Goal: Task Accomplishment & Management: Use online tool/utility

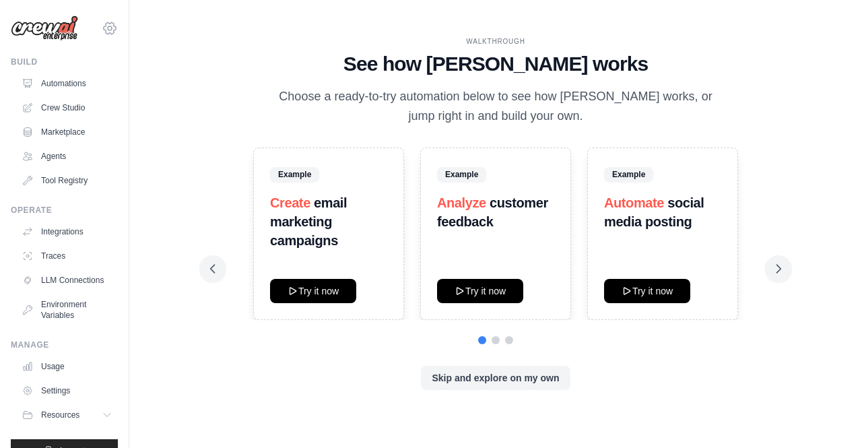
click at [103, 32] on icon at bounding box center [110, 28] width 16 height 16
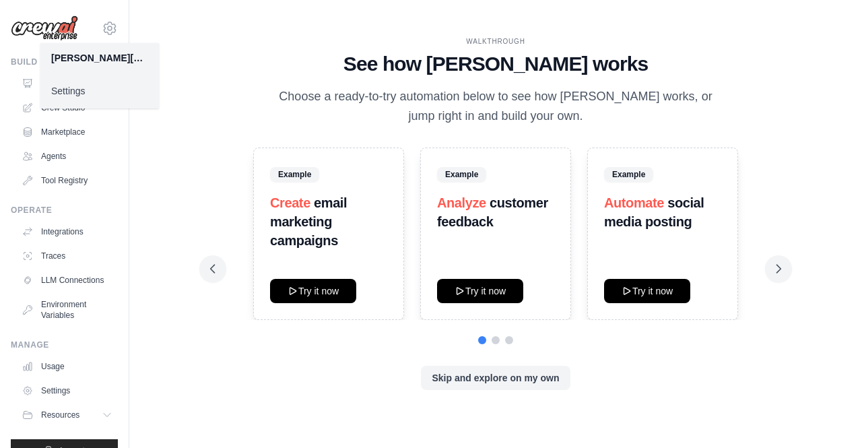
scroll to position [35, 0]
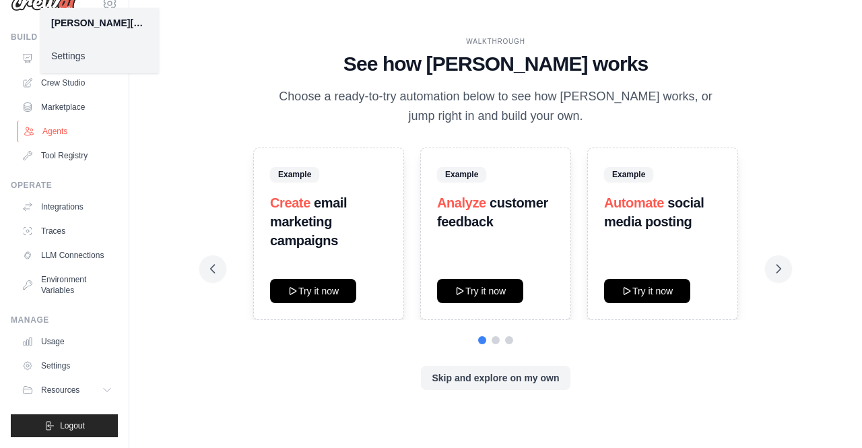
click at [78, 127] on link "Agents" at bounding box center [69, 132] width 102 height 22
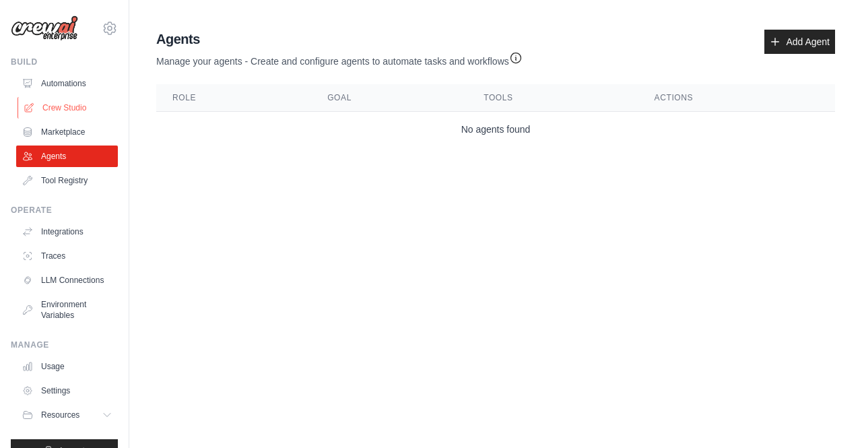
click at [82, 97] on link "Crew Studio" at bounding box center [69, 108] width 102 height 22
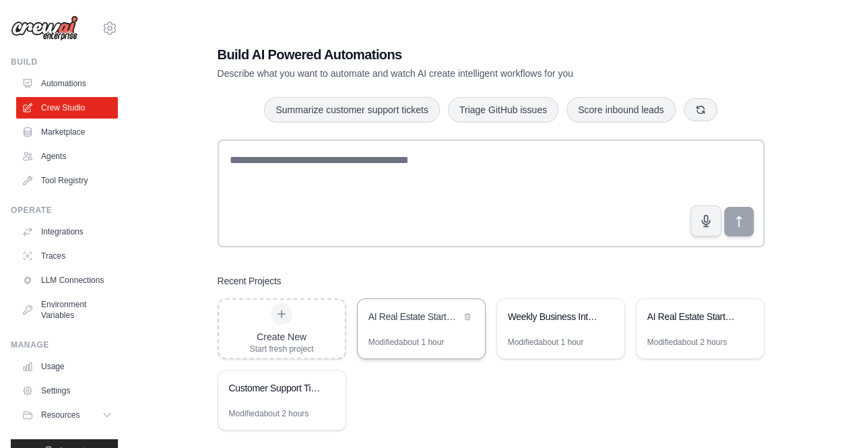
click at [459, 313] on div "AI Real Estate Startup Research 2024" at bounding box center [415, 316] width 92 height 13
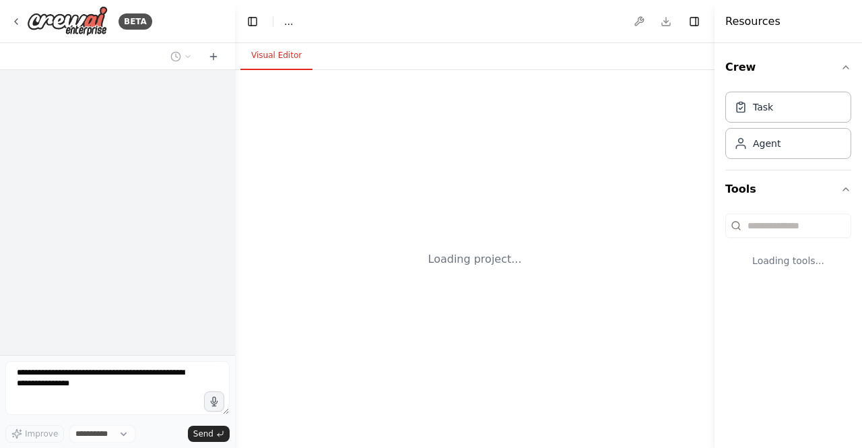
select select "****"
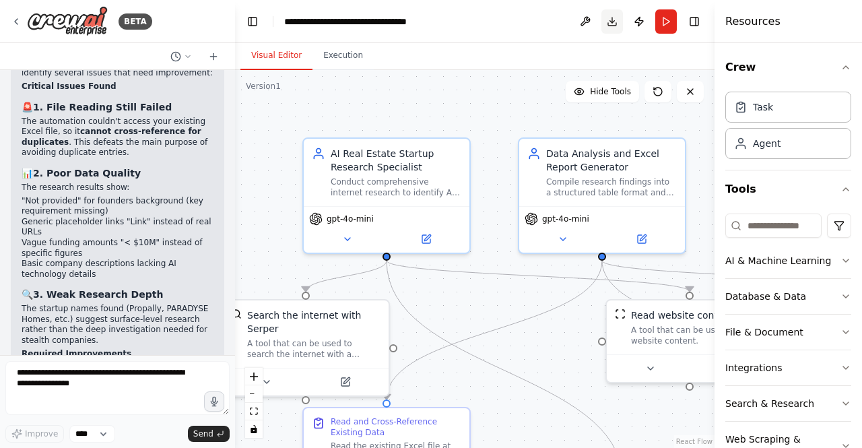
click at [612, 18] on button "Download" at bounding box center [613, 21] width 22 height 24
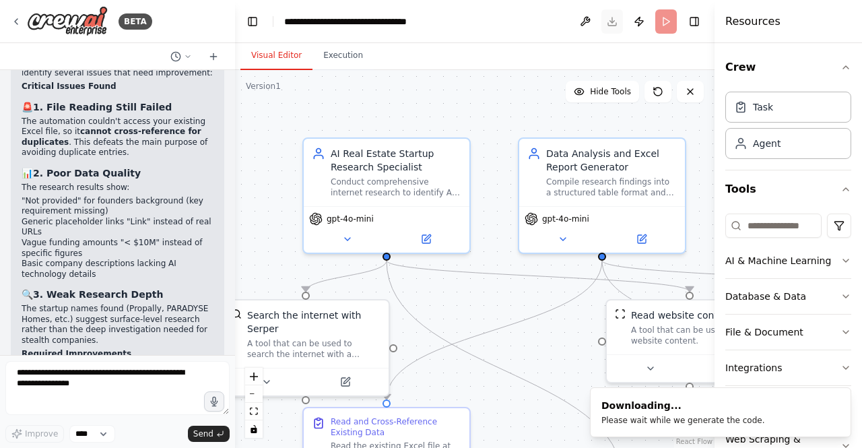
scroll to position [5000, 0]
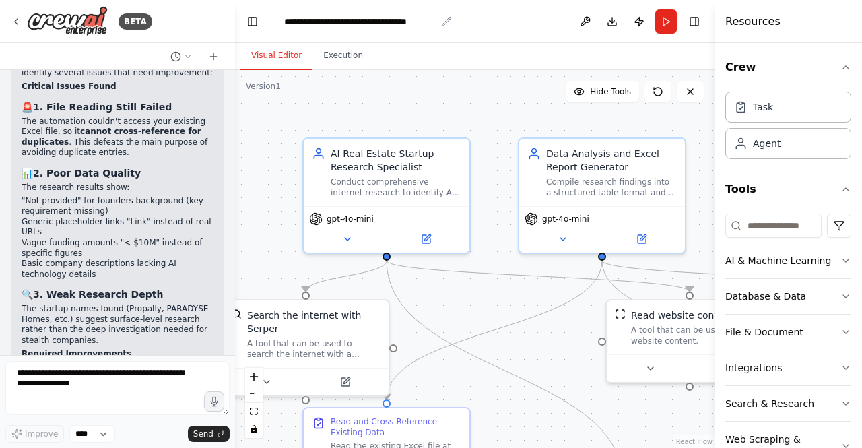
click at [369, 21] on div "**********" at bounding box center [360, 21] width 152 height 13
click at [451, 21] on header "**********" at bounding box center [475, 21] width 480 height 43
click at [428, 24] on div "**********" at bounding box center [360, 21] width 152 height 13
click at [428, 24] on div "**********" at bounding box center [362, 21] width 156 height 13
click at [451, 23] on header "**********" at bounding box center [475, 21] width 480 height 43
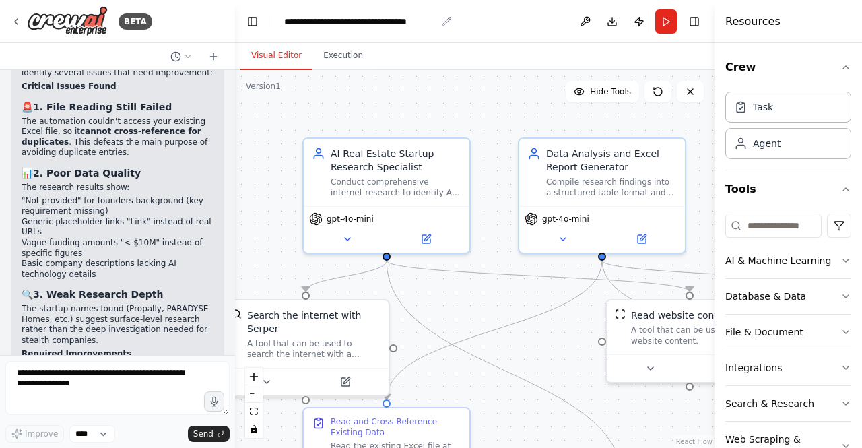
click at [446, 23] on icon "breadcrumb" at bounding box center [447, 21] width 9 height 9
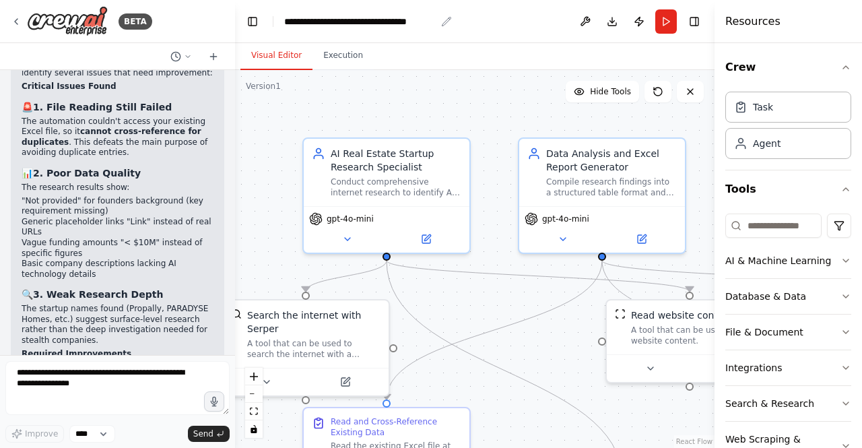
click at [418, 15] on div "**********" at bounding box center [360, 21] width 152 height 13
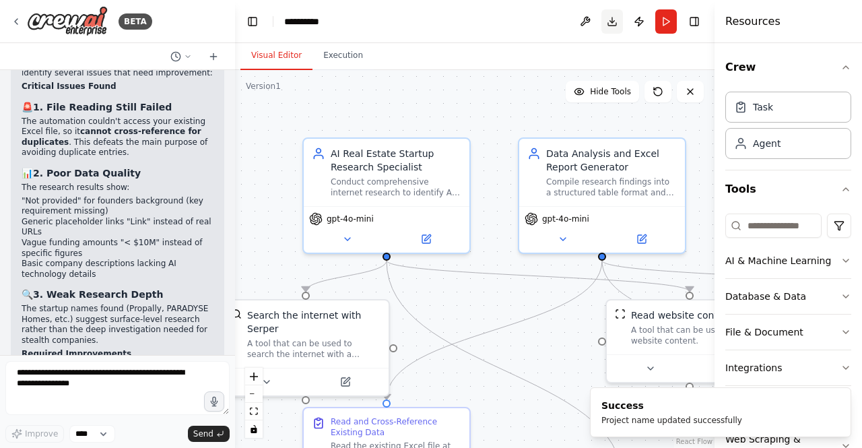
click at [618, 25] on button "Download" at bounding box center [613, 21] width 22 height 24
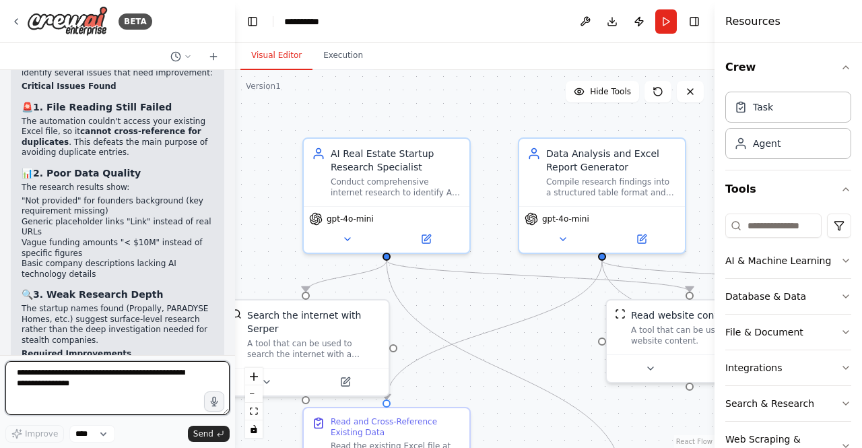
click at [108, 391] on textarea at bounding box center [117, 388] width 224 height 54
type textarea "**********"
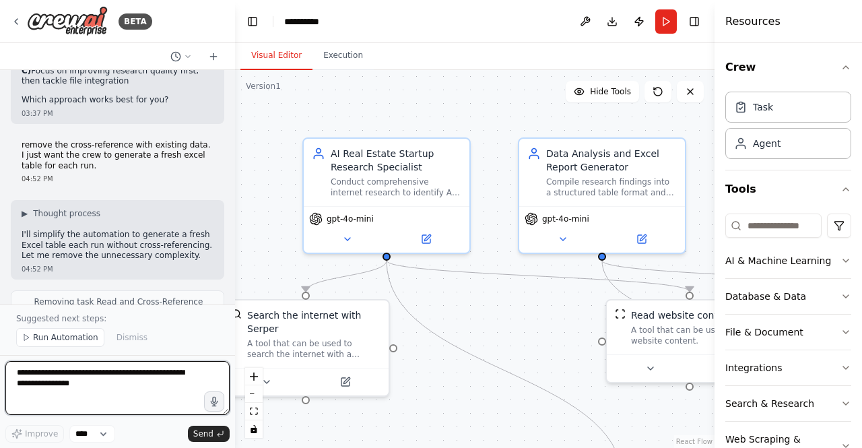
scroll to position [5806, 0]
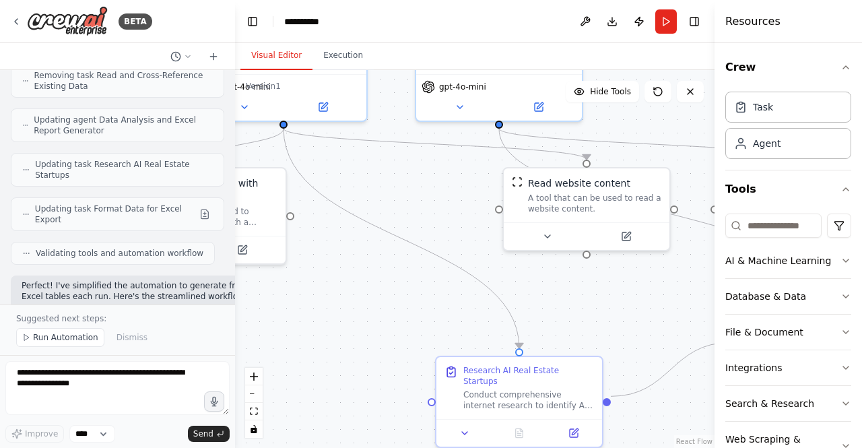
drag, startPoint x: 512, startPoint y: 345, endPoint x: 409, endPoint y: 213, distance: 167.5
click at [409, 213] on div ".deletable-edge-delete-btn { width: 20px; height: 20px; border: 0px solid #ffff…" at bounding box center [475, 259] width 480 height 378
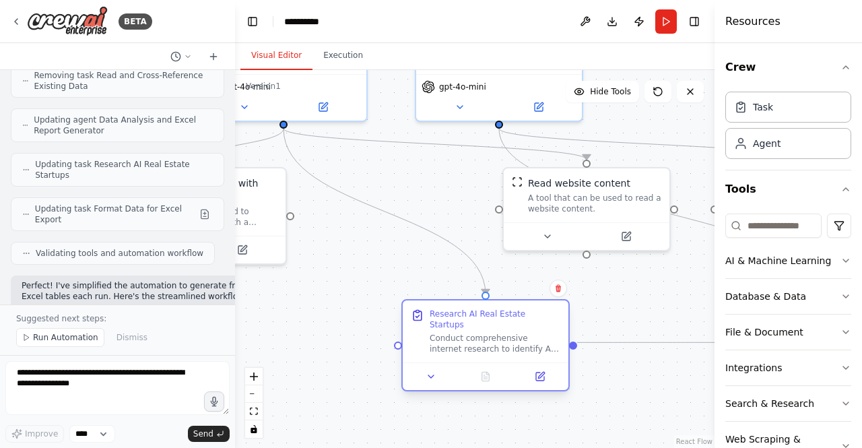
drag, startPoint x: 495, startPoint y: 374, endPoint x: 461, endPoint y: 322, distance: 61.9
click at [461, 322] on div "Research AI Real Estate Startups Conduct comprehensive internet research to ide…" at bounding box center [495, 332] width 131 height 46
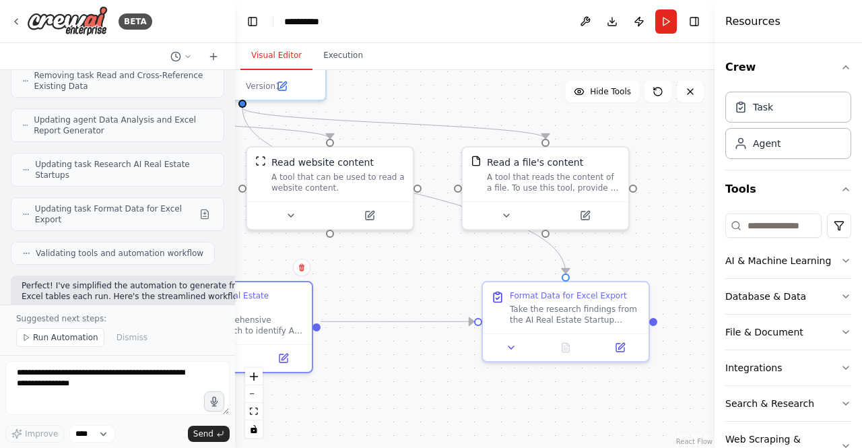
drag, startPoint x: 470, startPoint y: 204, endPoint x: 213, endPoint y: 183, distance: 257.6
click at [213, 183] on div "BETA Set up a crew that does deep research on the internet to look for AI for r…" at bounding box center [431, 224] width 862 height 448
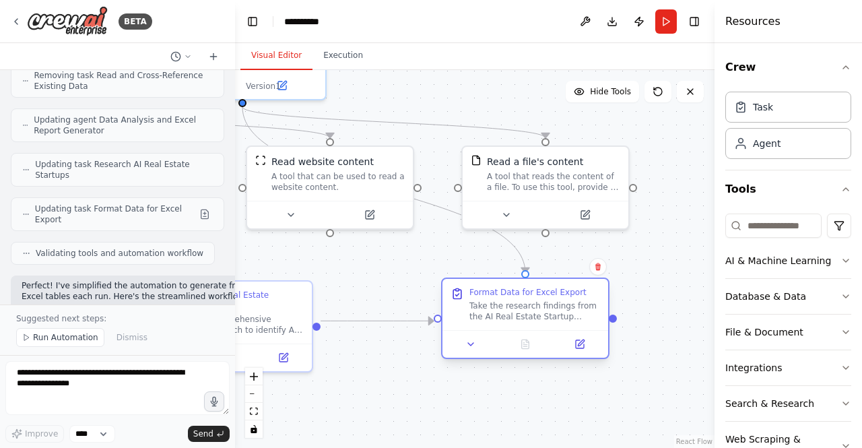
drag, startPoint x: 555, startPoint y: 307, endPoint x: 513, endPoint y: 301, distance: 41.5
click at [513, 301] on div "Take the research findings from the AI Real Estate Startup research and format …" at bounding box center [535, 312] width 131 height 22
click at [508, 310] on div "Take the research findings from the AI Real Estate Startup research and format …" at bounding box center [535, 312] width 131 height 22
click at [583, 346] on icon at bounding box center [580, 344] width 8 height 8
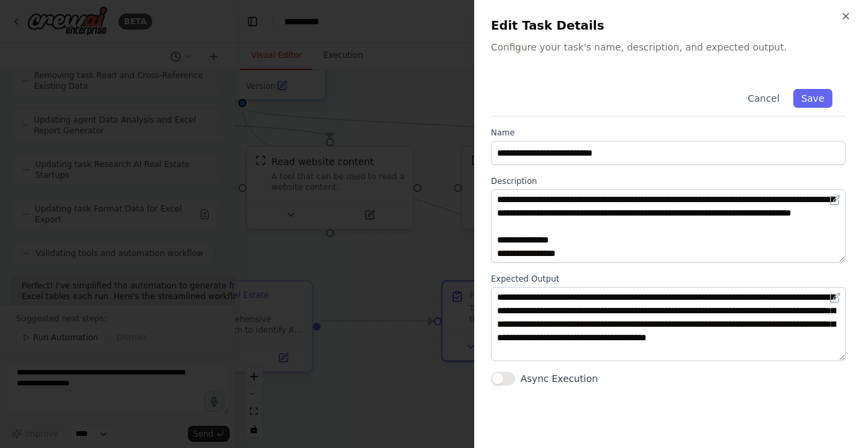
click at [403, 262] on div at bounding box center [431, 224] width 862 height 448
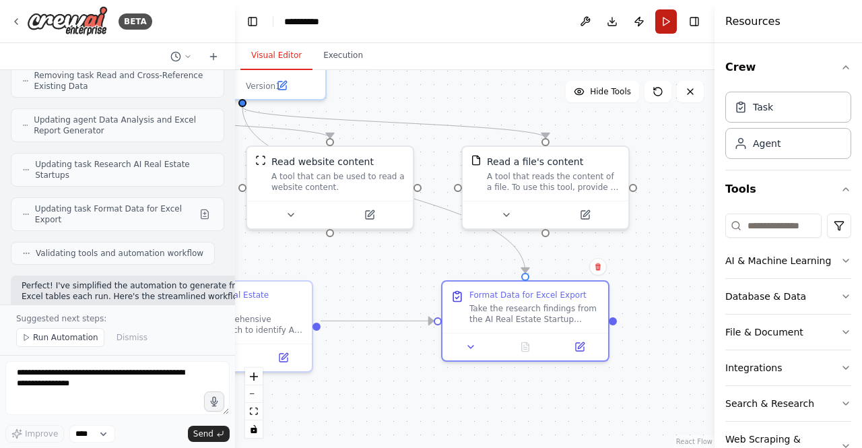
click at [668, 29] on button "Run" at bounding box center [667, 21] width 22 height 24
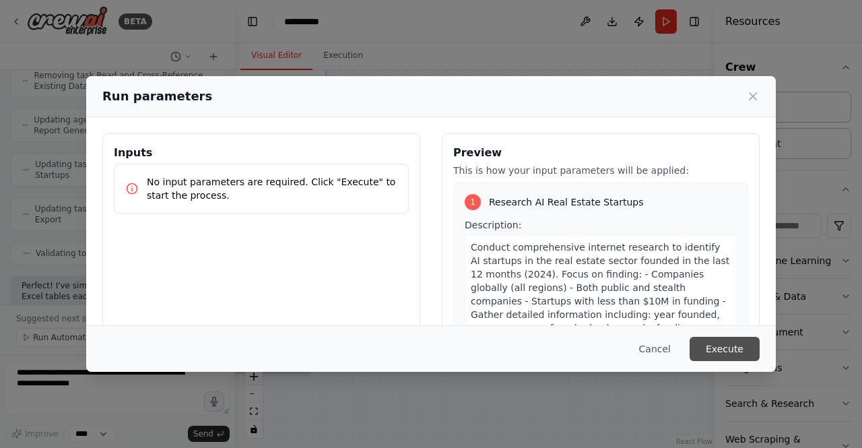
click at [714, 351] on button "Execute" at bounding box center [725, 349] width 70 height 24
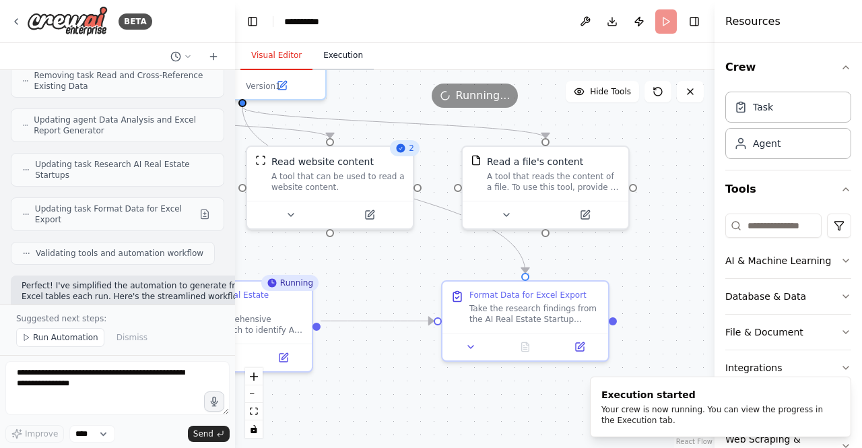
click at [330, 55] on button "Execution" at bounding box center [343, 56] width 61 height 28
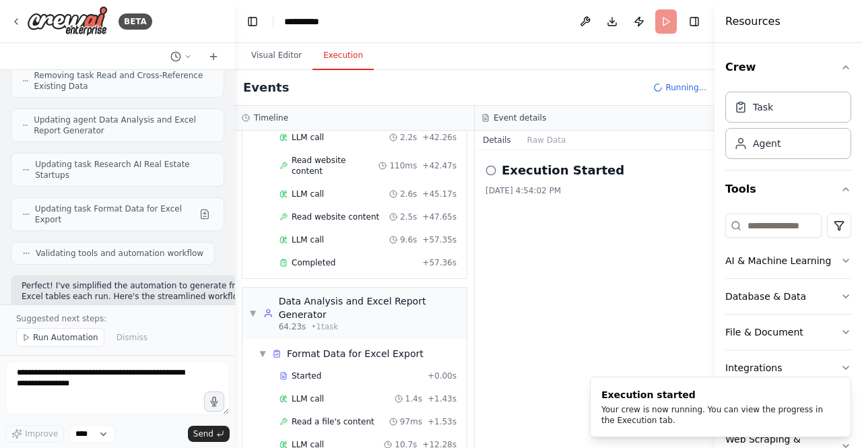
scroll to position [968, 0]
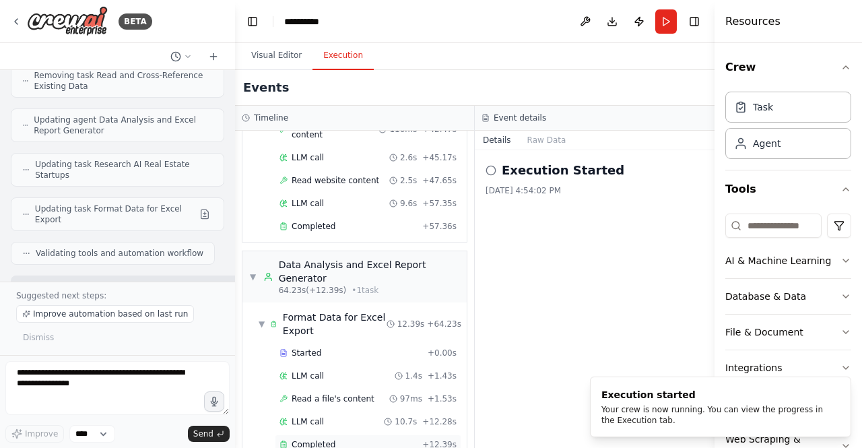
click at [319, 439] on span "Completed" at bounding box center [314, 444] width 44 height 11
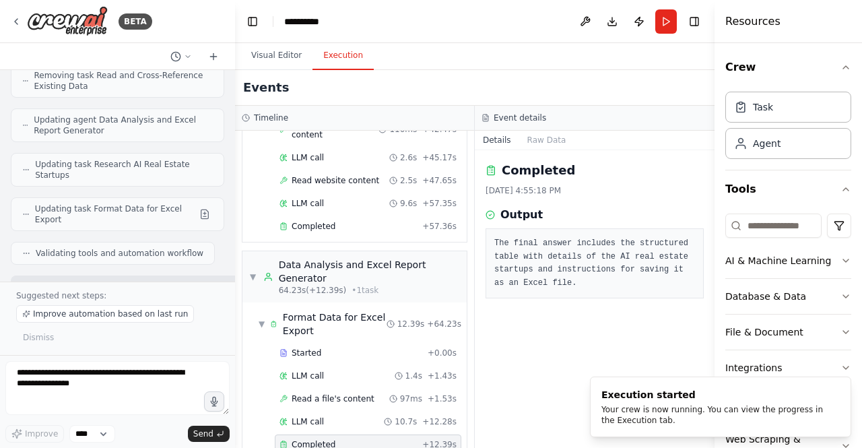
click at [557, 282] on pre "The final answer includes the structured table with details of the AI real esta…" at bounding box center [595, 263] width 201 height 53
click at [550, 257] on pre "The final answer includes the structured table with details of the AI real esta…" at bounding box center [595, 263] width 201 height 53
click at [616, 283] on pre "The final answer includes the structured table with details of the AI real esta…" at bounding box center [595, 263] width 201 height 53
click at [542, 135] on button "Raw Data" at bounding box center [547, 140] width 55 height 19
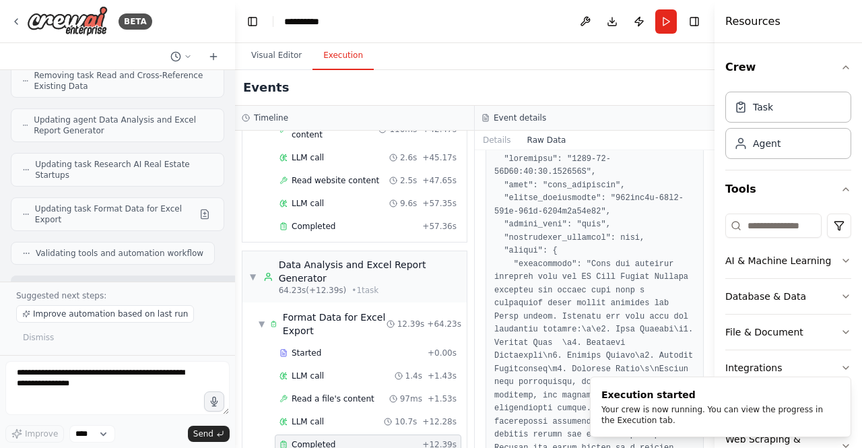
scroll to position [0, 0]
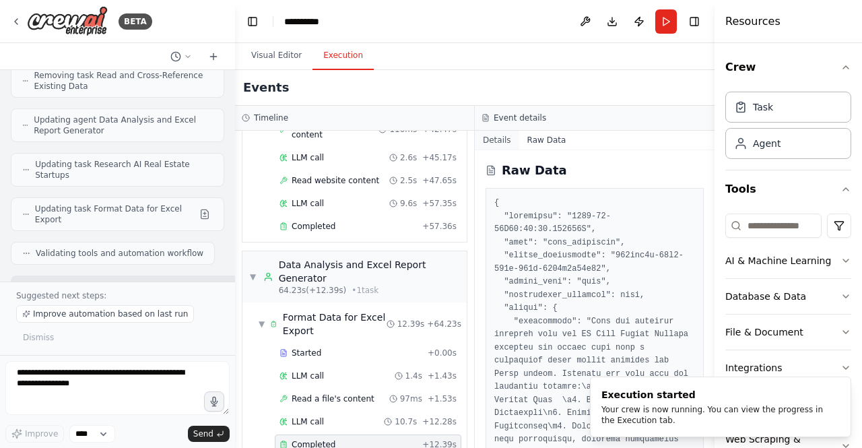
click at [499, 141] on button "Details" at bounding box center [497, 140] width 44 height 19
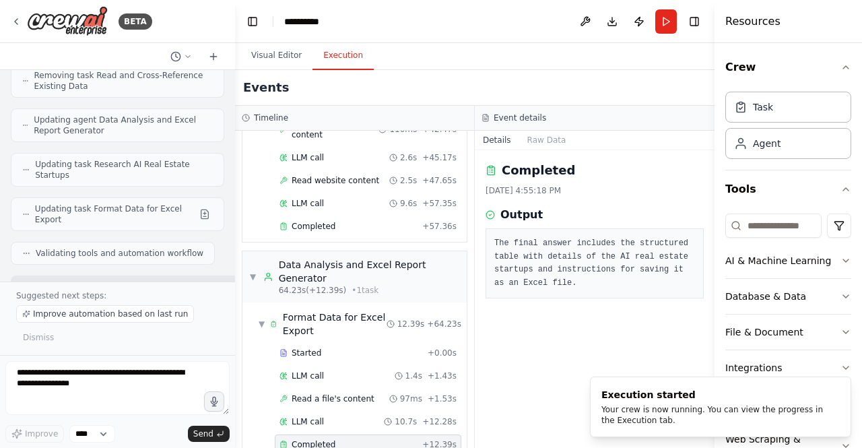
click at [581, 276] on pre "The final answer includes the structured table with details of the AI real esta…" at bounding box center [595, 263] width 201 height 53
click at [341, 439] on div "Completed" at bounding box center [348, 444] width 137 height 11
click at [321, 416] on div "LLM call 10.7s + 12.28s" at bounding box center [368, 421] width 177 height 11
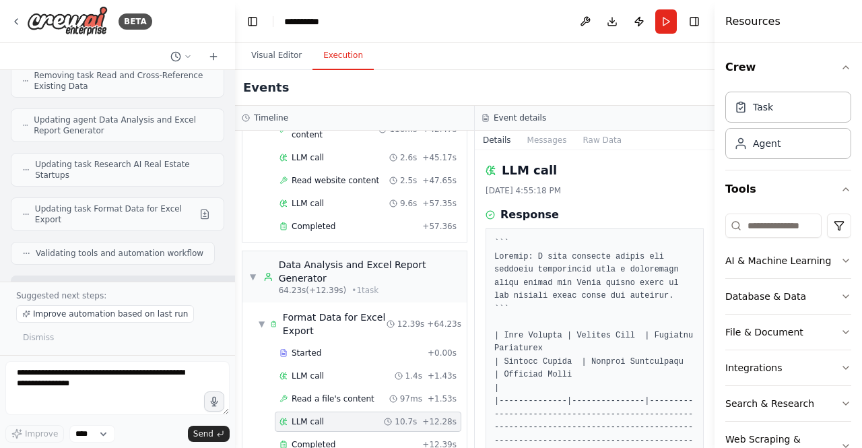
drag, startPoint x: 712, startPoint y: 183, endPoint x: 707, endPoint y: 208, distance: 26.0
click at [707, 208] on div "BETA Set up a crew that does deep research on the internet to look for AI for r…" at bounding box center [431, 224] width 862 height 448
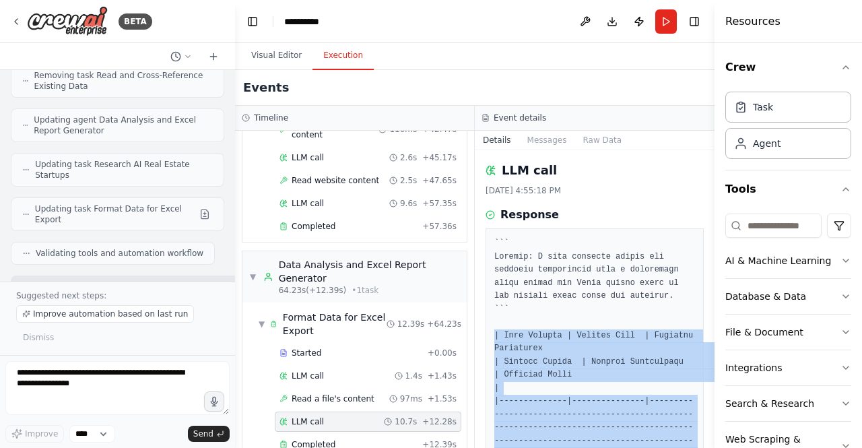
drag, startPoint x: 526, startPoint y: 234, endPoint x: 493, endPoint y: 335, distance: 105.5
copy pre "| Year Founded | Startup Name | Founders Background | Funding Raised | Company …"
drag, startPoint x: 713, startPoint y: 193, endPoint x: 713, endPoint y: 263, distance: 70.1
click at [713, 263] on button "Toggle Sidebar" at bounding box center [715, 224] width 11 height 448
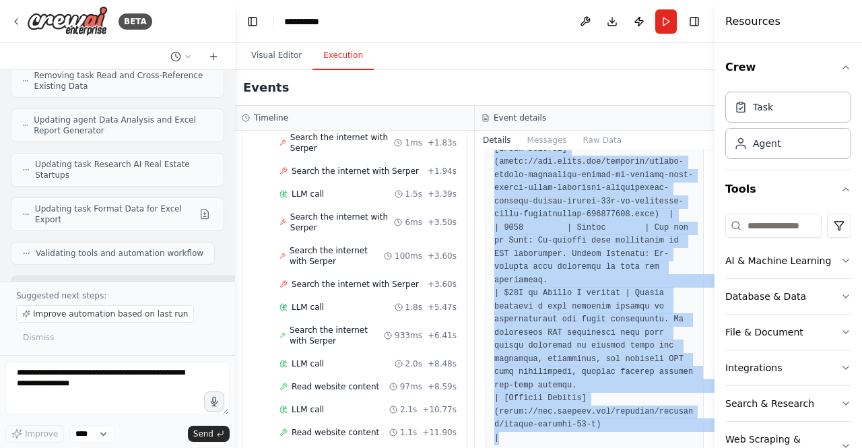
scroll to position [197, 0]
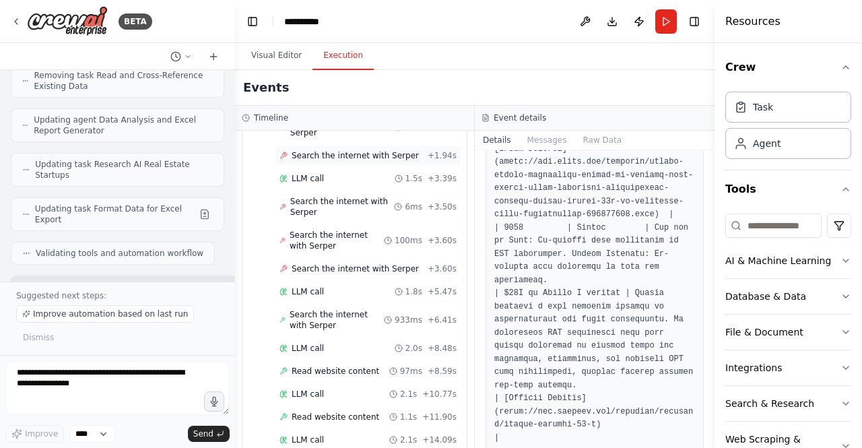
click at [356, 152] on span "Search the internet with Serper" at bounding box center [355, 155] width 127 height 11
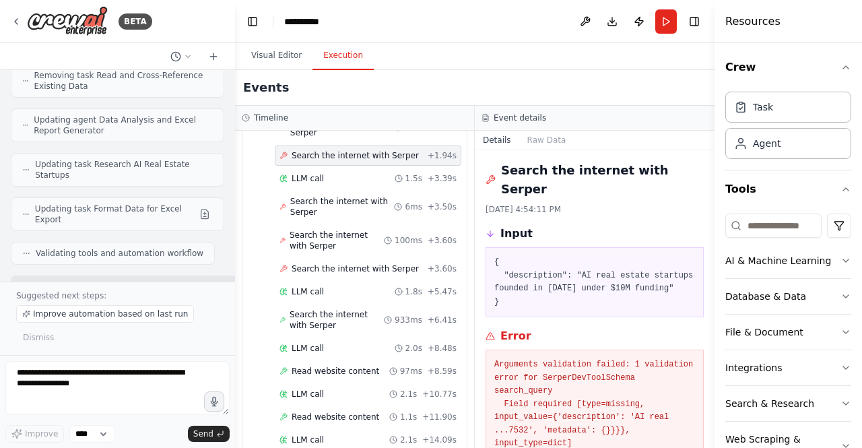
drag, startPoint x: 712, startPoint y: 237, endPoint x: 712, endPoint y: 257, distance: 20.2
click at [712, 257] on button "Toggle Sidebar" at bounding box center [715, 224] width 11 height 448
drag, startPoint x: 712, startPoint y: 243, endPoint x: 708, endPoint y: 270, distance: 27.2
click at [708, 270] on div "BETA Set up a crew that does deep research on the internet to look for AI for r…" at bounding box center [431, 224] width 862 height 448
click at [334, 312] on span "Search the internet with Serper" at bounding box center [337, 320] width 94 height 22
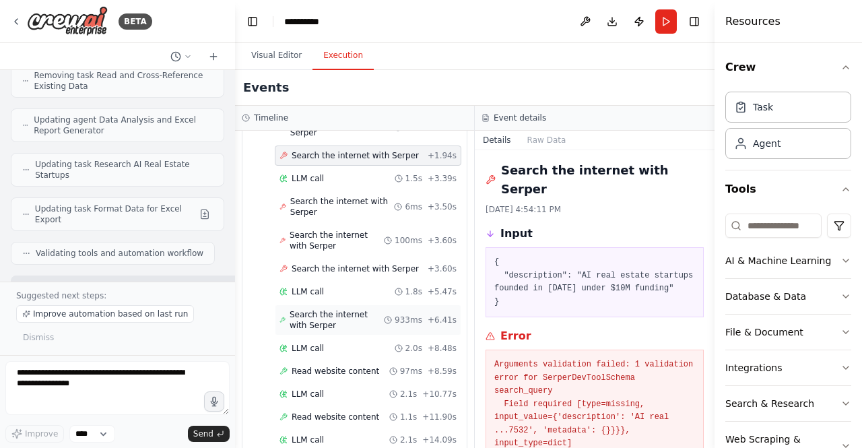
scroll to position [173, 0]
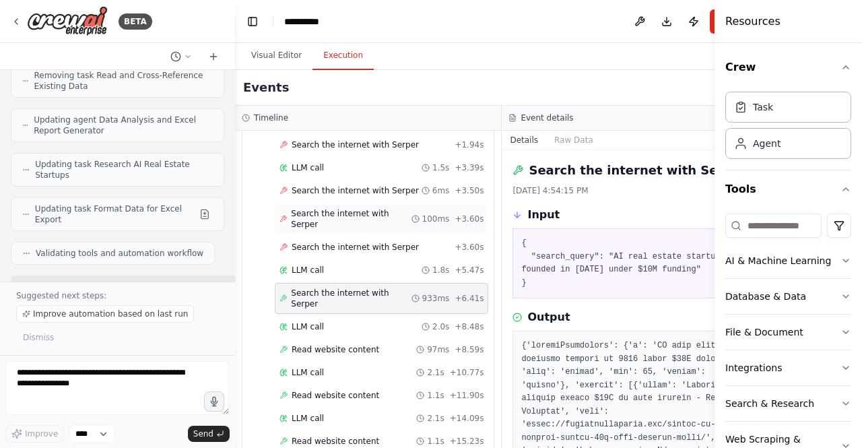
click at [323, 209] on span "Search the internet with Serper" at bounding box center [351, 219] width 120 height 22
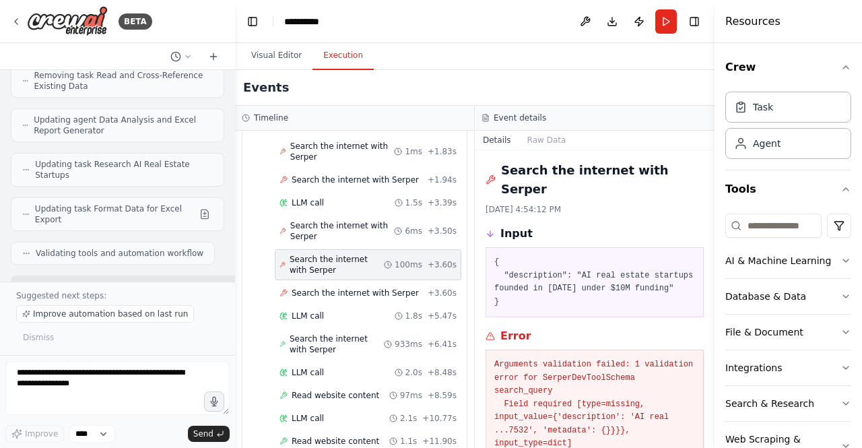
scroll to position [197, 0]
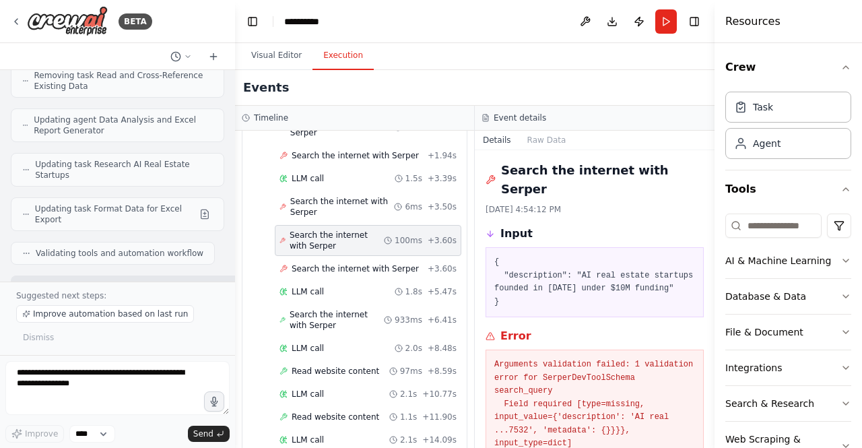
drag, startPoint x: 710, startPoint y: 303, endPoint x: 712, endPoint y: 371, distance: 68.1
click at [712, 371] on button "Toggle Sidebar" at bounding box center [715, 224] width 11 height 448
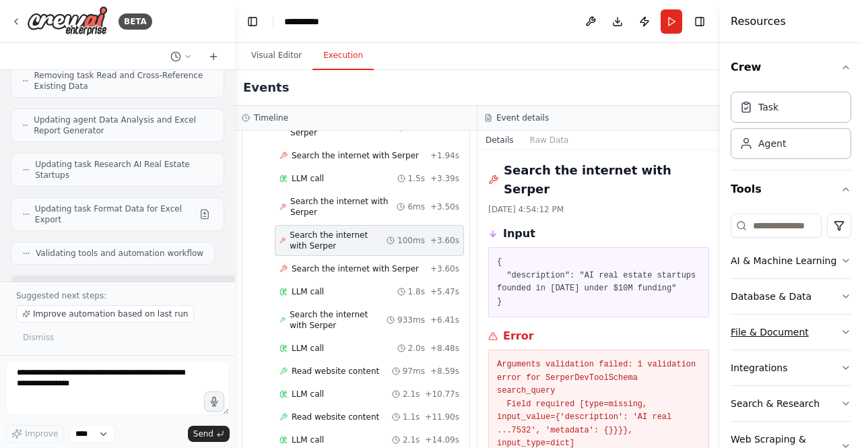
drag, startPoint x: 714, startPoint y: 288, endPoint x: 767, endPoint y: 321, distance: 62.4
click at [767, 321] on div "Resources Crew Task Agent Tools AI & Machine Learning Database & Data File & Do…" at bounding box center [791, 224] width 142 height 448
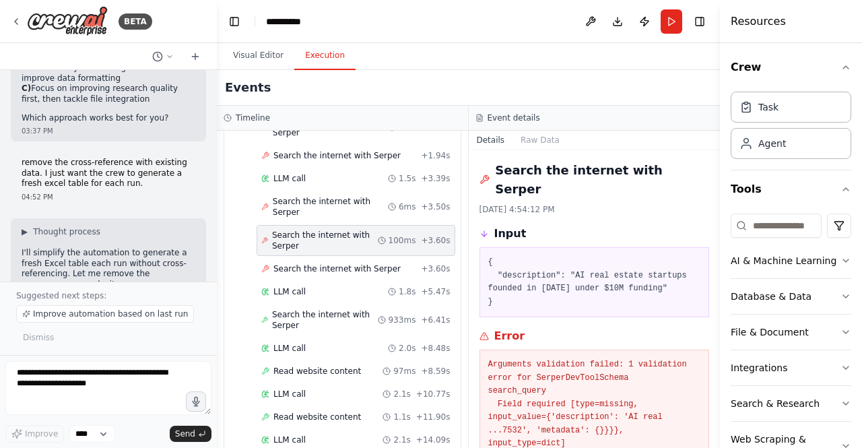
scroll to position [173, 0]
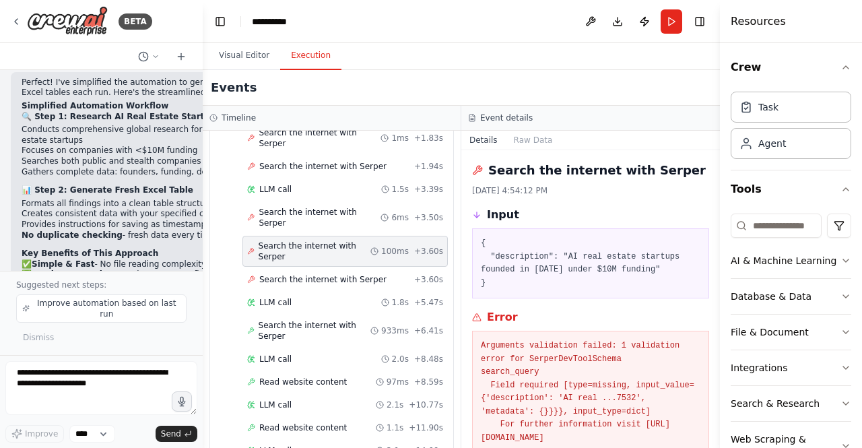
drag, startPoint x: 234, startPoint y: 141, endPoint x: 198, endPoint y: 139, distance: 36.4
click at [198, 139] on div "BETA Set up a crew that does deep research on the internet to look for AI for r…" at bounding box center [431, 224] width 862 height 448
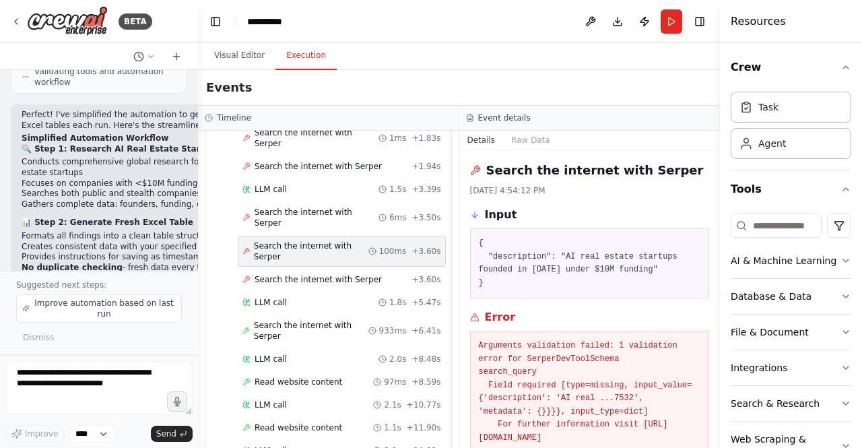
drag, startPoint x: 718, startPoint y: 246, endPoint x: 716, endPoint y: 395, distance: 148.9
click at [716, 395] on button "Toggle Sidebar" at bounding box center [720, 224] width 11 height 448
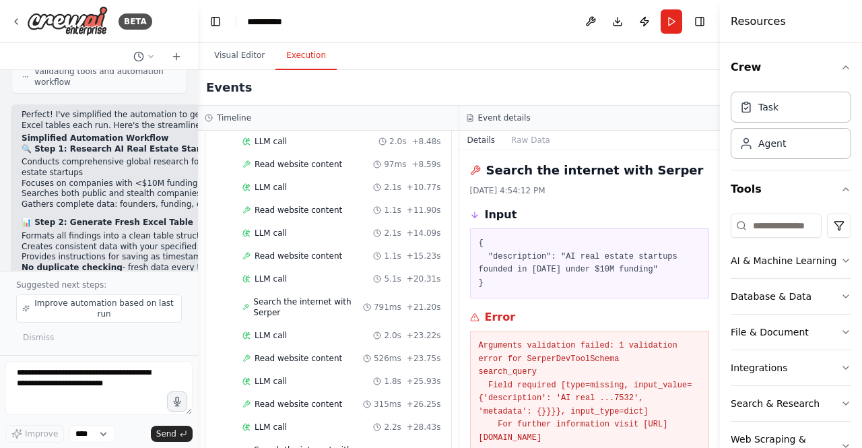
scroll to position [413, 0]
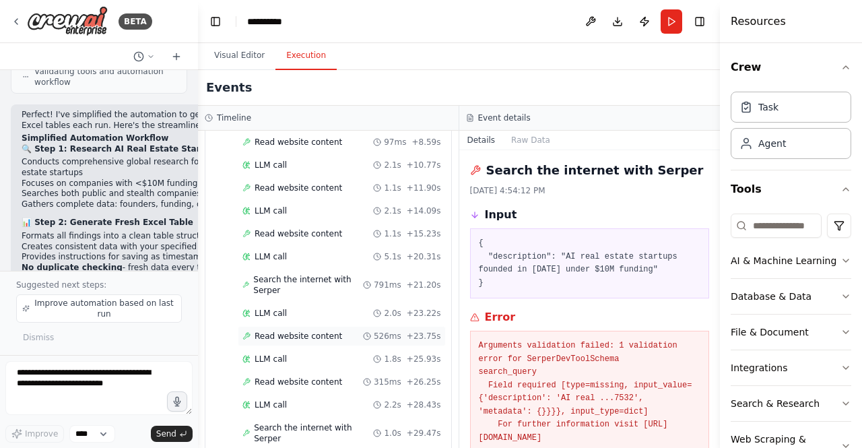
click at [310, 326] on div "Read website content 526ms + 23.75s" at bounding box center [342, 336] width 208 height 20
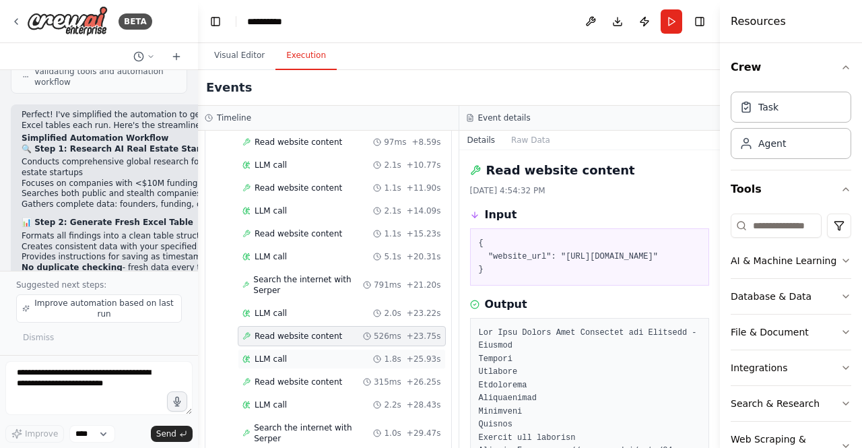
click at [296, 349] on div "LLM call 1.8s + 25.93s" at bounding box center [342, 359] width 208 height 20
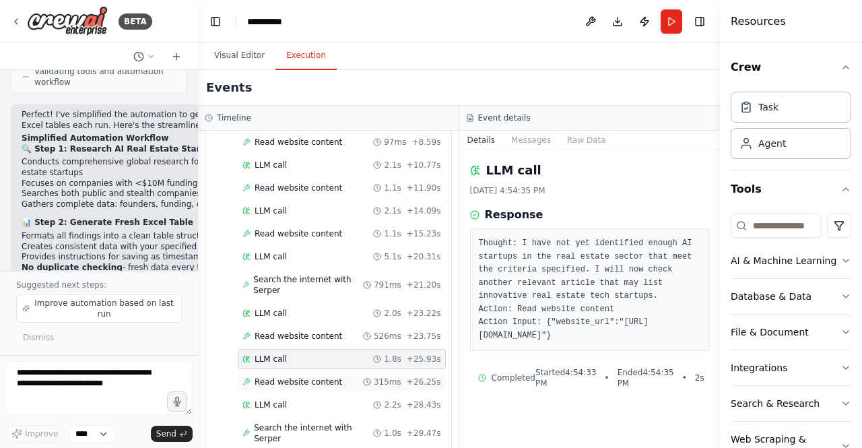
click at [294, 377] on span "Read website content" at bounding box center [299, 382] width 88 height 11
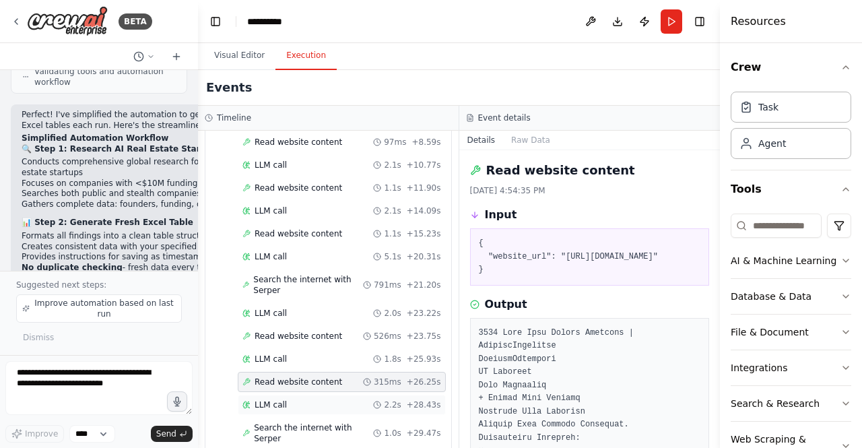
click at [290, 400] on div "LLM call 2.2s + 28.43s" at bounding box center [342, 405] width 199 height 11
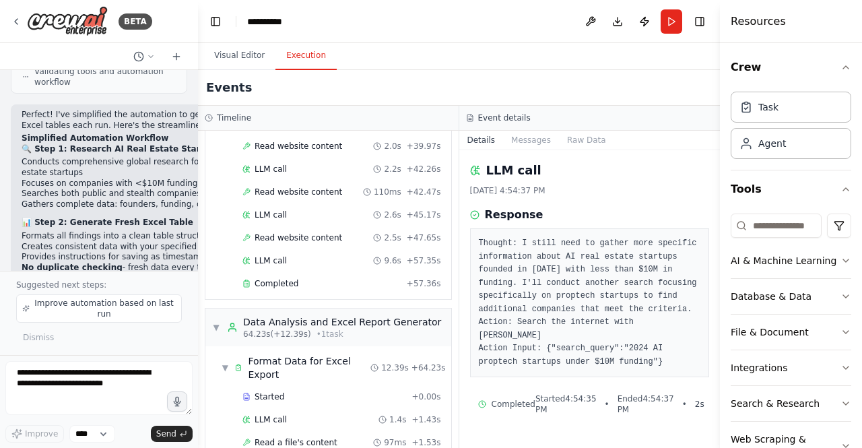
scroll to position [872, 0]
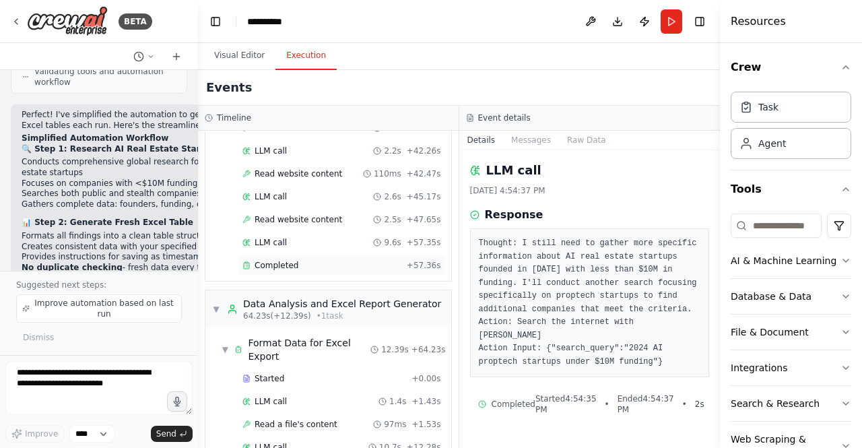
click at [329, 260] on div "Completed" at bounding box center [322, 265] width 159 height 11
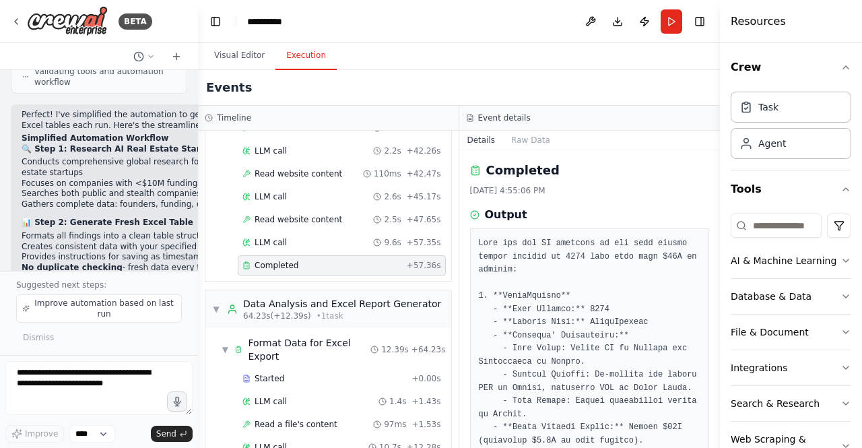
drag, startPoint x: 717, startPoint y: 225, endPoint x: 718, endPoint y: 255, distance: 29.7
click at [718, 255] on button "Toggle Sidebar" at bounding box center [720, 224] width 11 height 448
drag, startPoint x: 716, startPoint y: 245, endPoint x: 714, endPoint y: 290, distance: 44.5
click at [714, 290] on div "BETA Set up a crew that does deep research on the internet to look for AI for r…" at bounding box center [431, 224] width 862 height 448
drag, startPoint x: 714, startPoint y: 290, endPoint x: 371, endPoint y: 15, distance: 438.6
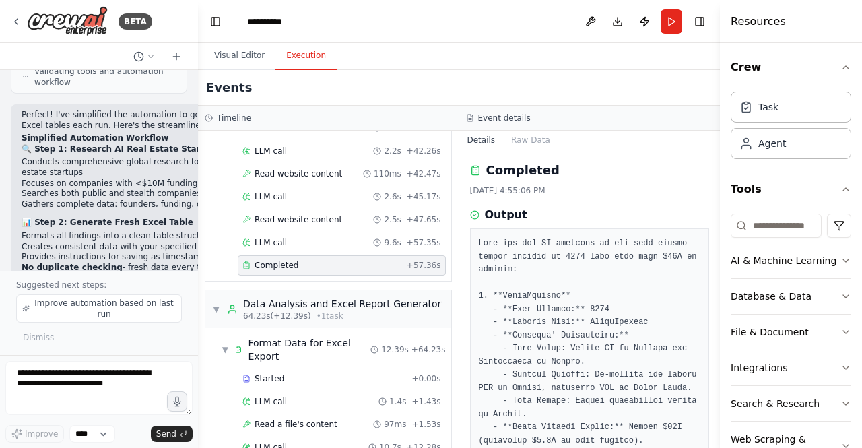
click at [371, 15] on header "**********" at bounding box center [459, 21] width 522 height 43
click at [240, 61] on button "Visual Editor" at bounding box center [239, 56] width 72 height 28
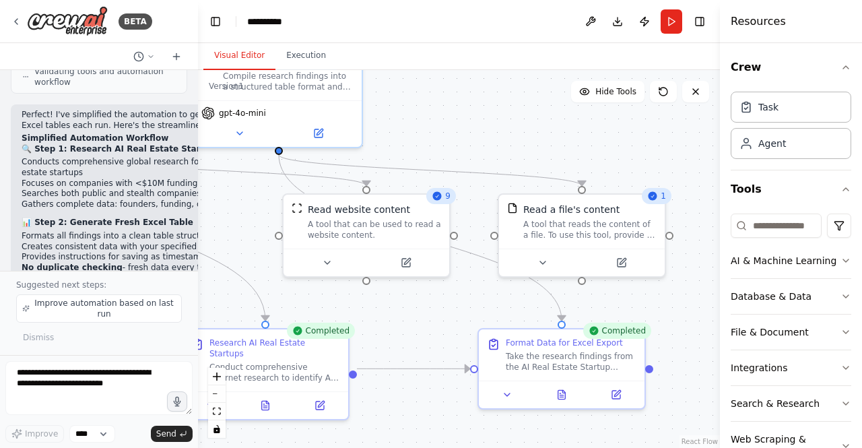
drag, startPoint x: 452, startPoint y: 423, endPoint x: 530, endPoint y: 471, distance: 91.6
click at [530, 447] on html "BETA Set up a crew that does deep research on the internet to look for AI for r…" at bounding box center [431, 224] width 862 height 448
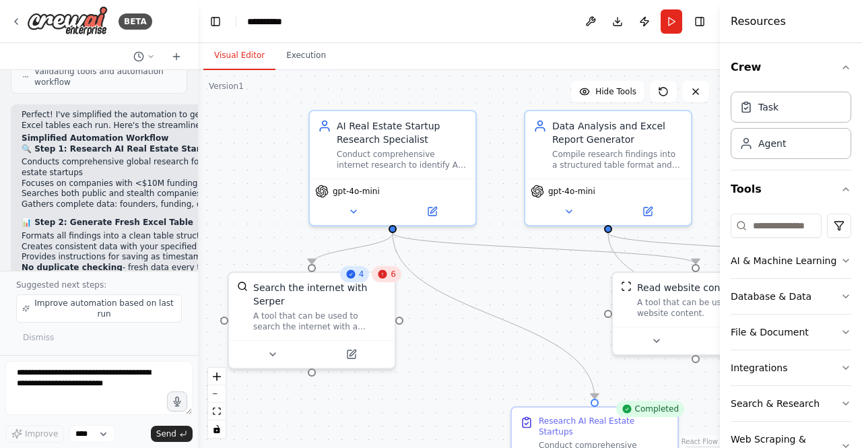
drag, startPoint x: 245, startPoint y: 222, endPoint x: 579, endPoint y: 297, distance: 342.6
click at [579, 297] on div ".deletable-edge-delete-btn { width: 20px; height: 20px; border: 0px solid #ffff…" at bounding box center [459, 259] width 522 height 378
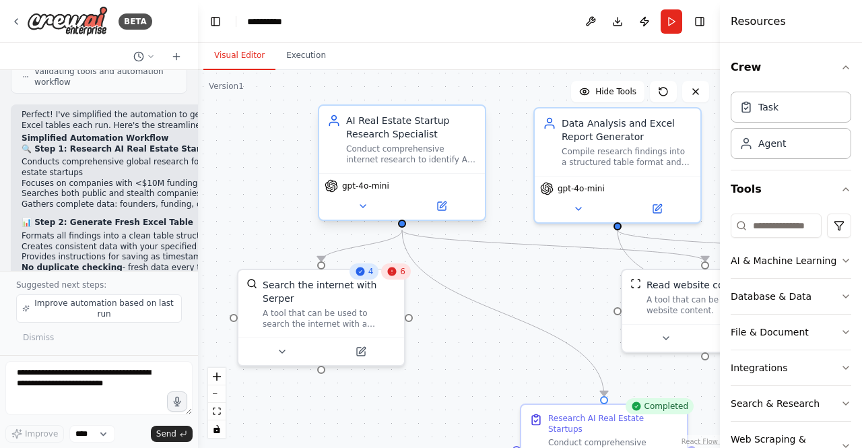
click at [423, 162] on div "Conduct comprehensive internet research to identify AI startups in the real est…" at bounding box center [411, 155] width 131 height 22
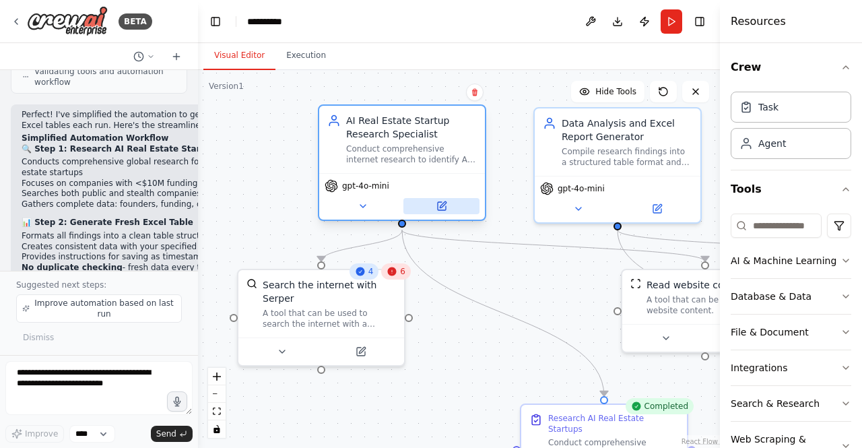
click at [438, 207] on icon at bounding box center [442, 206] width 8 height 8
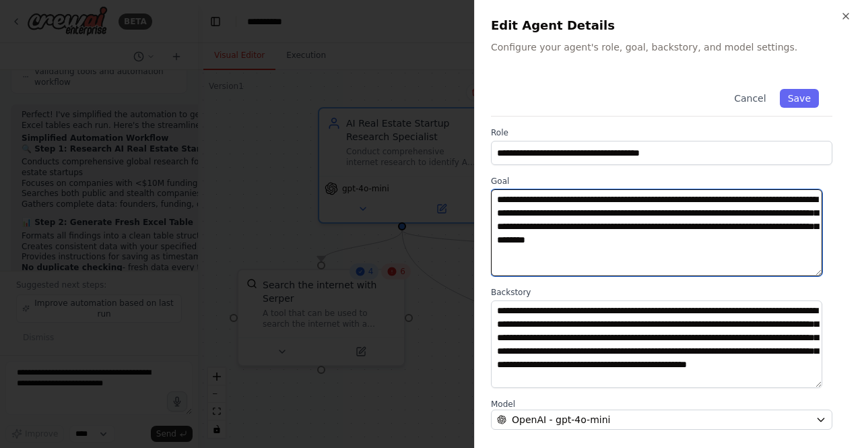
click at [760, 235] on textarea "**********" at bounding box center [657, 232] width 332 height 87
click at [714, 231] on textarea "**********" at bounding box center [657, 232] width 332 height 87
click at [576, 212] on textarea "**********" at bounding box center [657, 232] width 332 height 87
click at [588, 213] on textarea "**********" at bounding box center [657, 232] width 332 height 87
type textarea "**********"
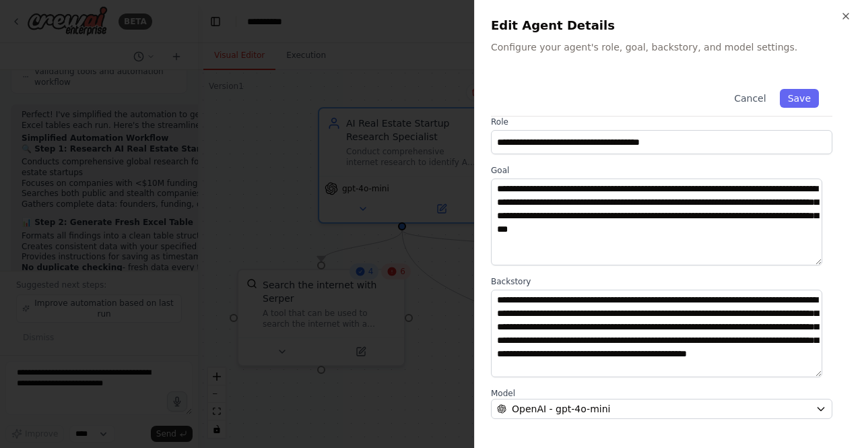
scroll to position [11, 0]
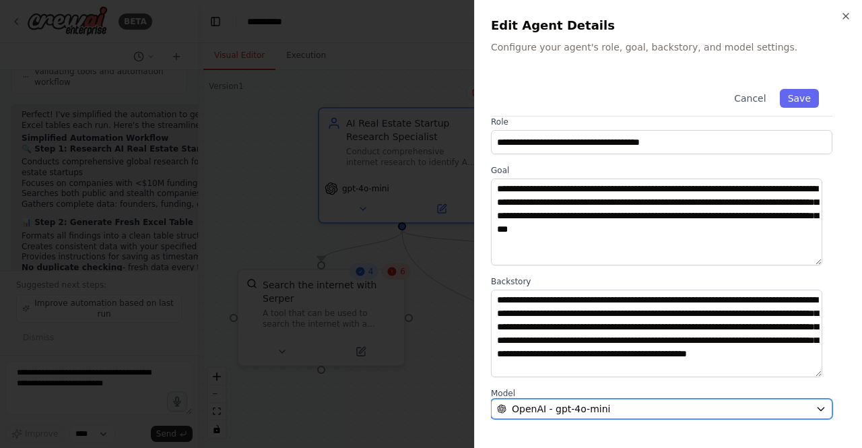
click at [805, 408] on button "OpenAI - gpt-4o-mini" at bounding box center [662, 409] width 342 height 20
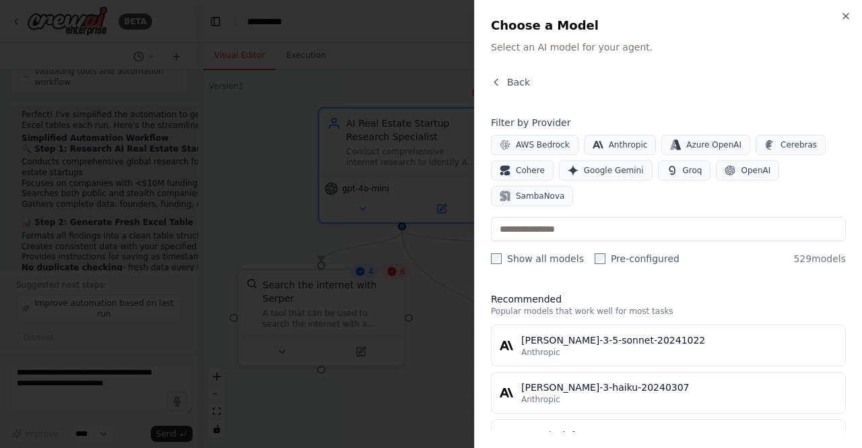
scroll to position [146, 0]
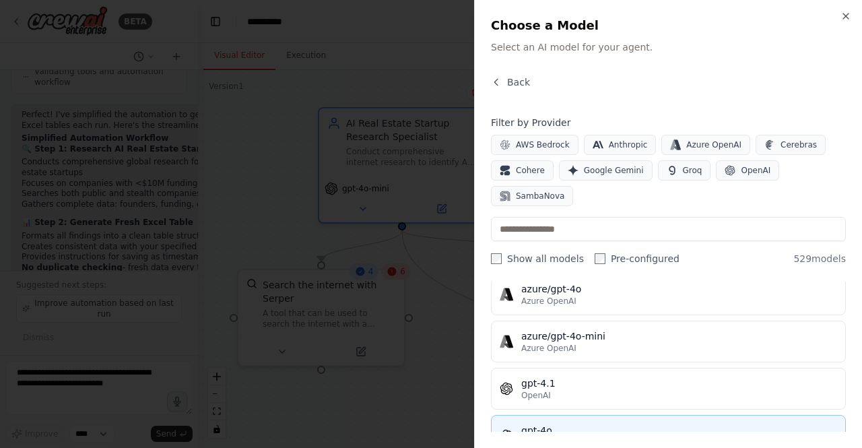
click at [683, 424] on div "gpt-4o" at bounding box center [680, 430] width 316 height 13
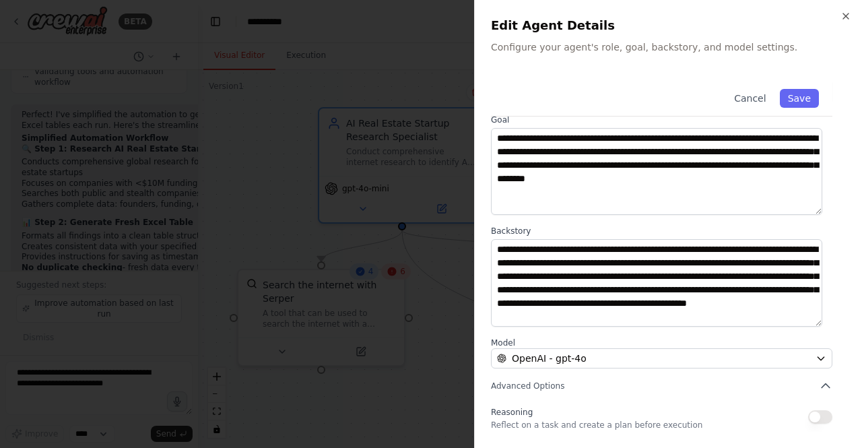
scroll to position [160, 0]
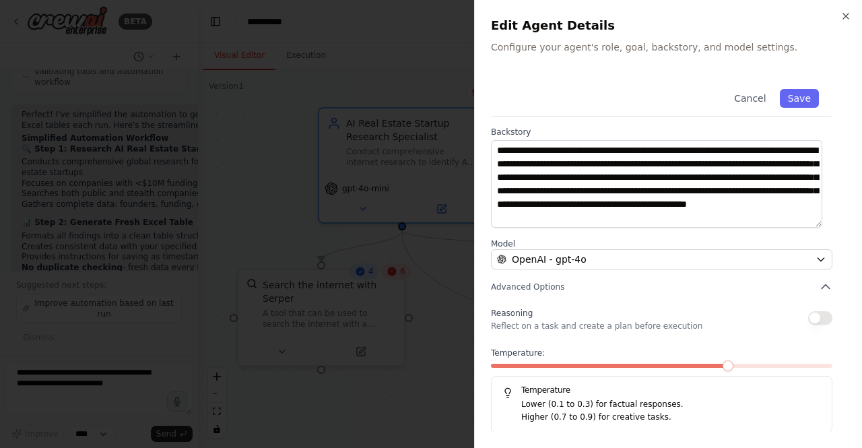
click at [674, 361] on div "Temperature: Temperature Lower (0.1 to 0.3) for factual responses. Higher (0.7 …" at bounding box center [662, 391] width 342 height 86
click at [784, 100] on button "Save" at bounding box center [799, 98] width 39 height 19
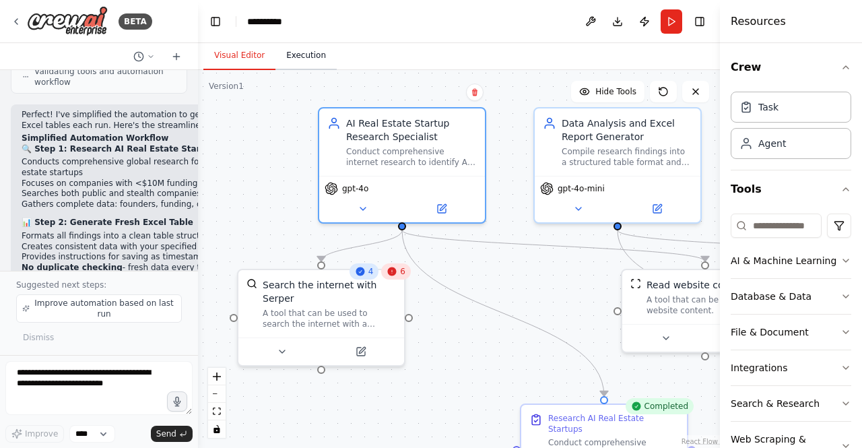
click at [299, 62] on button "Execution" at bounding box center [306, 56] width 61 height 28
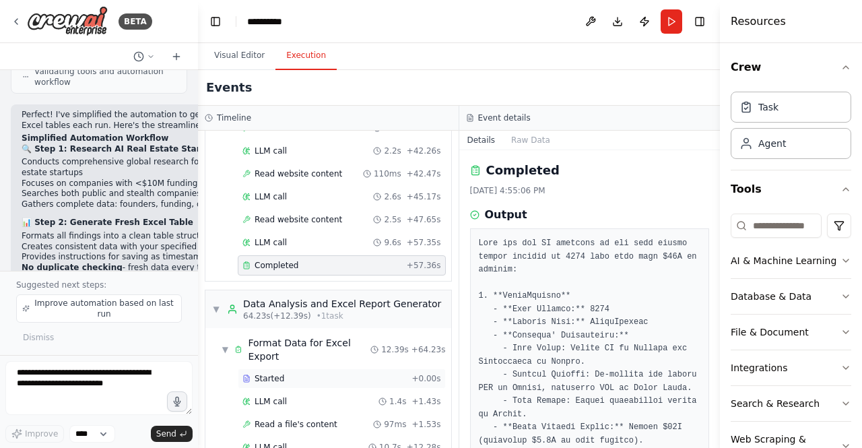
click at [323, 373] on div "Started" at bounding box center [325, 378] width 164 height 11
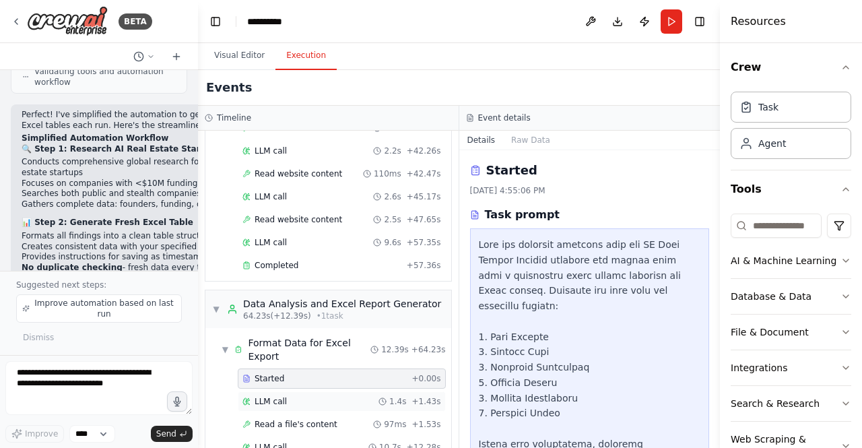
click at [311, 391] on div "LLM call 1.4s + 1.43s" at bounding box center [342, 401] width 208 height 20
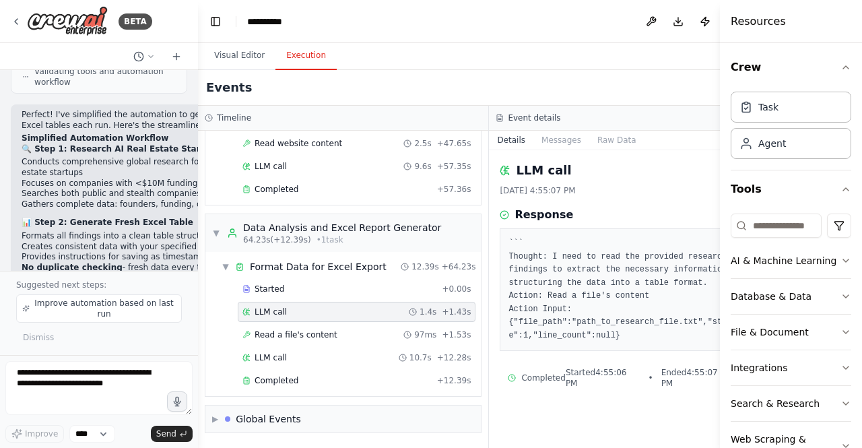
scroll to position [827, 0]
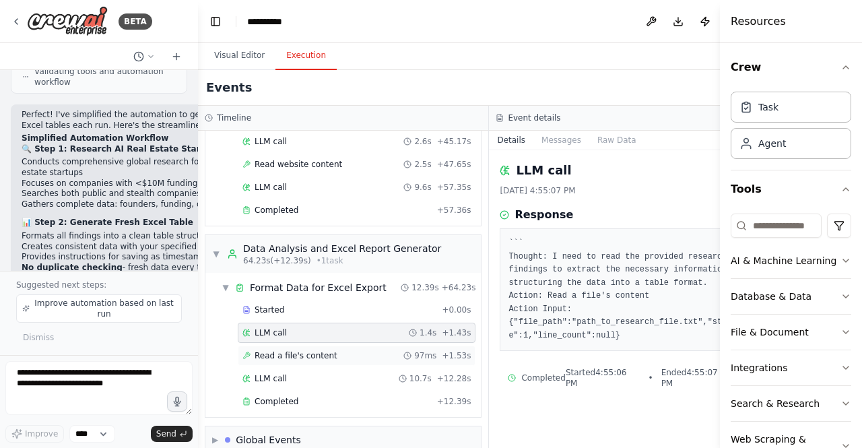
click at [298, 350] on span "Read a file's content" at bounding box center [296, 355] width 83 height 11
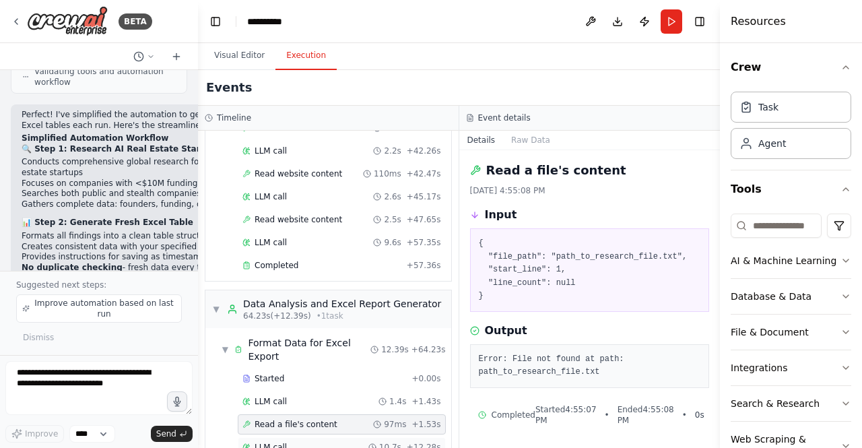
click at [298, 442] on div "LLM call 10.7s + 12.28s" at bounding box center [342, 447] width 199 height 11
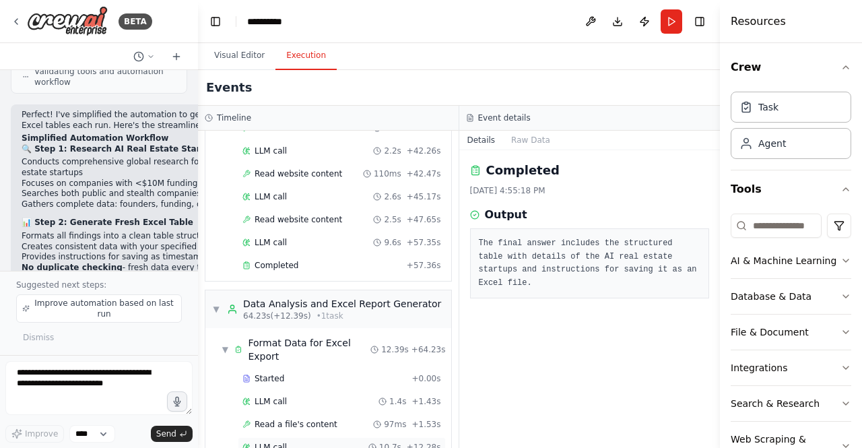
click at [299, 442] on div "LLM call 10.7s + 12.28s" at bounding box center [342, 447] width 199 height 11
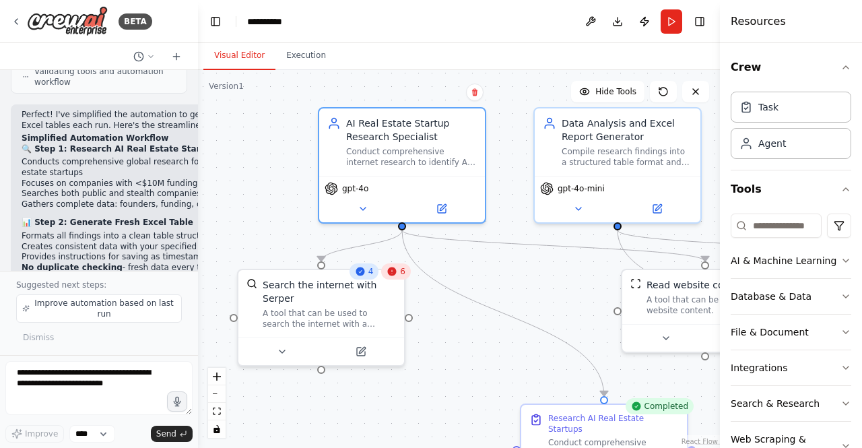
click at [252, 57] on button "Visual Editor" at bounding box center [239, 56] width 72 height 28
click at [133, 311] on span "Improve automation based on last run" at bounding box center [104, 309] width 144 height 22
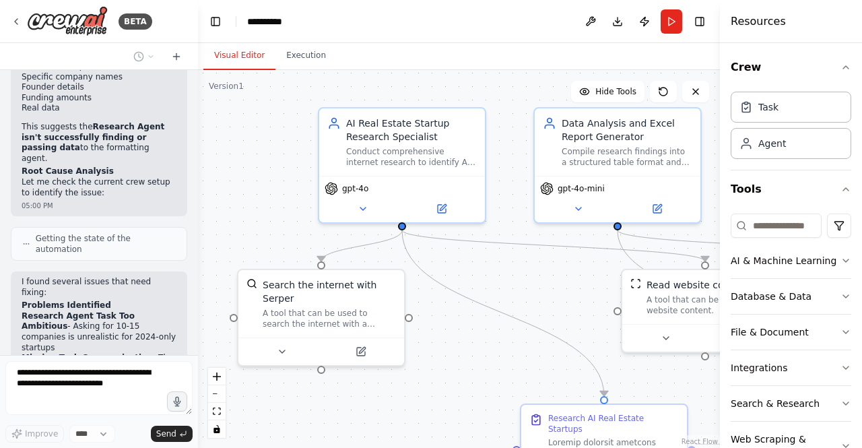
scroll to position [6975, 0]
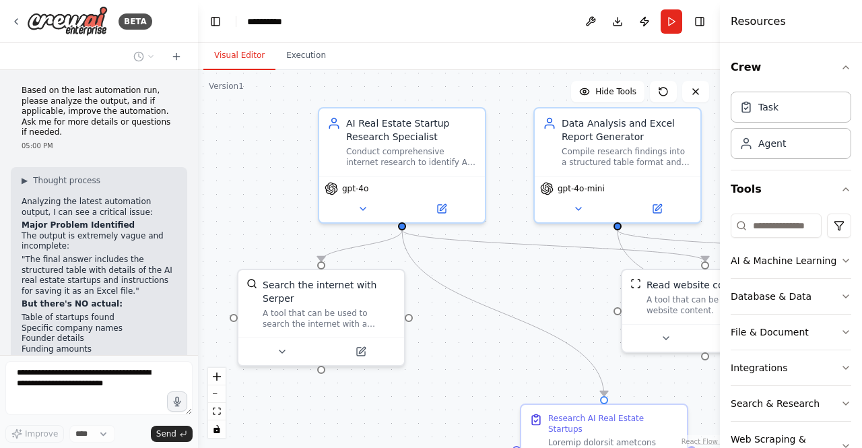
click at [193, 325] on div at bounding box center [195, 224] width 5 height 448
click at [193, 326] on div at bounding box center [195, 224] width 5 height 448
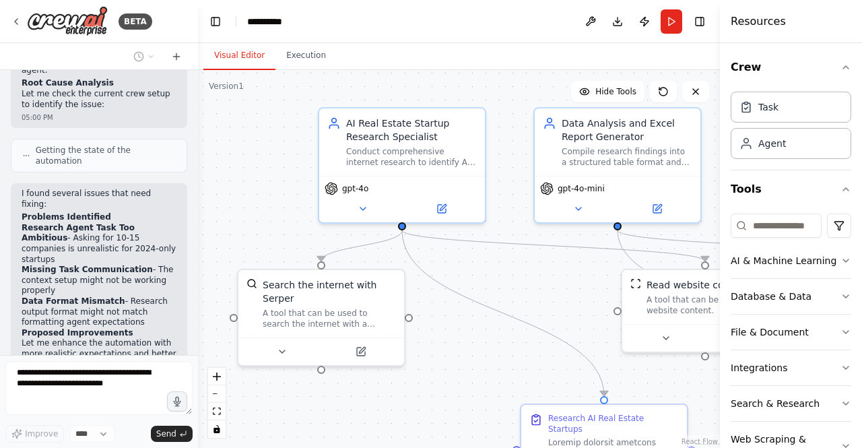
scroll to position [7184, 0]
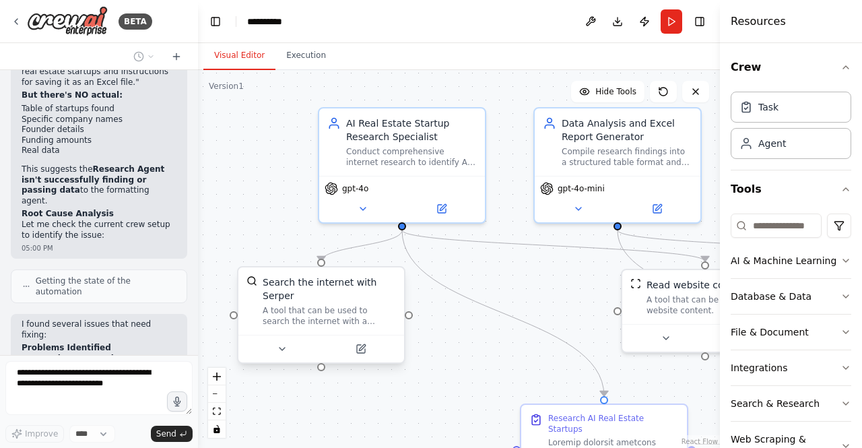
click at [374, 305] on div "A tool that can be used to search the internet with a search_query. Supports di…" at bounding box center [329, 316] width 133 height 22
click at [360, 344] on icon at bounding box center [362, 347] width 6 height 6
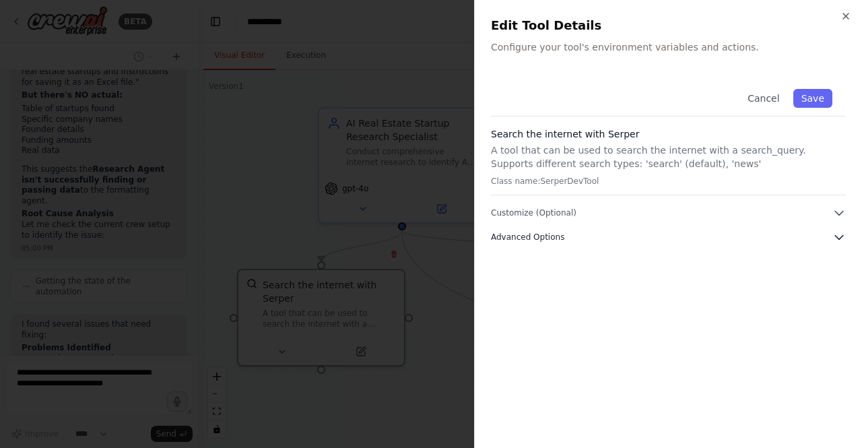
click at [730, 242] on button "Advanced Options" at bounding box center [668, 236] width 355 height 13
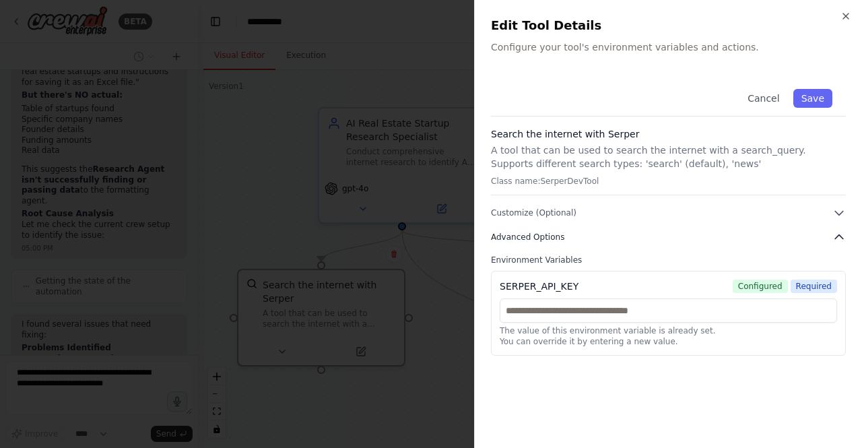
click at [730, 242] on button "Advanced Options" at bounding box center [668, 236] width 355 height 13
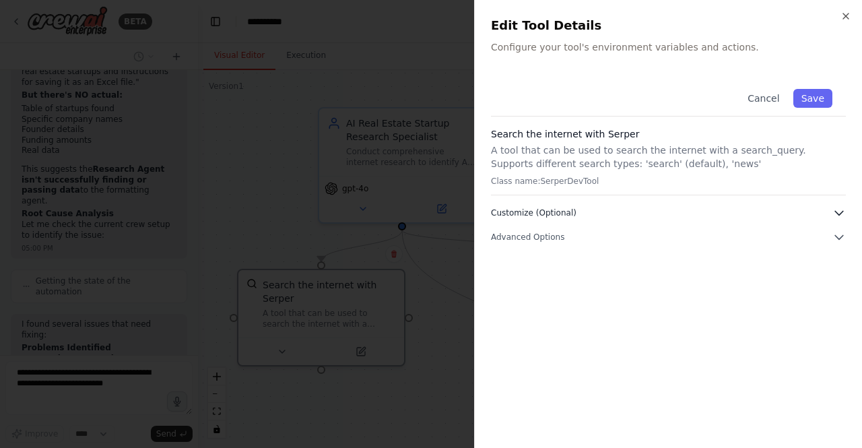
click at [729, 209] on button "Customize (Optional)" at bounding box center [668, 212] width 355 height 13
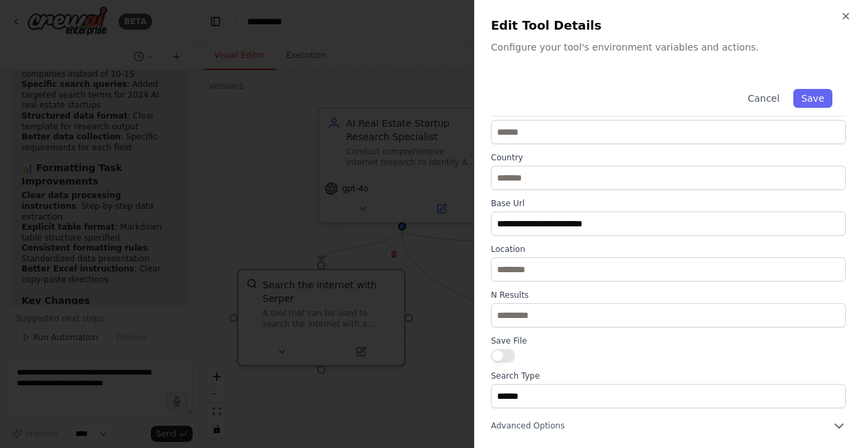
scroll to position [7885, 0]
click at [850, 11] on icon "button" at bounding box center [846, 16] width 11 height 11
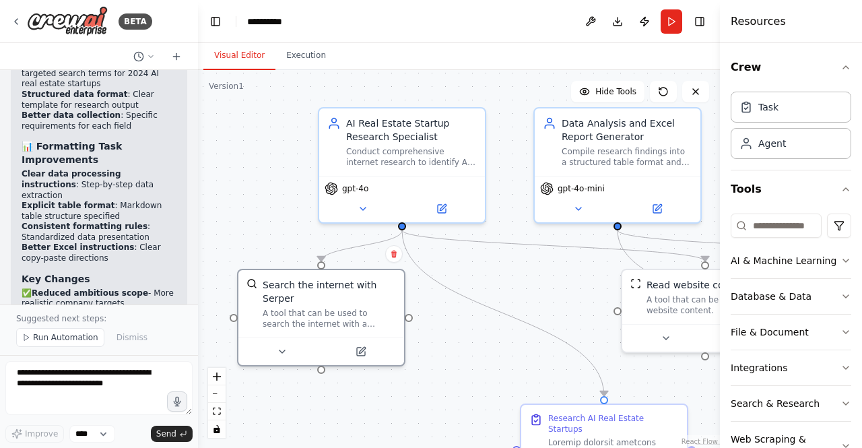
click at [193, 292] on div "BETA Set up a crew that does deep research on the internet to look for AI for r…" at bounding box center [431, 224] width 862 height 448
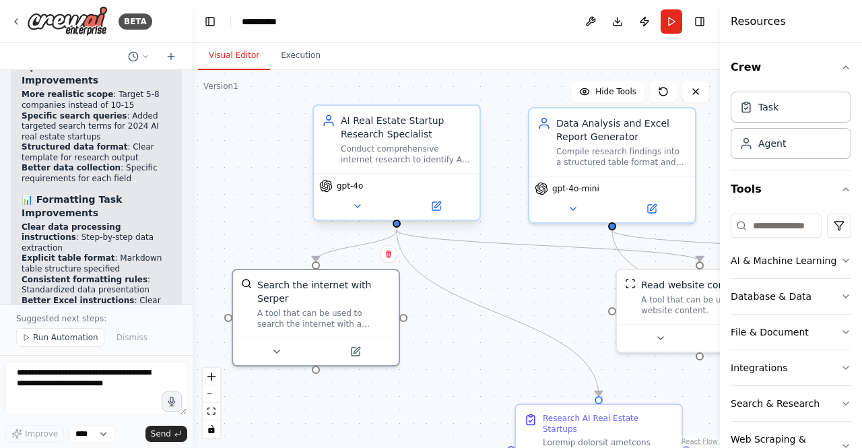
click at [400, 146] on div "Conduct comprehensive internet research to identify AI startups in the real est…" at bounding box center [406, 155] width 131 height 22
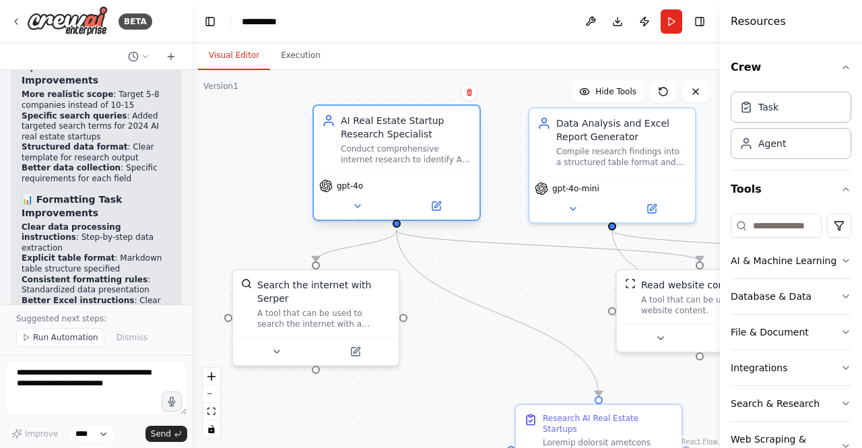
click at [400, 146] on div "Conduct comprehensive internet research to identify AI startups in the real est…" at bounding box center [406, 155] width 131 height 22
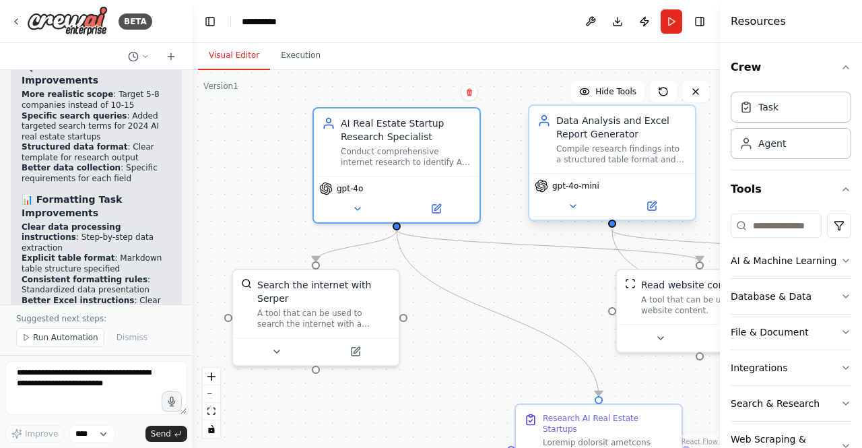
click at [640, 156] on div "Compile research findings into a structured table format and generate an Excel …" at bounding box center [622, 155] width 131 height 22
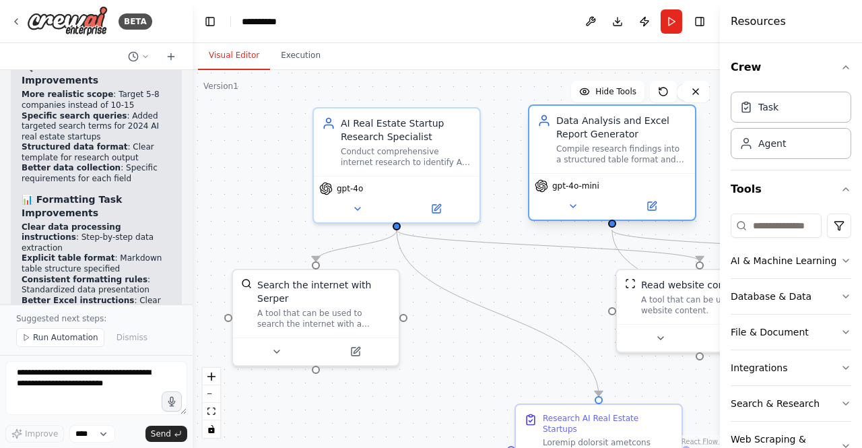
click at [579, 186] on span "gpt-4o-mini" at bounding box center [576, 186] width 47 height 11
click at [648, 206] on icon at bounding box center [652, 206] width 8 height 8
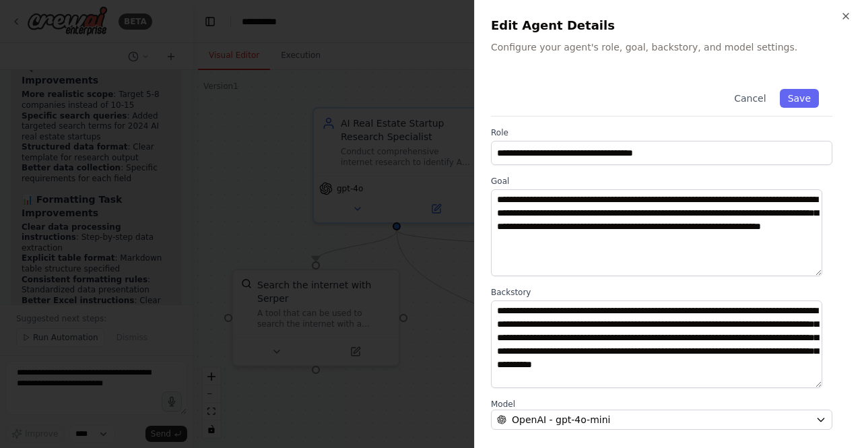
scroll to position [160, 0]
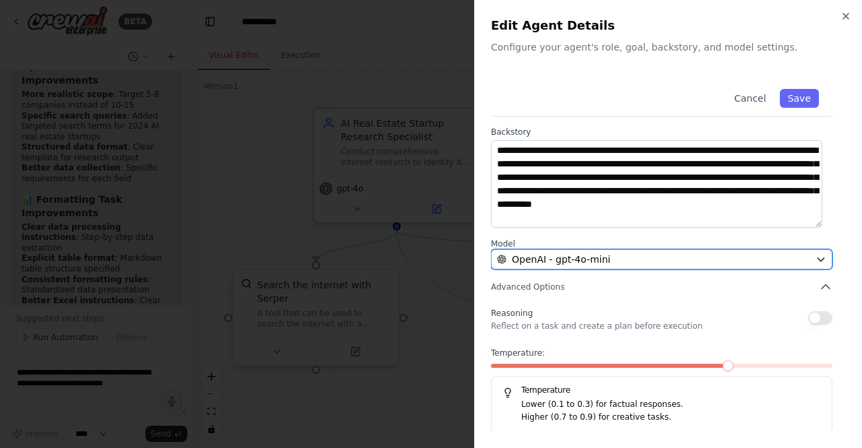
click at [816, 262] on icon "button" at bounding box center [821, 259] width 11 height 11
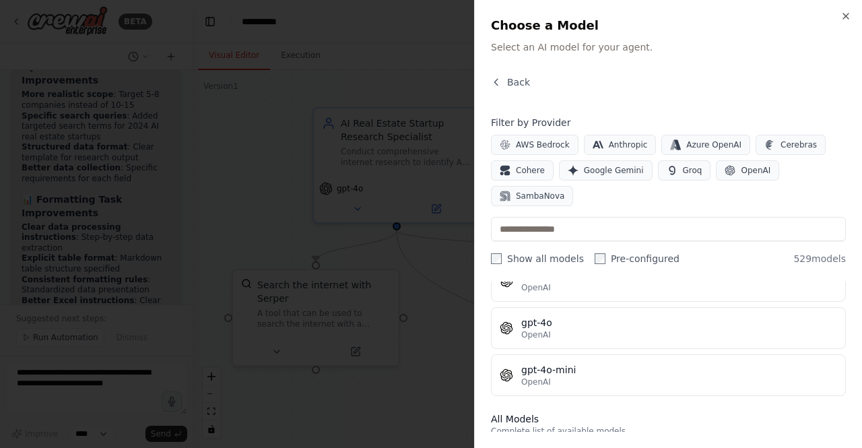
scroll to position [0, 0]
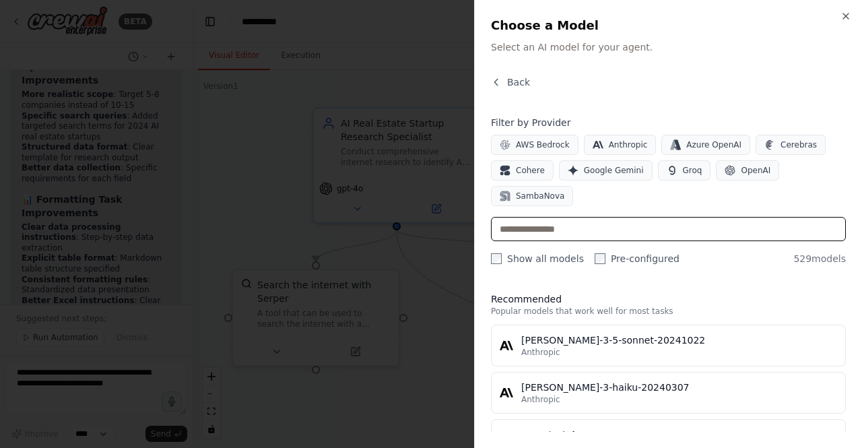
click at [637, 217] on input "text" at bounding box center [668, 229] width 355 height 24
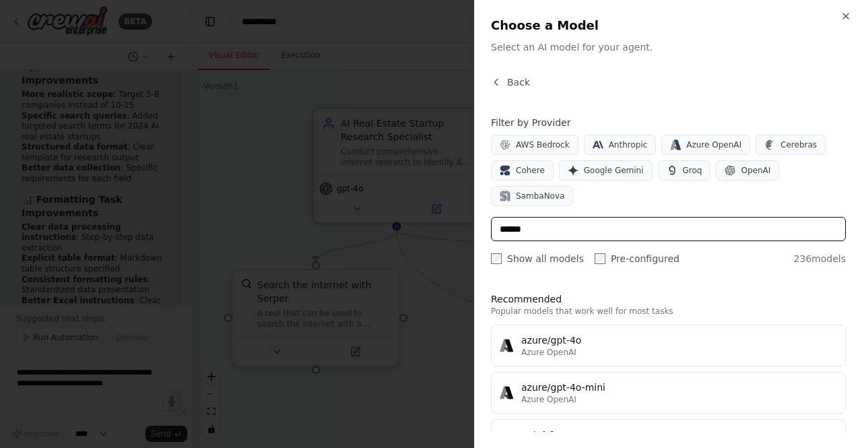
type input "******"
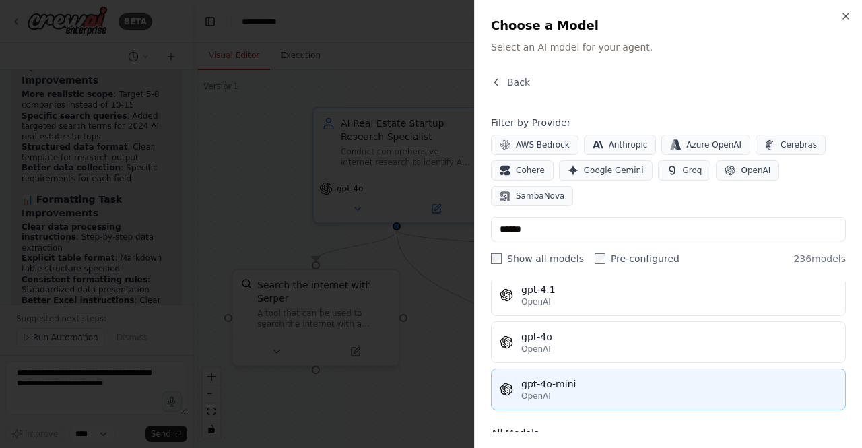
scroll to position [154, 0]
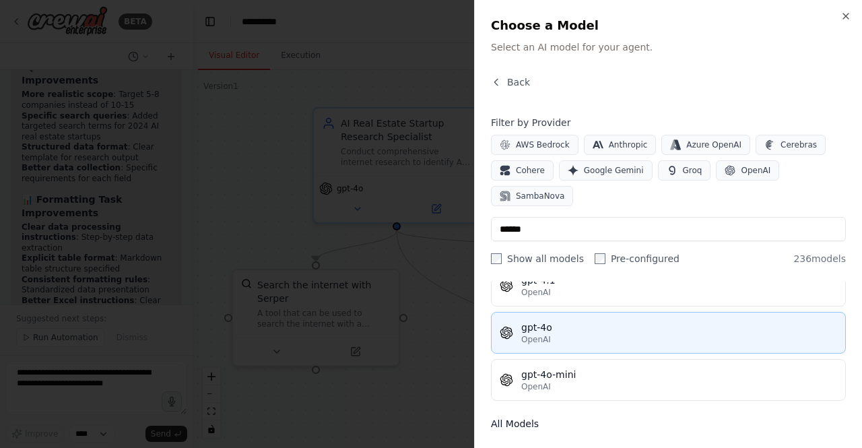
click at [572, 334] on div "OpenAI" at bounding box center [680, 339] width 316 height 11
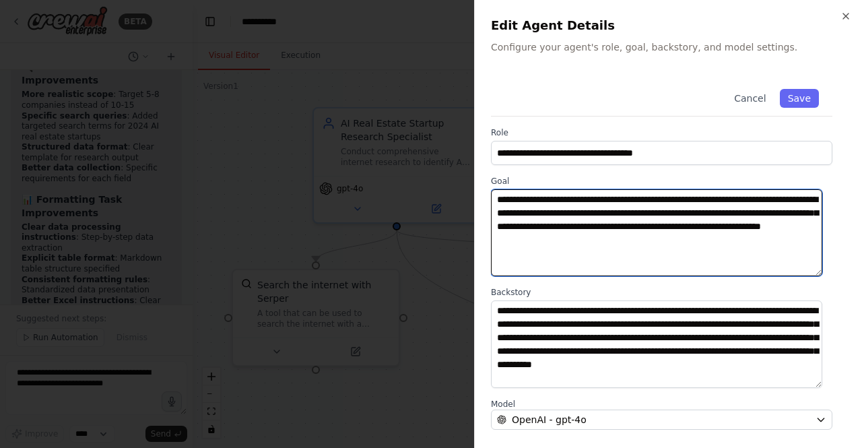
drag, startPoint x: 517, startPoint y: 210, endPoint x: 408, endPoint y: 216, distance: 110.0
click at [408, 216] on body "BETA Set up a crew that does deep research on the internet to look for AI for r…" at bounding box center [431, 224] width 862 height 448
type textarea "**********"
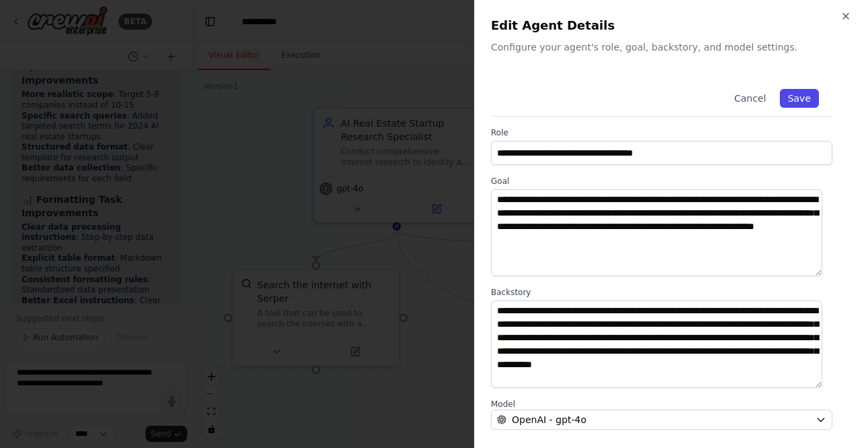
click at [798, 103] on button "Save" at bounding box center [799, 98] width 39 height 19
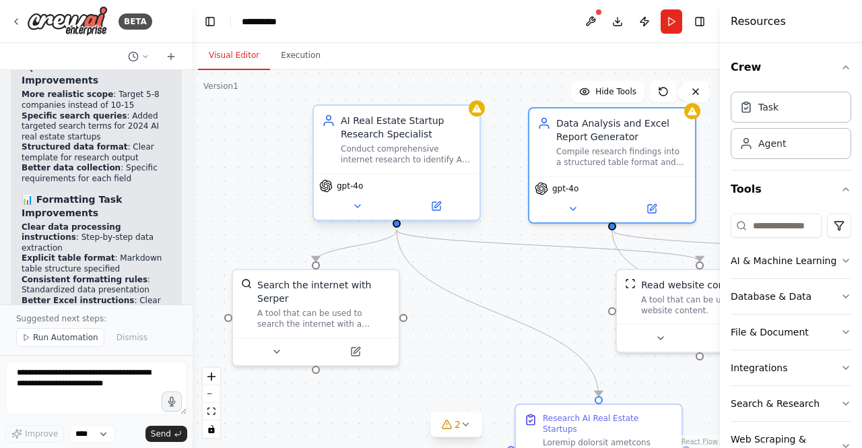
click at [383, 137] on div "AI Real Estate Startup Research Specialist" at bounding box center [406, 127] width 131 height 27
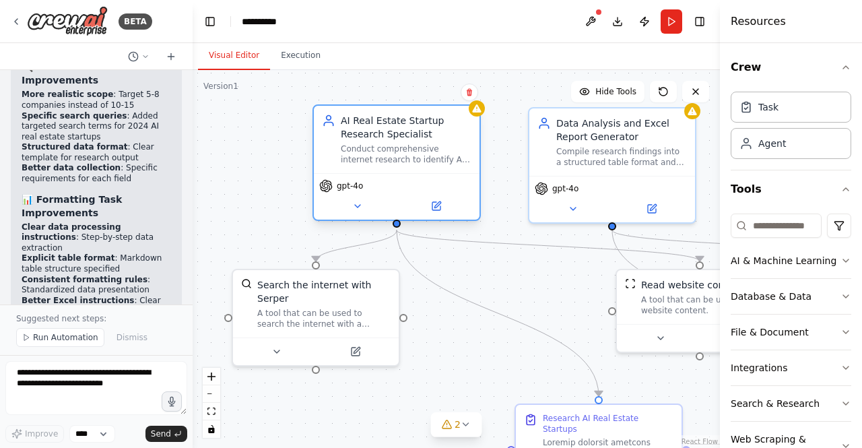
click at [383, 137] on div "AI Real Estate Startup Research Specialist" at bounding box center [406, 127] width 131 height 27
click at [429, 199] on button at bounding box center [436, 206] width 76 height 16
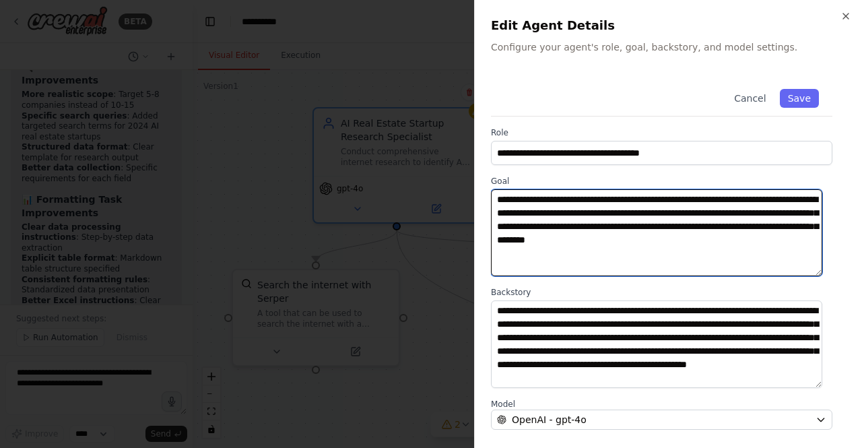
drag, startPoint x: 602, startPoint y: 210, endPoint x: 676, endPoint y: 210, distance: 74.1
click at [676, 210] on textarea "**********" at bounding box center [657, 232] width 332 height 87
type textarea "**********"
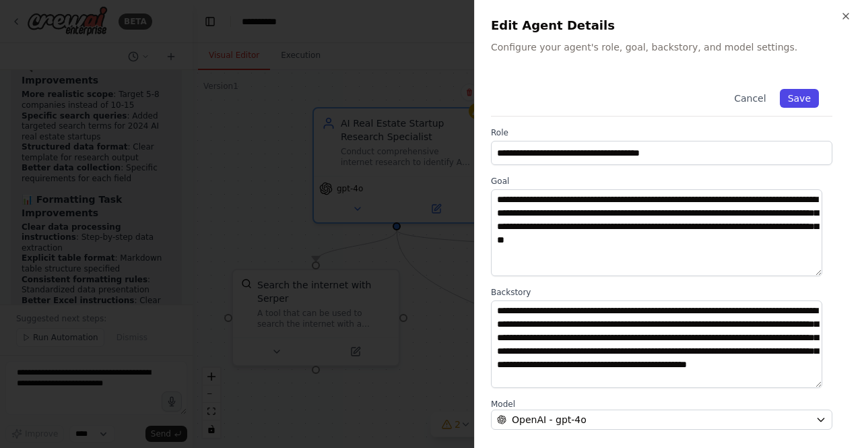
click at [798, 98] on button "Save" at bounding box center [799, 98] width 39 height 19
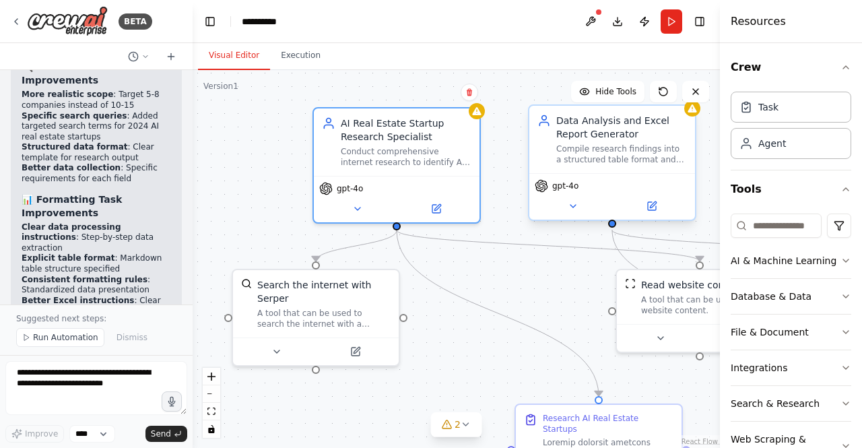
click at [617, 166] on div "Data Analysis and Excel Report Generator Compile research findings into a struc…" at bounding box center [613, 139] width 166 height 67
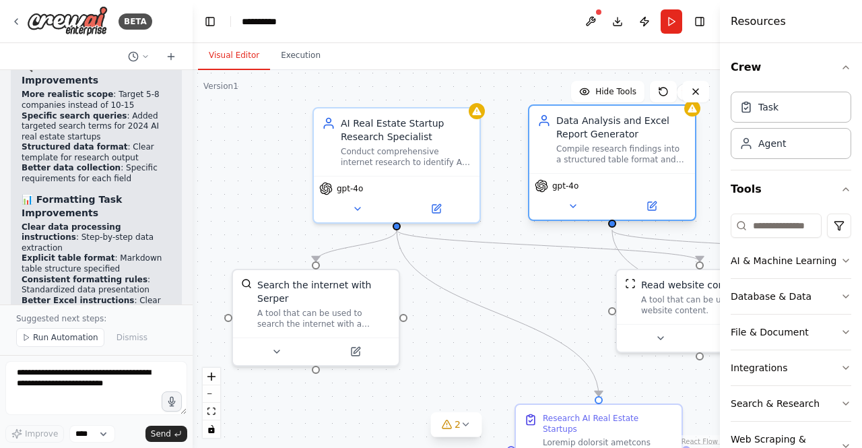
click at [617, 166] on div "Data Analysis and Excel Report Generator Compile research findings into a struc…" at bounding box center [613, 139] width 166 height 67
click at [656, 204] on icon at bounding box center [652, 206] width 11 height 11
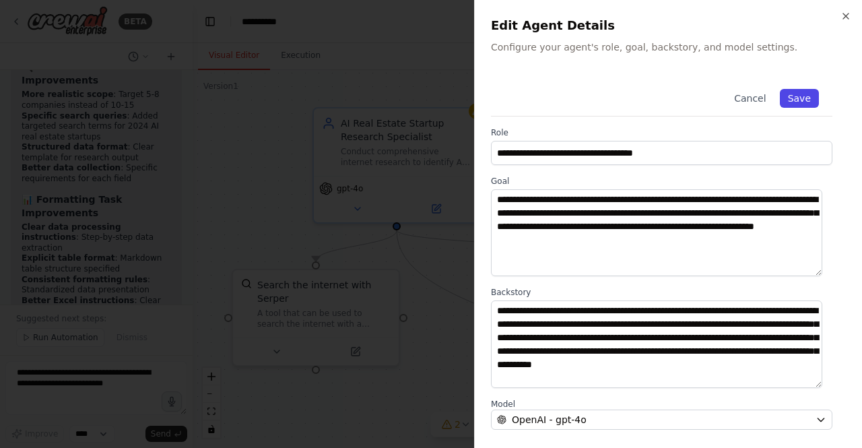
click at [782, 99] on button "Save" at bounding box center [799, 98] width 39 height 19
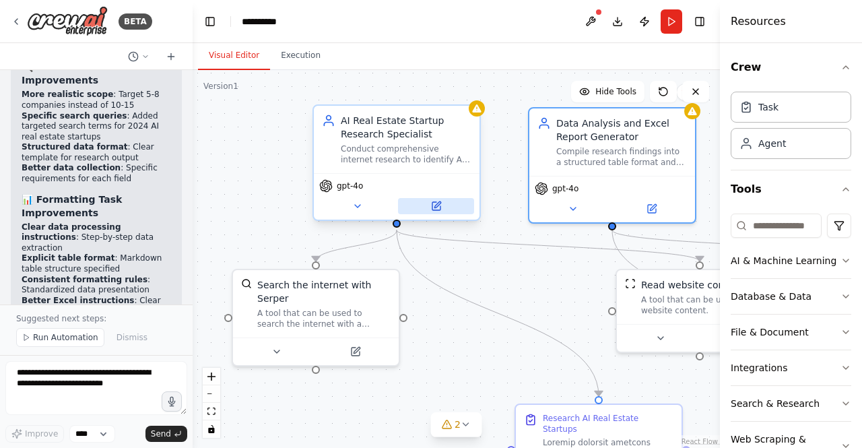
click at [447, 209] on button at bounding box center [436, 206] width 76 height 16
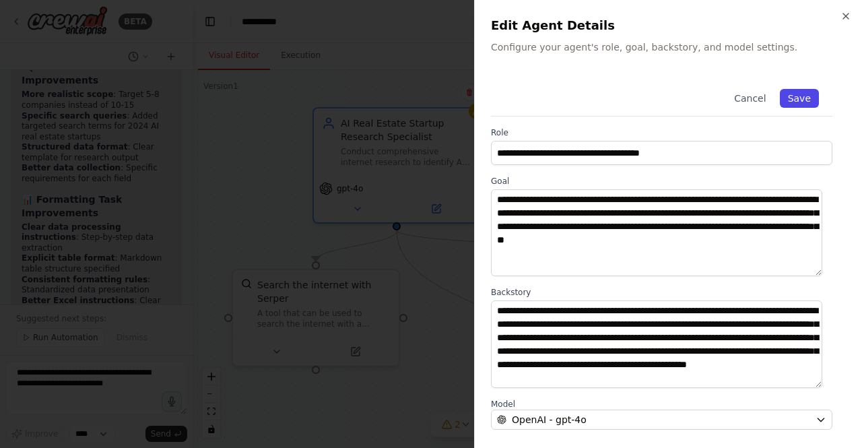
click at [805, 104] on button "Save" at bounding box center [799, 98] width 39 height 19
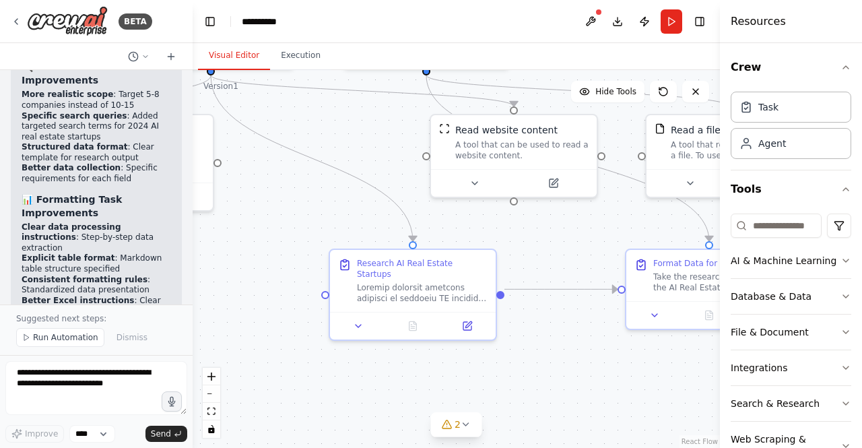
drag, startPoint x: 545, startPoint y: 286, endPoint x: 359, endPoint y: 131, distance: 242.1
click at [359, 131] on div ".deletable-edge-delete-btn { width: 20px; height: 20px; border: 0px solid #ffff…" at bounding box center [457, 259] width 528 height 378
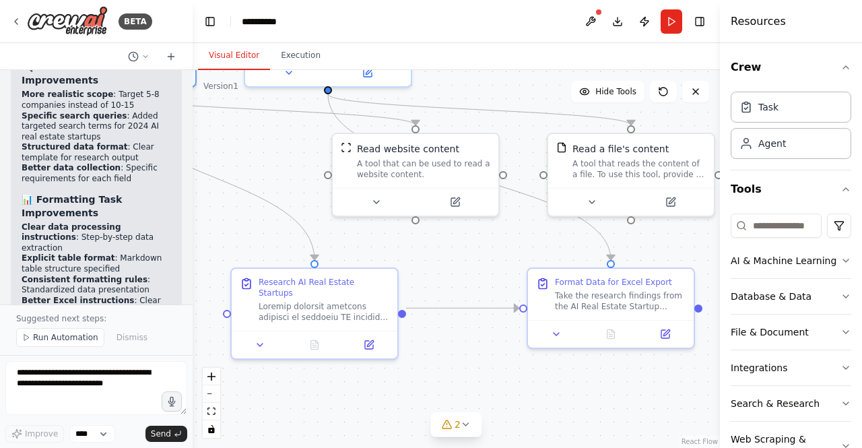
drag, startPoint x: 584, startPoint y: 250, endPoint x: 522, endPoint y: 262, distance: 63.2
click at [522, 262] on div ".deletable-edge-delete-btn { width: 20px; height: 20px; border: 0px solid #ffff…" at bounding box center [457, 259] width 528 height 378
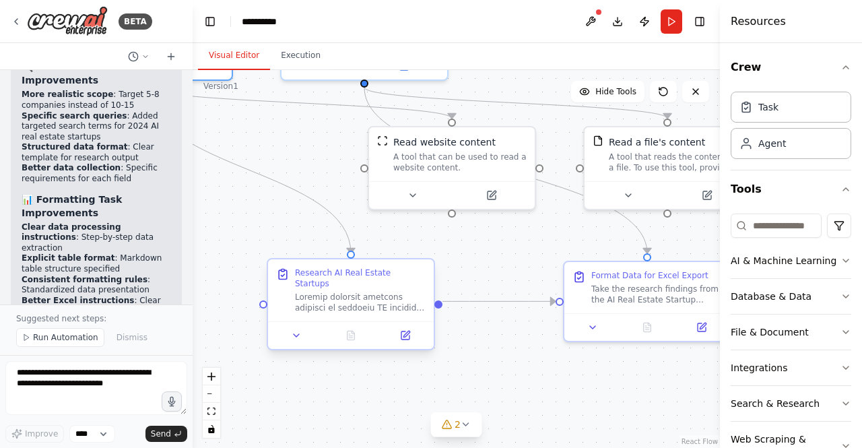
click at [354, 303] on div "Research AI Real Estate Startups" at bounding box center [351, 290] width 166 height 62
click at [403, 332] on icon at bounding box center [406, 336] width 8 height 8
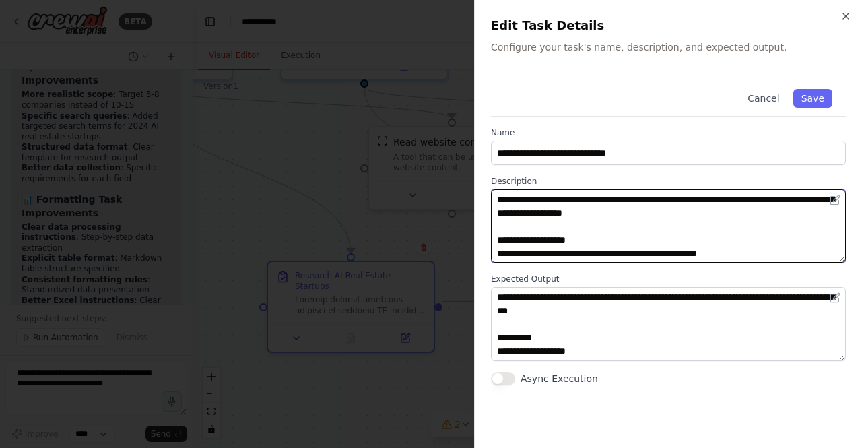
click at [592, 218] on textarea at bounding box center [668, 225] width 355 height 73
click at [646, 253] on textarea at bounding box center [668, 225] width 355 height 73
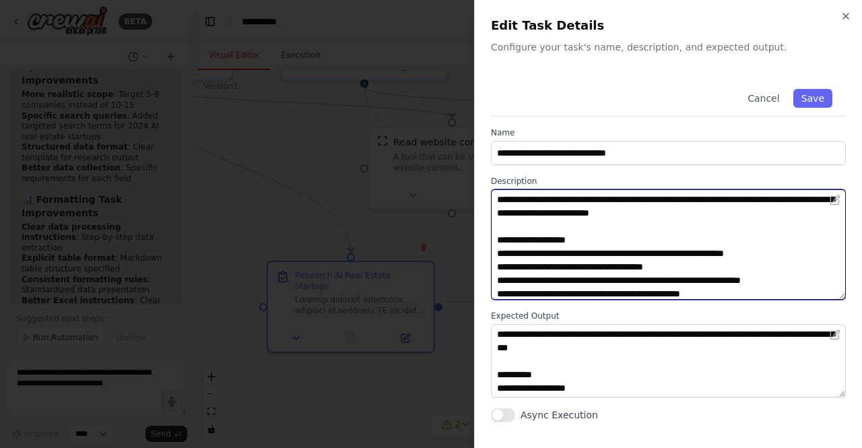
drag, startPoint x: 842, startPoint y: 257, endPoint x: 845, endPoint y: 305, distance: 47.9
click at [845, 305] on div "**********" at bounding box center [668, 253] width 355 height 356
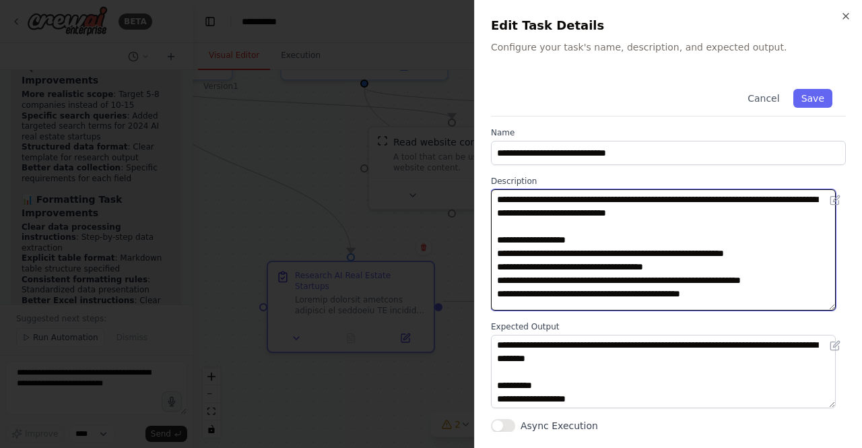
click at [612, 263] on textarea at bounding box center [663, 249] width 345 height 121
click at [774, 280] on textarea at bounding box center [663, 249] width 345 height 121
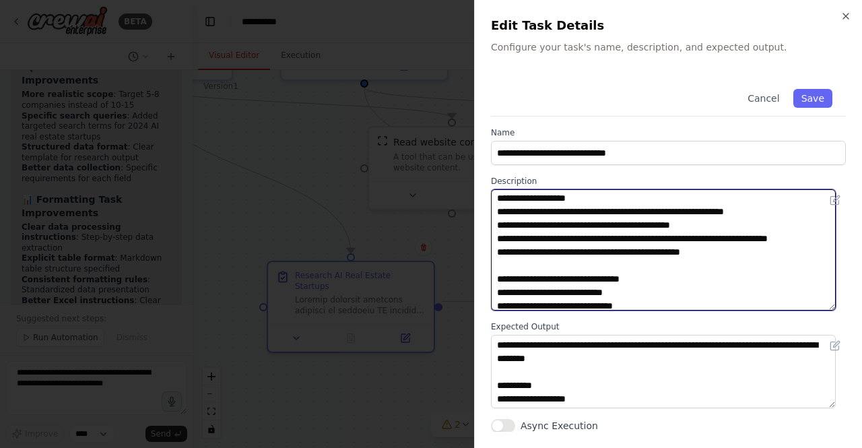
click at [588, 293] on textarea at bounding box center [663, 249] width 345 height 121
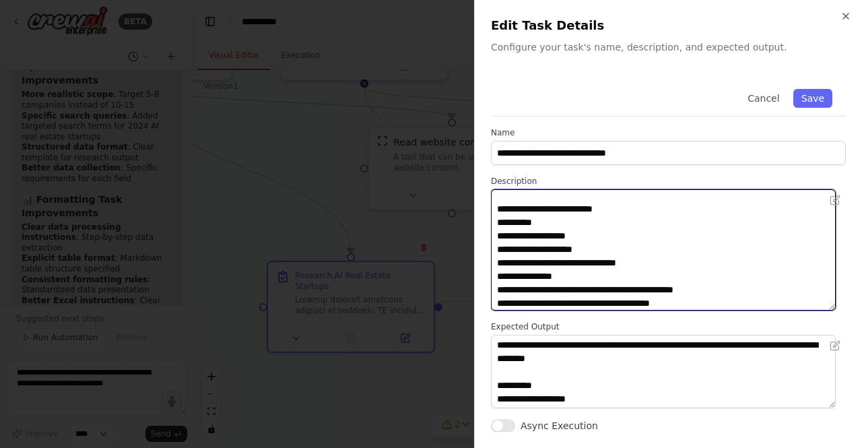
scroll to position [232, 0]
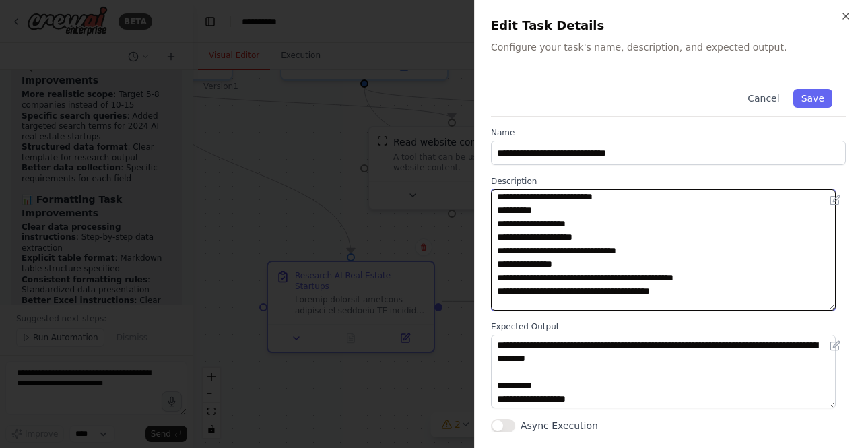
click at [632, 217] on textarea at bounding box center [663, 249] width 345 height 121
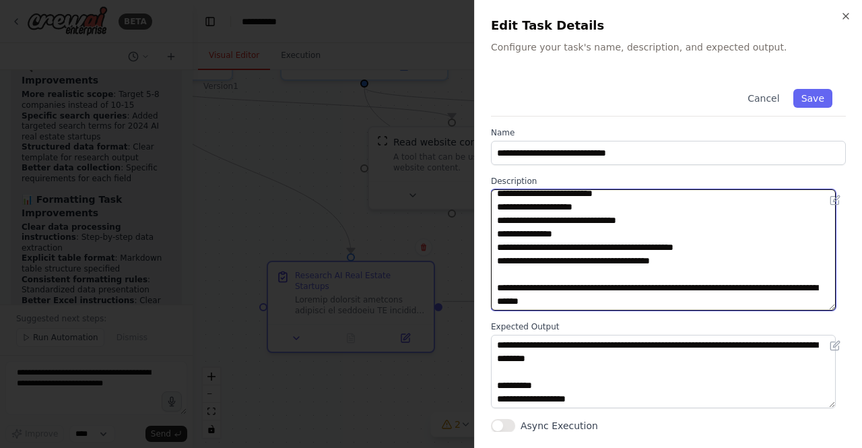
type textarea "**********"
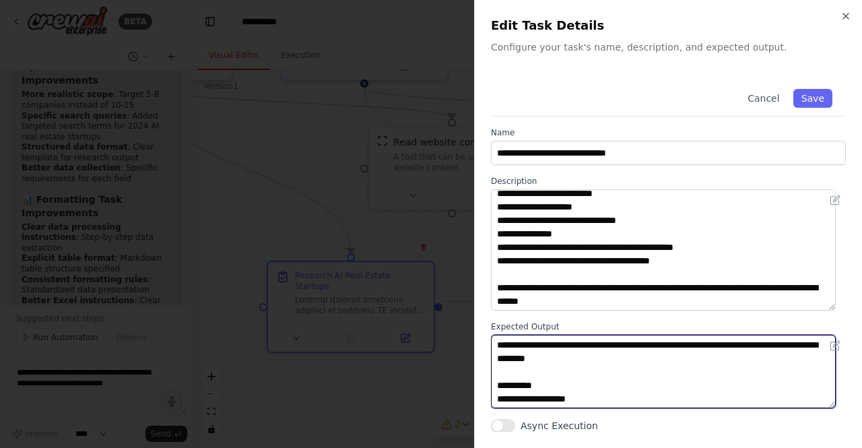
click at [639, 356] on textarea "**********" at bounding box center [663, 371] width 345 height 73
click at [750, 346] on textarea "**********" at bounding box center [663, 371] width 345 height 73
click at [622, 400] on textarea "**********" at bounding box center [663, 371] width 345 height 73
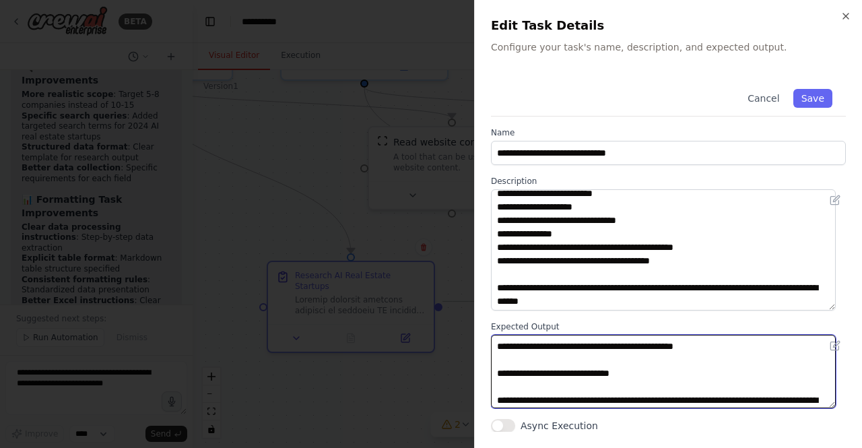
scroll to position [135, 0]
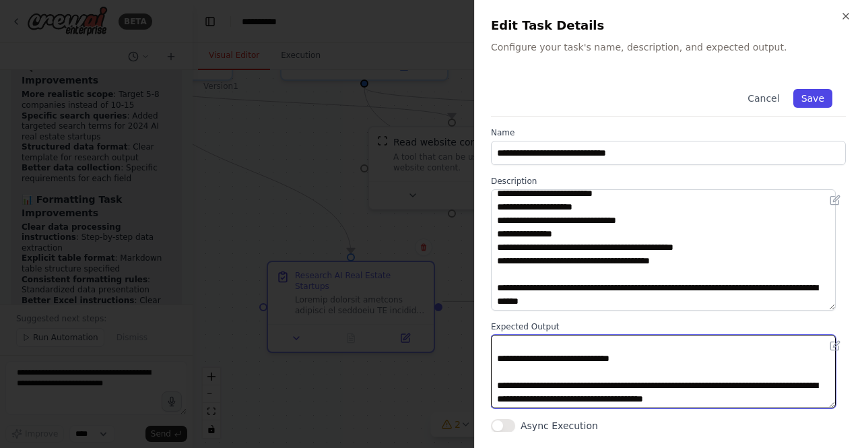
type textarea "**********"
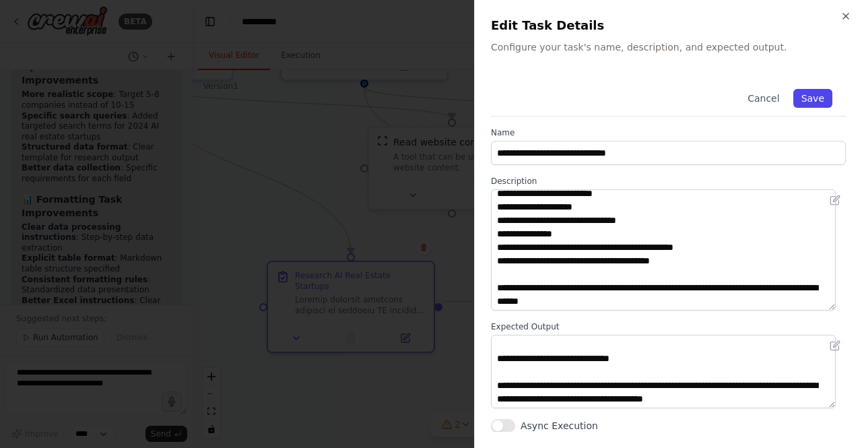
click at [814, 98] on button "Save" at bounding box center [813, 98] width 39 height 19
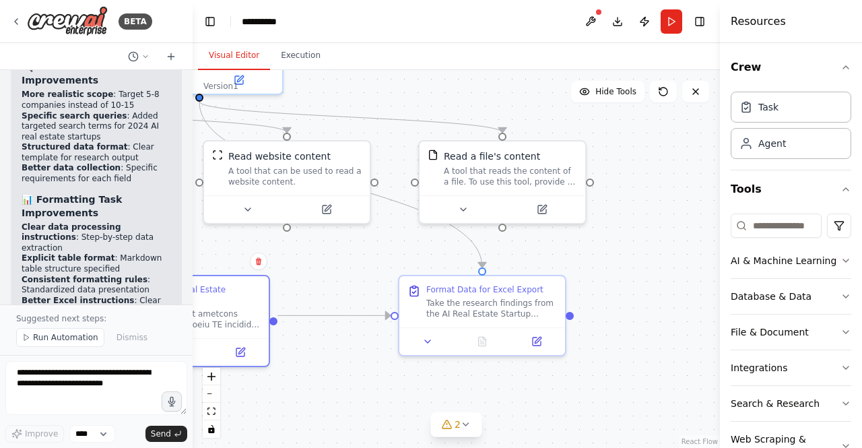
drag, startPoint x: 556, startPoint y: 244, endPoint x: 385, endPoint y: 257, distance: 171.0
click at [387, 258] on div ".deletable-edge-delete-btn { width: 20px; height: 20px; border: 0px solid #ffff…" at bounding box center [457, 259] width 528 height 378
click at [672, 23] on button "Run" at bounding box center [672, 21] width 22 height 24
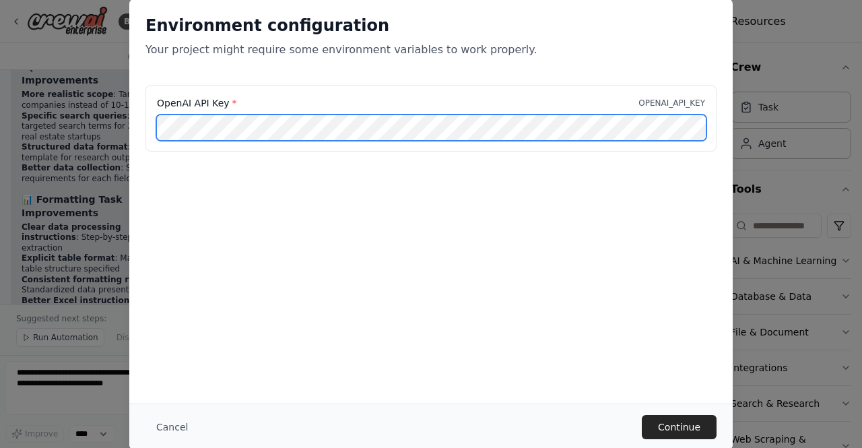
scroll to position [0, 96]
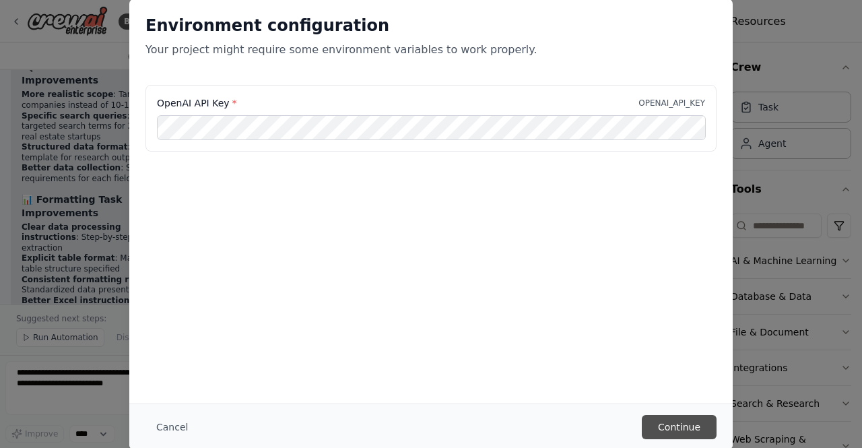
click at [678, 433] on button "Continue" at bounding box center [679, 427] width 75 height 24
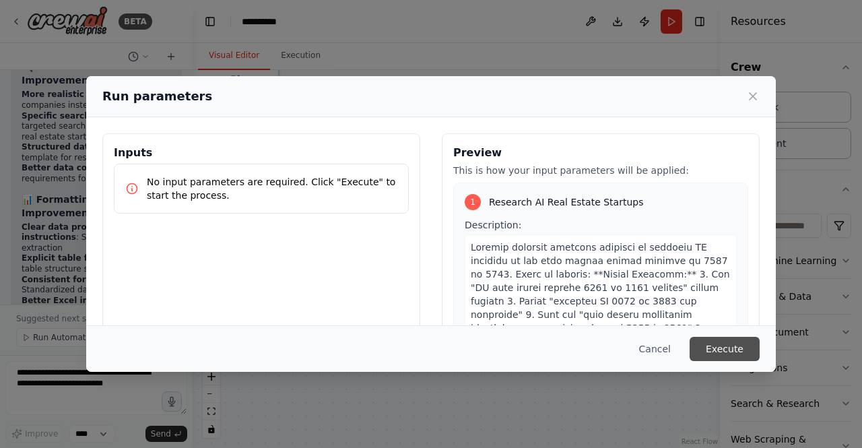
click at [728, 347] on button "Execute" at bounding box center [725, 349] width 70 height 24
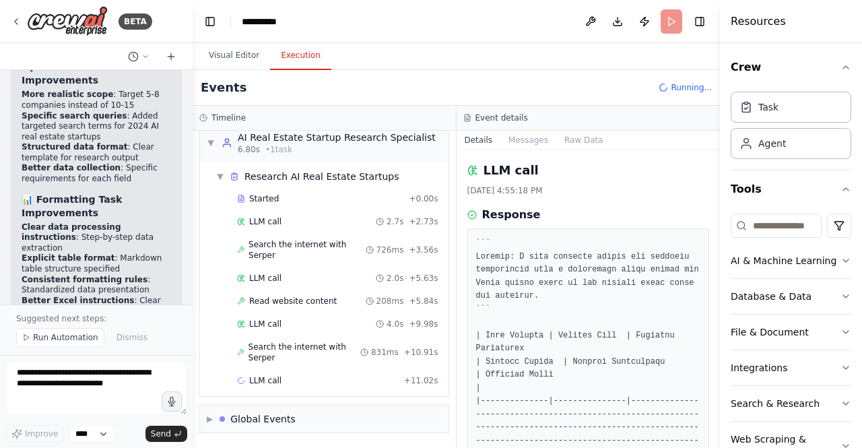
click at [280, 56] on button "Execution" at bounding box center [300, 56] width 61 height 28
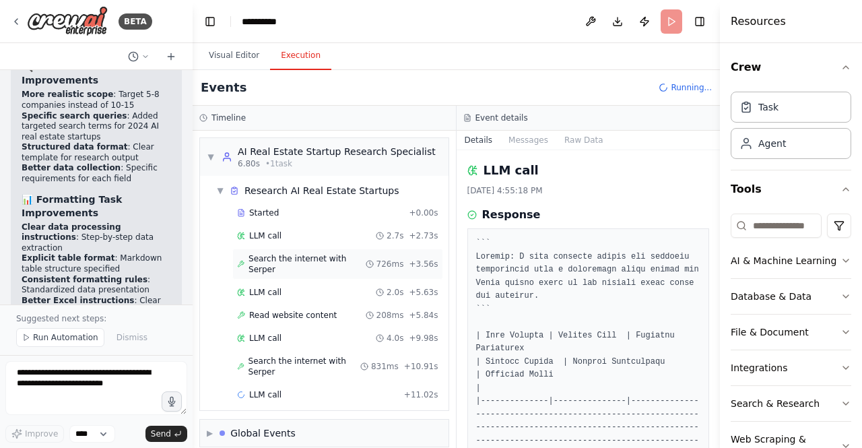
click at [282, 263] on div "Search the internet with Serper 726ms + 3.56s" at bounding box center [337, 264] width 211 height 31
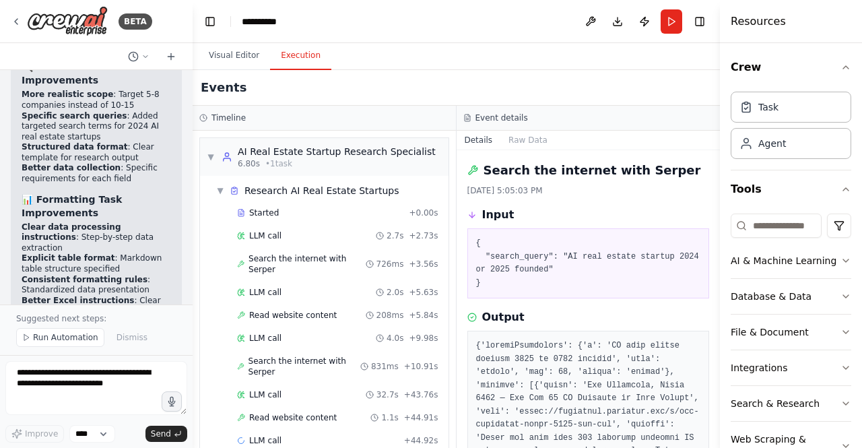
scroll to position [32, 0]
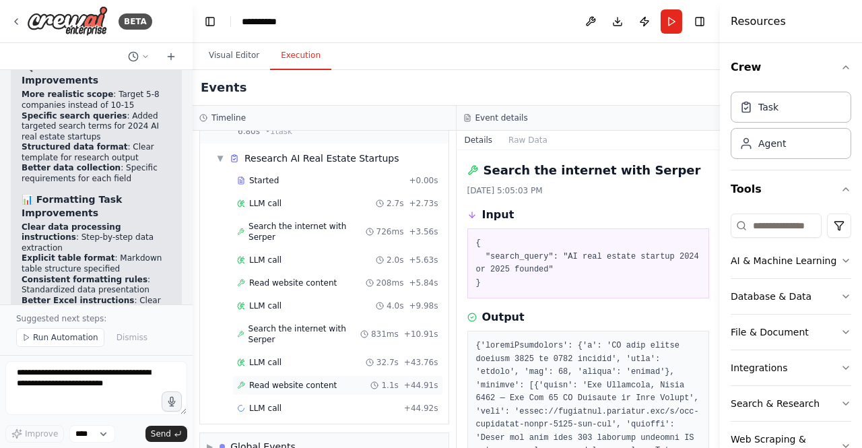
click at [296, 380] on span "Read website content" at bounding box center [293, 385] width 88 height 11
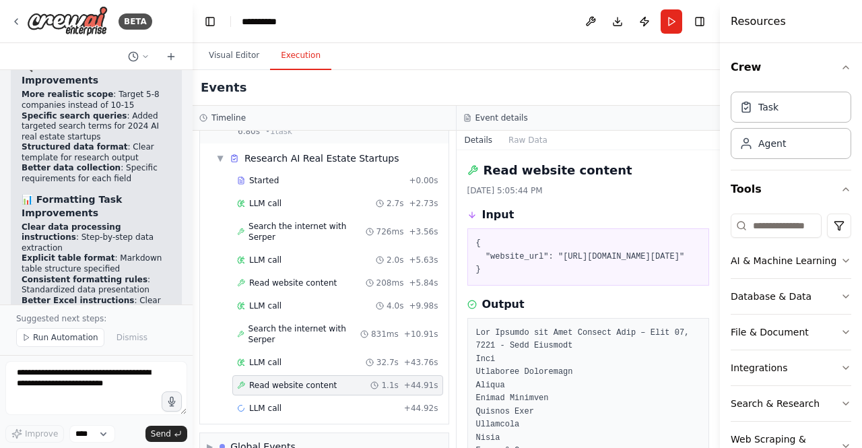
drag, startPoint x: 714, startPoint y: 166, endPoint x: 714, endPoint y: 175, distance: 8.8
click at [715, 175] on button "Toggle Sidebar" at bounding box center [720, 224] width 11 height 448
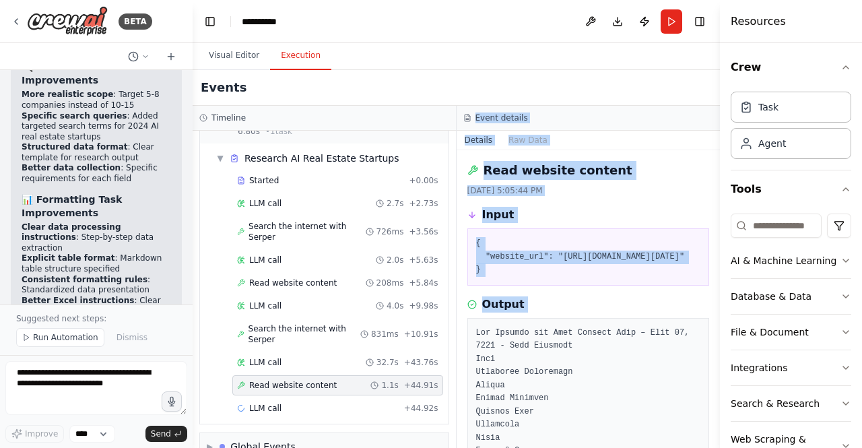
drag, startPoint x: 458, startPoint y: 343, endPoint x: 444, endPoint y: 443, distance: 100.6
click at [444, 443] on div "Timeline ▼ AI Real Estate Startup Research Specialist 6.80s • 1 task ▼ Research…" at bounding box center [457, 277] width 528 height 342
click at [718, 168] on button "Toggle Sidebar" at bounding box center [720, 224] width 11 height 448
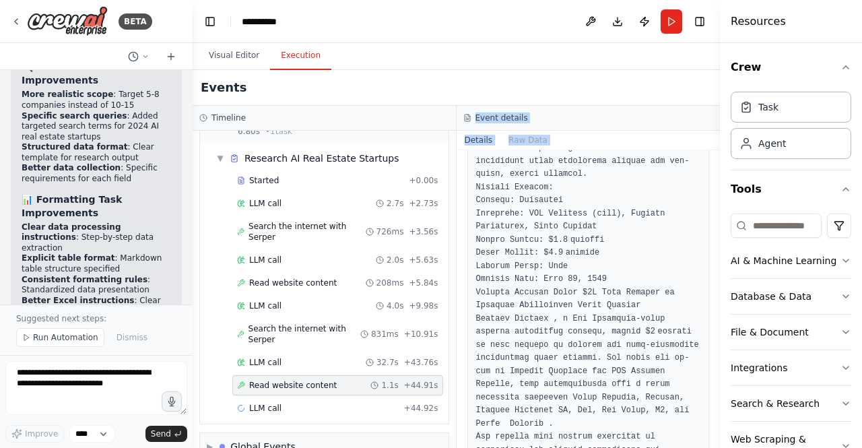
scroll to position [3215, 0]
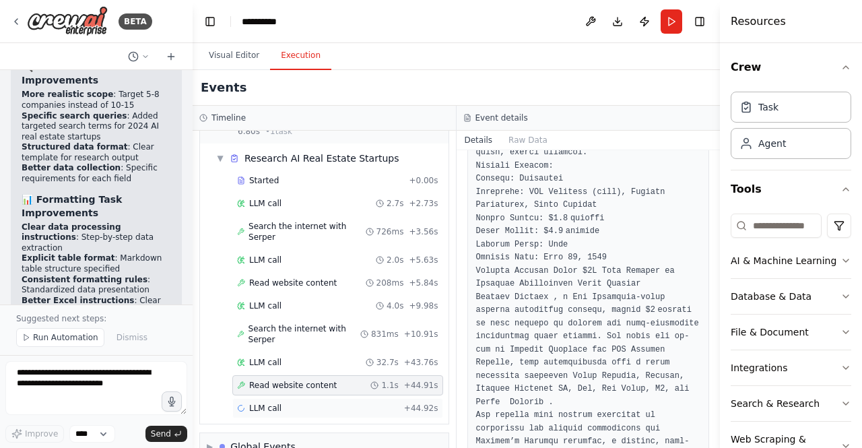
click at [286, 403] on div "LLM call + 44.92s" at bounding box center [337, 408] width 201 height 11
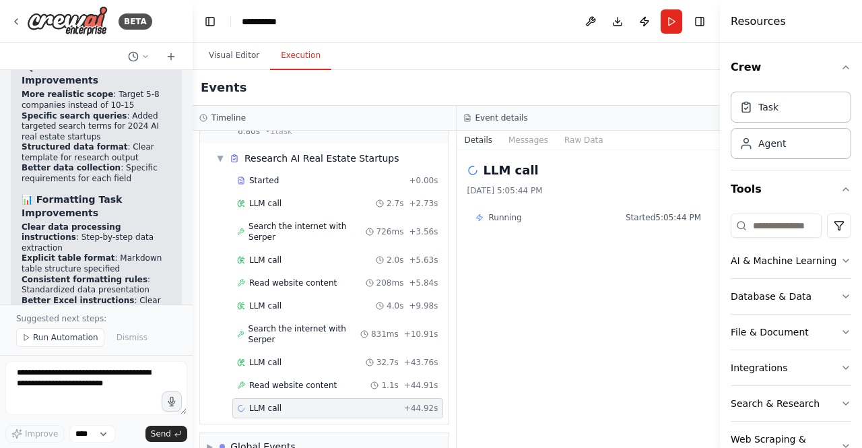
click at [329, 403] on div "LLM call + 44.92s" at bounding box center [337, 408] width 201 height 11
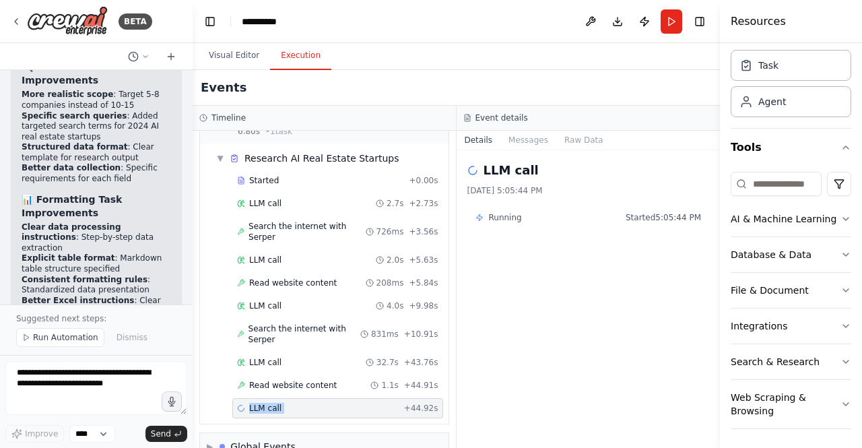
click at [295, 403] on div "LLM call + 44.92s" at bounding box center [337, 408] width 201 height 11
click at [298, 352] on div "LLM call 32.7s + 43.76s" at bounding box center [337, 362] width 211 height 20
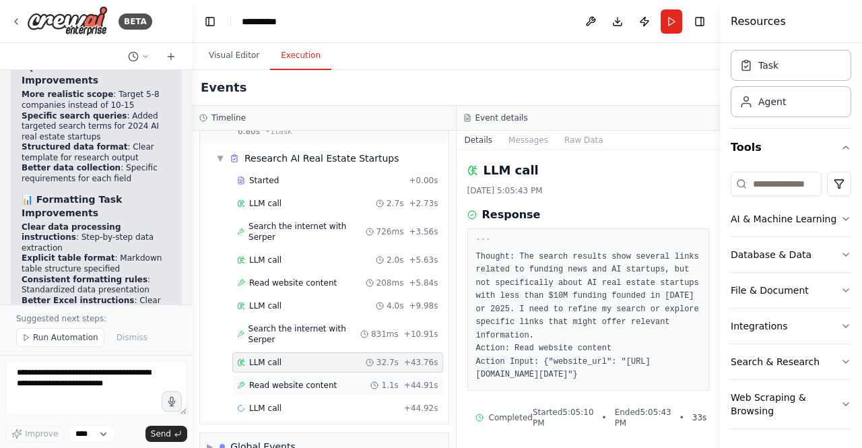
click at [415, 375] on div "Read website content 1.1s + 44.91s" at bounding box center [337, 385] width 211 height 20
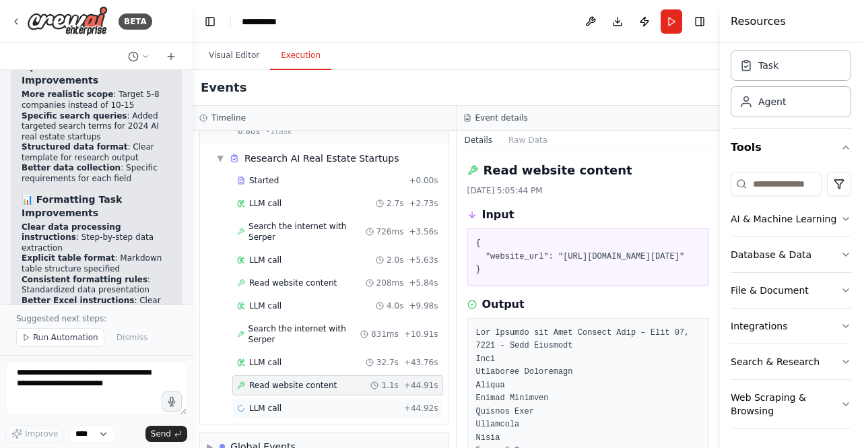
click at [391, 403] on div "LLM call + 44.92s" at bounding box center [337, 408] width 201 height 11
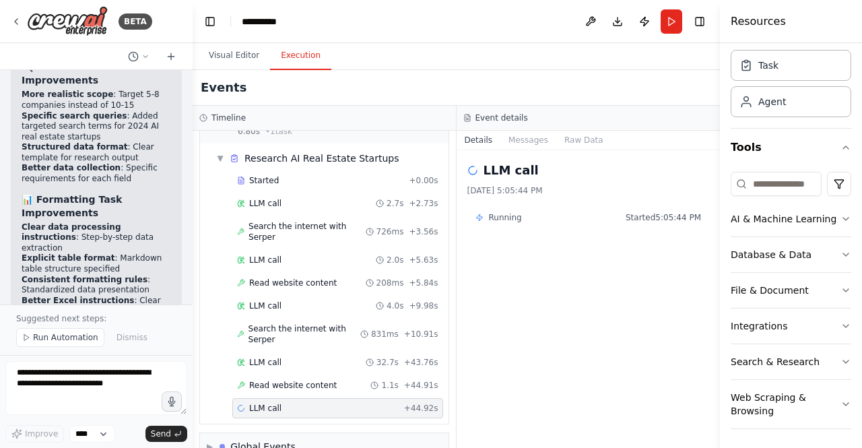
drag, startPoint x: 391, startPoint y: 381, endPoint x: 346, endPoint y: 382, distance: 44.5
click at [346, 403] on div "LLM call + 44.92s" at bounding box center [337, 408] width 201 height 11
click at [276, 440] on div "Global Events" at bounding box center [262, 446] width 65 height 13
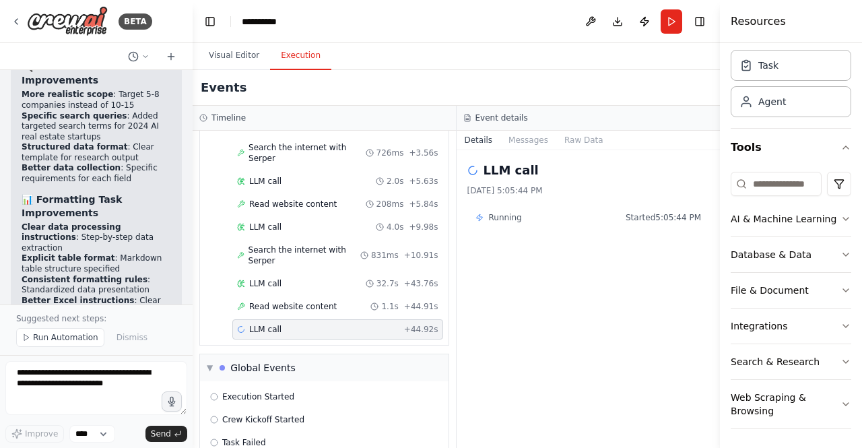
scroll to position [130, 0]
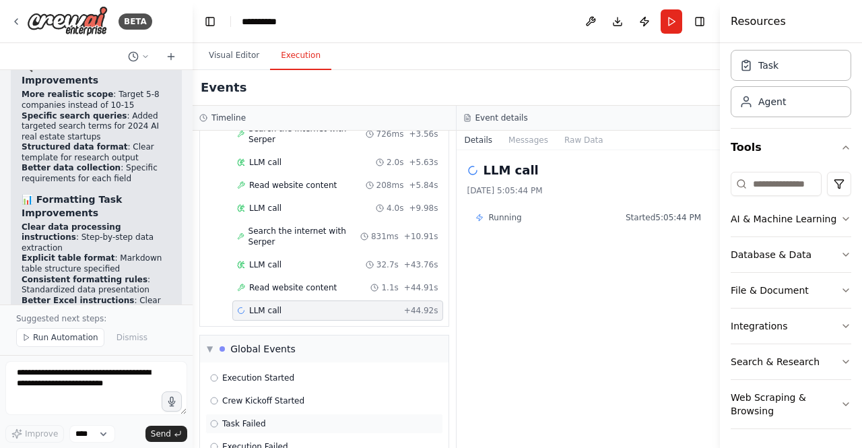
click at [337, 418] on div "Task Failed" at bounding box center [324, 423] width 228 height 11
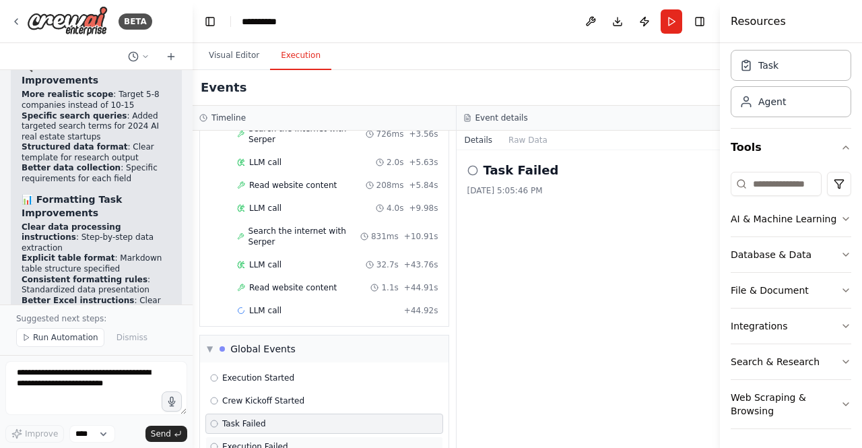
click at [307, 441] on div "Execution Failed" at bounding box center [324, 446] width 228 height 11
click at [309, 305] on div "LLM call + 44.92s" at bounding box center [337, 310] width 201 height 11
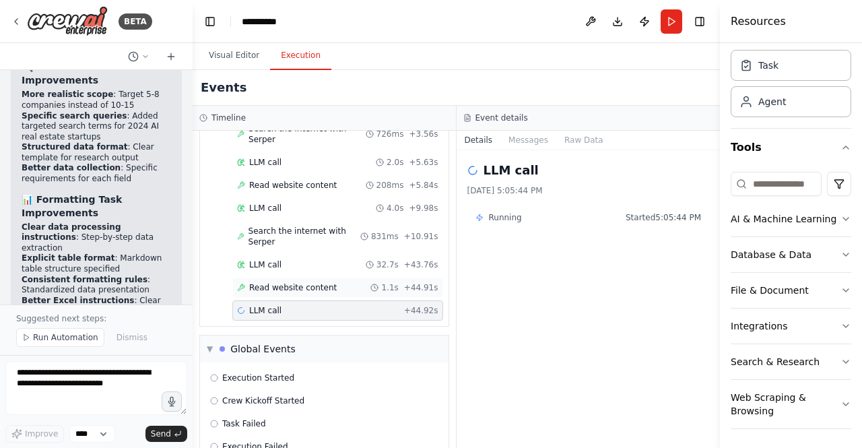
click at [301, 282] on span "Read website content" at bounding box center [293, 287] width 88 height 11
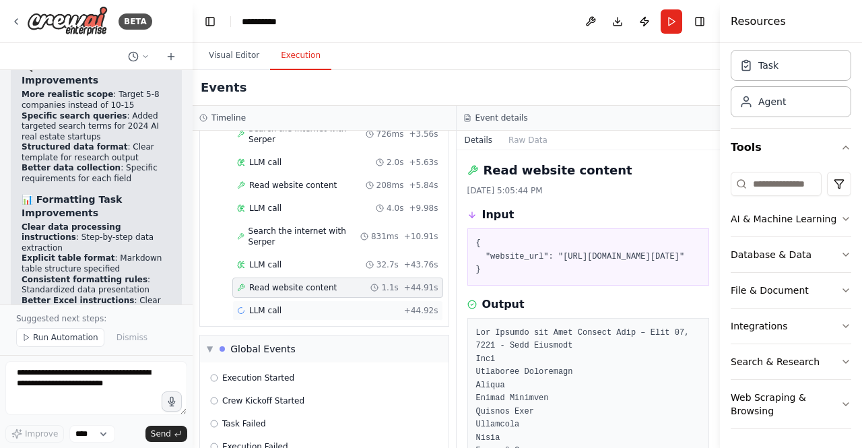
click at [291, 305] on div "LLM call + 44.92s" at bounding box center [337, 310] width 201 height 11
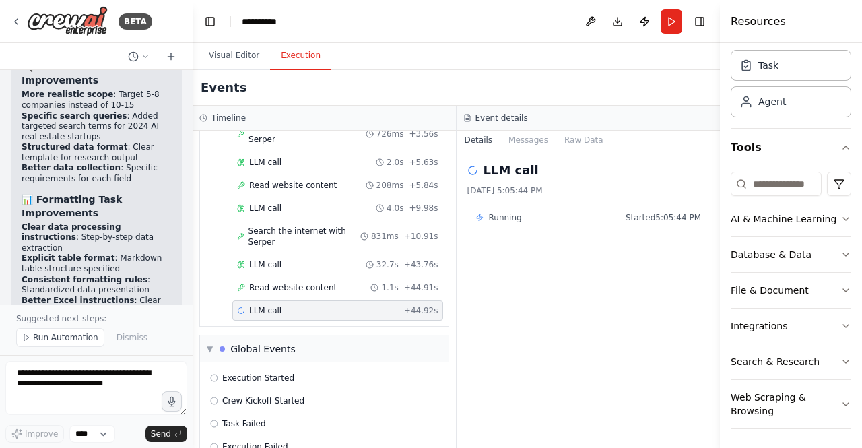
click at [503, 216] on span "Running" at bounding box center [505, 217] width 33 height 11
click at [314, 418] on div "Task Failed" at bounding box center [324, 423] width 228 height 11
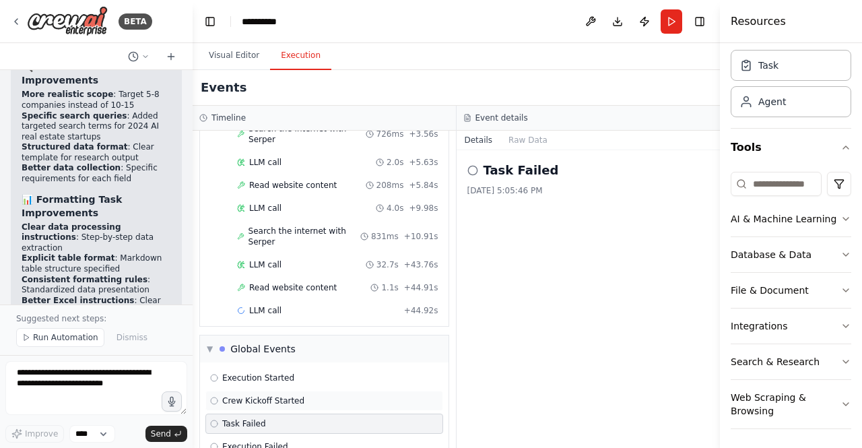
click at [291, 396] on span "Crew Kickoff Started" at bounding box center [263, 401] width 82 height 11
click at [270, 418] on div "Task Failed" at bounding box center [324, 423] width 228 height 11
click at [345, 282] on div "Read website content 1.1s + 44.91s" at bounding box center [337, 287] width 201 height 11
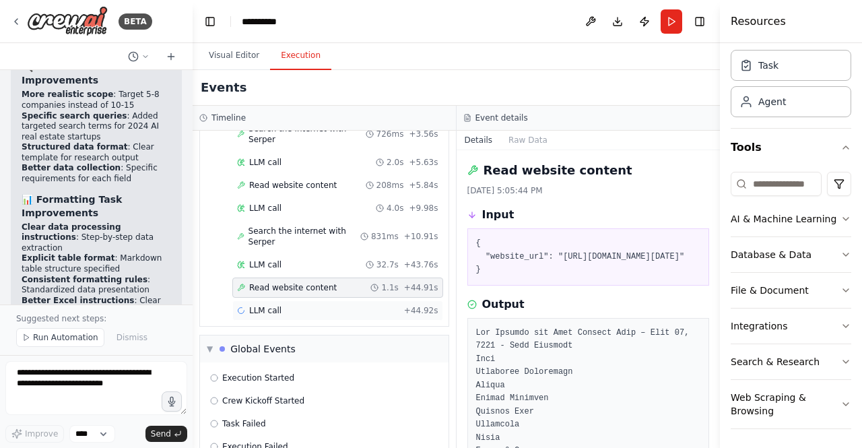
click at [322, 305] on div "LLM call + 44.92s" at bounding box center [337, 310] width 201 height 11
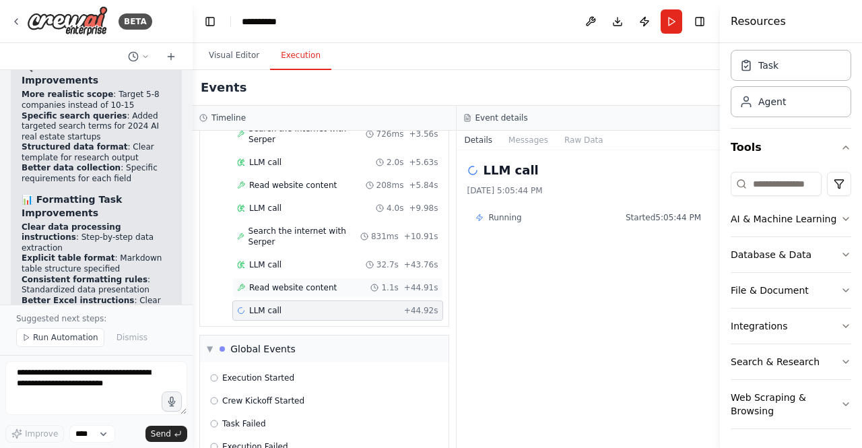
click at [322, 282] on span "Read website content" at bounding box center [293, 287] width 88 height 11
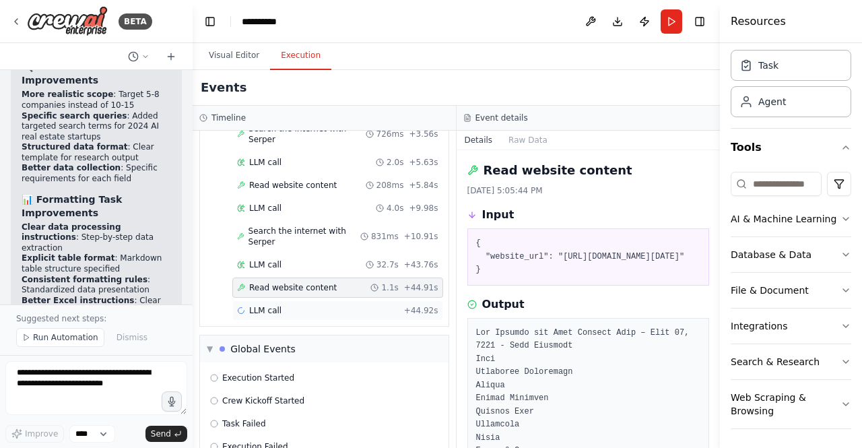
click at [305, 305] on div "LLM call + 44.92s" at bounding box center [337, 310] width 201 height 11
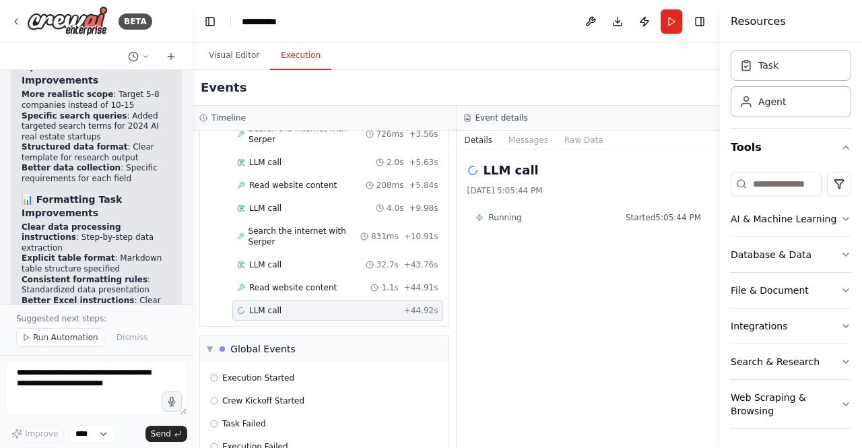
click at [685, 21] on header "**********" at bounding box center [457, 21] width 528 height 43
click at [679, 22] on button "Run" at bounding box center [672, 21] width 22 height 24
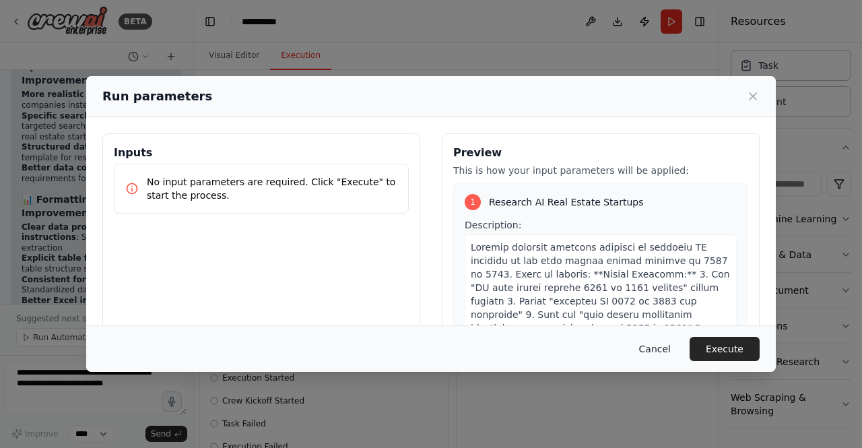
click at [663, 358] on button "Cancel" at bounding box center [655, 349] width 53 height 24
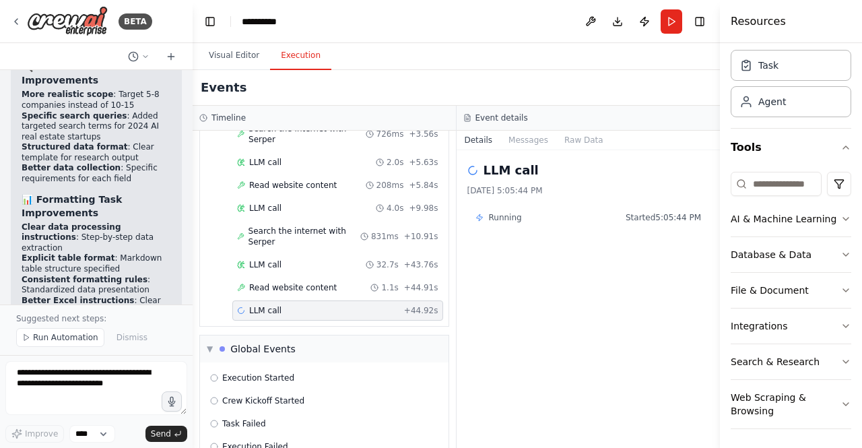
click at [538, 285] on div "LLM call 8/28/2025, 5:05:44 PM Running Started 5:05:44 PM" at bounding box center [589, 299] width 264 height 298
drag, startPoint x: 538, startPoint y: 285, endPoint x: 515, endPoint y: 285, distance: 22.9
click at [515, 285] on div "LLM call 8/28/2025, 5:05:44 PM Running Started 5:05:44 PM" at bounding box center [589, 299] width 264 height 298
click at [672, 23] on button "Run" at bounding box center [672, 21] width 22 height 24
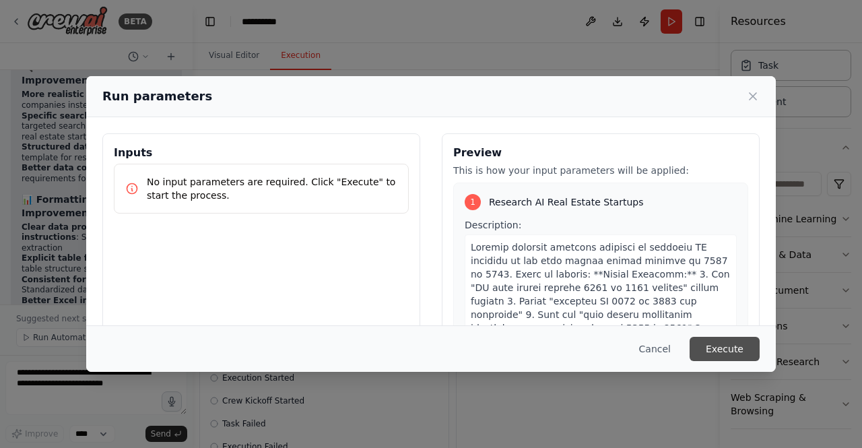
click at [718, 342] on button "Execute" at bounding box center [725, 349] width 70 height 24
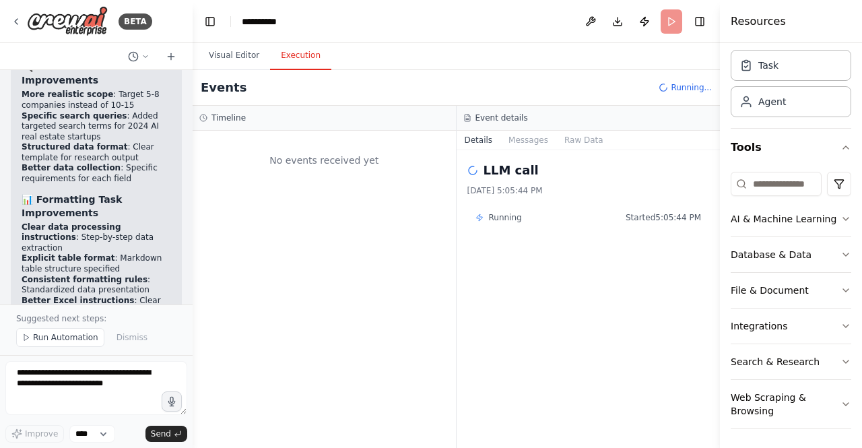
scroll to position [0, 0]
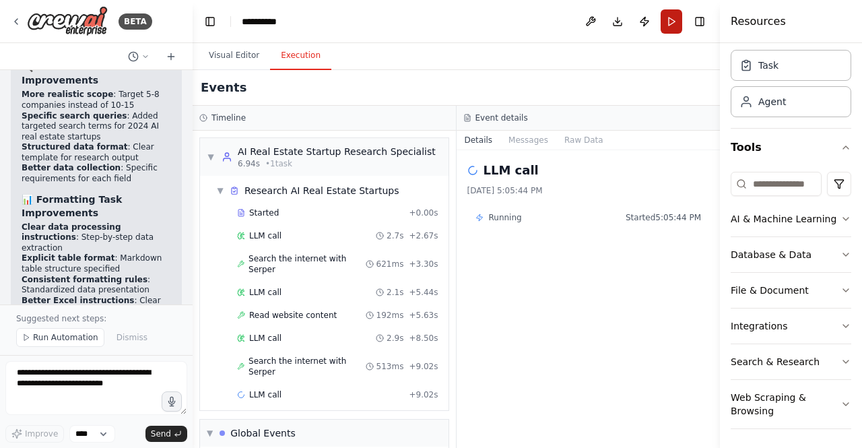
click at [664, 25] on button "Run" at bounding box center [672, 21] width 22 height 24
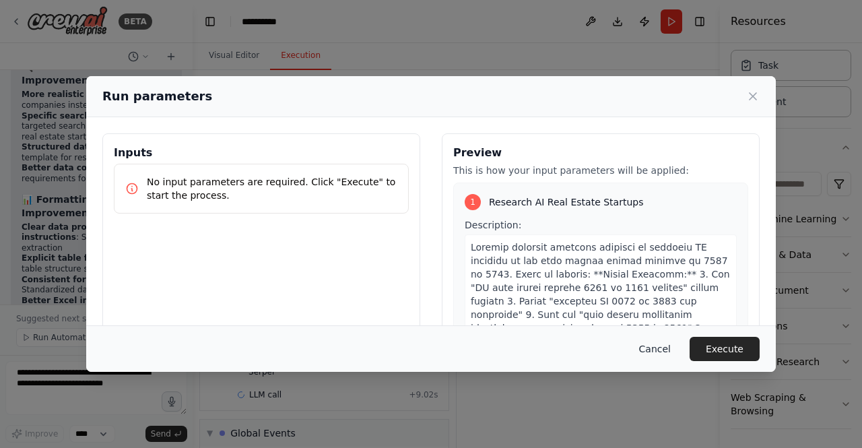
click at [660, 351] on button "Cancel" at bounding box center [655, 349] width 53 height 24
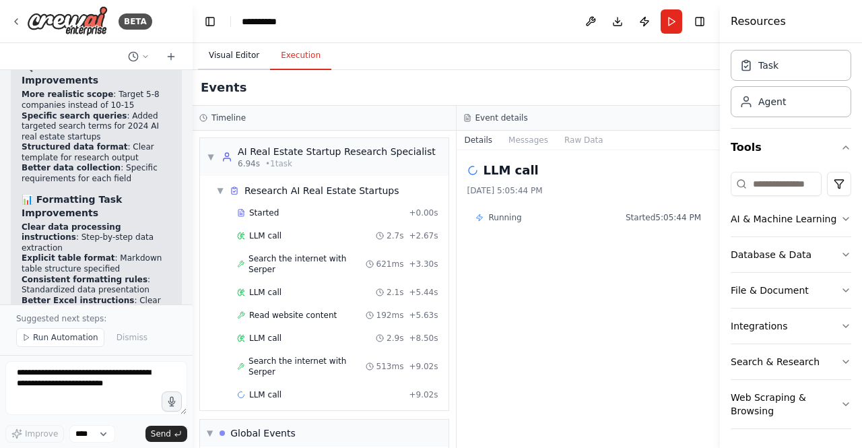
click at [234, 44] on button "Visual Editor" at bounding box center [234, 56] width 72 height 28
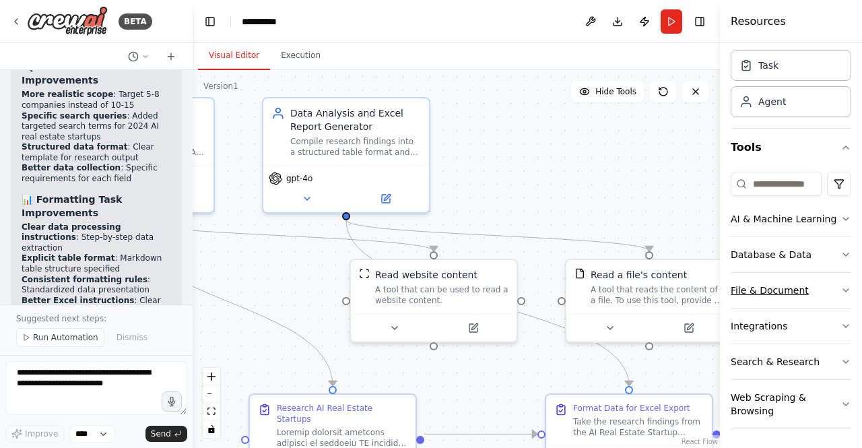
drag, startPoint x: 644, startPoint y: 170, endPoint x: 796, endPoint y: 289, distance: 192.5
click at [796, 289] on div "BETA Set up a crew that does deep research on the internet to look for AI for r…" at bounding box center [431, 224] width 862 height 448
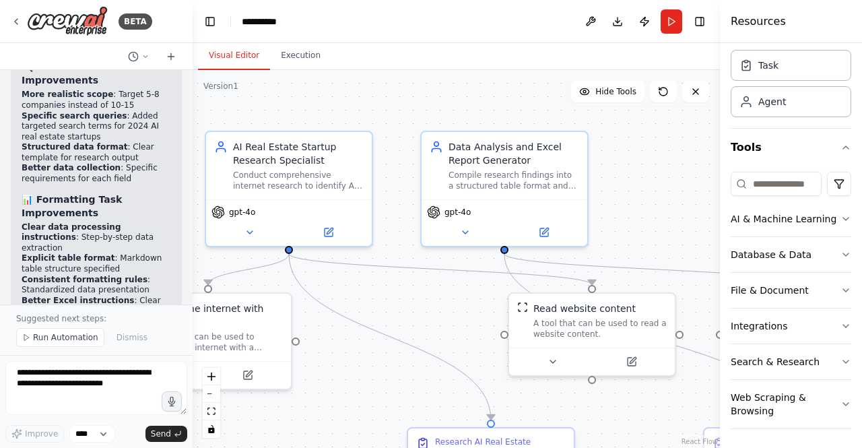
drag, startPoint x: 515, startPoint y: 180, endPoint x: 713, endPoint y: 233, distance: 204.5
click at [713, 233] on div ".deletable-edge-delete-btn { width: 20px; height: 20px; border: 0px solid #ffff…" at bounding box center [457, 259] width 528 height 378
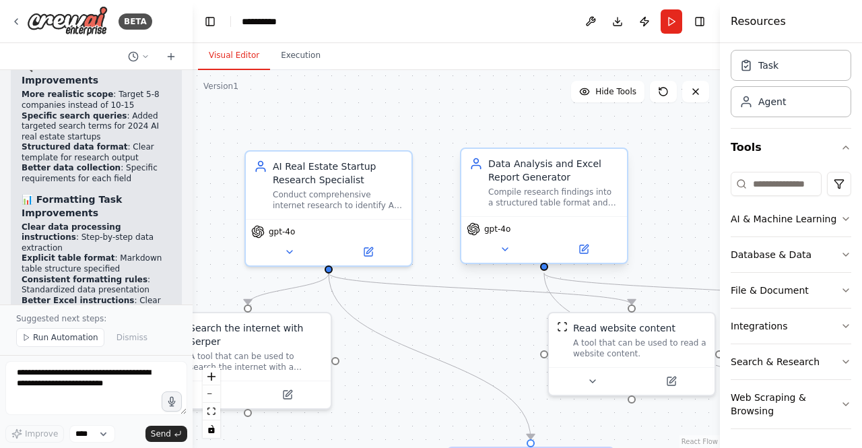
click at [491, 228] on span "gpt-4o" at bounding box center [497, 229] width 26 height 11
click at [513, 250] on button at bounding box center [505, 249] width 76 height 16
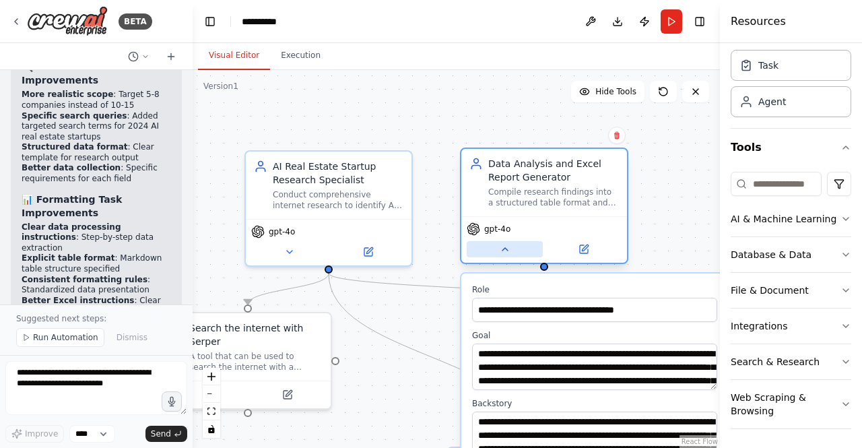
click at [513, 250] on button at bounding box center [505, 249] width 76 height 16
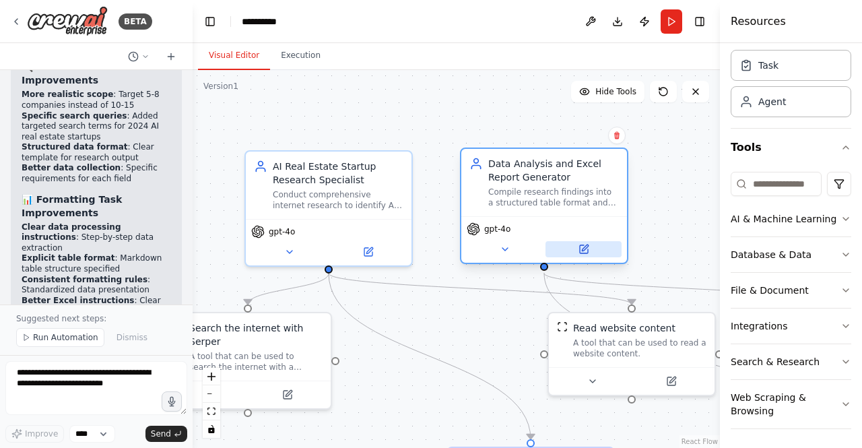
click at [592, 248] on button at bounding box center [584, 249] width 76 height 16
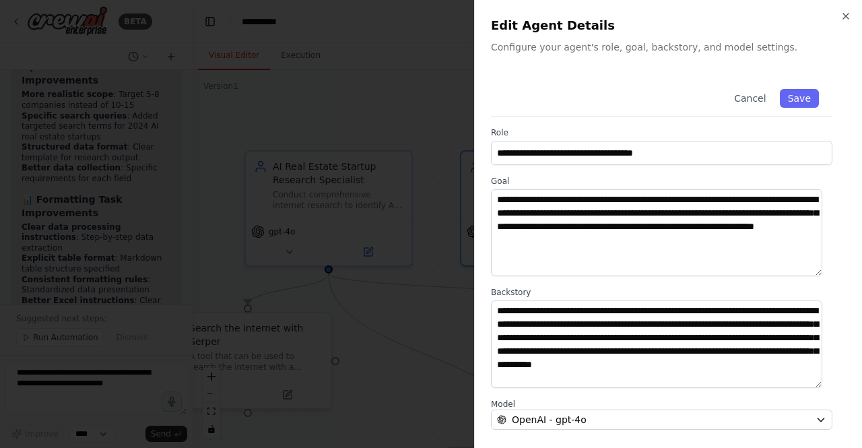
scroll to position [160, 0]
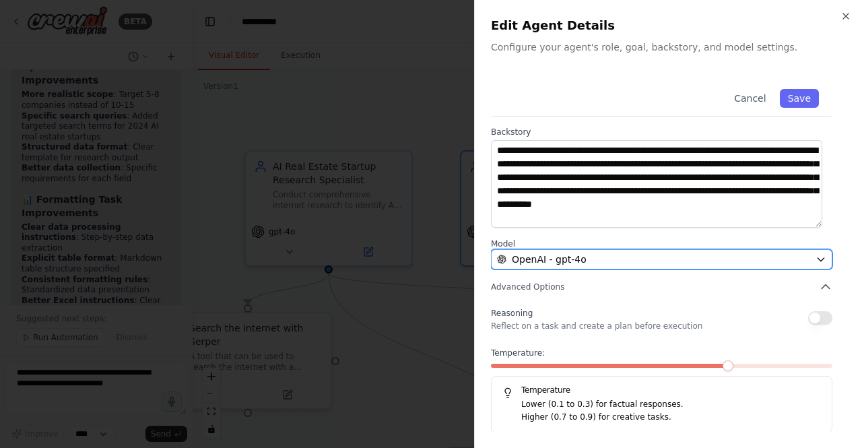
click at [784, 255] on div "OpenAI - gpt-4o" at bounding box center [653, 259] width 313 height 13
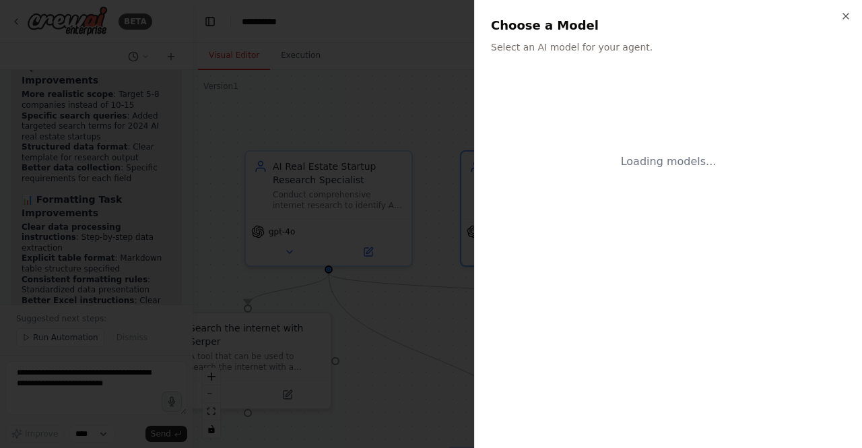
scroll to position [0, 0]
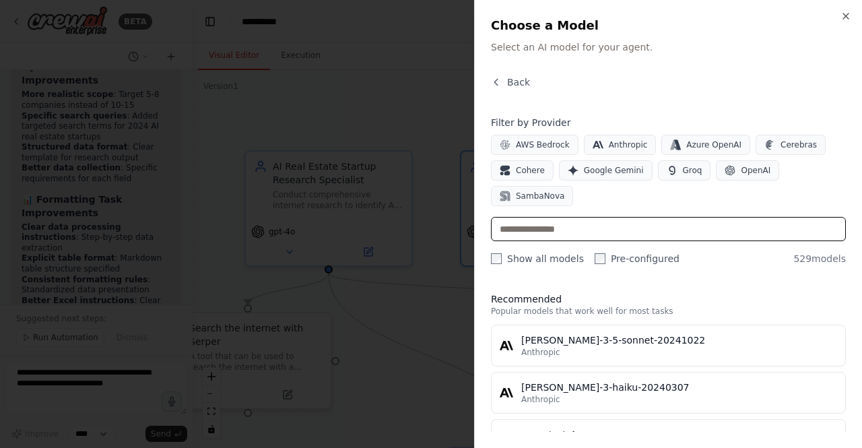
click at [734, 217] on input "text" at bounding box center [668, 229] width 355 height 24
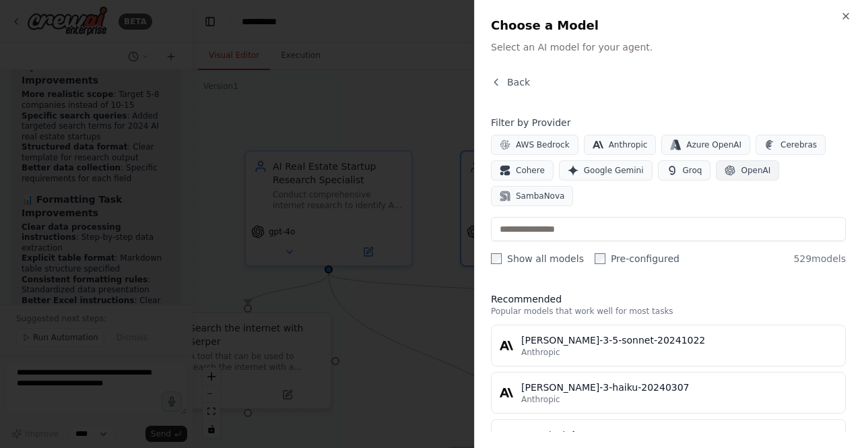
click at [741, 172] on span "OpenAI" at bounding box center [756, 170] width 30 height 11
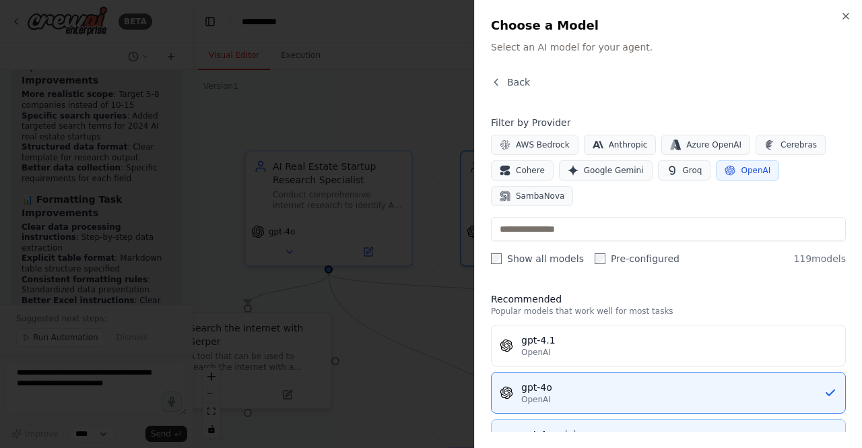
click at [637, 428] on div "gpt-4o-mini" at bounding box center [680, 434] width 316 height 13
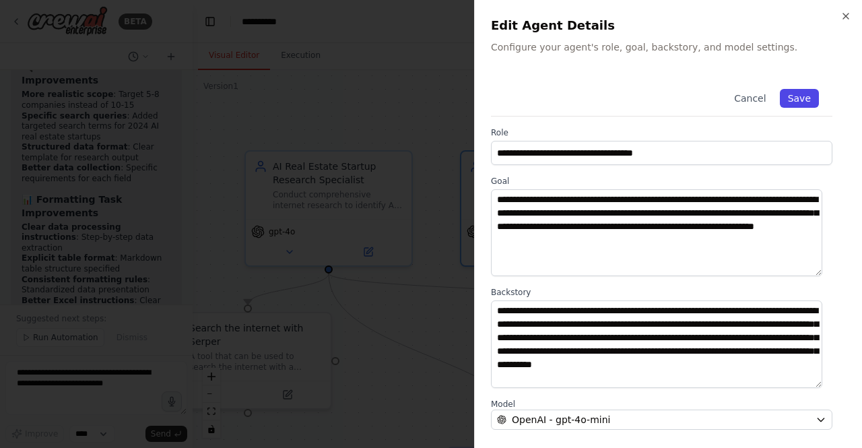
click at [790, 99] on button "Save" at bounding box center [799, 98] width 39 height 19
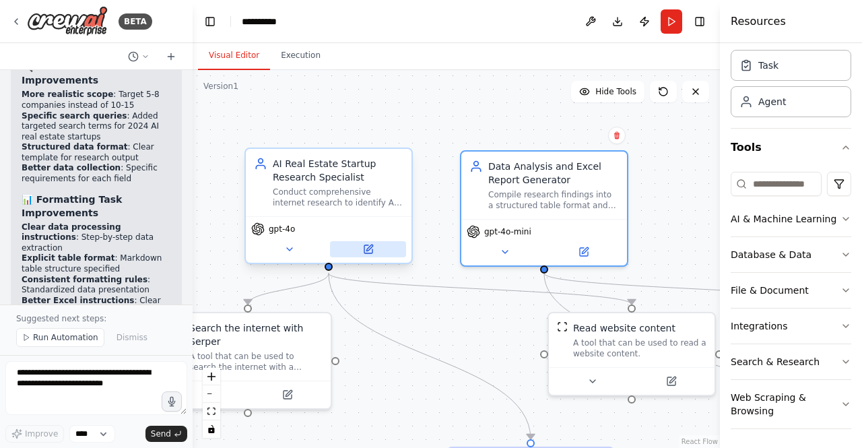
click at [379, 247] on button at bounding box center [368, 249] width 76 height 16
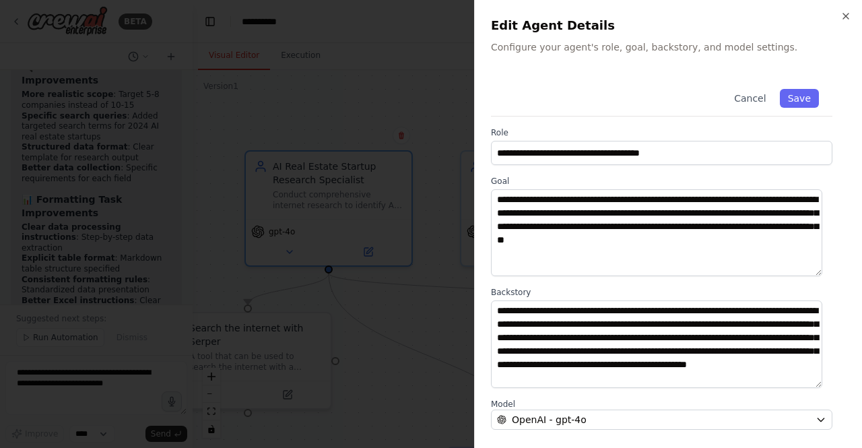
scroll to position [160, 0]
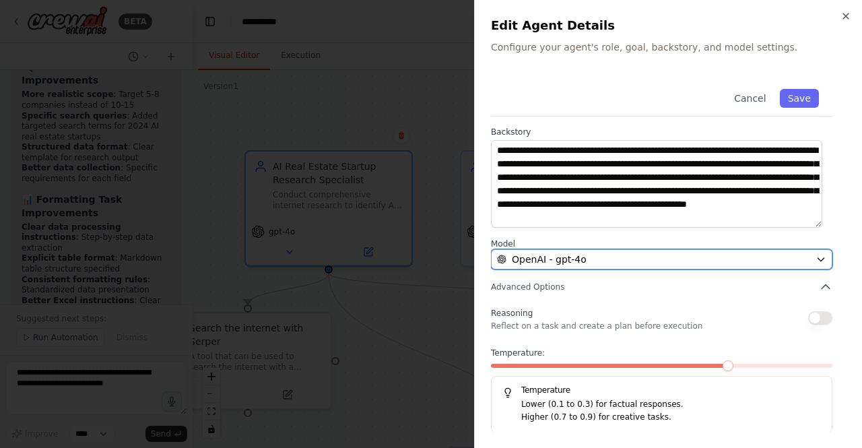
click at [779, 261] on div "OpenAI - gpt-4o" at bounding box center [653, 259] width 313 height 13
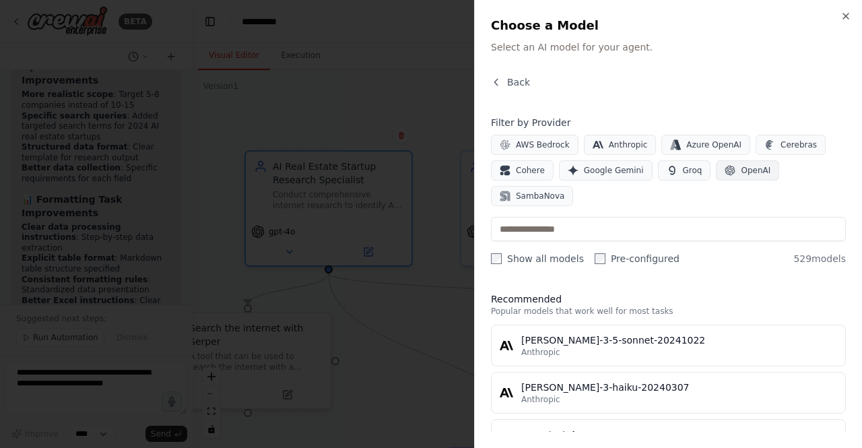
click at [734, 160] on button "OpenAI" at bounding box center [747, 170] width 63 height 20
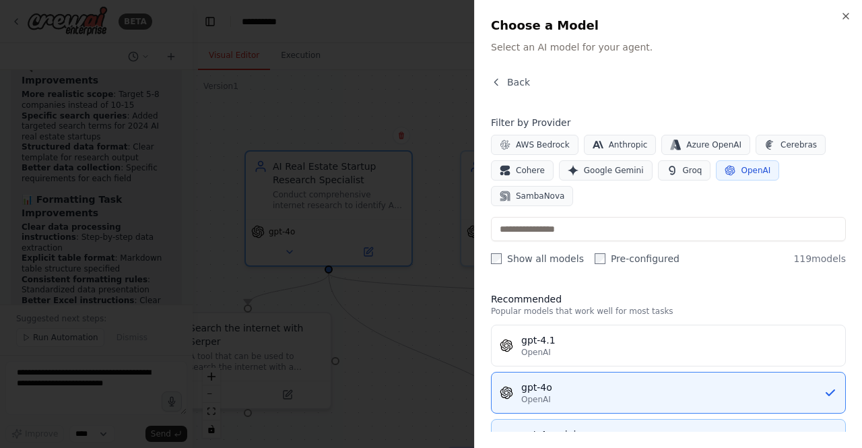
click at [598, 428] on div "gpt-4o-mini" at bounding box center [680, 434] width 316 height 13
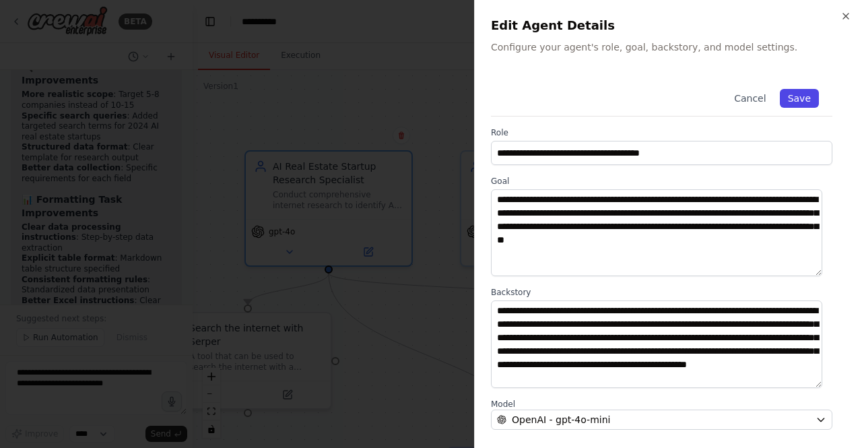
click at [792, 99] on button "Save" at bounding box center [799, 98] width 39 height 19
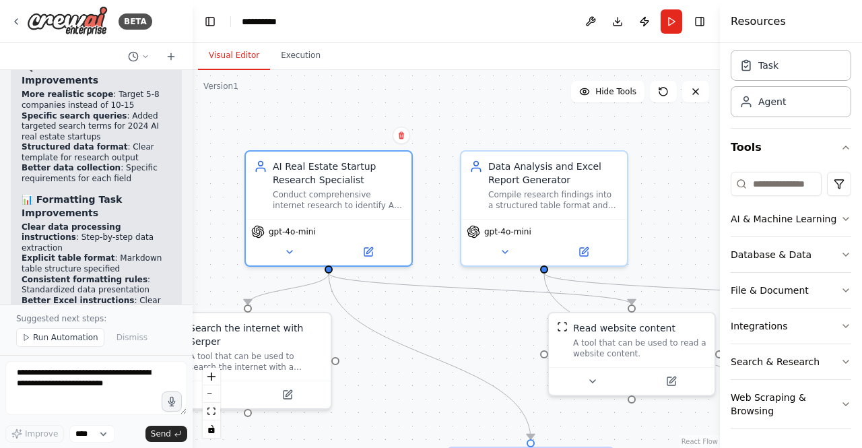
click at [663, 6] on header "**********" at bounding box center [457, 21] width 528 height 43
click at [675, 17] on button "Run" at bounding box center [672, 21] width 22 height 24
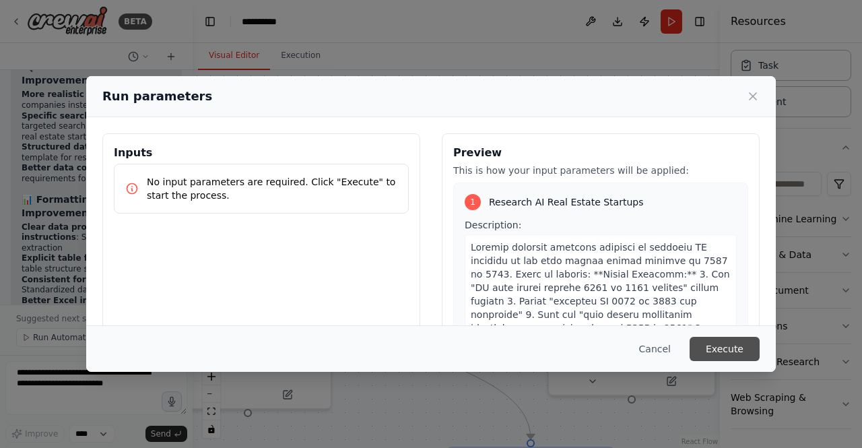
click at [722, 340] on button "Execute" at bounding box center [725, 349] width 70 height 24
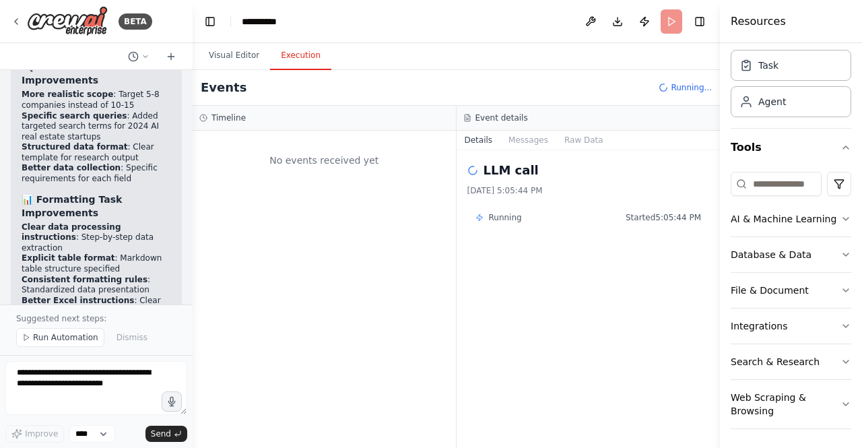
click at [282, 56] on button "Execution" at bounding box center [300, 56] width 61 height 28
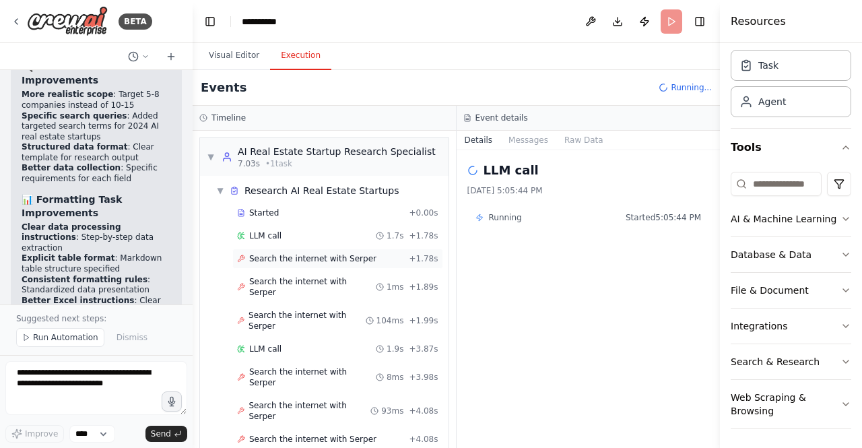
click at [290, 256] on span "Search the internet with Serper" at bounding box center [312, 258] width 127 height 11
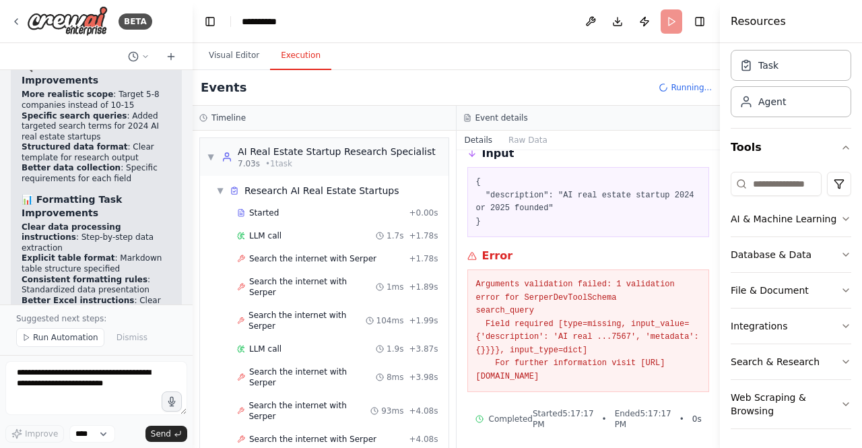
scroll to position [65, 0]
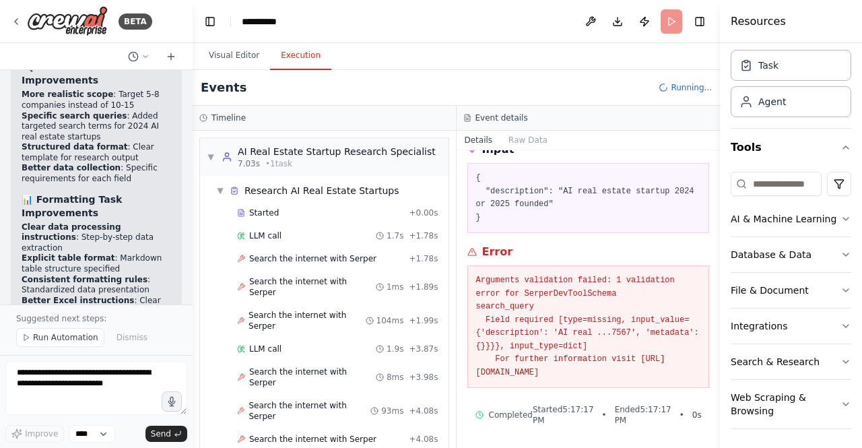
drag, startPoint x: 474, startPoint y: 278, endPoint x: 648, endPoint y: 367, distance: 195.0
click at [648, 367] on div "Arguments validation failed: 1 validation error for SerperDevToolSchema search_…" at bounding box center [589, 326] width 243 height 123
click at [687, 375] on pre "Arguments validation failed: 1 validation error for SerperDevToolSchema search_…" at bounding box center [588, 326] width 225 height 105
drag, startPoint x: 650, startPoint y: 298, endPoint x: 545, endPoint y: 277, distance: 106.6
click at [545, 277] on pre "Arguments validation failed: 1 validation error for SerperDevToolSchema search_…" at bounding box center [588, 326] width 225 height 105
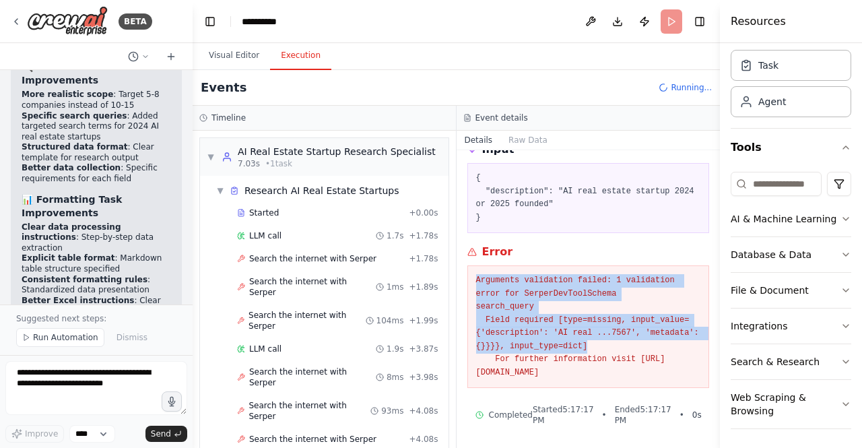
drag, startPoint x: 613, startPoint y: 350, endPoint x: 477, endPoint y: 281, distance: 152.5
click at [477, 281] on pre "Arguments validation failed: 1 validation error for SerperDevToolSchema search_…" at bounding box center [588, 326] width 225 height 105
copy pre "Arguments validation failed: 1 validation error for SerperDevToolSchema search_…"
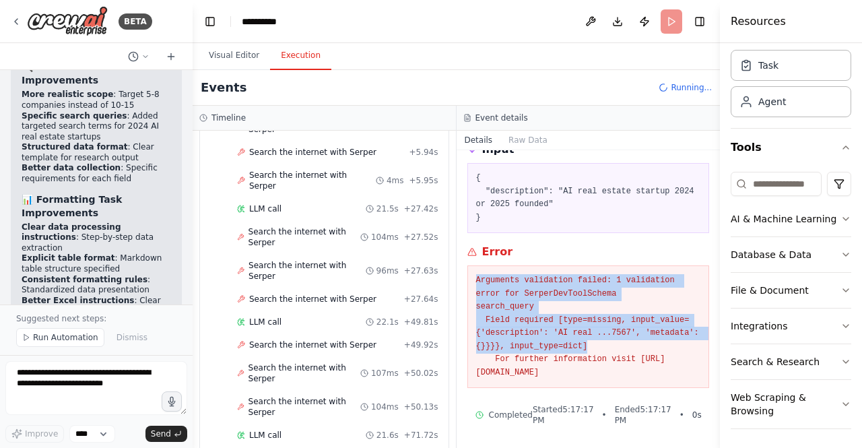
scroll to position [445, 0]
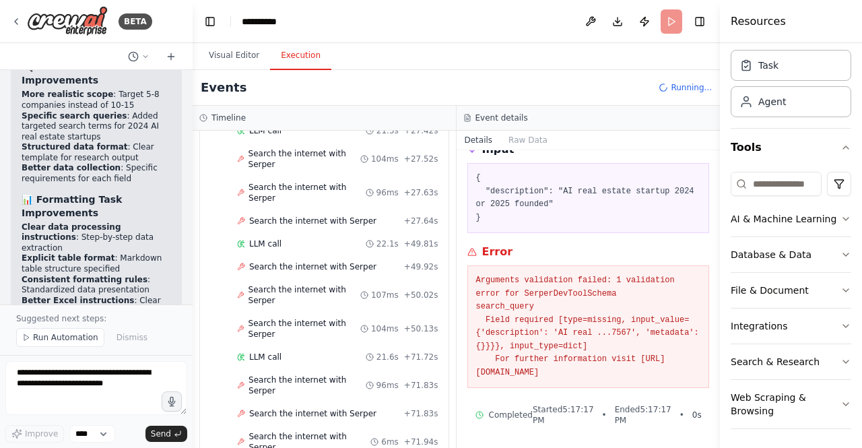
click at [341, 295] on div "Started + 0.00s LLM call 1.7s + 1.78s Search the internet with Serper + 1.78s S…" at bounding box center [330, 120] width 238 height 725
click at [313, 431] on span "Search the internet with Serper" at bounding box center [310, 442] width 122 height 22
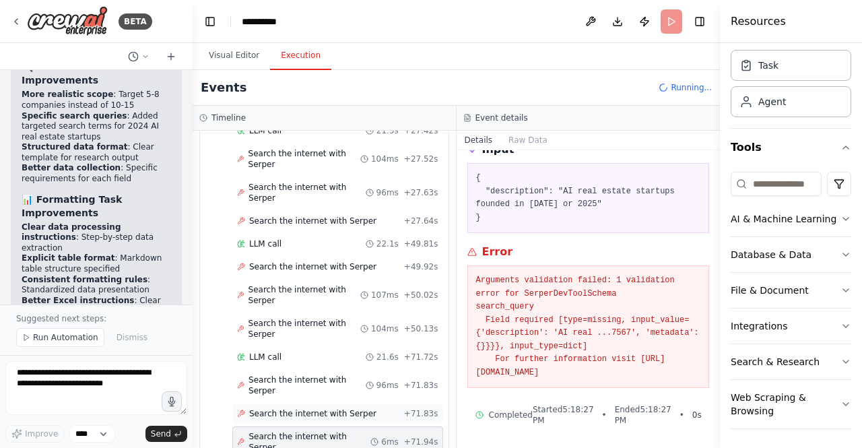
click at [315, 408] on span "Search the internet with Serper" at bounding box center [312, 413] width 127 height 11
click at [310, 370] on div "Search the internet with Serper 96ms + 71.83s" at bounding box center [337, 385] width 211 height 31
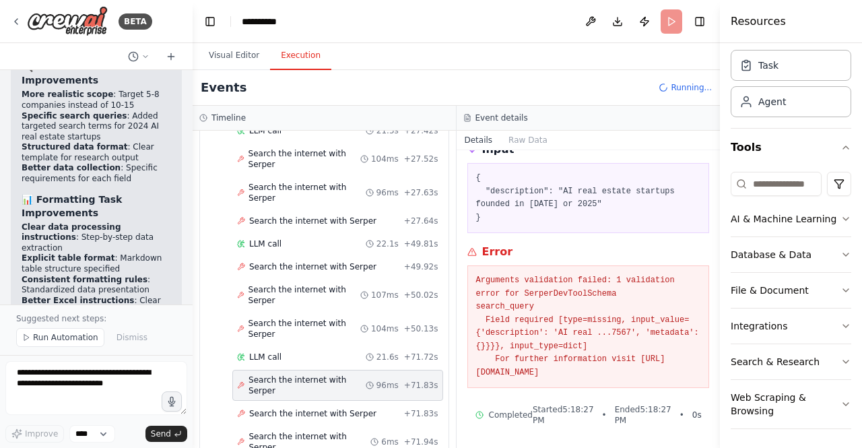
drag, startPoint x: 666, startPoint y: 375, endPoint x: 472, endPoint y: 371, distance: 194.8
click at [472, 371] on div "Arguments validation failed: 1 validation error for SerperDevToolSchema search_…" at bounding box center [589, 326] width 243 height 123
copy pre "https://errors.pydantic.dev/2.11/v/missing"
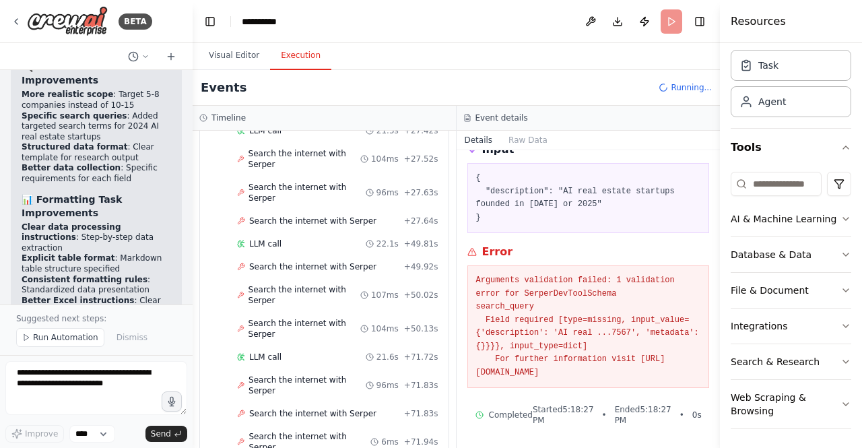
drag, startPoint x: 717, startPoint y: 256, endPoint x: 709, endPoint y: 265, distance: 12.4
click at [709, 265] on div "BETA Set up a crew that does deep research on the internet to look for AI for r…" at bounding box center [431, 224] width 862 height 448
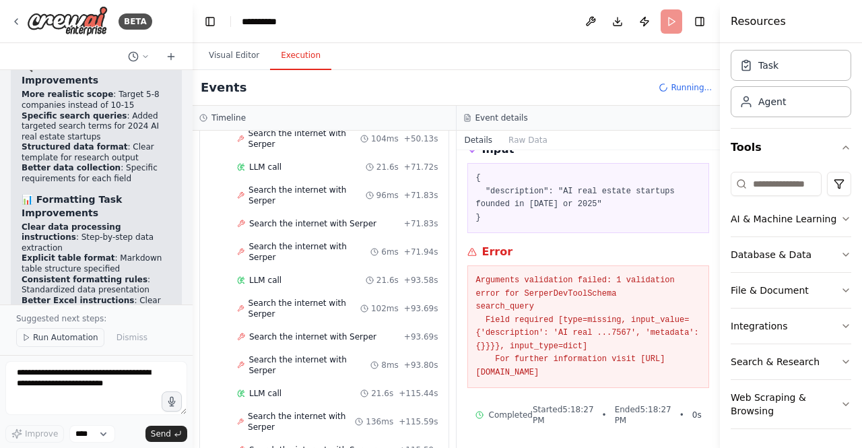
click at [63, 331] on button "Run Automation" at bounding box center [60, 337] width 88 height 19
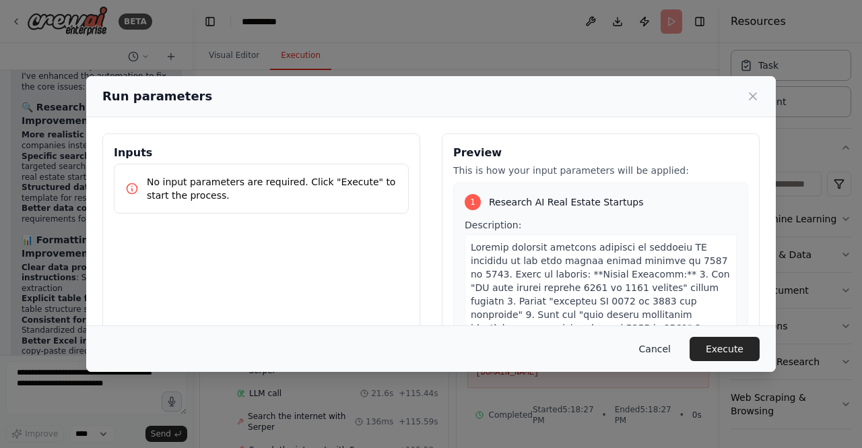
click at [672, 349] on button "Cancel" at bounding box center [655, 349] width 53 height 24
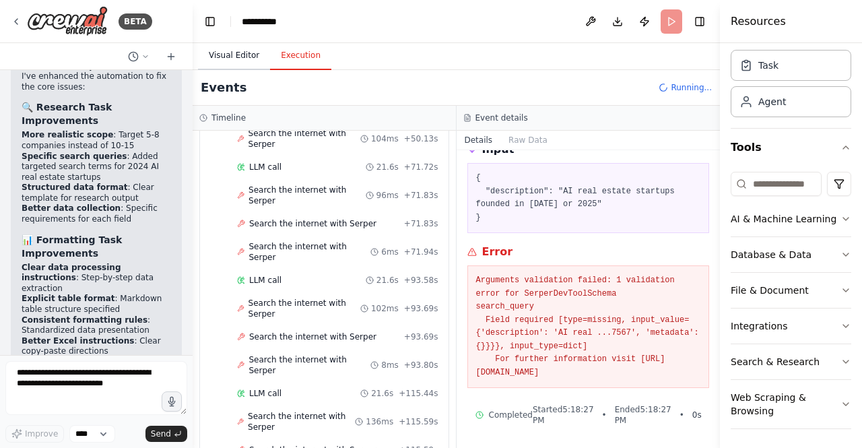
click at [230, 60] on button "Visual Editor" at bounding box center [234, 56] width 72 height 28
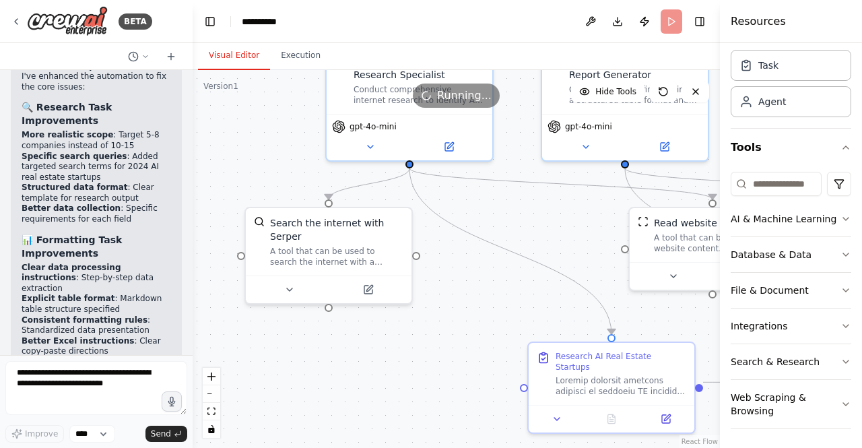
drag, startPoint x: 410, startPoint y: 385, endPoint x: 492, endPoint y: 280, distance: 133.0
click at [492, 280] on div ".deletable-edge-delete-btn { width: 20px; height: 20px; border: 0px solid #ffff…" at bounding box center [457, 259] width 528 height 378
click at [354, 243] on div "A tool that can be used to search the internet with a search_query. Supports di…" at bounding box center [337, 254] width 133 height 22
click at [340, 243] on div "A tool that can be used to search the internet with a search_query. Supports di…" at bounding box center [337, 254] width 133 height 22
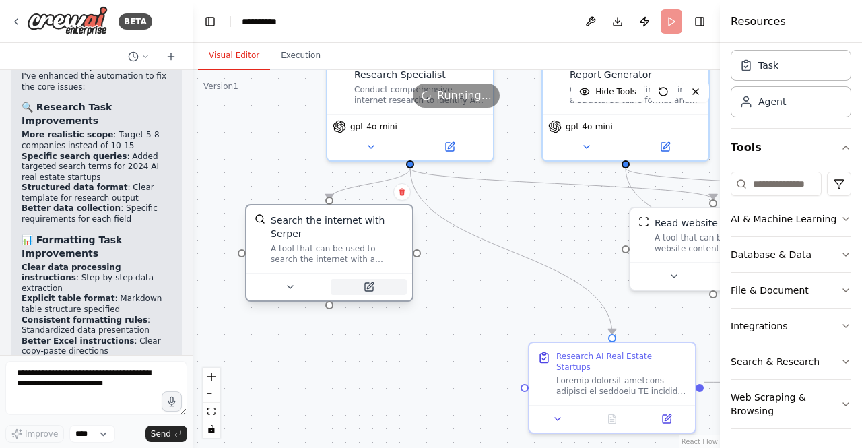
click at [383, 279] on button at bounding box center [369, 287] width 76 height 16
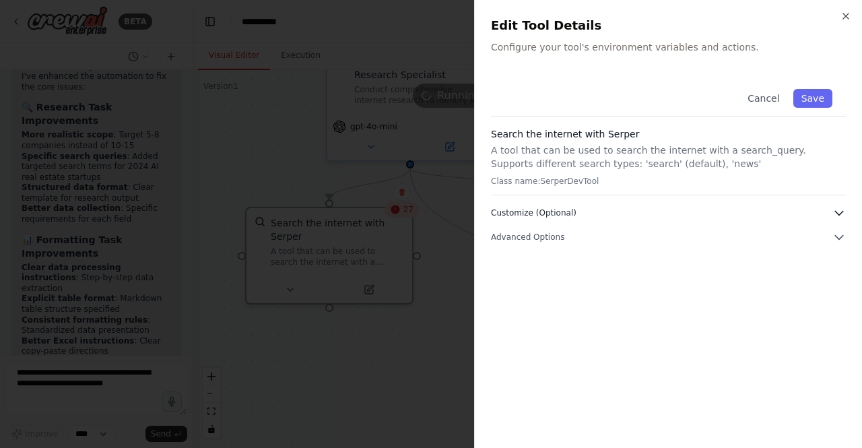
click at [833, 210] on icon "button" at bounding box center [839, 212] width 13 height 13
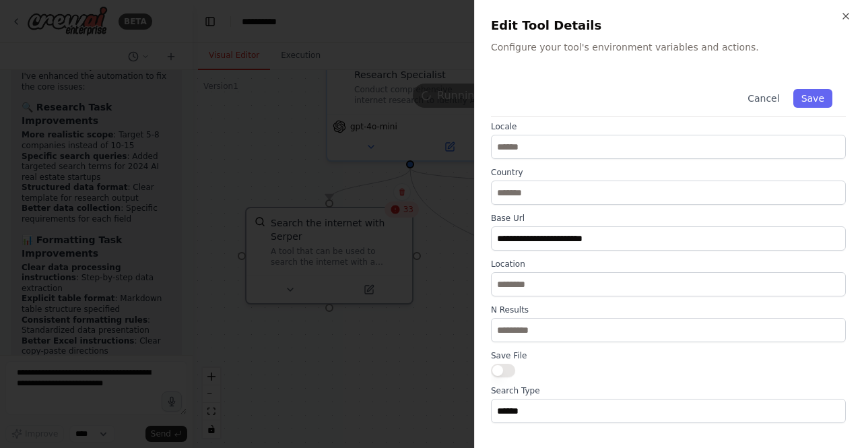
scroll to position [124, 0]
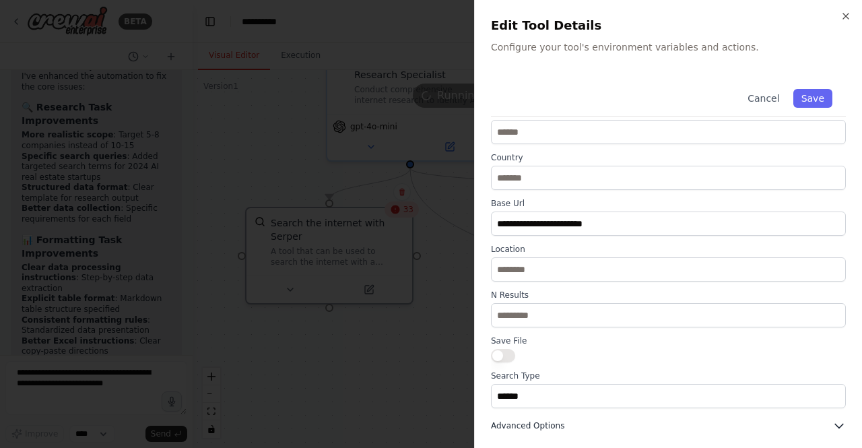
click at [836, 427] on icon "button" at bounding box center [840, 426] width 8 height 4
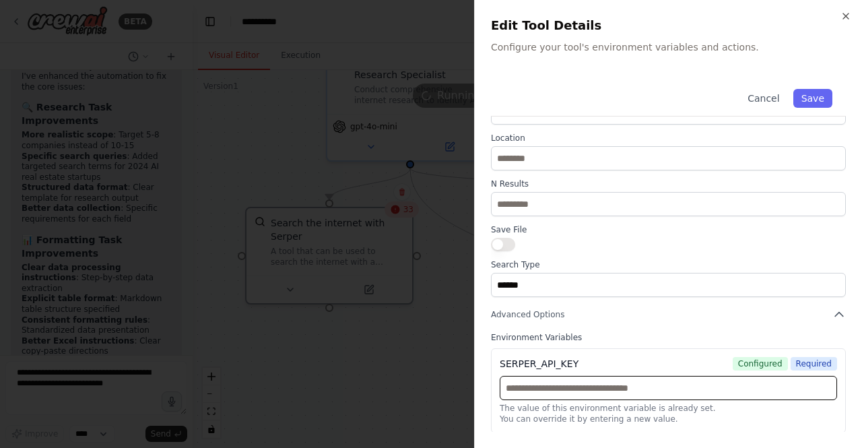
click at [790, 392] on input "text" at bounding box center [669, 388] width 338 height 24
paste input "**********"
type input "**********"
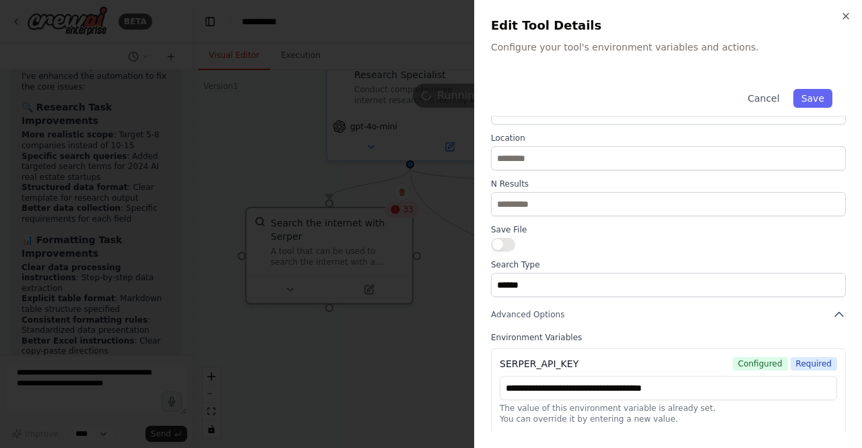
click at [693, 429] on div "**********" at bounding box center [668, 390] width 355 height 85
click at [806, 99] on button "Save" at bounding box center [813, 98] width 39 height 19
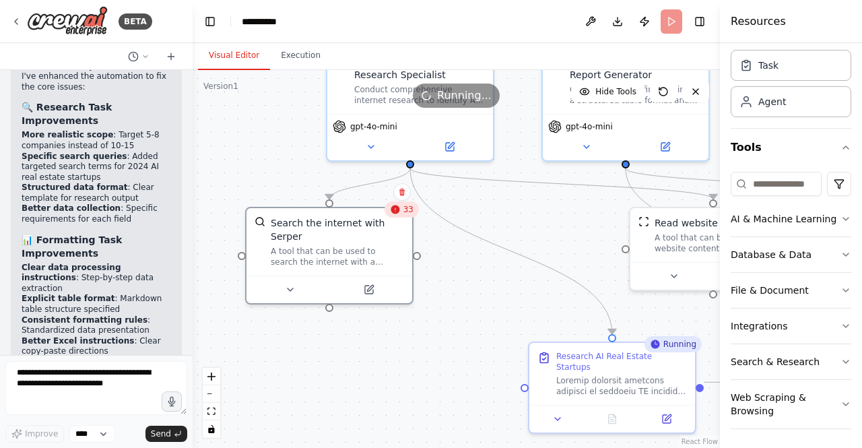
click at [460, 264] on div ".deletable-edge-delete-btn { width: 20px; height: 20px; border: 0px solid #ffff…" at bounding box center [457, 259] width 528 height 378
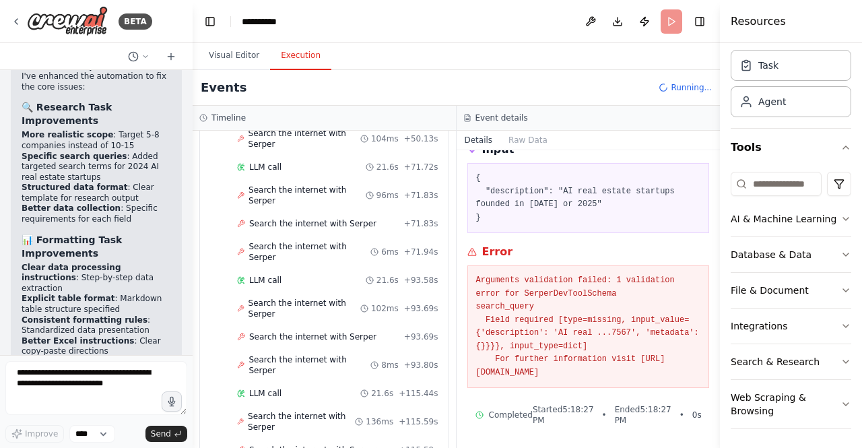
click at [288, 60] on button "Execution" at bounding box center [300, 56] width 61 height 28
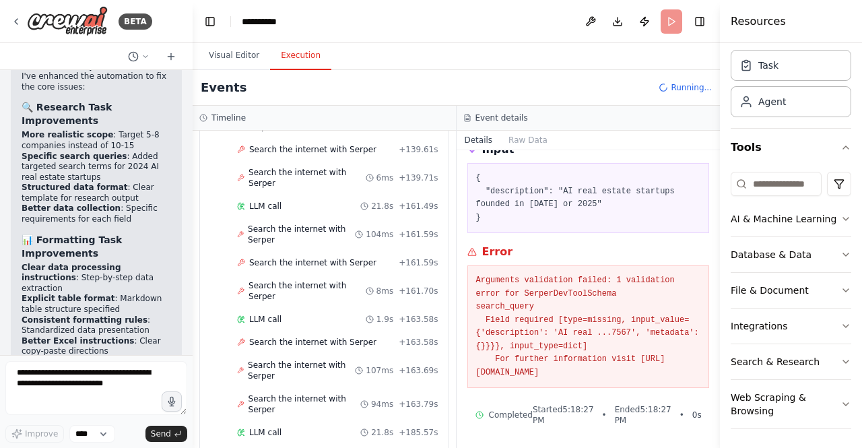
scroll to position [1217, 0]
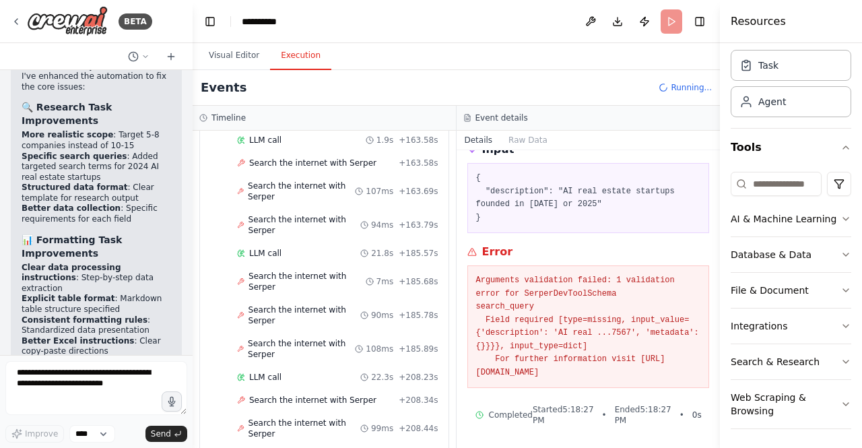
click at [693, 92] on span "Running..." at bounding box center [691, 87] width 41 height 11
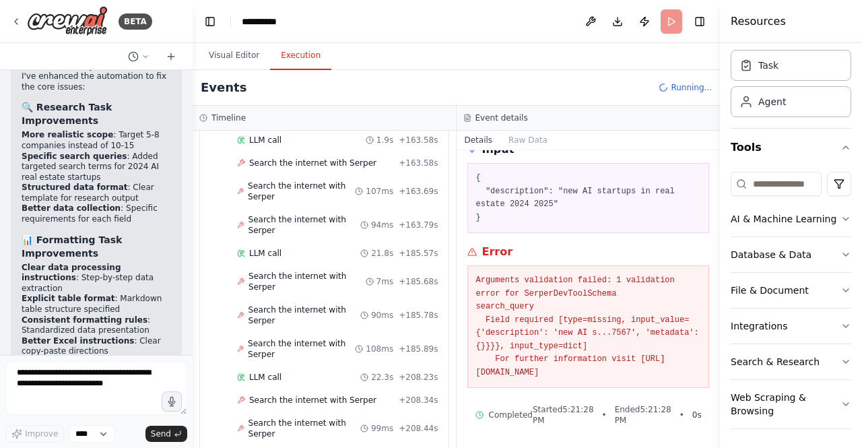
drag, startPoint x: 693, startPoint y: 92, endPoint x: 301, endPoint y: 77, distance: 392.5
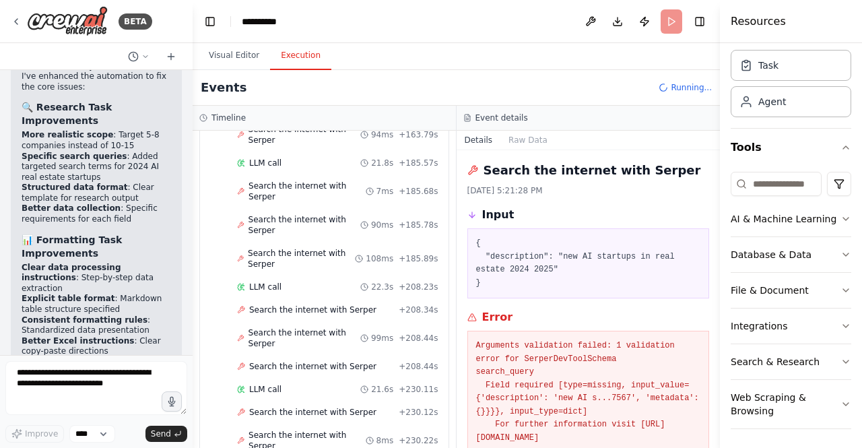
click at [709, 328] on div "Search the internet with Serper 8/28/2025, 5:21:28 PM Input { "description": "n…" at bounding box center [589, 299] width 264 height 298
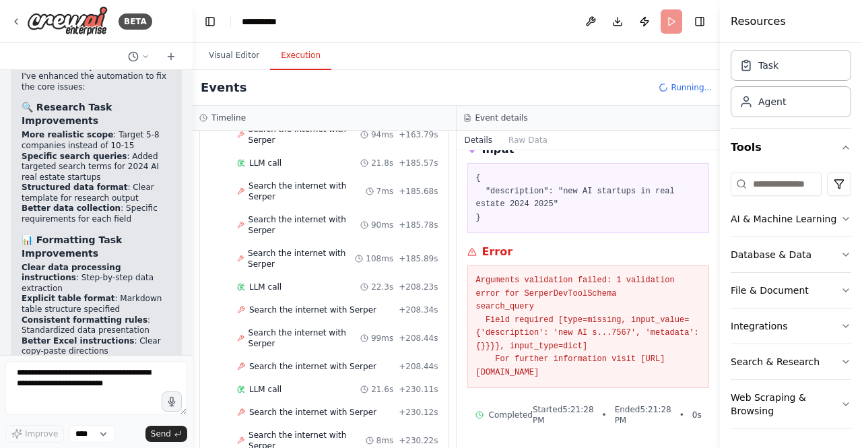
click at [505, 416] on span "Completed" at bounding box center [511, 415] width 44 height 11
click at [594, 22] on button at bounding box center [591, 21] width 22 height 24
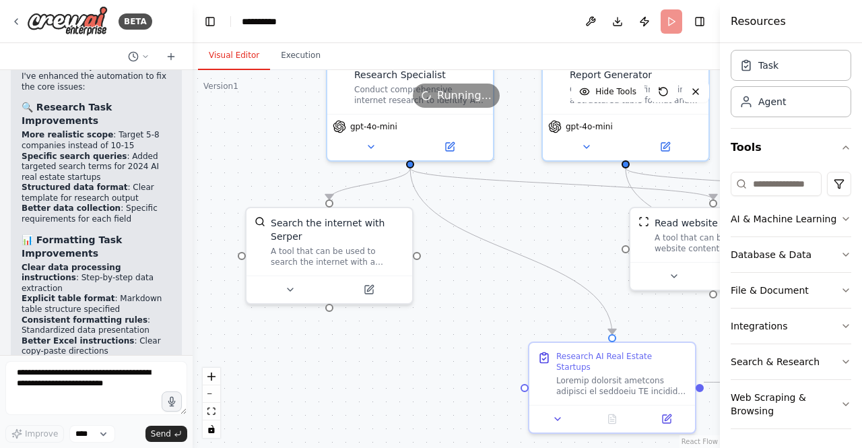
click at [243, 57] on button "Visual Editor" at bounding box center [234, 56] width 72 height 28
click at [292, 54] on button "Execution" at bounding box center [300, 56] width 61 height 28
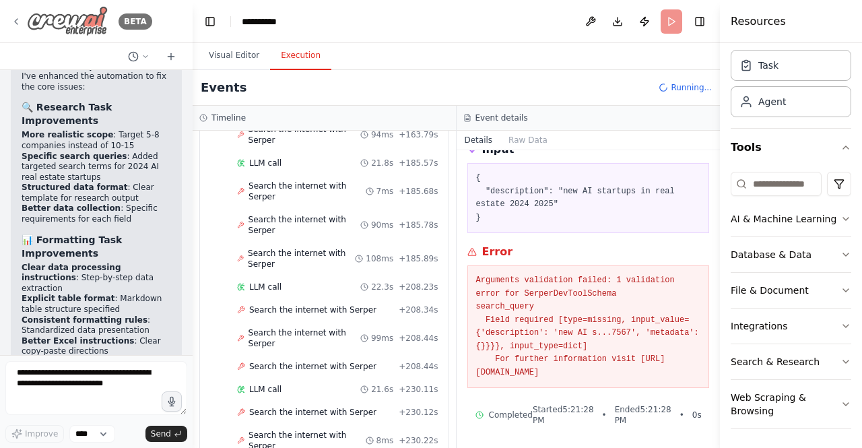
click at [15, 26] on icon at bounding box center [16, 21] width 11 height 11
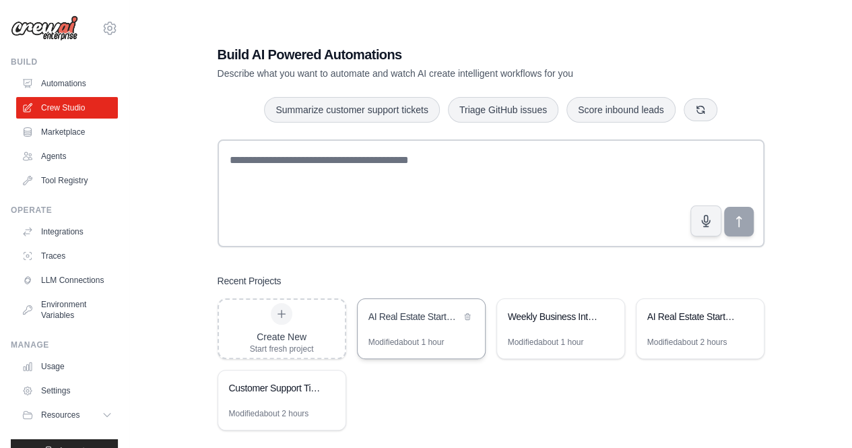
click at [389, 320] on div "AI Real Estate Startup Research 2024" at bounding box center [415, 316] width 92 height 13
click at [402, 322] on div "AI Real Estate Startup Research 2024" at bounding box center [415, 316] width 92 height 13
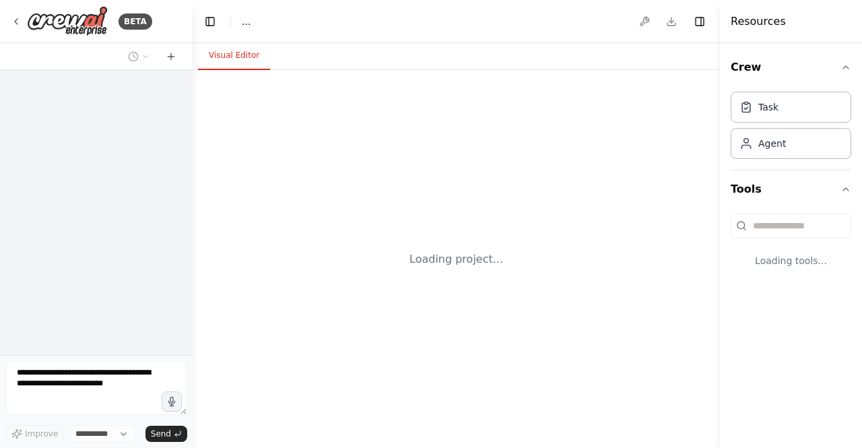
select select "****"
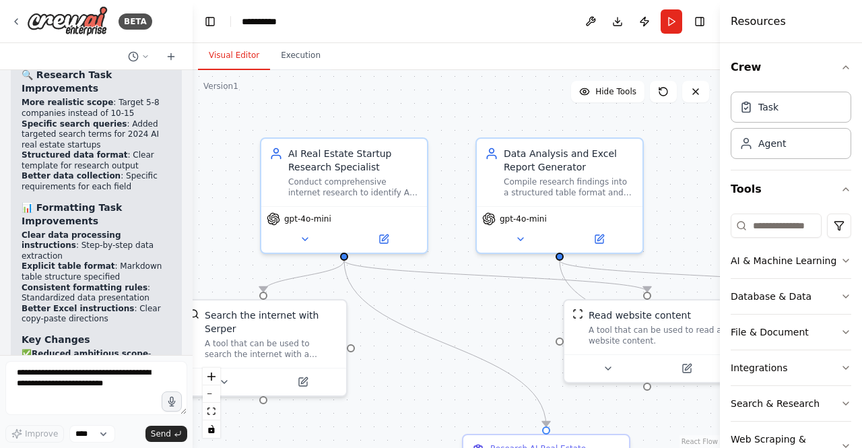
scroll to position [7940, 0]
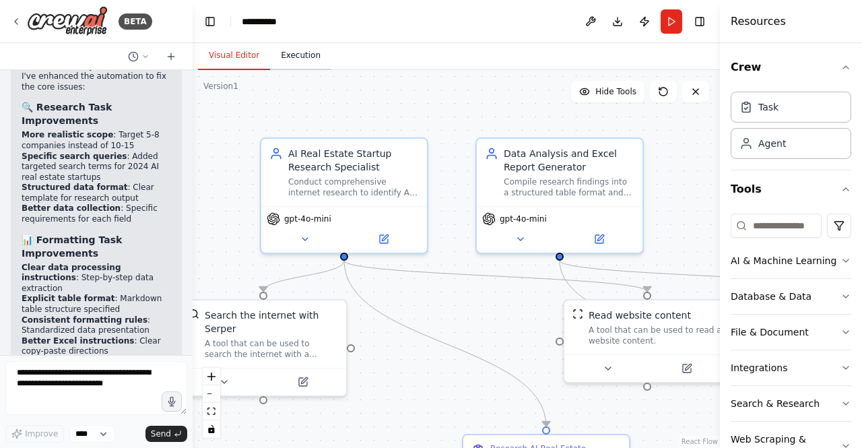
click at [294, 55] on button "Execution" at bounding box center [300, 56] width 61 height 28
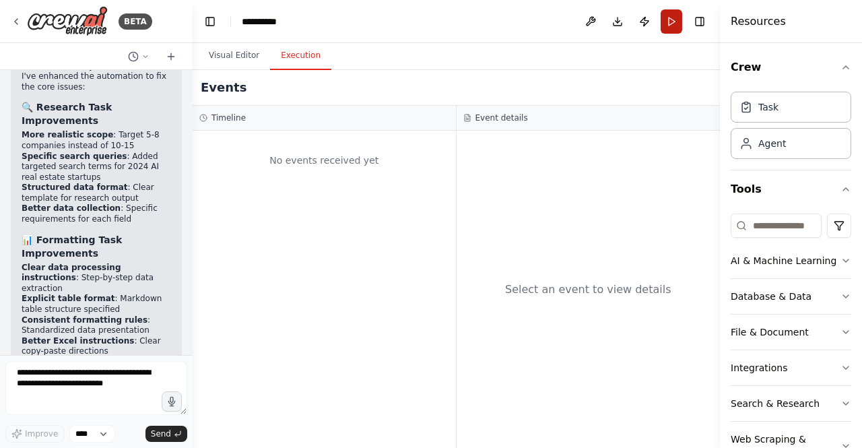
click at [675, 24] on button "Run" at bounding box center [672, 21] width 22 height 24
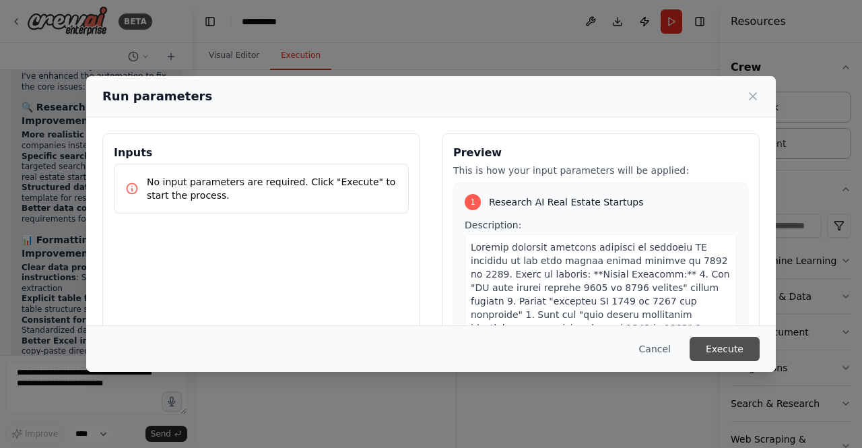
click at [718, 346] on button "Execute" at bounding box center [725, 349] width 70 height 24
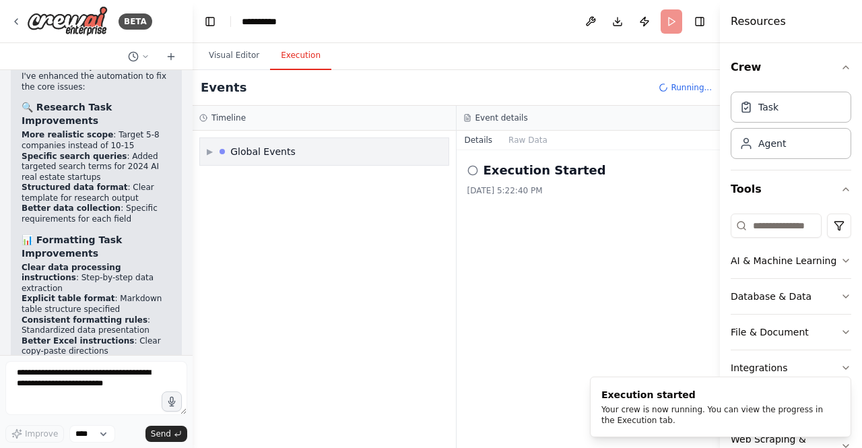
click at [314, 148] on div "▶ Global Events" at bounding box center [324, 151] width 249 height 27
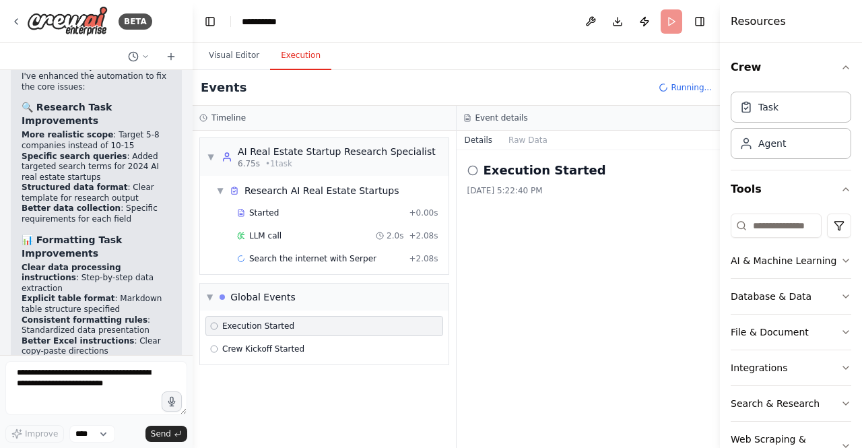
click at [386, 226] on div "LLM call 2.0s + 2.08s" at bounding box center [337, 236] width 211 height 20
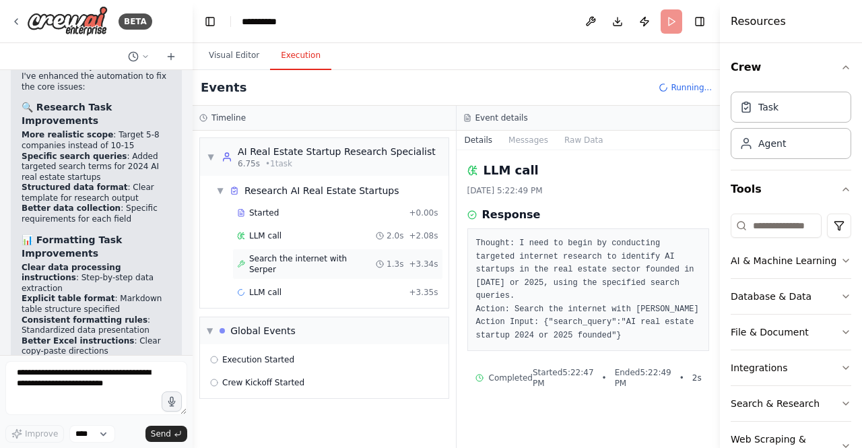
click at [329, 258] on span "Search the internet with Serper" at bounding box center [312, 264] width 127 height 22
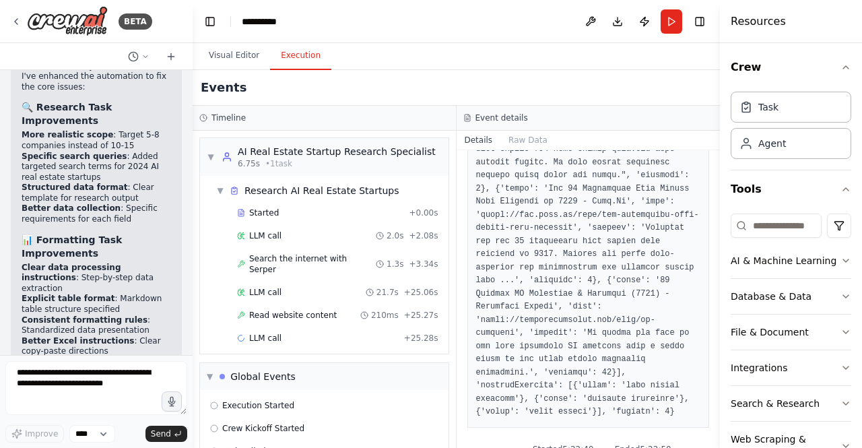
scroll to position [40, 0]
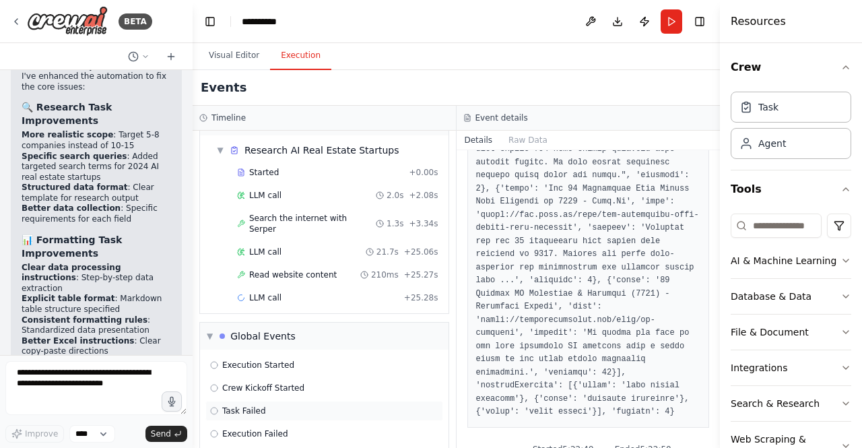
click at [343, 406] on div "Task Failed" at bounding box center [324, 411] width 228 height 11
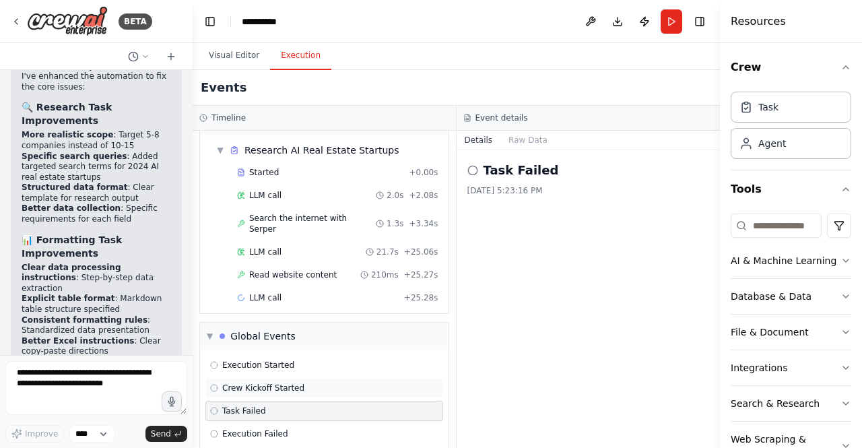
click at [290, 383] on span "Crew Kickoff Started" at bounding box center [263, 388] width 82 height 11
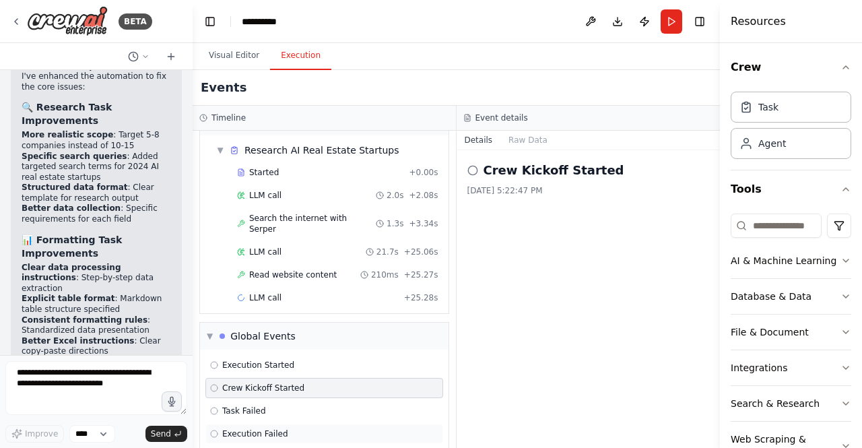
click at [274, 429] on span "Execution Failed" at bounding box center [255, 434] width 66 height 11
click at [262, 382] on div "Crew Kickoff Started" at bounding box center [325, 388] width 238 height 20
click at [534, 147] on button "Raw Data" at bounding box center [528, 140] width 55 height 19
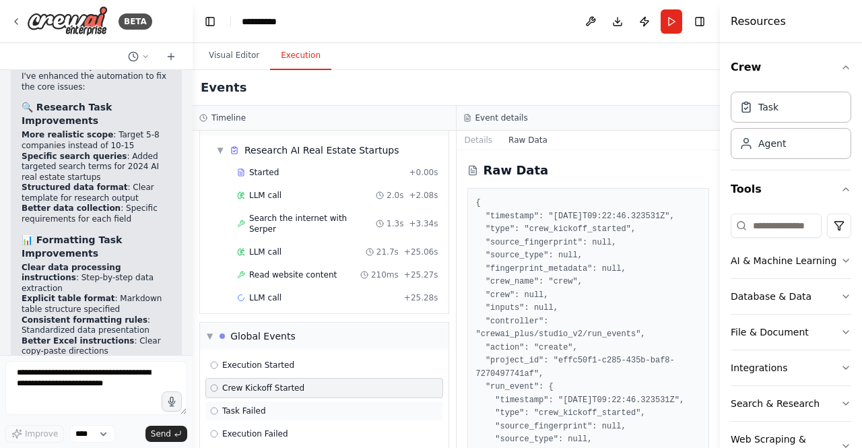
click at [280, 401] on div "Task Failed" at bounding box center [325, 411] width 238 height 20
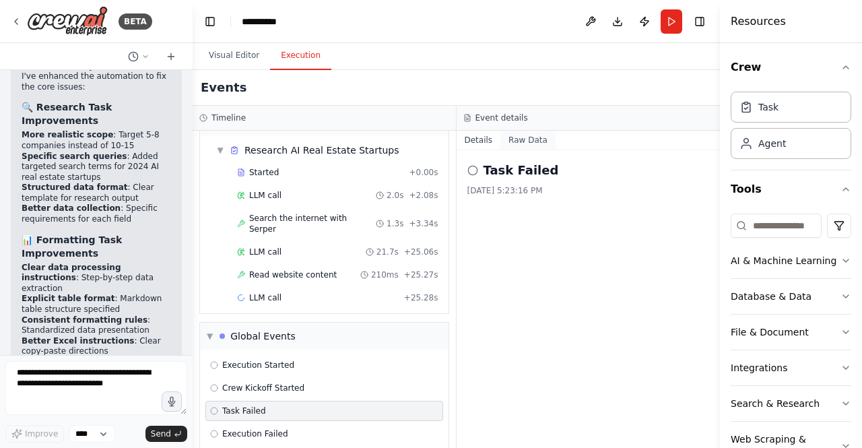
click at [526, 143] on button "Raw Data" at bounding box center [528, 140] width 55 height 19
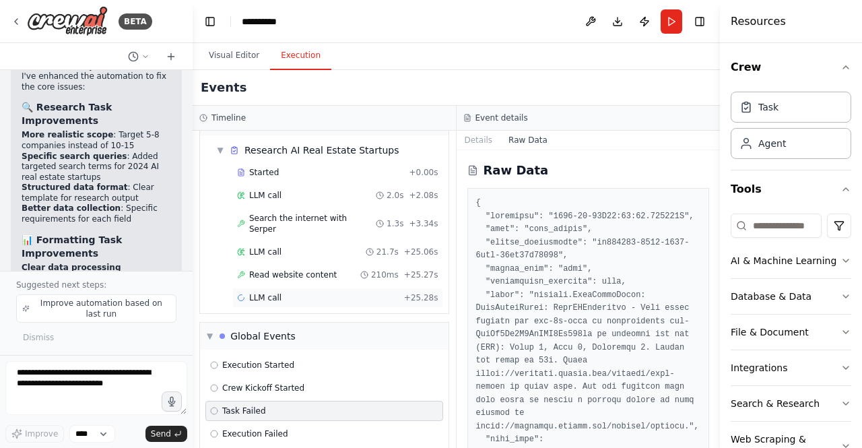
click at [329, 290] on div "LLM call + 25.28s" at bounding box center [337, 298] width 211 height 20
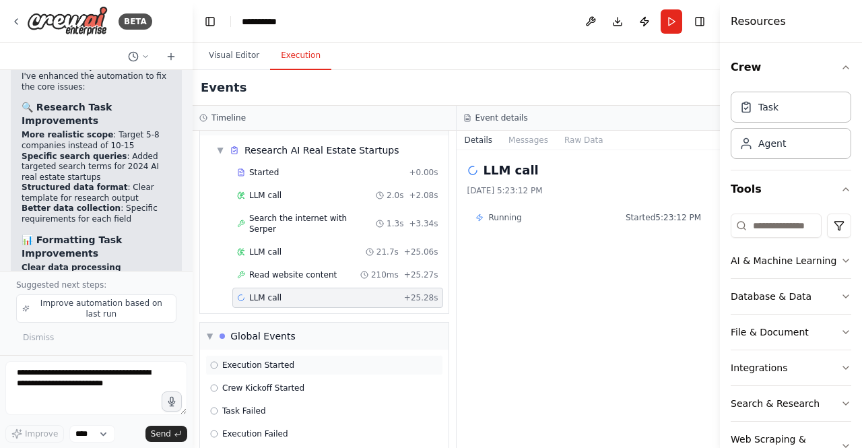
drag, startPoint x: 329, startPoint y: 290, endPoint x: 314, endPoint y: 341, distance: 53.3
drag, startPoint x: 314, startPoint y: 341, endPoint x: 283, endPoint y: 404, distance: 70.5
click at [283, 404] on div "Task Failed" at bounding box center [325, 411] width 238 height 20
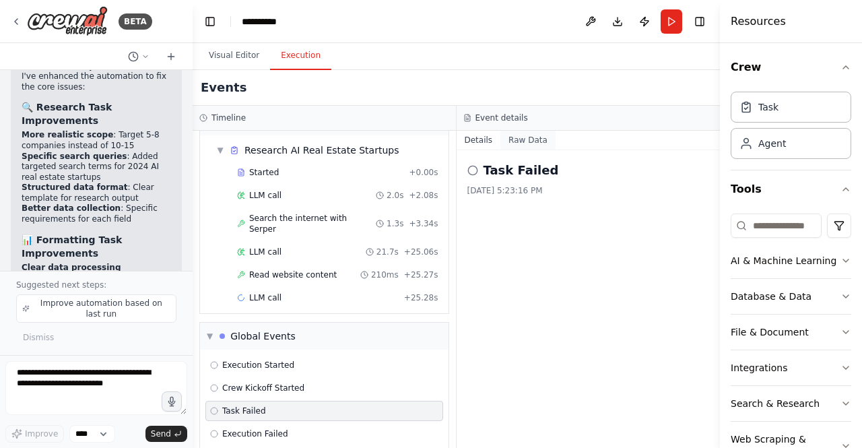
click at [528, 131] on button "Raw Data" at bounding box center [528, 140] width 55 height 19
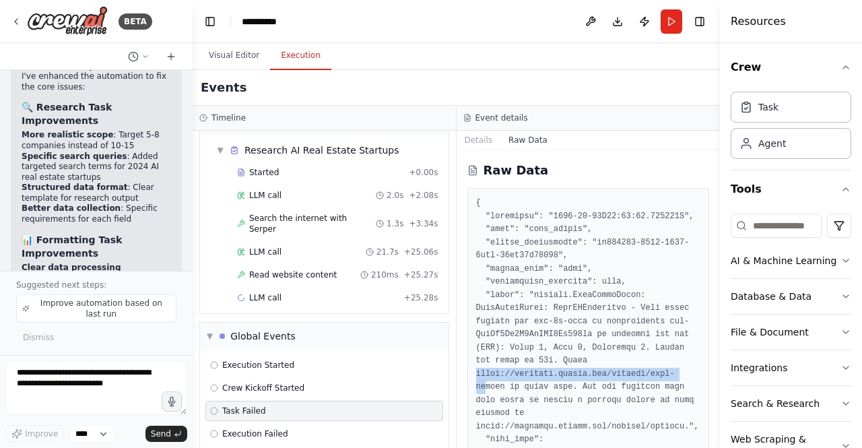
drag, startPoint x: 477, startPoint y: 370, endPoint x: 666, endPoint y: 371, distance: 188.7
drag, startPoint x: 690, startPoint y: 372, endPoint x: 466, endPoint y: 379, distance: 224.5
click at [466, 379] on div "Raw Data" at bounding box center [589, 299] width 264 height 298
copy pre "https://platform.openai.com/account/rate-limits"
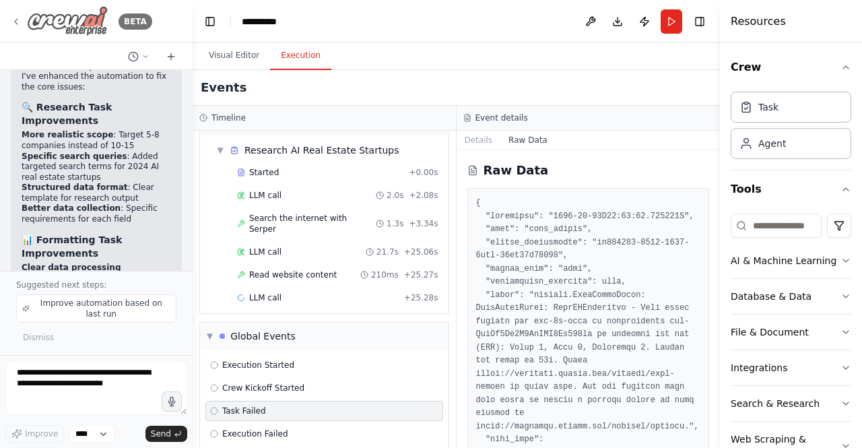
click at [16, 22] on icon at bounding box center [16, 21] width 3 height 5
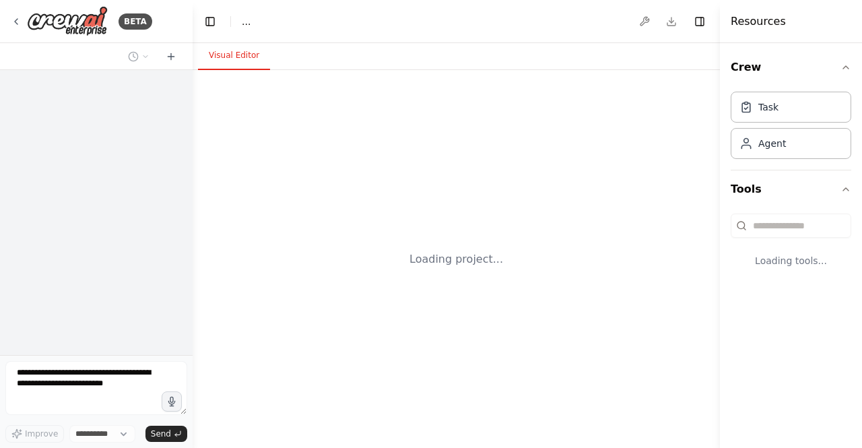
select select "****"
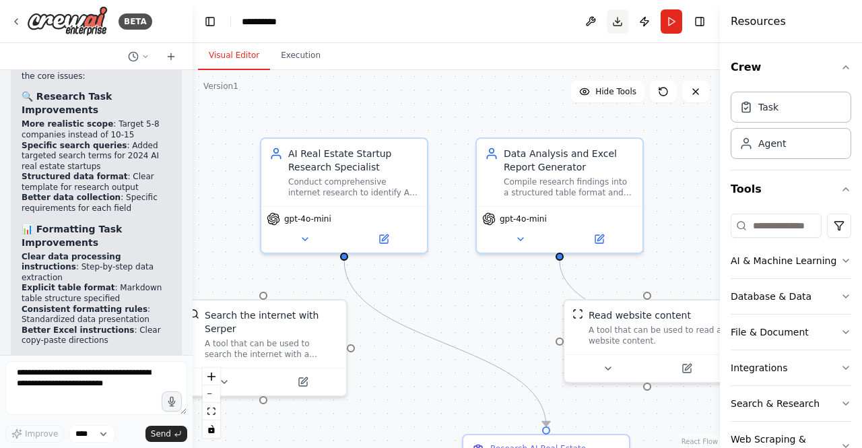
click at [616, 20] on button "Download" at bounding box center [618, 21] width 22 height 24
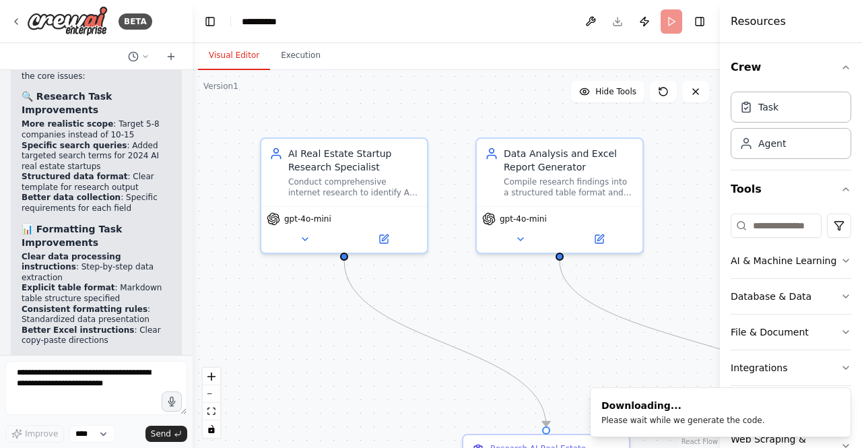
scroll to position [7940, 0]
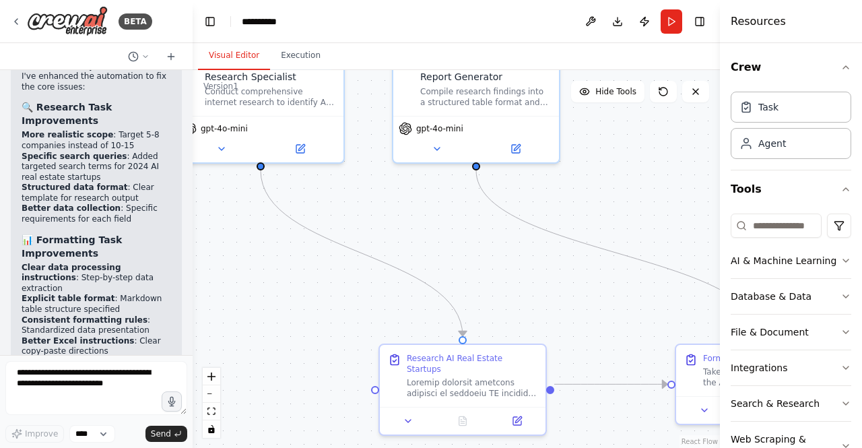
drag, startPoint x: 561, startPoint y: 300, endPoint x: 458, endPoint y: 185, distance: 153.7
click at [458, 185] on div ".deletable-edge-delete-btn { width: 20px; height: 20px; border: 0px solid #ffff…" at bounding box center [457, 259] width 528 height 378
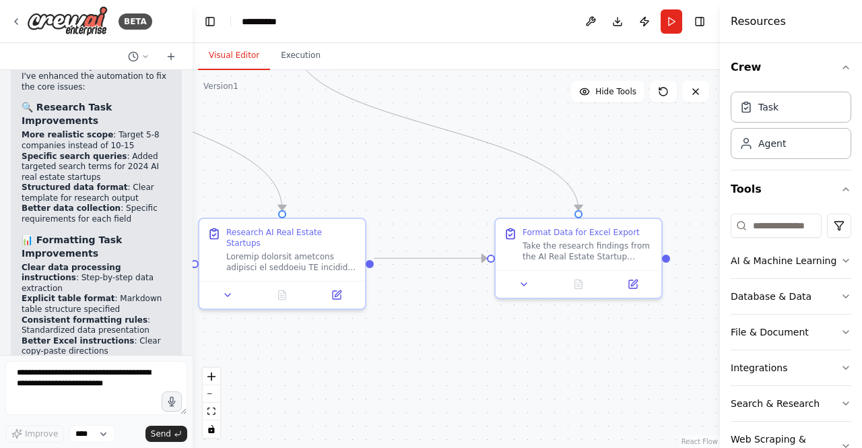
drag, startPoint x: 524, startPoint y: 276, endPoint x: 372, endPoint y: 179, distance: 180.6
click at [372, 179] on div ".deletable-edge-delete-btn { width: 20px; height: 20px; border: 0px solid #ffff…" at bounding box center [457, 259] width 528 height 378
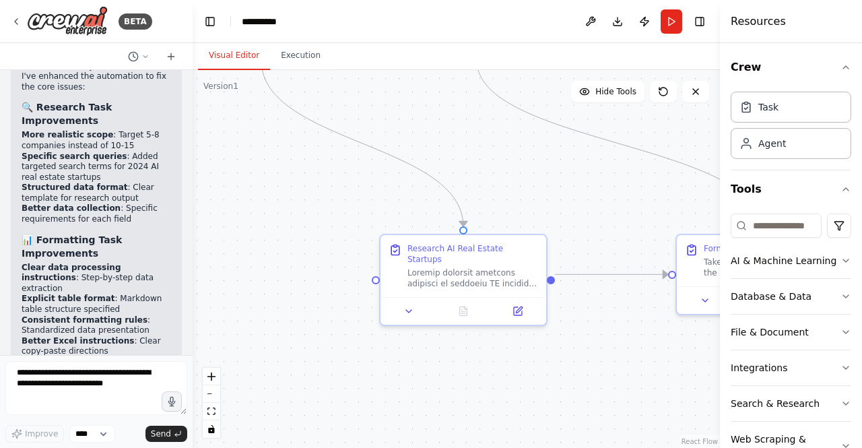
drag, startPoint x: 340, startPoint y: 152, endPoint x: 531, endPoint y: 168, distance: 191.4
click at [531, 168] on div ".deletable-edge-delete-btn { width: 20px; height: 20px; border: 0px solid #ffff…" at bounding box center [457, 259] width 528 height 378
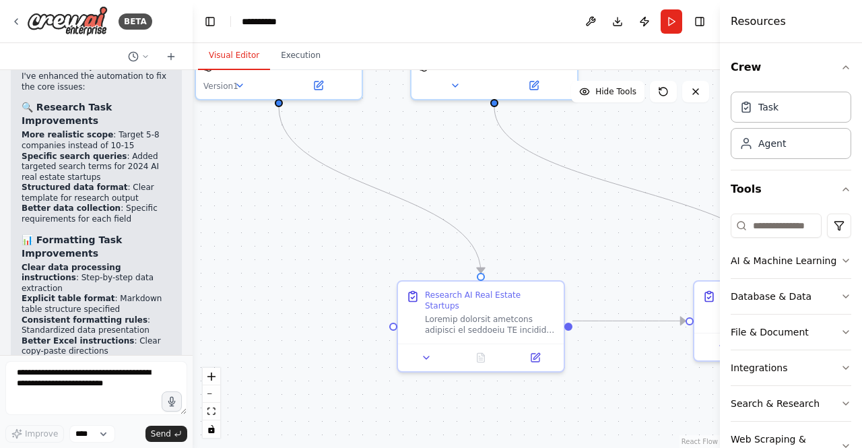
drag, startPoint x: 440, startPoint y: 130, endPoint x: 448, endPoint y: 176, distance: 46.5
click at [448, 176] on div ".deletable-edge-delete-btn { width: 20px; height: 20px; border: 0px solid #ffff…" at bounding box center [457, 259] width 528 height 378
click at [449, 311] on div at bounding box center [490, 322] width 131 height 22
click at [468, 313] on div at bounding box center [490, 322] width 131 height 22
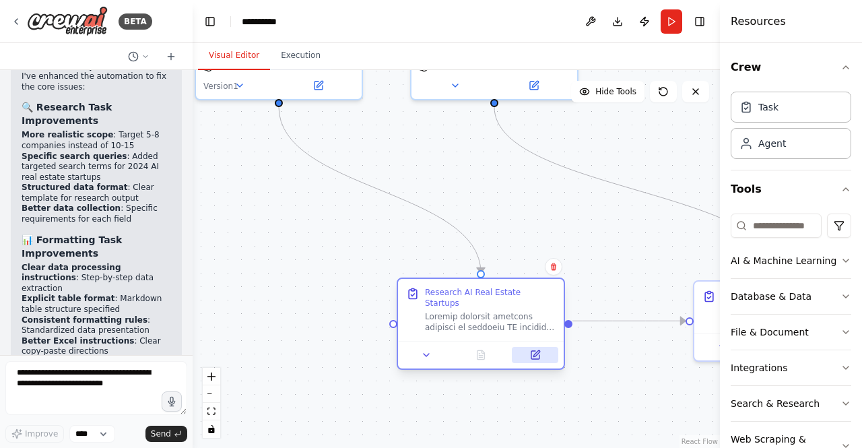
click at [531, 350] on icon at bounding box center [535, 355] width 11 height 11
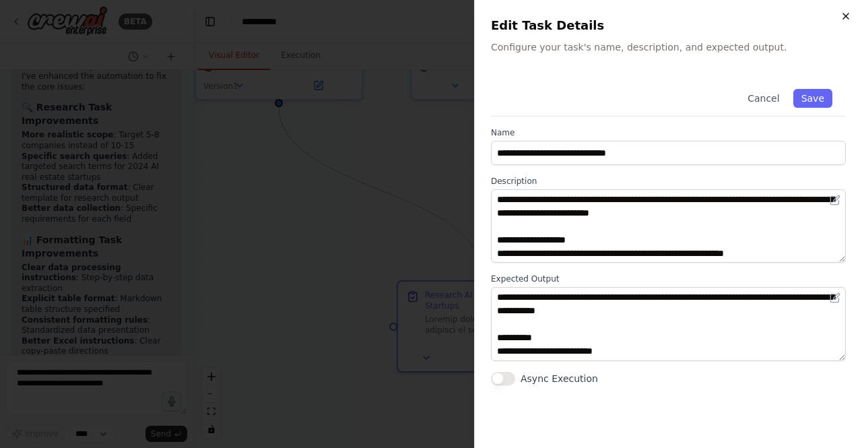
click at [848, 10] on div "**********" at bounding box center [668, 224] width 388 height 448
click at [852, 13] on div "**********" at bounding box center [668, 224] width 388 height 448
click at [849, 13] on icon "button" at bounding box center [846, 15] width 5 height 5
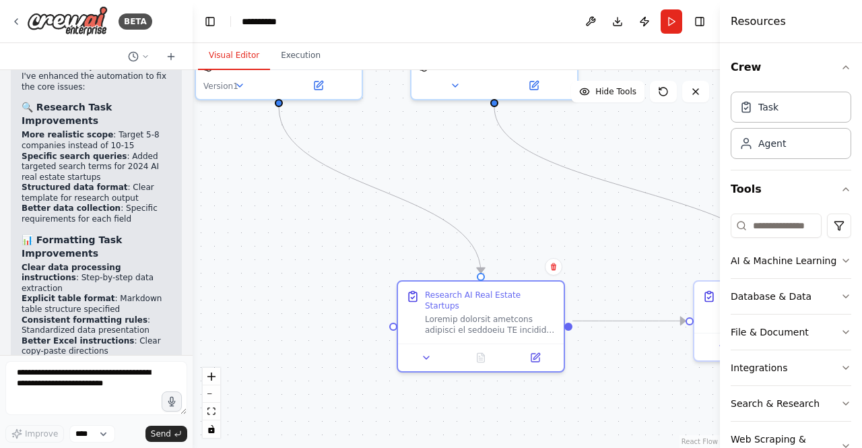
click at [328, 220] on div ".deletable-edge-delete-btn { width: 20px; height: 20px; border: 0px solid #ffff…" at bounding box center [457, 259] width 528 height 378
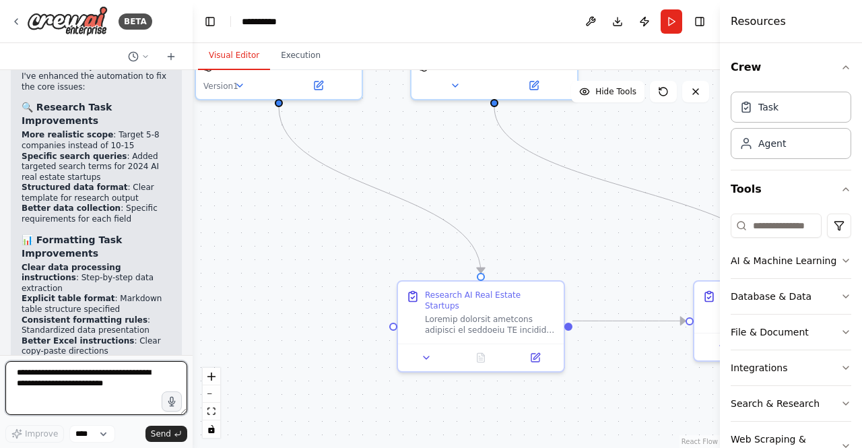
click at [97, 371] on textarea at bounding box center [96, 388] width 182 height 54
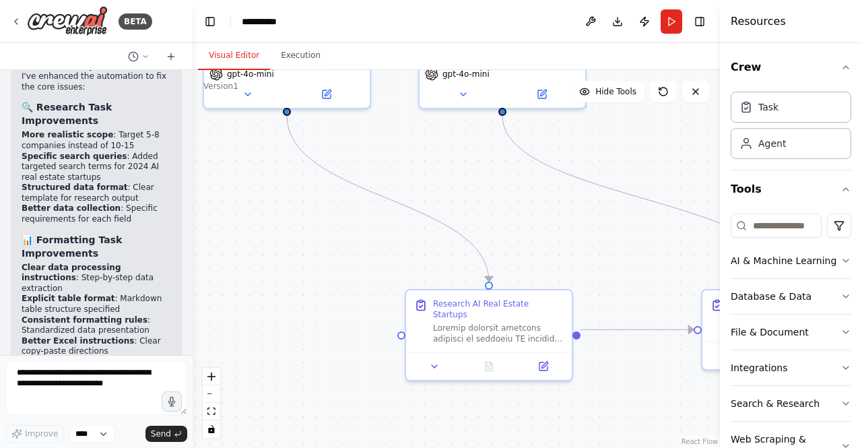
drag, startPoint x: 375, startPoint y: 395, endPoint x: 387, endPoint y: 408, distance: 18.1
click at [387, 408] on div ".deletable-edge-delete-btn { width: 20px; height: 20px; border: 0px solid #ffff…" at bounding box center [457, 259] width 528 height 378
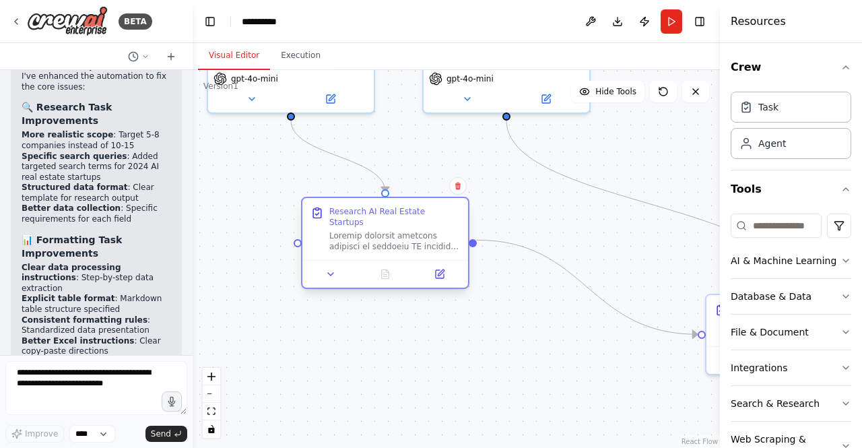
drag, startPoint x: 517, startPoint y: 319, endPoint x: 408, endPoint y: 225, distance: 143.3
click at [408, 230] on div at bounding box center [394, 241] width 131 height 22
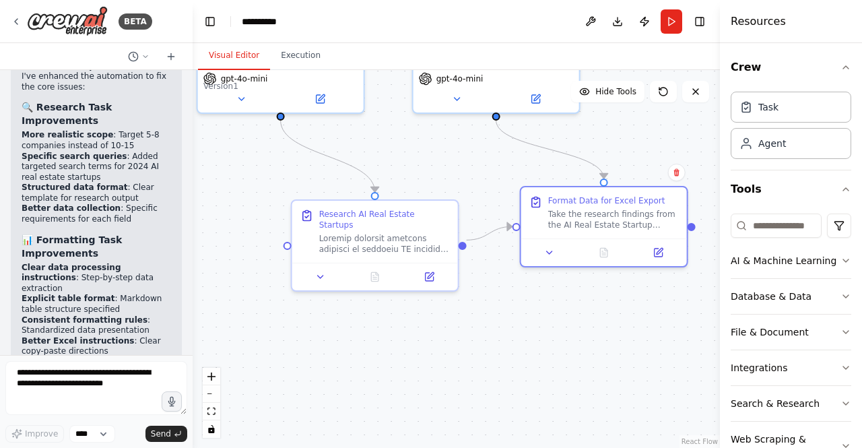
drag, startPoint x: 712, startPoint y: 307, endPoint x: 518, endPoint y: 197, distance: 222.7
click at [518, 197] on div ".deletable-edge-delete-btn { width: 20px; height: 20px; border: 0px solid #ffff…" at bounding box center [457, 259] width 528 height 378
click at [401, 230] on div at bounding box center [384, 241] width 131 height 22
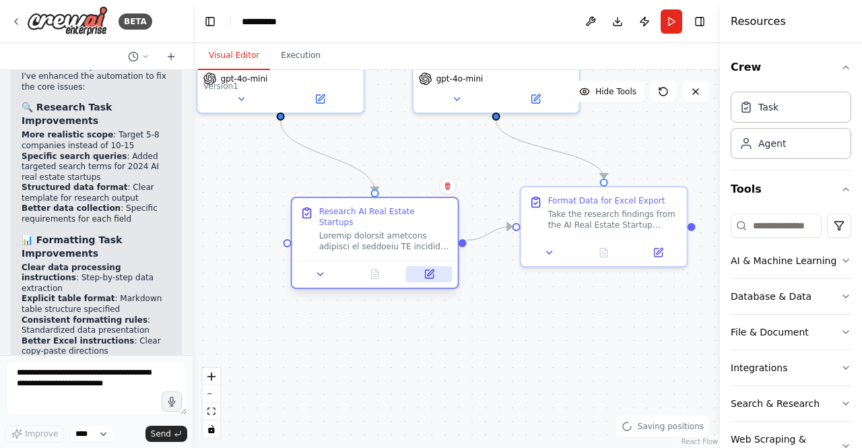
click at [428, 270] on icon at bounding box center [429, 274] width 8 height 8
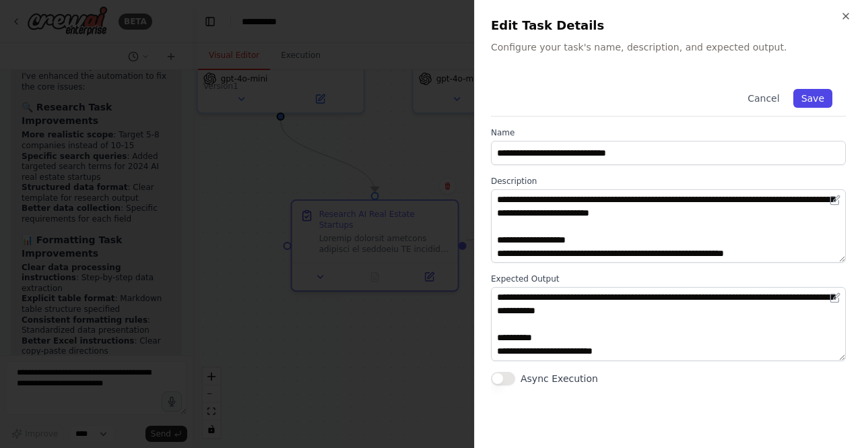
click at [815, 102] on button "Save" at bounding box center [813, 98] width 39 height 19
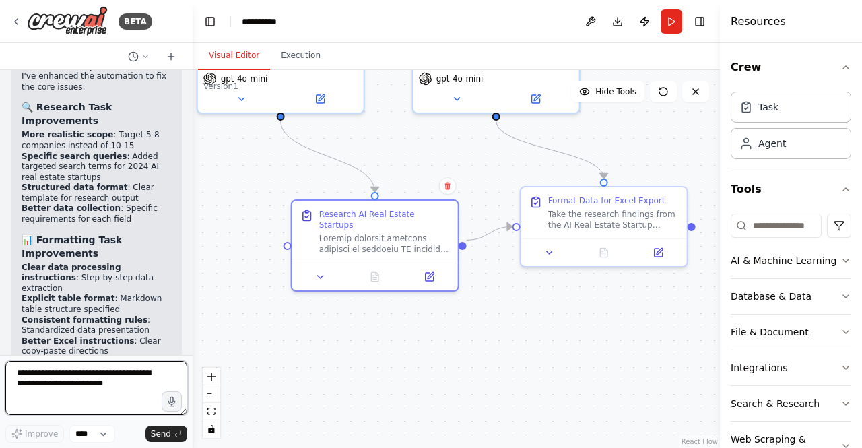
click at [107, 390] on textarea at bounding box center [96, 388] width 182 height 54
click at [84, 370] on textarea at bounding box center [96, 388] width 182 height 54
type textarea "**********"
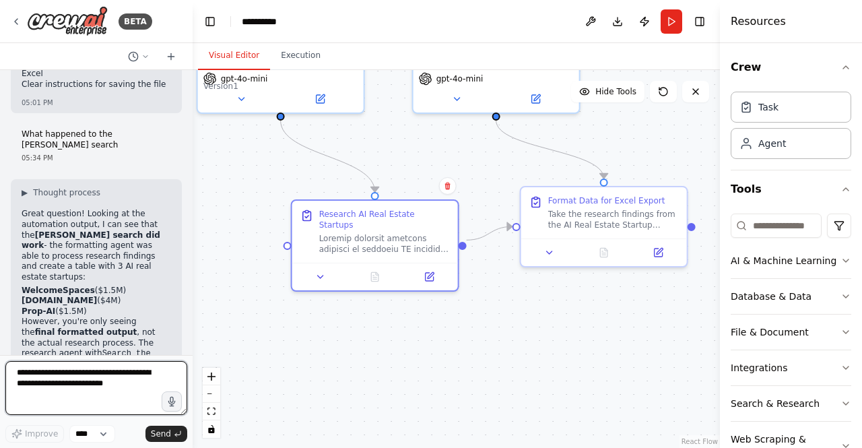
scroll to position [8479, 0]
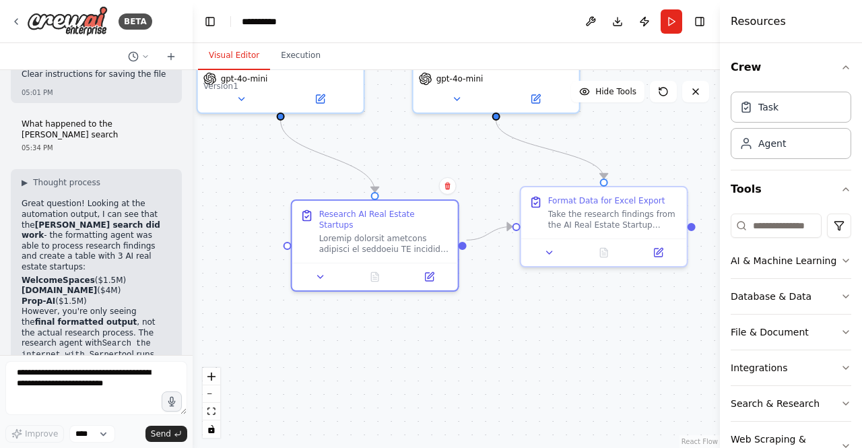
click at [182, 346] on div "Set up a crew that does deep research on the internet to look for AI for real e…" at bounding box center [96, 212] width 193 height 285
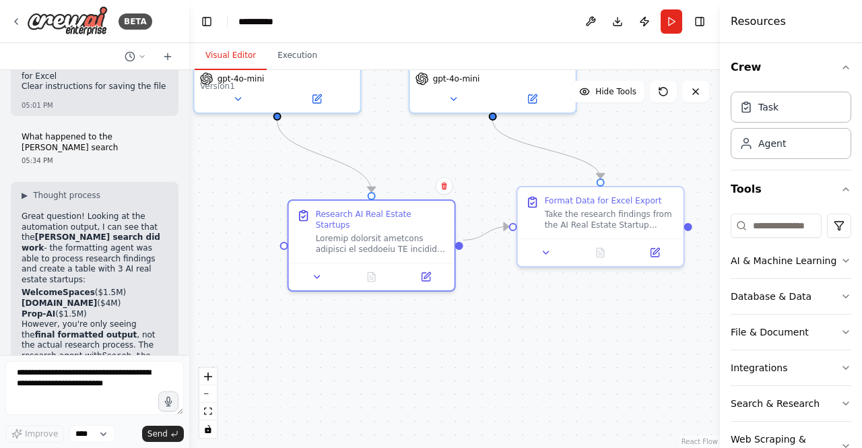
drag, startPoint x: 187, startPoint y: 340, endPoint x: 189, endPoint y: 327, distance: 13.0
click at [189, 327] on div "BETA Set up a crew that does deep research on the internet to look for AI for r…" at bounding box center [431, 224] width 862 height 448
click at [124, 391] on textarea at bounding box center [94, 388] width 179 height 54
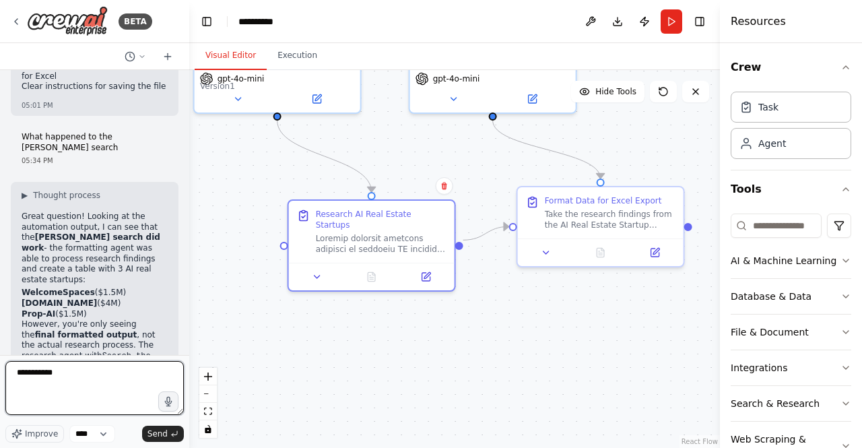
type textarea "**********"
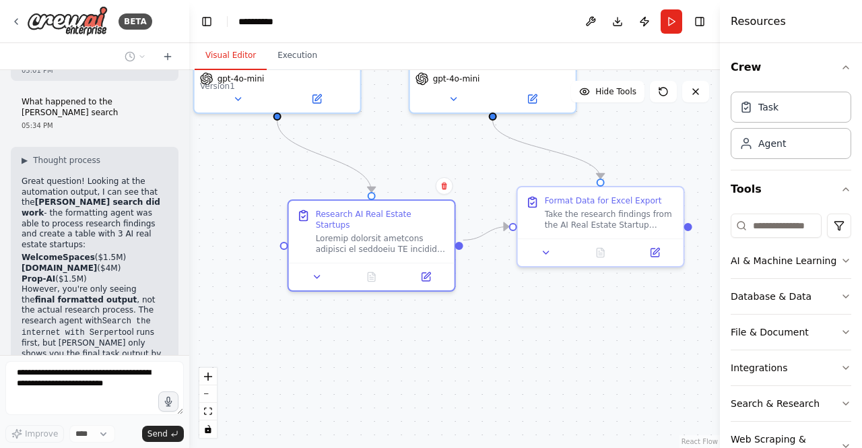
scroll to position [8632, 0]
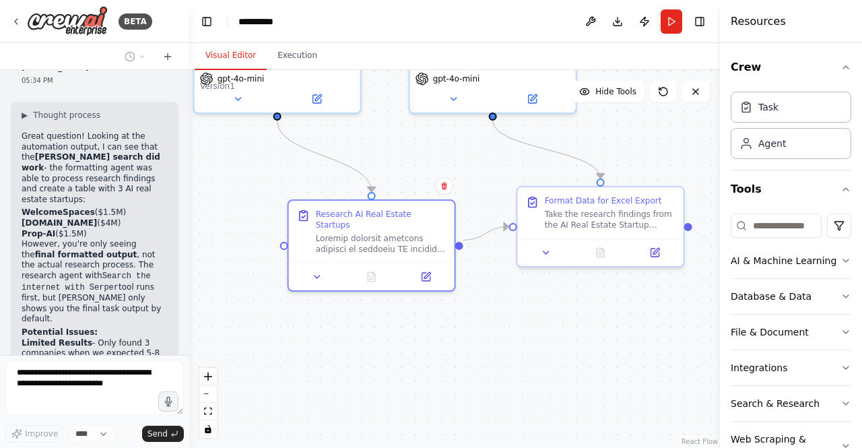
click at [458, 330] on div ".deletable-edge-delete-btn { width: 20px; height: 20px; border: 0px solid #ffff…" at bounding box center [454, 259] width 531 height 378
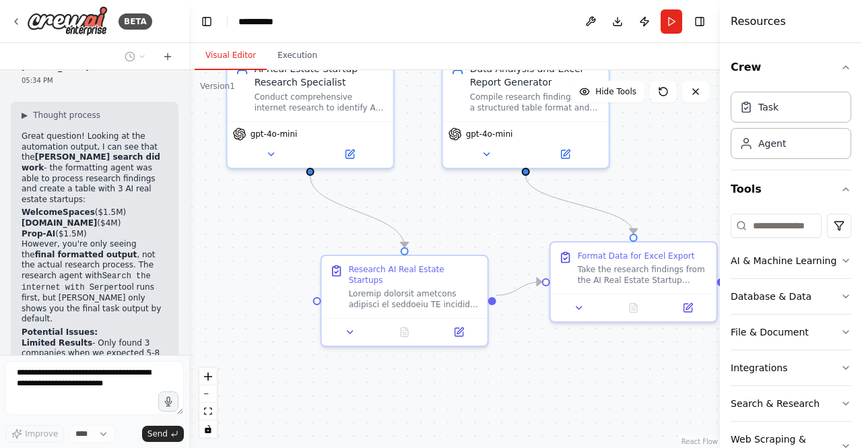
drag, startPoint x: 404, startPoint y: 143, endPoint x: 437, endPoint y: 198, distance: 64.4
click at [437, 198] on div ".deletable-edge-delete-btn { width: 20px; height: 20px; border: 0px solid #ffff…" at bounding box center [454, 259] width 531 height 378
click at [771, 399] on button "Search & Research" at bounding box center [791, 403] width 121 height 35
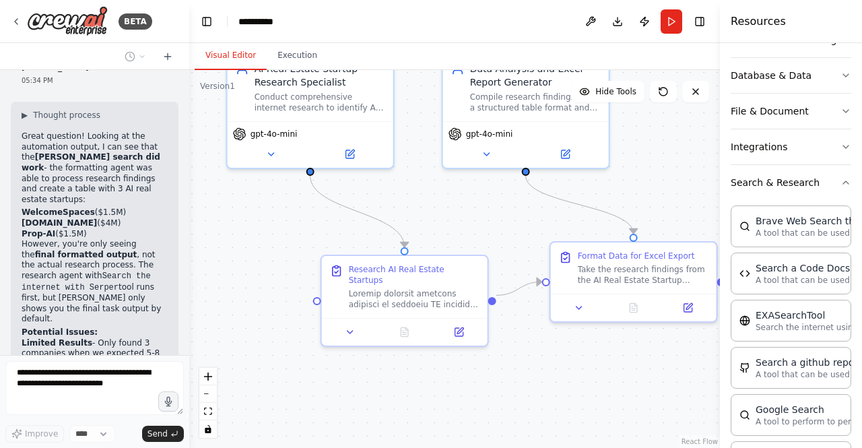
scroll to position [223, 0]
click at [441, 286] on div at bounding box center [414, 297] width 131 height 22
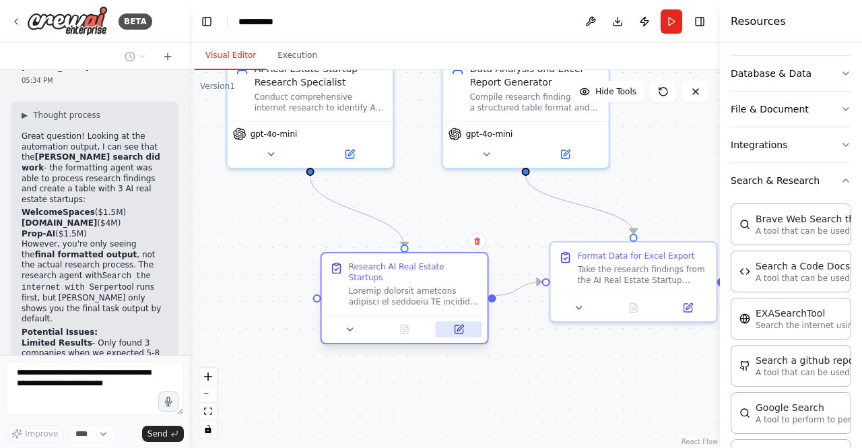
click at [451, 321] on button at bounding box center [459, 329] width 46 height 16
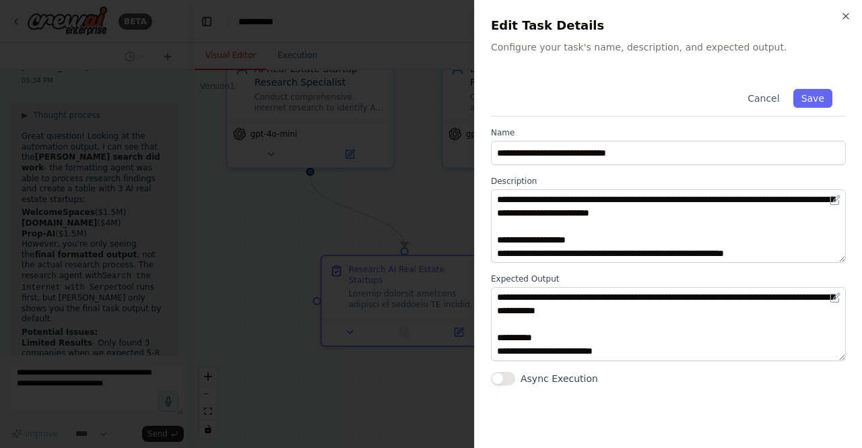
click at [862, 170] on div "**********" at bounding box center [668, 224] width 388 height 448
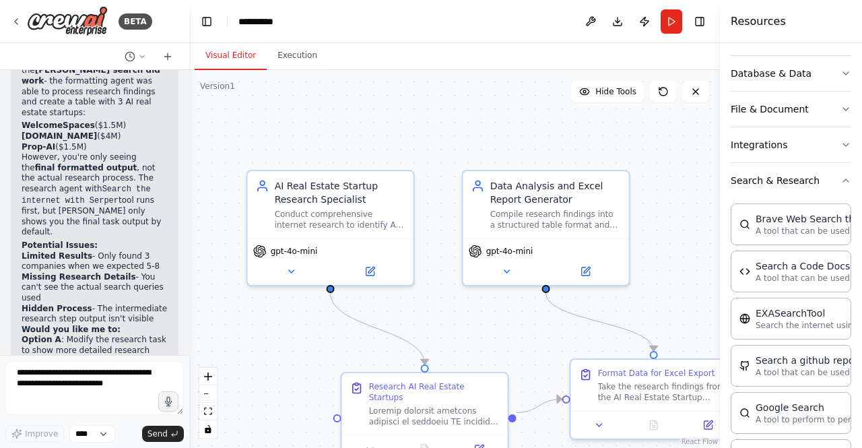
drag, startPoint x: 497, startPoint y: 214, endPoint x: 517, endPoint y: 331, distance: 119.0
click at [517, 331] on div ".deletable-edge-delete-btn { width: 20px; height: 20px; border: 0px solid #ffff…" at bounding box center [454, 259] width 531 height 378
click at [354, 214] on div "Conduct comprehensive internet research to identify AI startups in the real est…" at bounding box center [340, 217] width 131 height 22
click at [237, 320] on div ".deletable-edge-delete-btn { width: 20px; height: 20px; border: 0px solid #ffff…" at bounding box center [454, 259] width 531 height 378
click at [123, 369] on textarea at bounding box center [94, 388] width 179 height 54
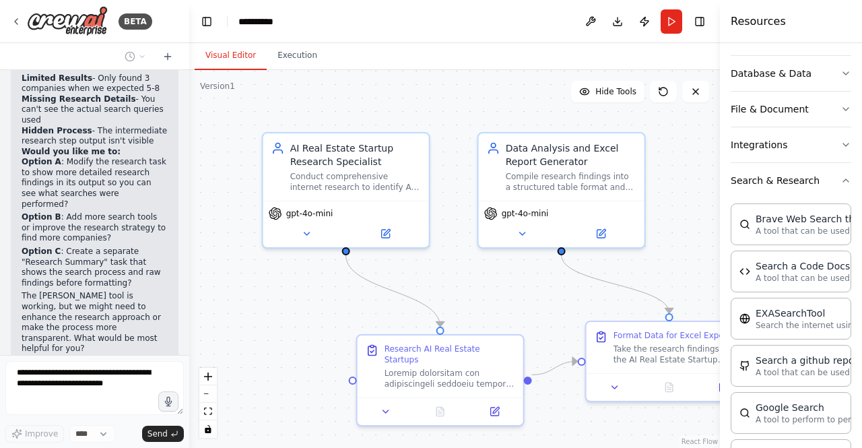
scroll to position [8908, 0]
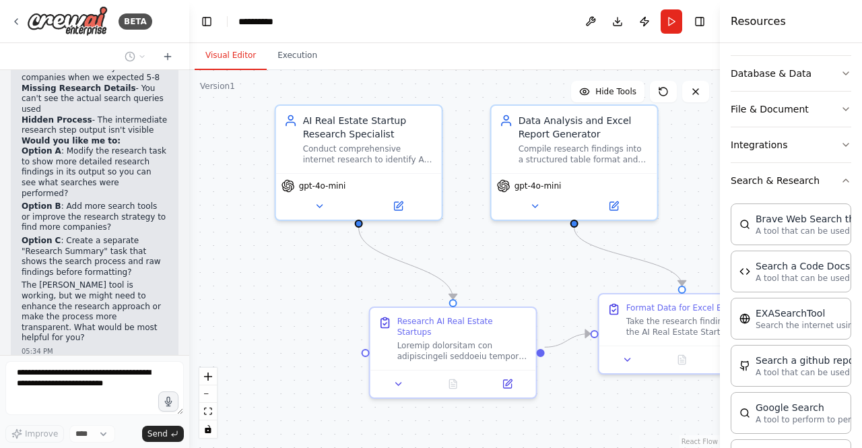
drag, startPoint x: 294, startPoint y: 332, endPoint x: 322, endPoint y: 267, distance: 71.2
click at [322, 267] on div ".deletable-edge-delete-btn { width: 20px; height: 20px; border: 0px solid #ffff…" at bounding box center [454, 259] width 531 height 378
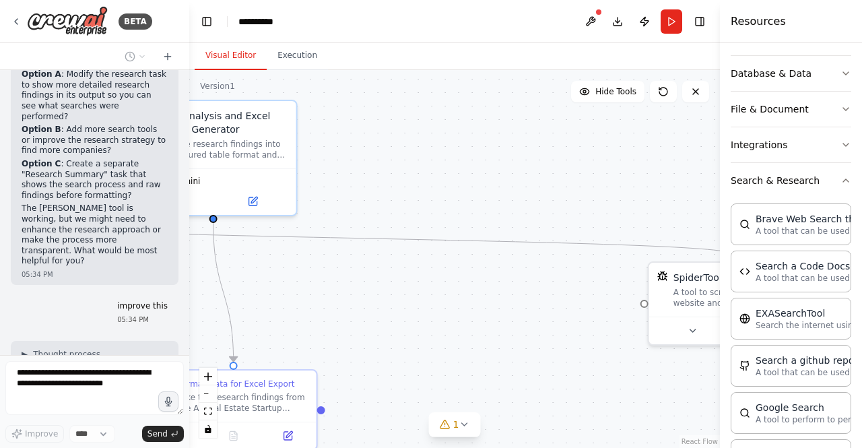
drag, startPoint x: 633, startPoint y: 287, endPoint x: 244, endPoint y: 285, distance: 389.5
click at [244, 285] on div ".deletable-edge-delete-btn { width: 20px; height: 20px; border: 0px solid #ffff…" at bounding box center [454, 259] width 531 height 378
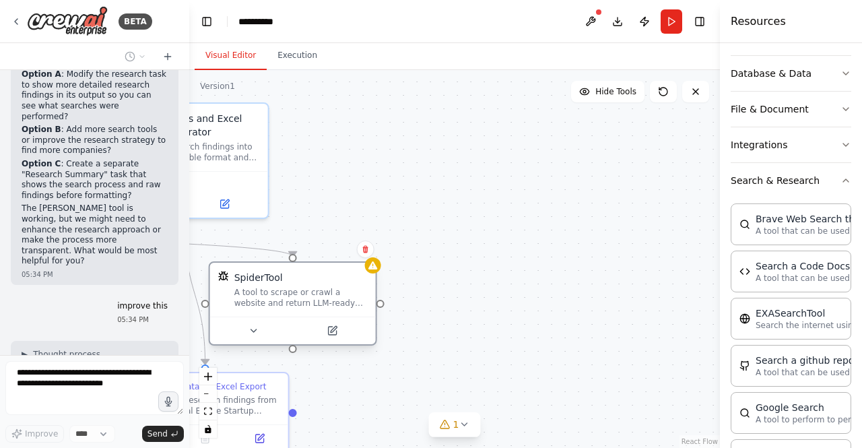
drag, startPoint x: 670, startPoint y: 290, endPoint x: 239, endPoint y: 290, distance: 431.2
click at [239, 290] on div "A tool to scrape or crawl a website and return LLM-ready content." at bounding box center [300, 298] width 133 height 22
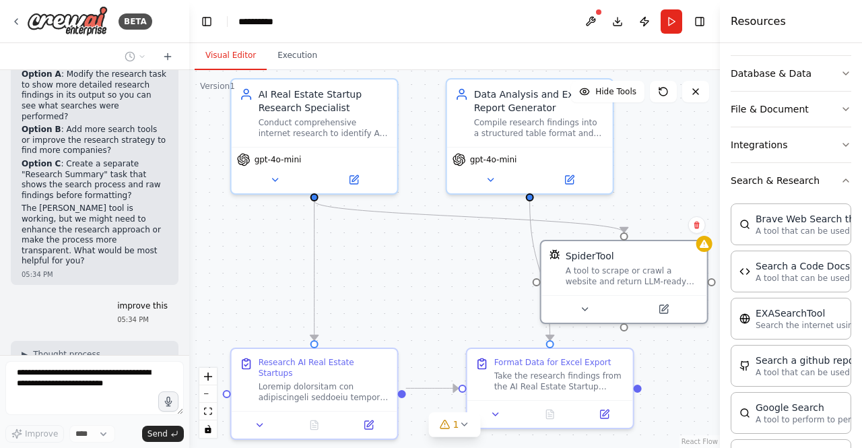
drag, startPoint x: 329, startPoint y: 204, endPoint x: 682, endPoint y: 183, distance: 353.1
click at [682, 183] on div ".deletable-edge-delete-btn { width: 20px; height: 20px; border: 0px solid #ffff…" at bounding box center [454, 259] width 531 height 378
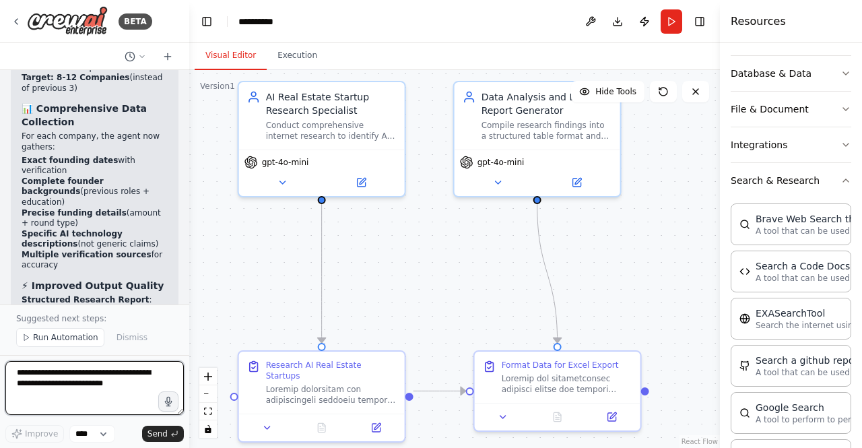
scroll to position [10234, 0]
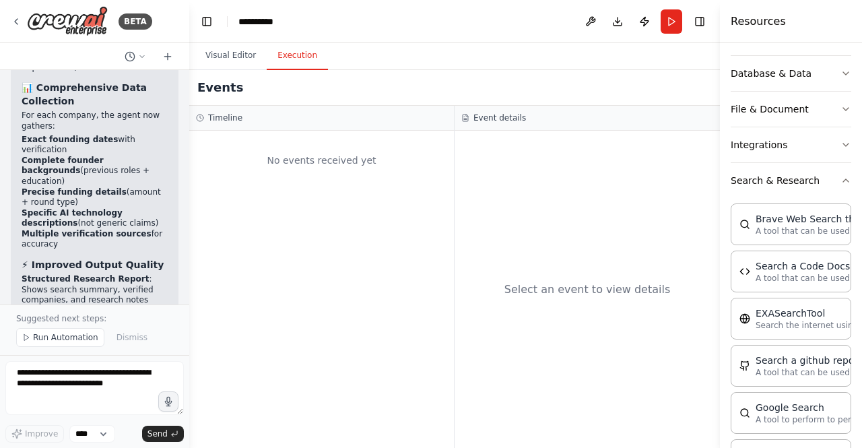
click at [295, 61] on button "Execution" at bounding box center [297, 56] width 61 height 28
click at [666, 25] on button "Run" at bounding box center [672, 21] width 22 height 24
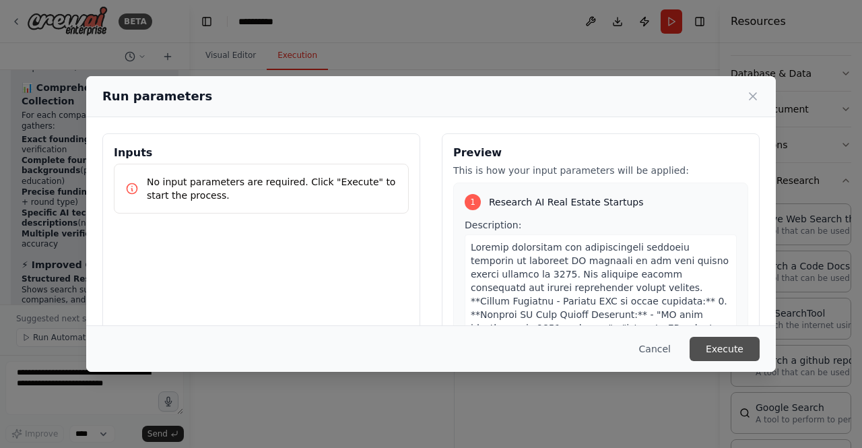
click at [743, 354] on button "Execute" at bounding box center [725, 349] width 70 height 24
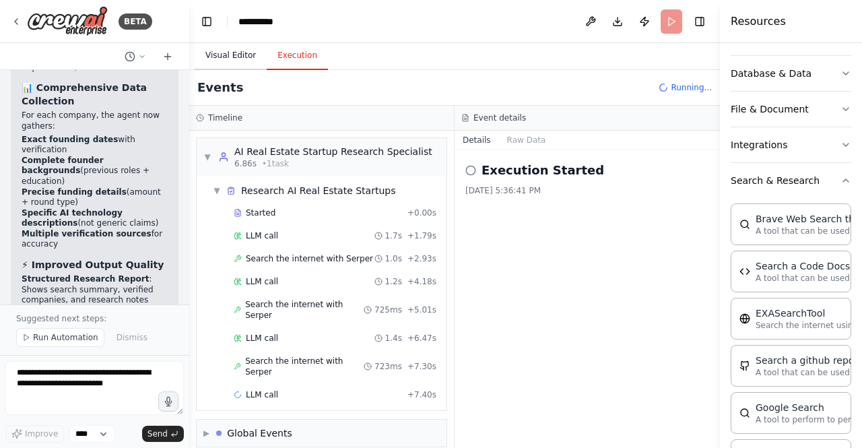
click at [215, 52] on button "Visual Editor" at bounding box center [231, 56] width 72 height 28
click at [311, 56] on button "Execution" at bounding box center [297, 56] width 61 height 28
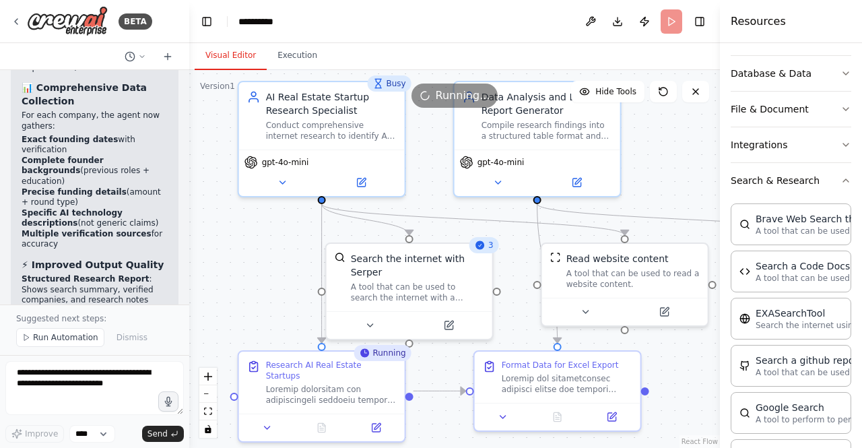
click at [215, 54] on button "Visual Editor" at bounding box center [231, 56] width 72 height 28
click at [418, 282] on div "A tool that can be used to search the internet with a search_query. Supports di…" at bounding box center [417, 290] width 133 height 22
click at [453, 319] on icon at bounding box center [449, 323] width 8 height 8
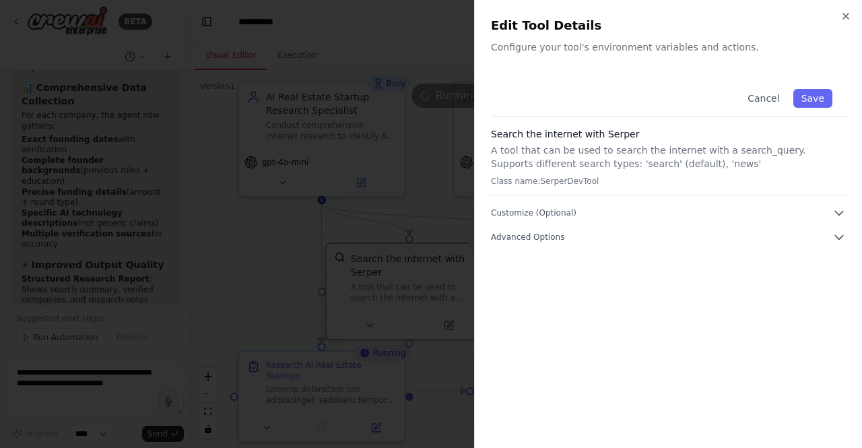
click at [847, 235] on div "Close Edit Tool Details Configure your tool's environment variables and actions…" at bounding box center [668, 224] width 388 height 448
click at [833, 236] on icon "button" at bounding box center [839, 236] width 13 height 13
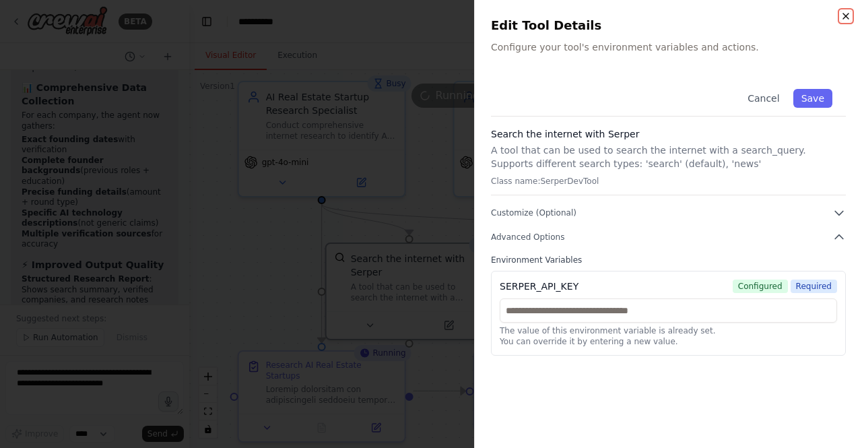
click at [846, 21] on icon "button" at bounding box center [846, 16] width 11 height 11
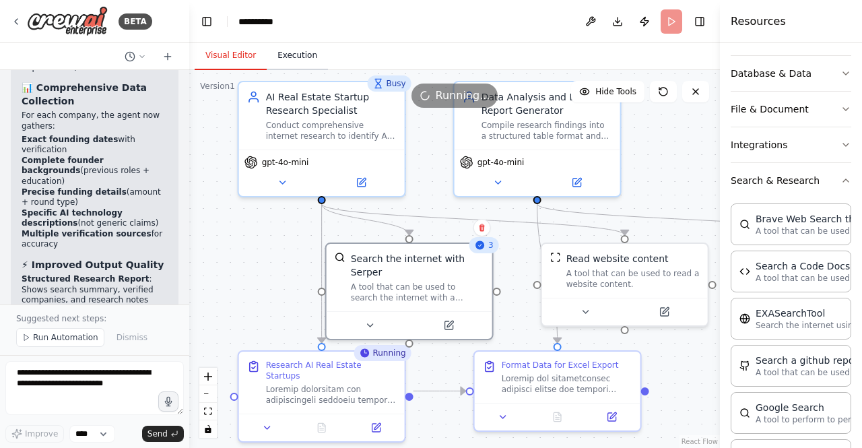
click at [284, 62] on button "Execution" at bounding box center [297, 56] width 61 height 28
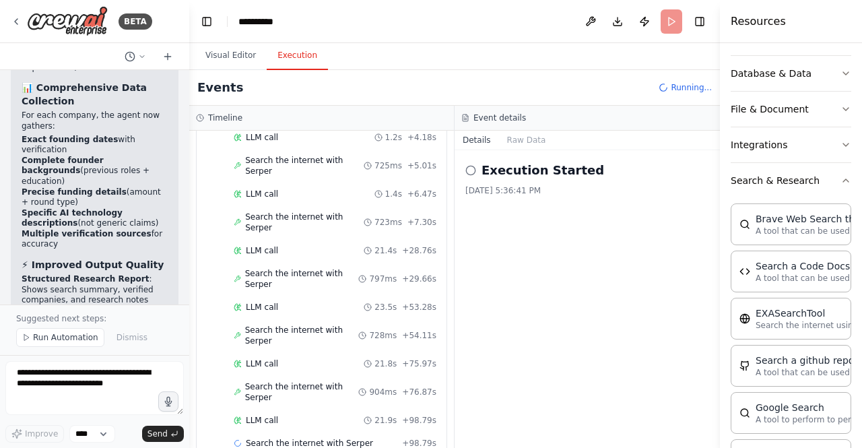
scroll to position [167, 0]
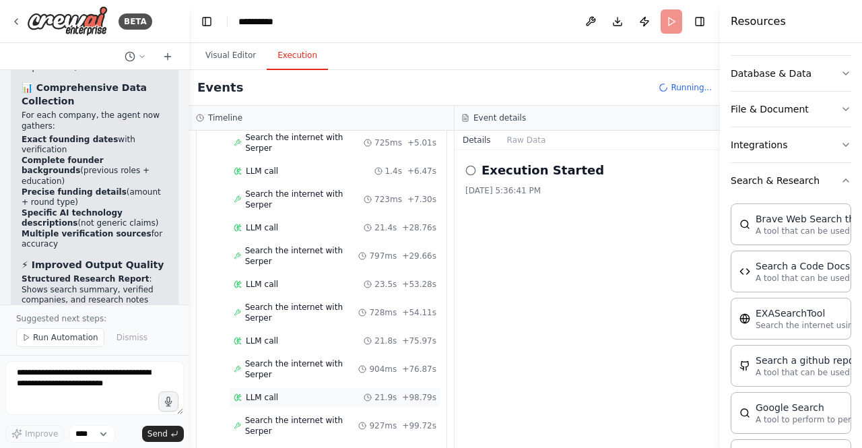
click at [294, 387] on div "LLM call 21.9s + 98.79s" at bounding box center [335, 397] width 212 height 20
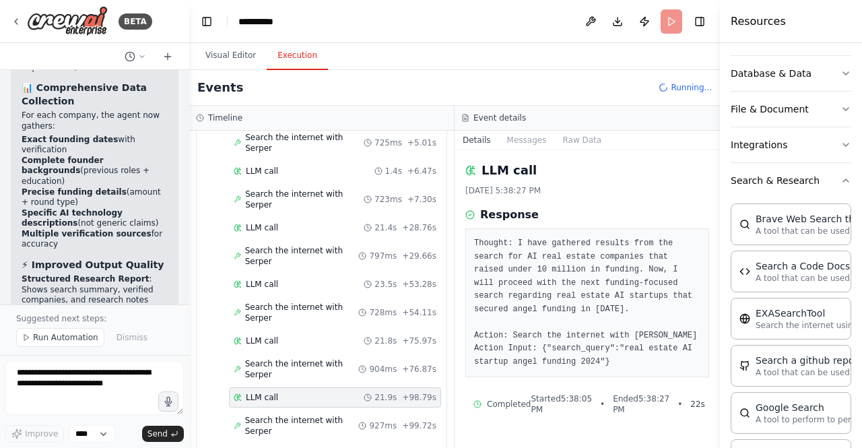
click at [624, 289] on pre "Thought: I have gathered results from the search for AI real estate companies t…" at bounding box center [587, 302] width 226 height 131
click at [530, 145] on button "Messages" at bounding box center [527, 140] width 56 height 19
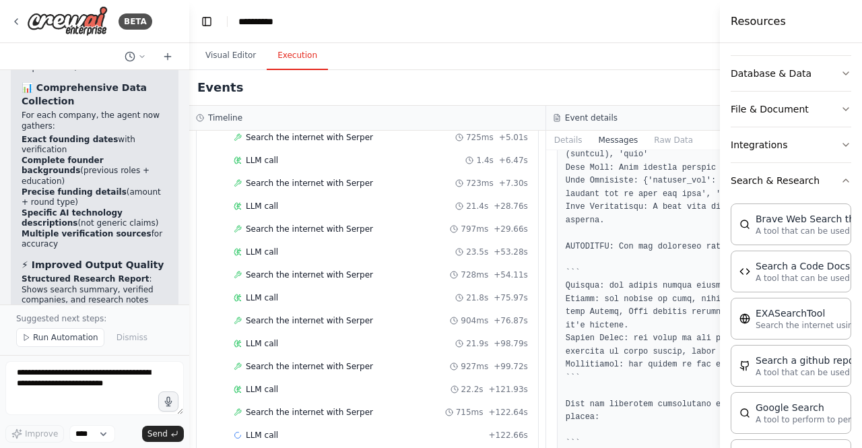
scroll to position [718, 0]
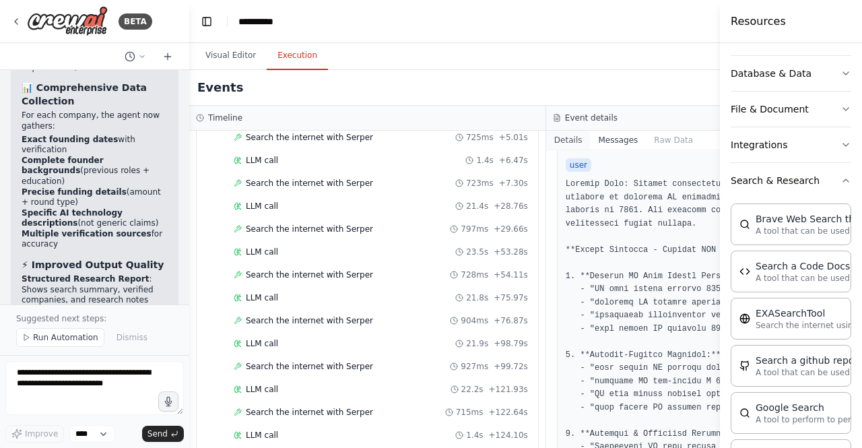
click at [546, 138] on button "Details" at bounding box center [568, 140] width 44 height 19
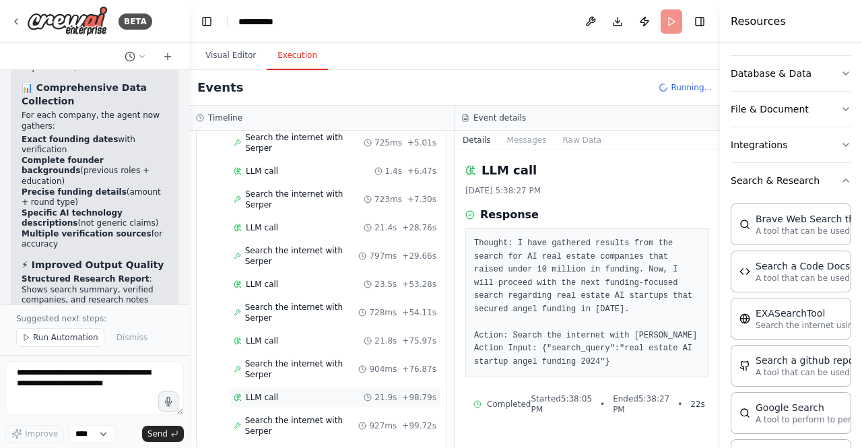
scroll to position [278, 0]
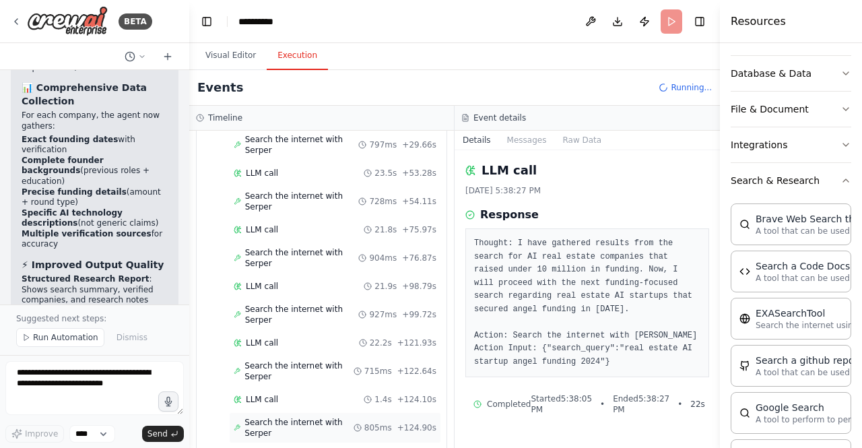
click at [313, 417] on span "Search the internet with Serper" at bounding box center [299, 428] width 109 height 22
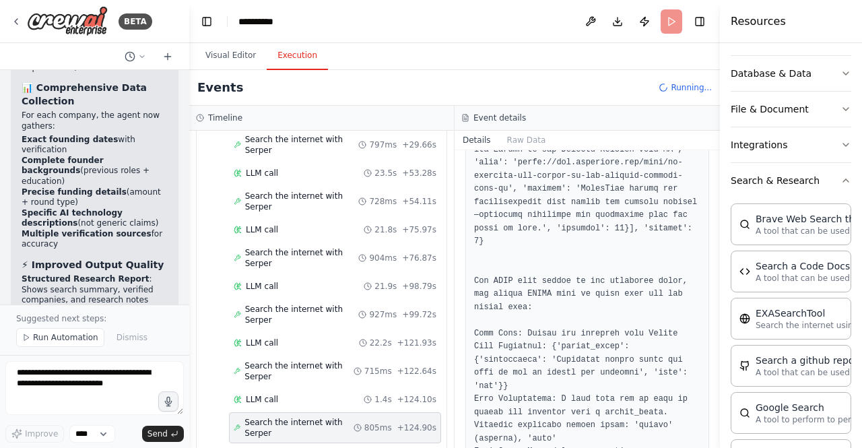
scroll to position [1437, 0]
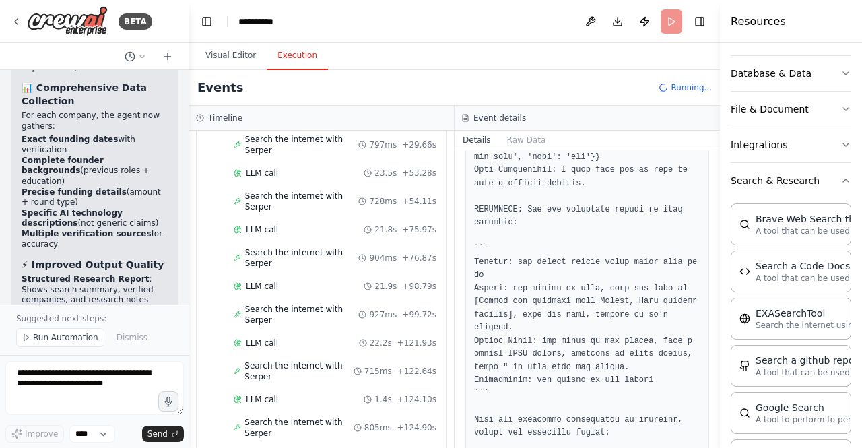
drag, startPoint x: 715, startPoint y: 412, endPoint x: 718, endPoint y: 440, distance: 28.5
click at [718, 440] on button "Toggle Sidebar" at bounding box center [720, 224] width 11 height 448
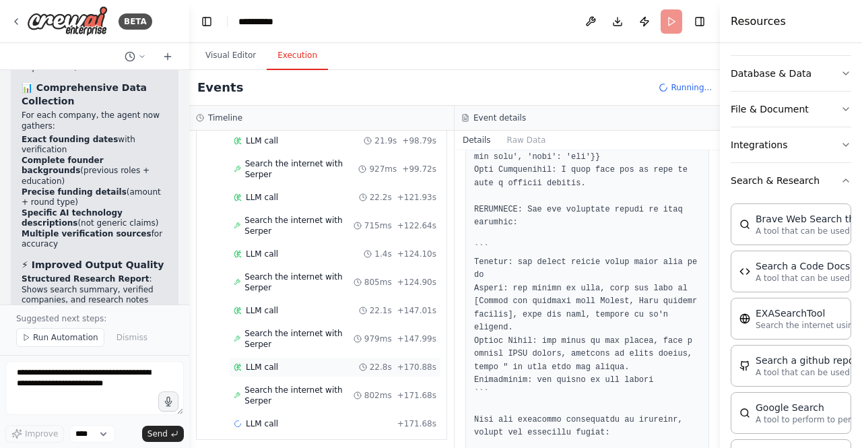
scroll to position [443, 0]
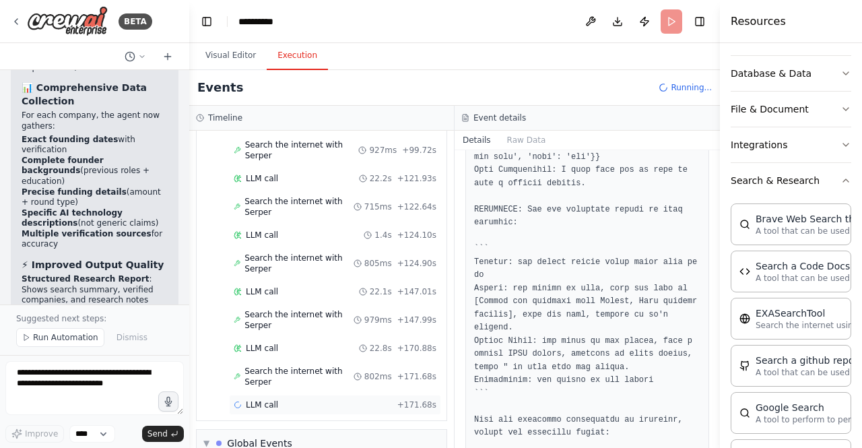
click at [296, 400] on div "LLM call + 171.68s" at bounding box center [335, 405] width 203 height 11
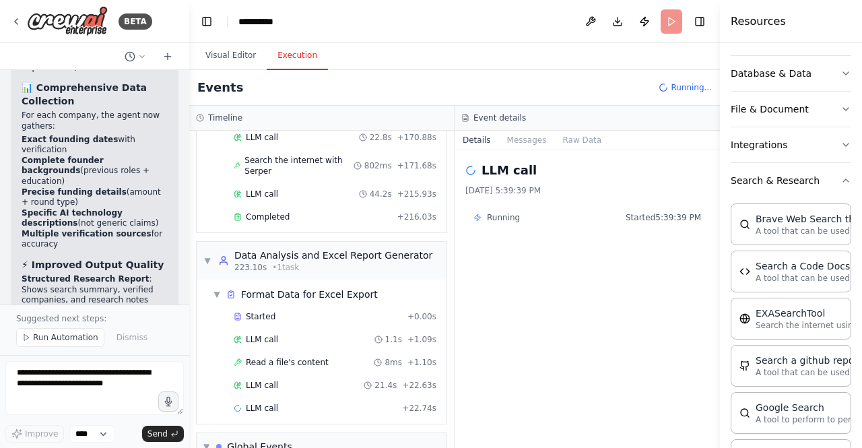
scroll to position [567, 0]
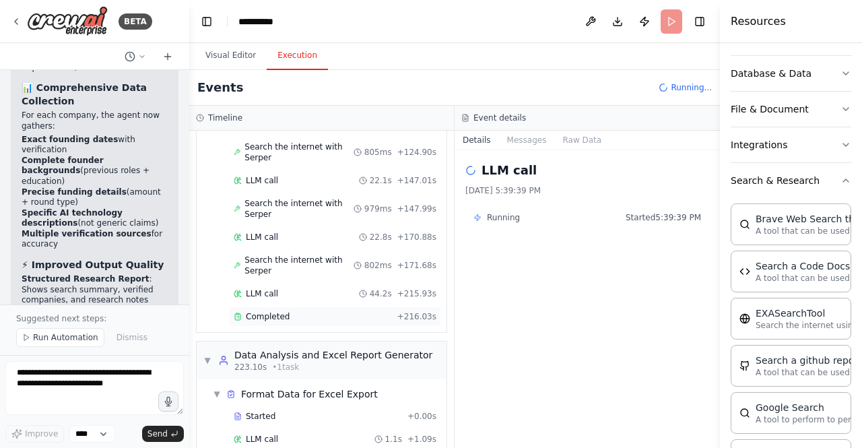
click at [287, 311] on div "Completed" at bounding box center [313, 316] width 158 height 11
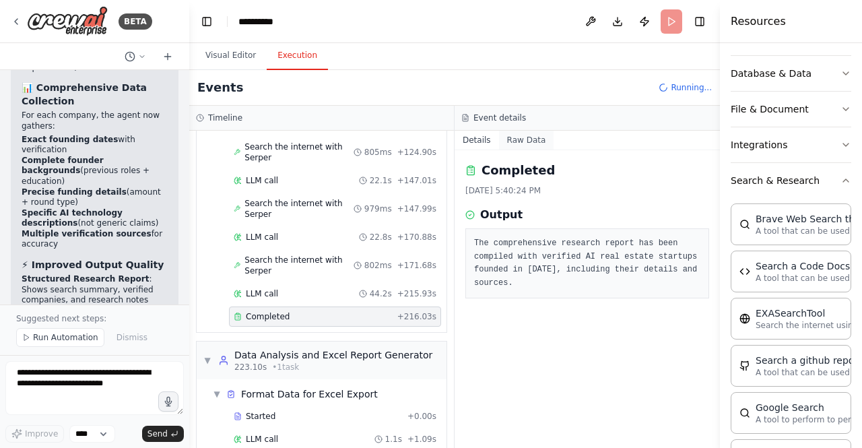
click at [509, 145] on button "Raw Data" at bounding box center [526, 140] width 55 height 19
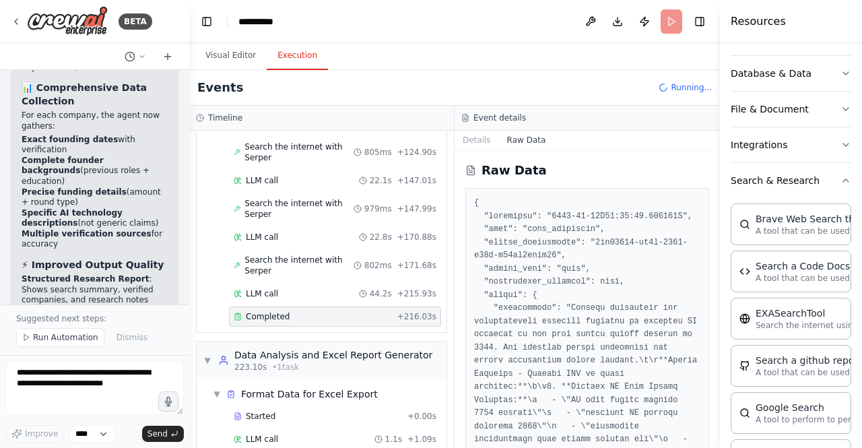
drag, startPoint x: 716, startPoint y: 172, endPoint x: 716, endPoint y: 189, distance: 16.8
click at [716, 189] on button "Toggle Sidebar" at bounding box center [720, 224] width 11 height 448
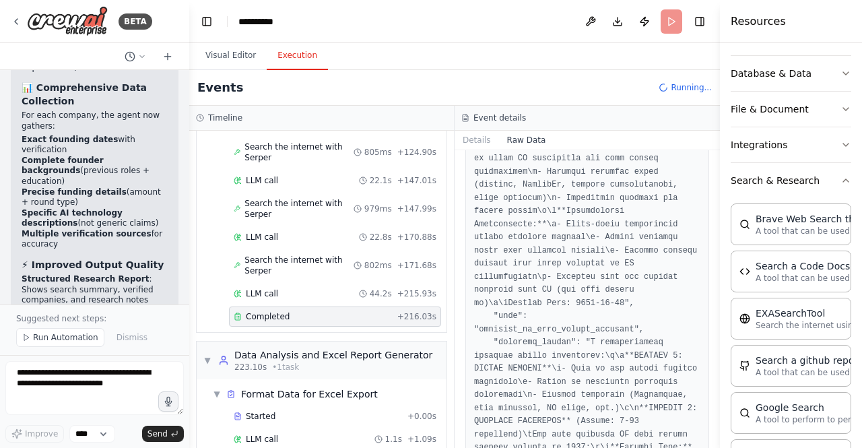
scroll to position [0, 0]
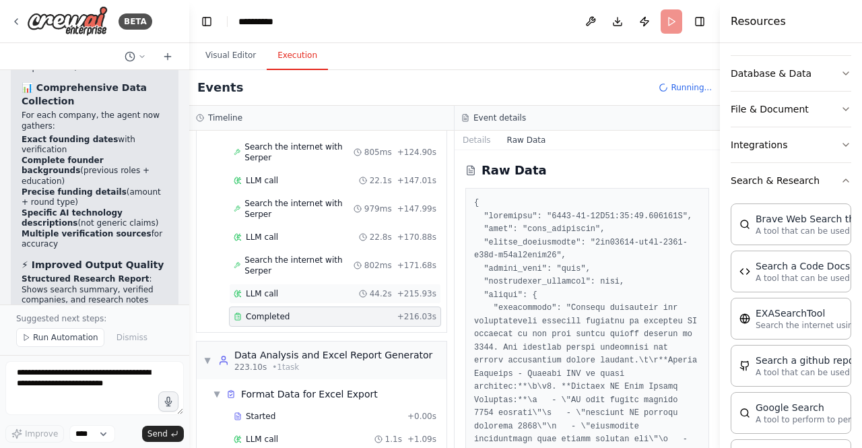
click at [288, 288] on div "LLM call 44.2s + 215.93s" at bounding box center [335, 293] width 203 height 11
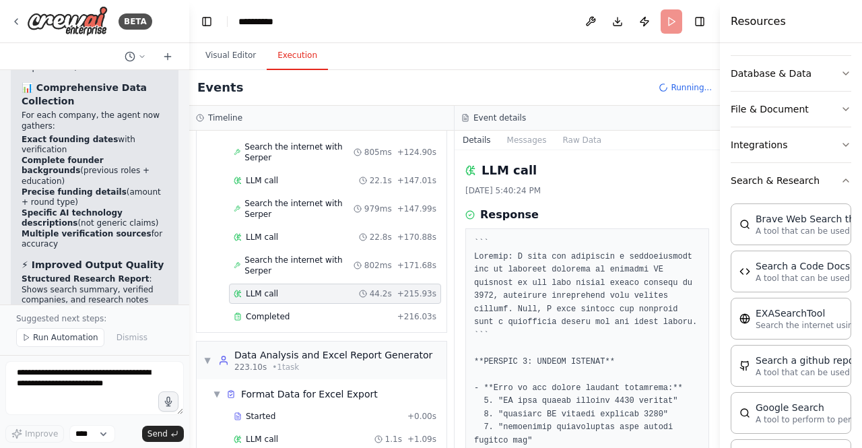
drag, startPoint x: 714, startPoint y: 177, endPoint x: 715, endPoint y: 196, distance: 19.6
click at [715, 196] on button "Toggle Sidebar" at bounding box center [720, 224] width 11 height 448
drag, startPoint x: 715, startPoint y: 188, endPoint x: 715, endPoint y: 206, distance: 18.2
click at [715, 206] on button "Toggle Sidebar" at bounding box center [720, 224] width 11 height 448
drag, startPoint x: 717, startPoint y: 187, endPoint x: 718, endPoint y: 202, distance: 14.9
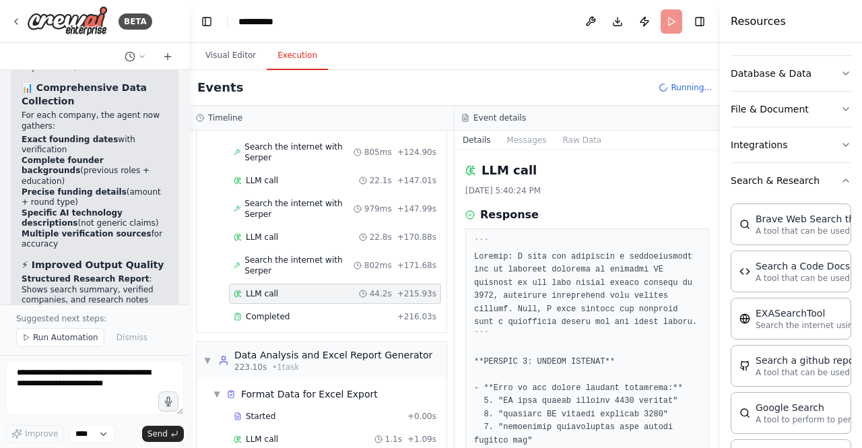
click at [718, 202] on button "Toggle Sidebar" at bounding box center [720, 224] width 11 height 448
click at [639, 197] on div "LLM call 8/28/2025, 5:40:24 PM Response Completed Started 5:39:39 PM • Ended 5:…" at bounding box center [587, 299] width 265 height 298
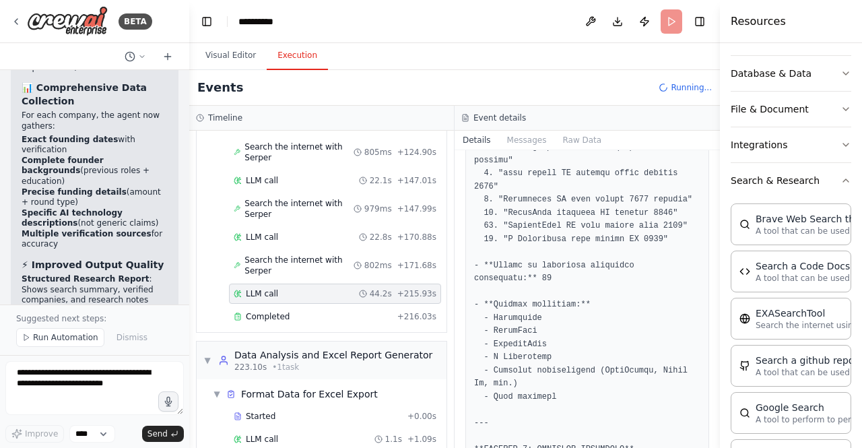
scroll to position [734, 0]
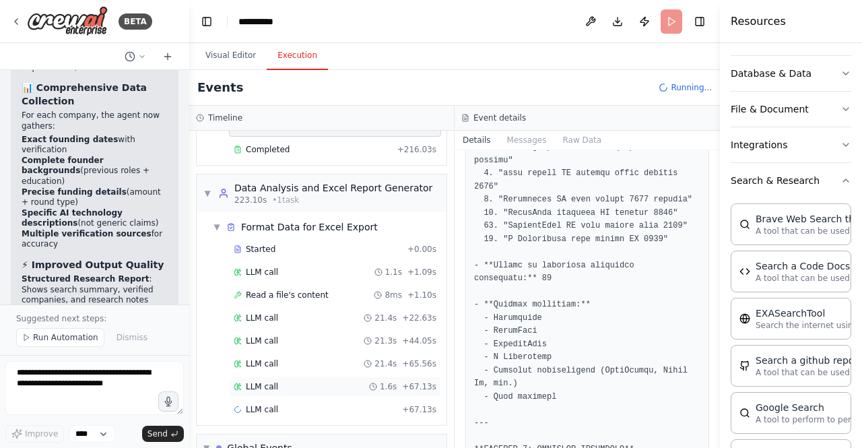
click at [292, 381] on div "LLM call 1.6s + 67.13s" at bounding box center [335, 386] width 203 height 11
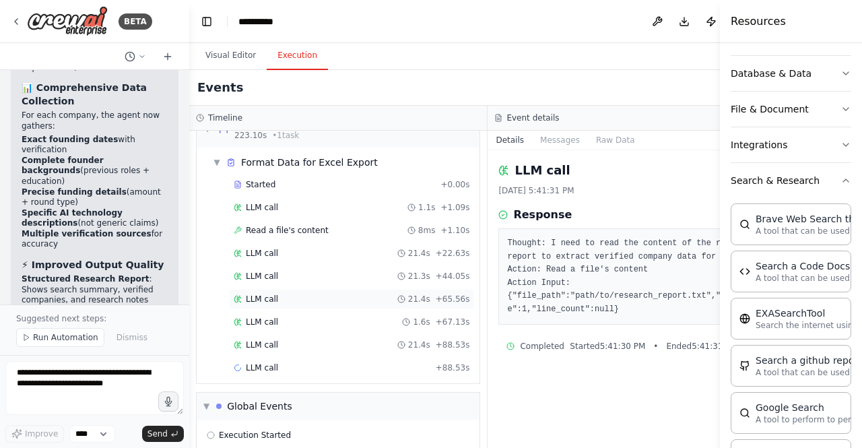
click at [263, 294] on span "LLM call" at bounding box center [262, 299] width 32 height 11
click at [264, 225] on span "Read a file's content" at bounding box center [287, 230] width 83 height 11
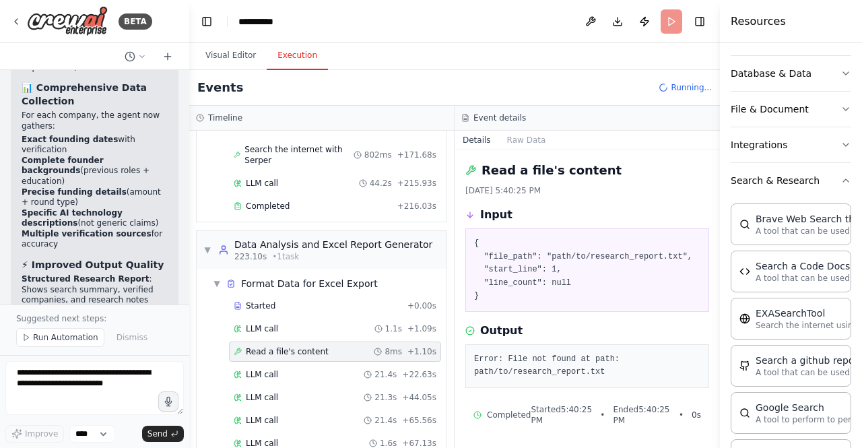
scroll to position [734, 0]
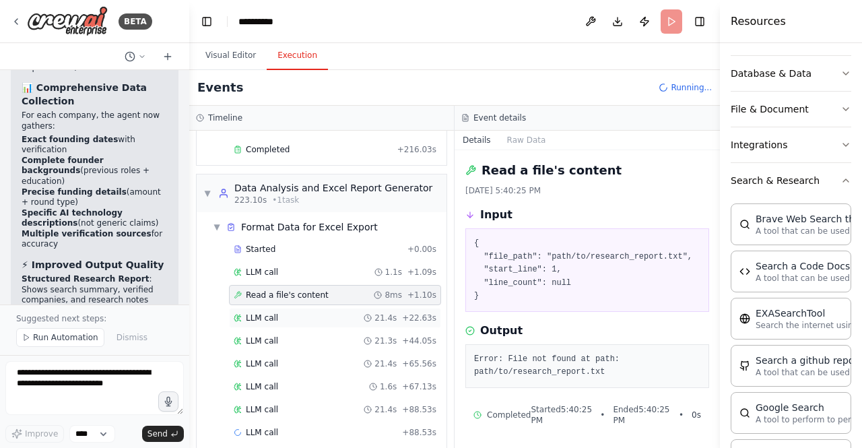
click at [265, 313] on span "LLM call" at bounding box center [262, 318] width 32 height 11
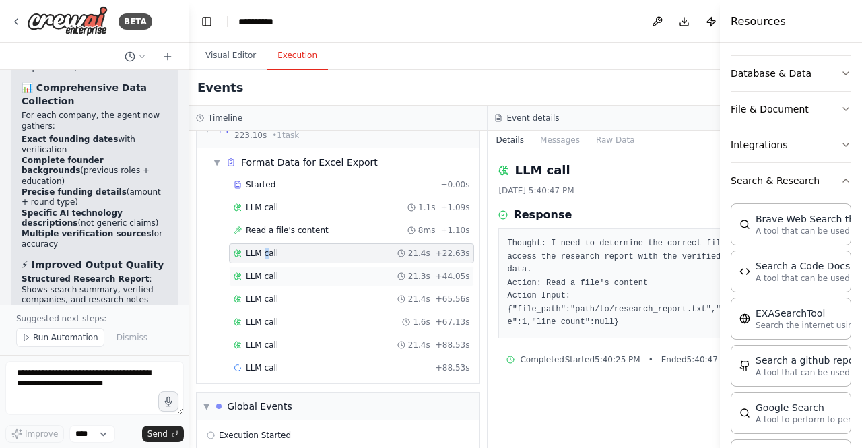
scroll to position [701, 0]
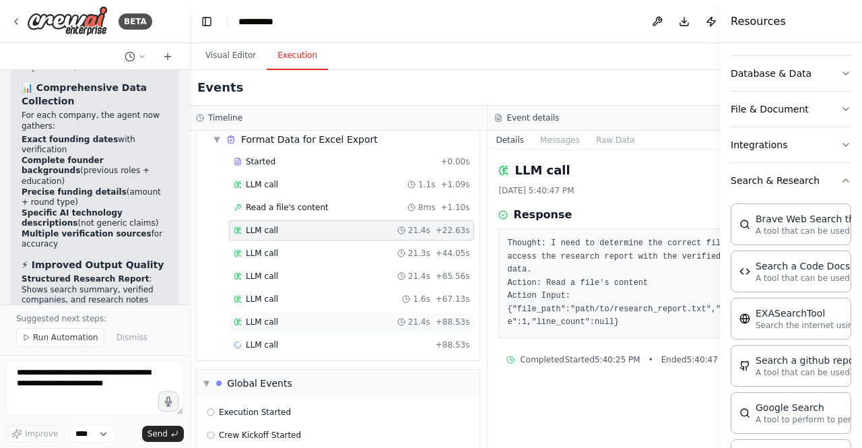
click at [270, 317] on span "LLM call" at bounding box center [262, 322] width 32 height 11
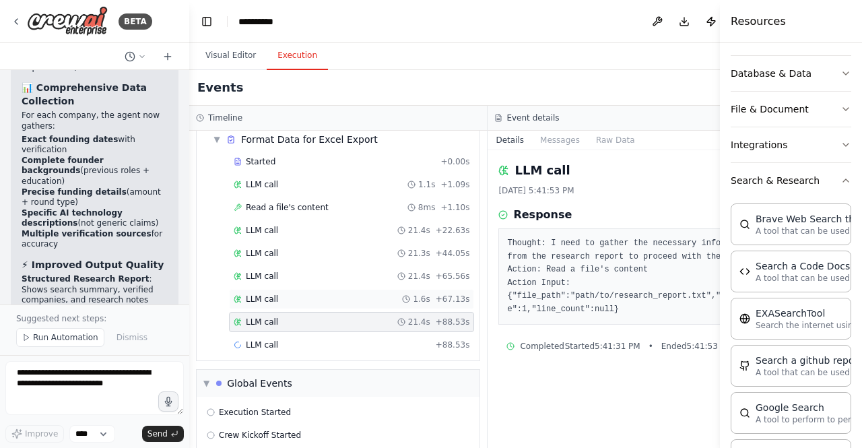
click at [270, 289] on div "LLM call 1.6s + 67.13s" at bounding box center [351, 299] width 245 height 20
click at [270, 271] on span "LLM call" at bounding box center [262, 276] width 32 height 11
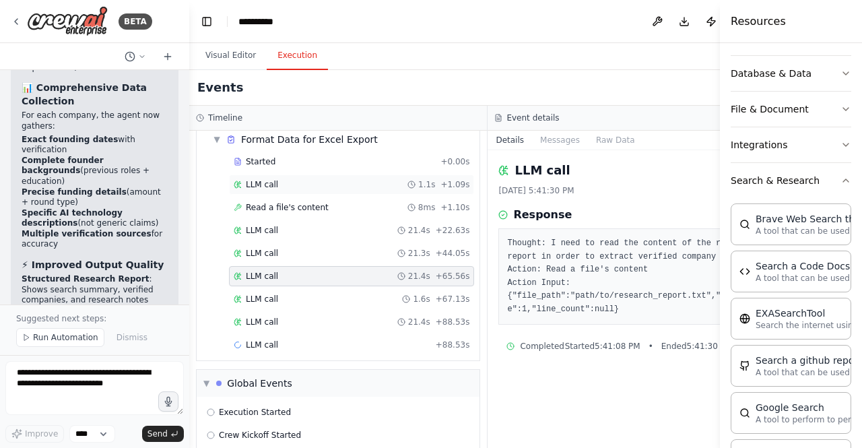
click at [269, 179] on span "LLM call" at bounding box center [262, 184] width 32 height 11
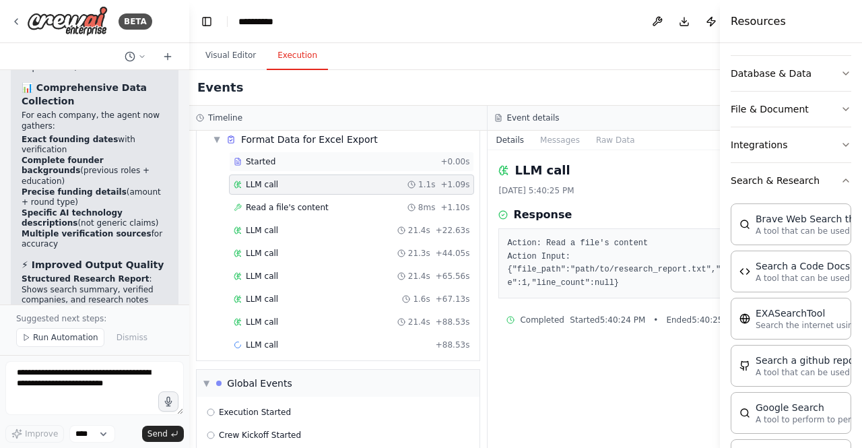
click at [280, 156] on div "Started" at bounding box center [334, 161] width 201 height 11
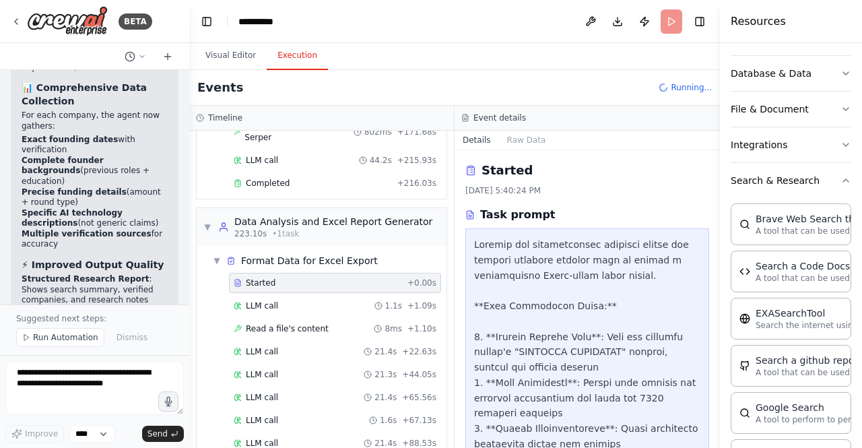
scroll to position [757, 0]
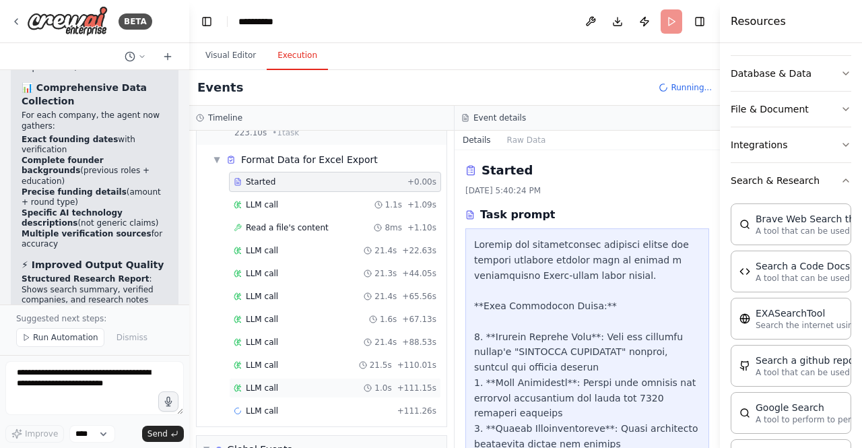
click at [291, 383] on div "LLM call 1.0s + 111.15s" at bounding box center [335, 388] width 203 height 11
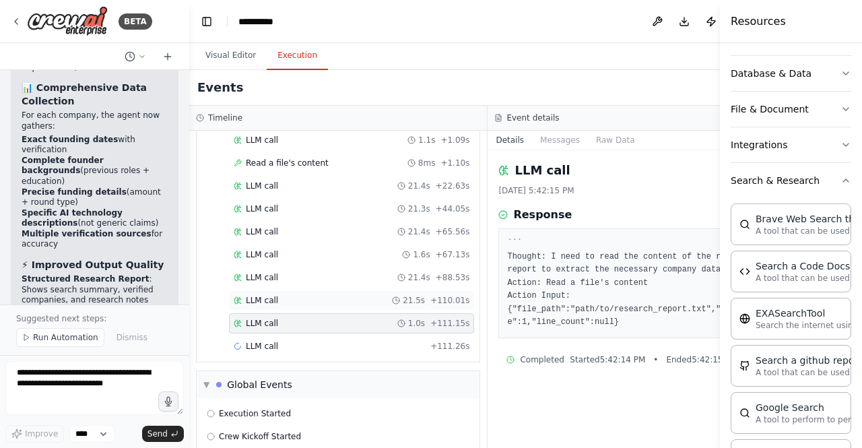
click at [263, 295] on span "LLM call" at bounding box center [262, 300] width 32 height 11
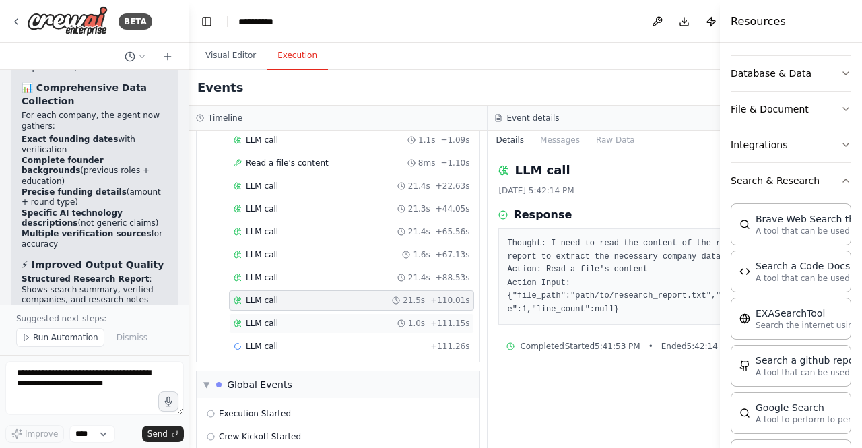
click at [271, 318] on span "LLM call" at bounding box center [262, 323] width 32 height 11
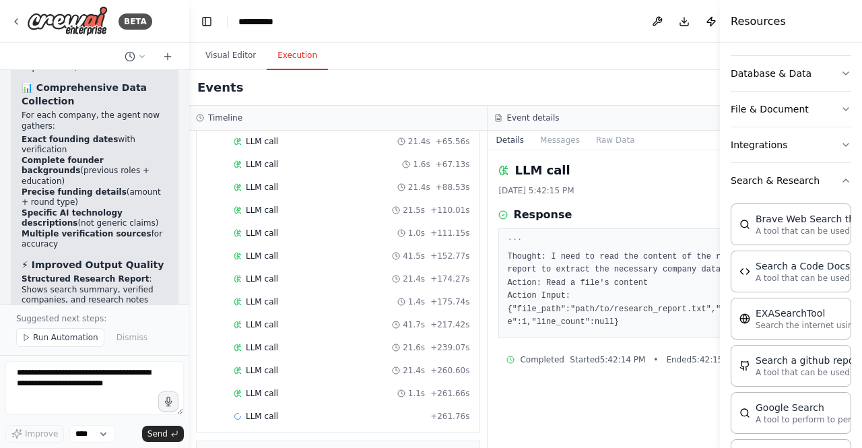
scroll to position [903, 0]
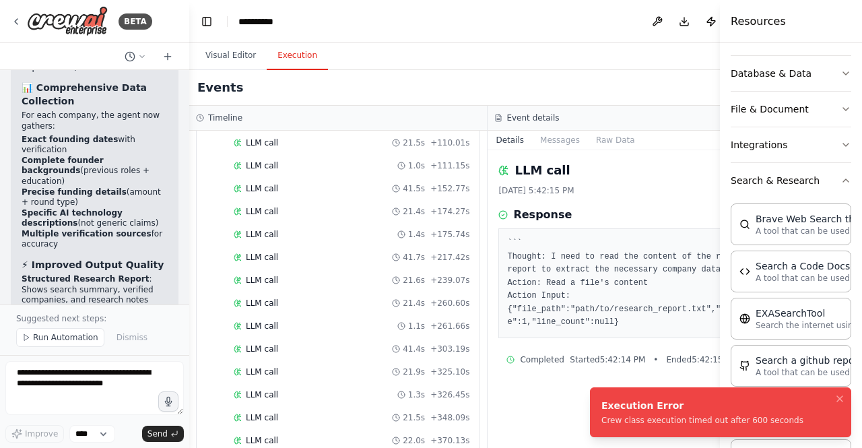
click at [670, 400] on div "Execution Error" at bounding box center [703, 405] width 202 height 13
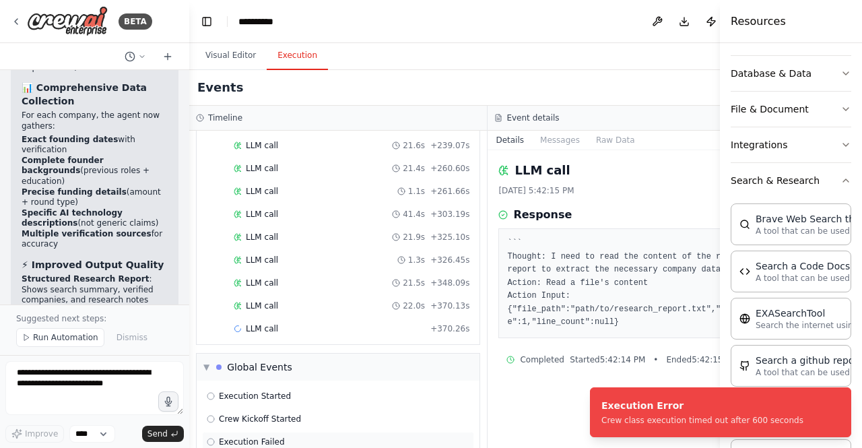
click at [305, 437] on div "Execution Failed" at bounding box center [338, 442] width 263 height 11
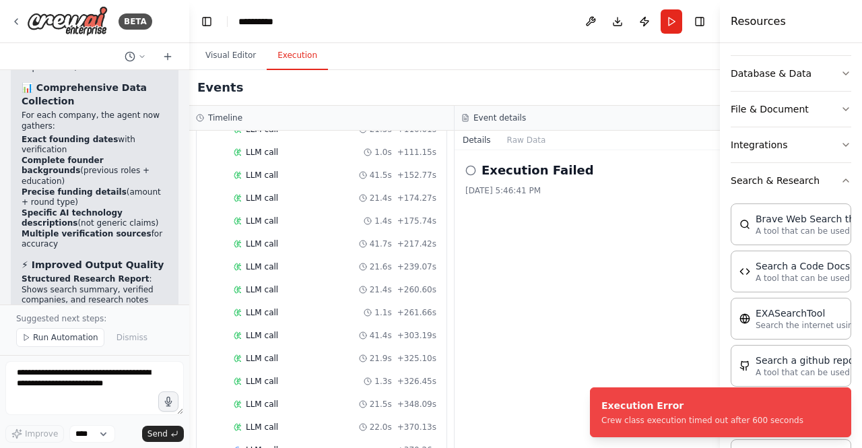
scroll to position [1094, 0]
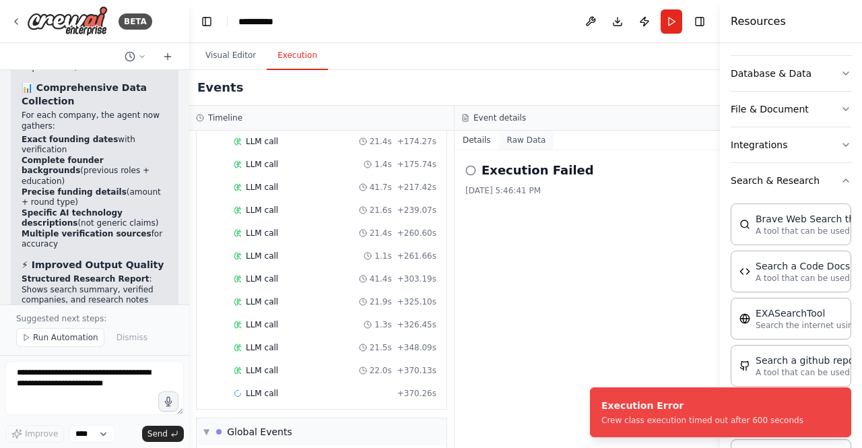
click at [539, 142] on button "Raw Data" at bounding box center [526, 140] width 55 height 19
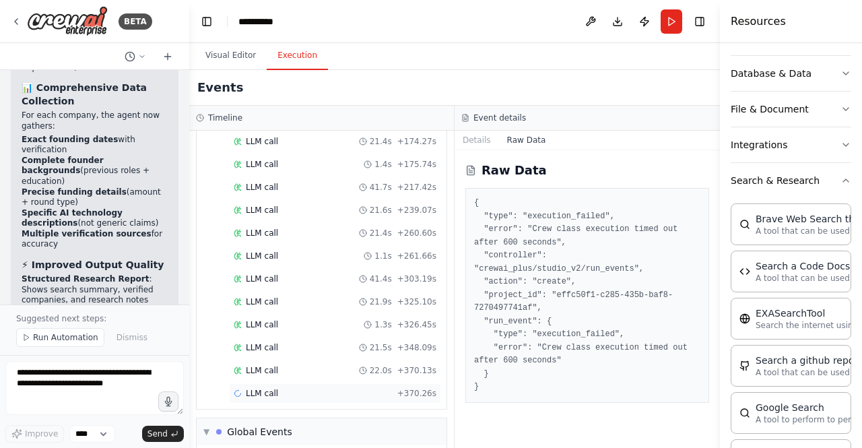
click at [278, 388] on div "LLM call + 370.26s" at bounding box center [335, 393] width 203 height 11
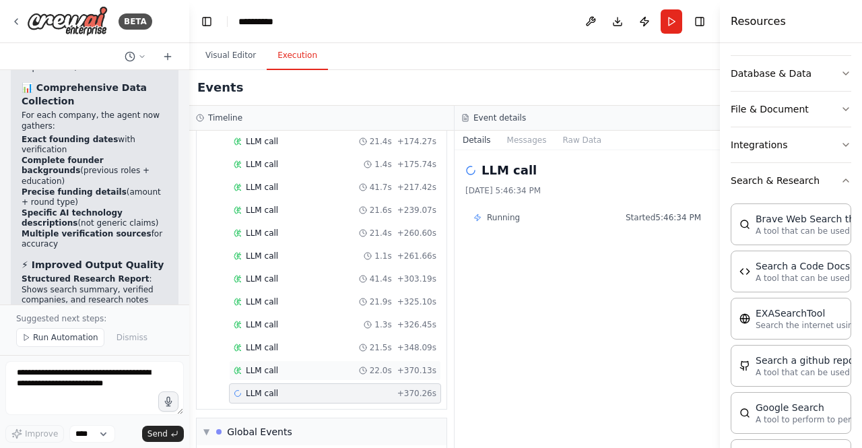
scroll to position [734, 0]
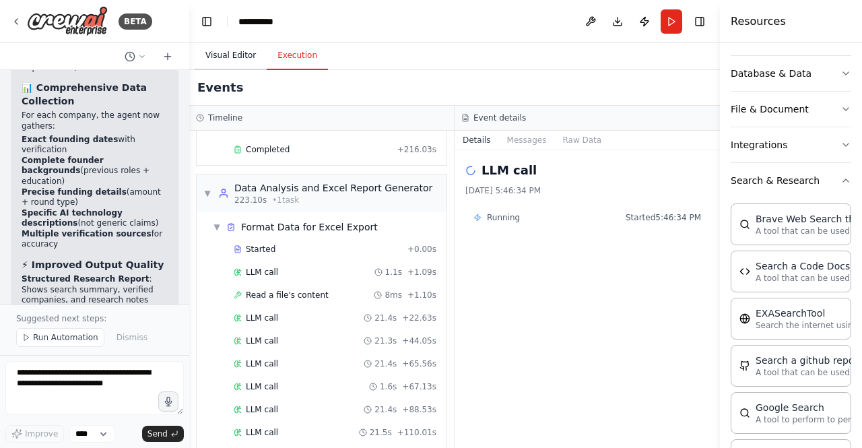
click at [247, 64] on button "Visual Editor" at bounding box center [231, 56] width 72 height 28
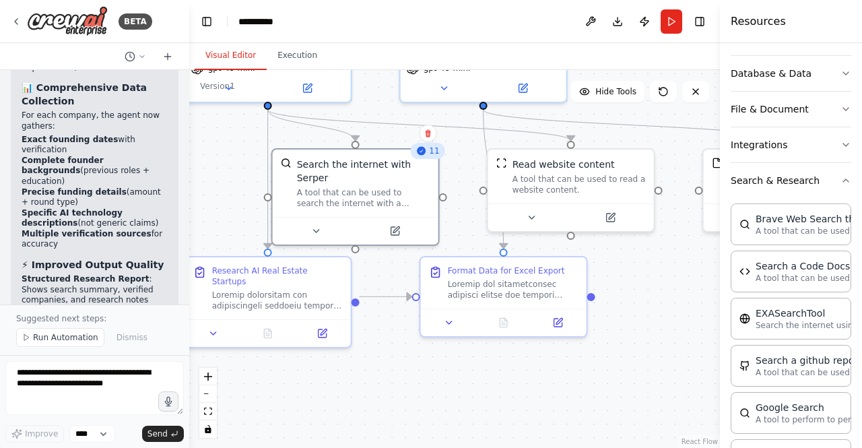
drag, startPoint x: 695, startPoint y: 375, endPoint x: 641, endPoint y: 281, distance: 108.6
click at [641, 281] on div ".deletable-edge-delete-btn { width: 20px; height: 20px; border: 0px solid #ffff…" at bounding box center [454, 259] width 531 height 378
click at [520, 284] on div at bounding box center [513, 287] width 131 height 22
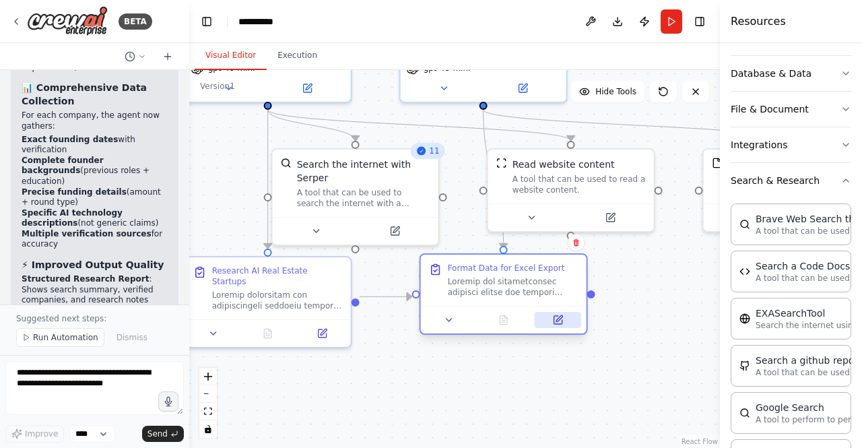
click at [561, 323] on icon at bounding box center [558, 320] width 8 height 8
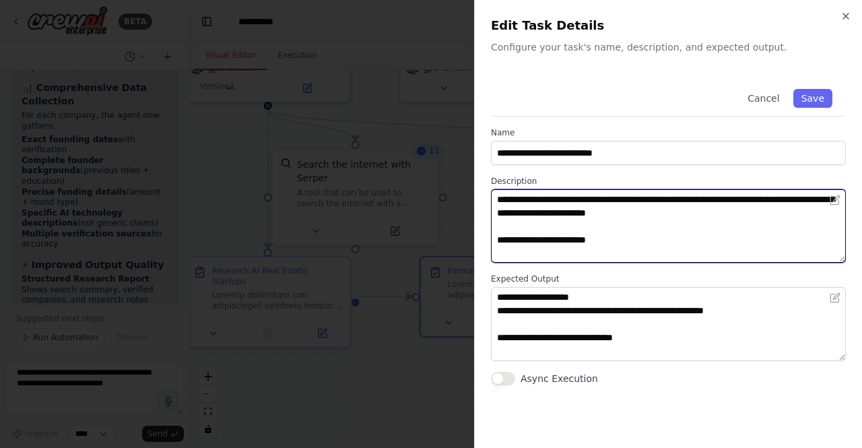
click at [720, 222] on textarea at bounding box center [668, 225] width 355 height 73
click at [669, 230] on textarea at bounding box center [668, 225] width 355 height 73
drag, startPoint x: 597, startPoint y: 215, endPoint x: 646, endPoint y: 216, distance: 48.5
click at [646, 216] on textarea at bounding box center [668, 225] width 355 height 73
type textarea "**********"
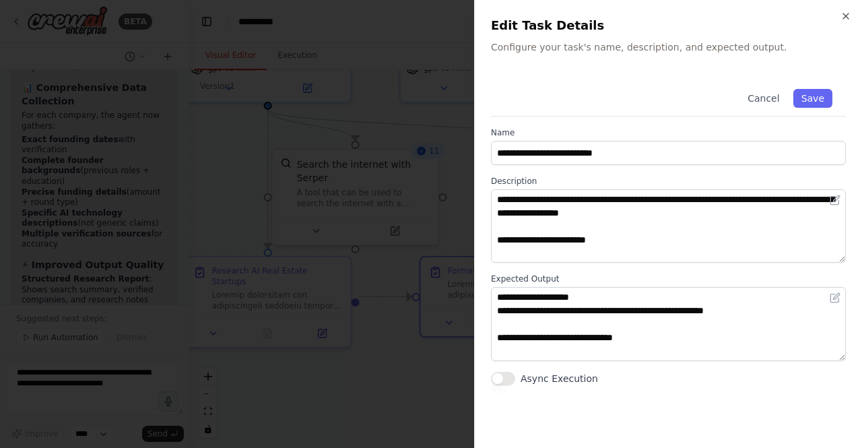
drag, startPoint x: 840, startPoint y: 305, endPoint x: 840, endPoint y: 338, distance: 32.3
click at [840, 338] on div "**********" at bounding box center [668, 323] width 355 height 73
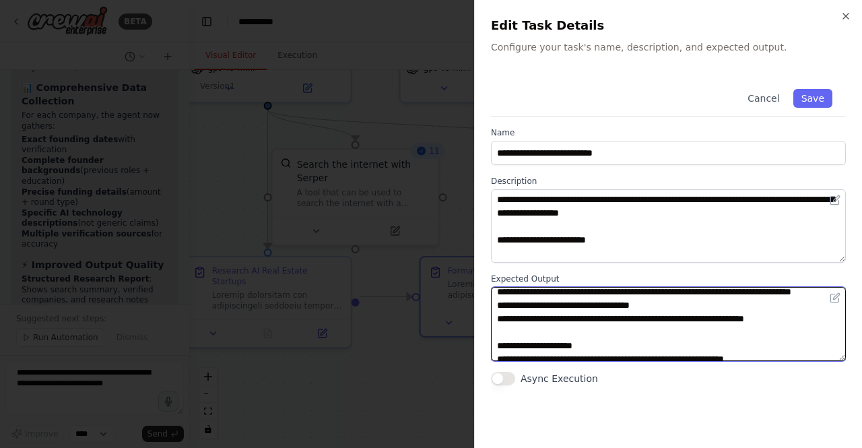
scroll to position [263, 0]
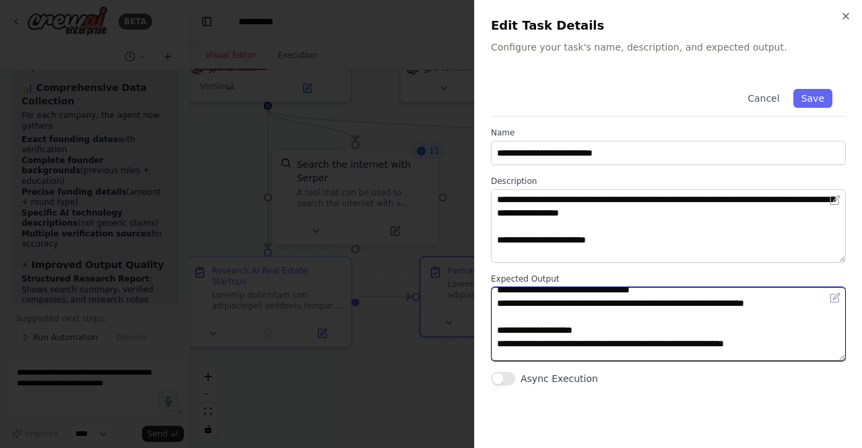
click at [693, 325] on textarea "**********" at bounding box center [668, 323] width 355 height 73
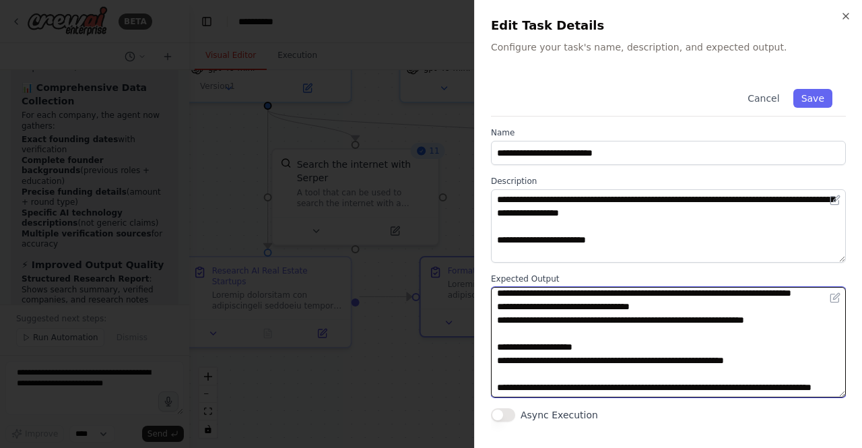
scroll to position [267, 0]
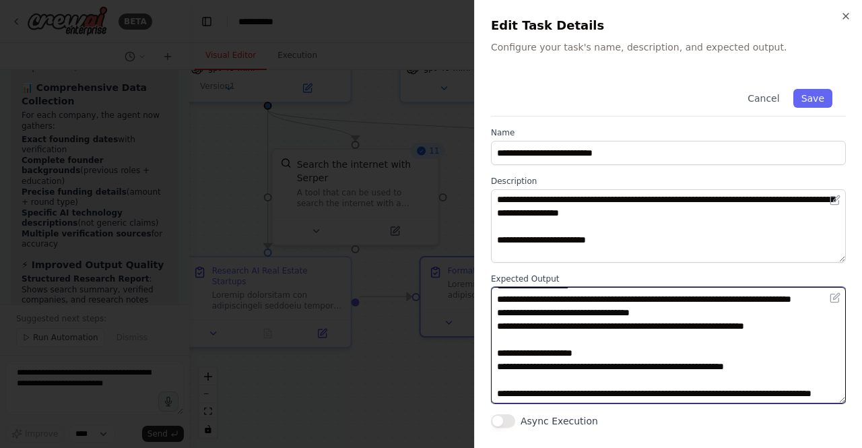
drag, startPoint x: 840, startPoint y: 359, endPoint x: 840, endPoint y: 402, distance: 43.1
click at [840, 402] on textarea "**********" at bounding box center [668, 345] width 355 height 117
click at [623, 304] on textarea "**********" at bounding box center [668, 345] width 355 height 117
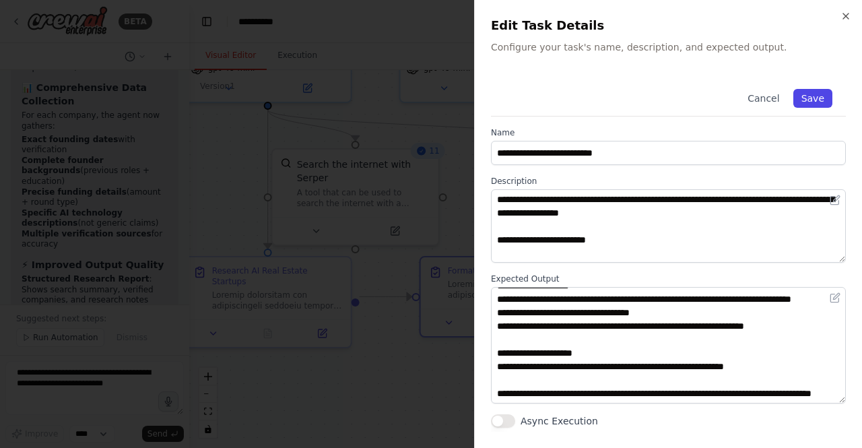
click at [811, 102] on button "Save" at bounding box center [813, 98] width 39 height 19
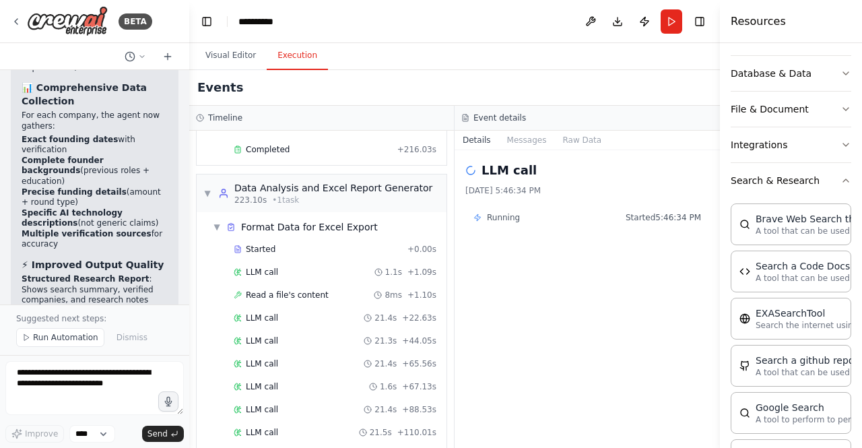
click at [295, 55] on button "Execution" at bounding box center [297, 56] width 61 height 28
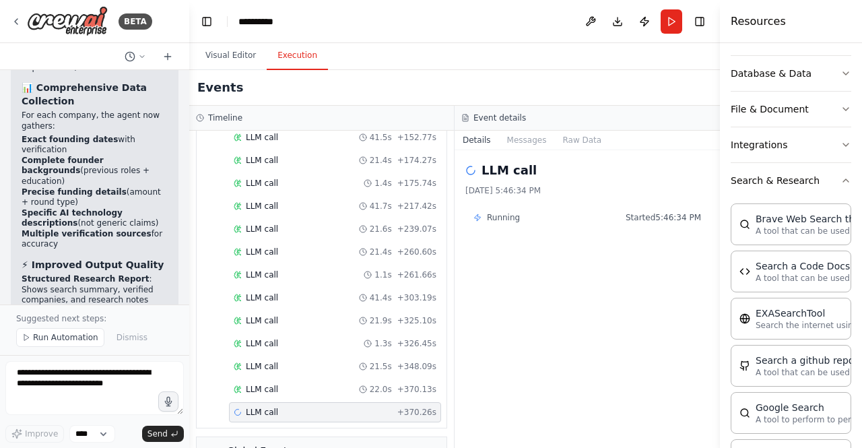
scroll to position [1094, 0]
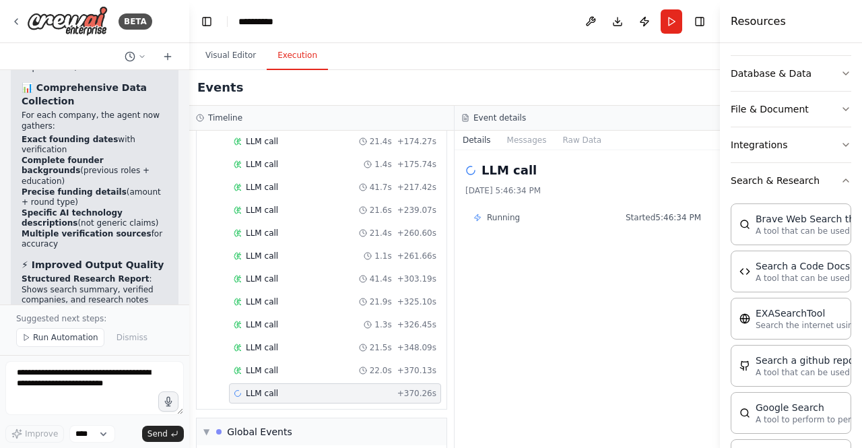
click at [296, 272] on div "Started + 0.00s LLM call 1.1s + 1.09s Read a file's content 8ms + 1.10s LLM cal…" at bounding box center [327, 142] width 239 height 527
click at [294, 365] on div "LLM call 22.0s + 370.13s" at bounding box center [335, 370] width 203 height 11
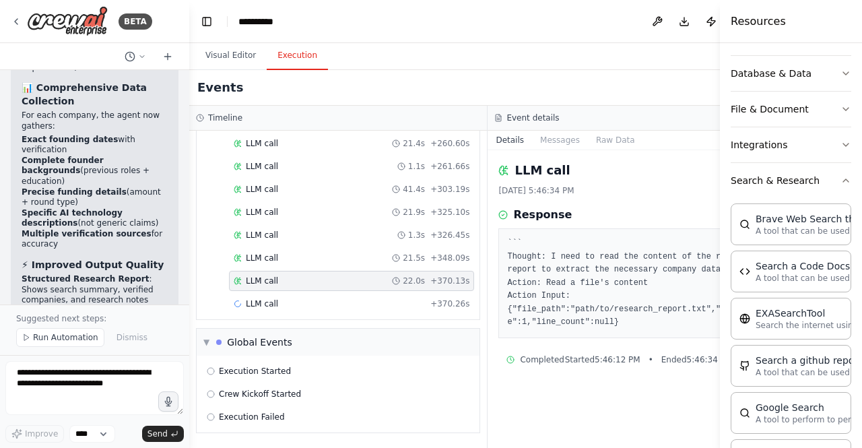
scroll to position [1038, 0]
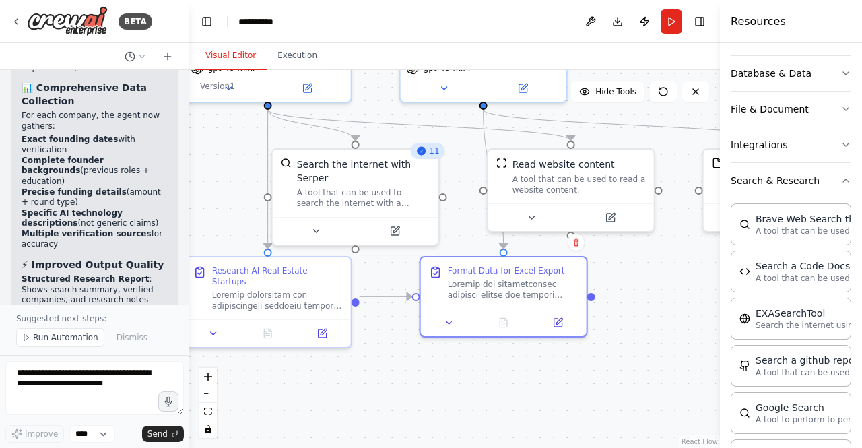
click at [243, 59] on button "Visual Editor" at bounding box center [231, 56] width 72 height 28
click at [485, 289] on div at bounding box center [513, 287] width 131 height 22
click at [291, 55] on button "Execution" at bounding box center [297, 56] width 61 height 28
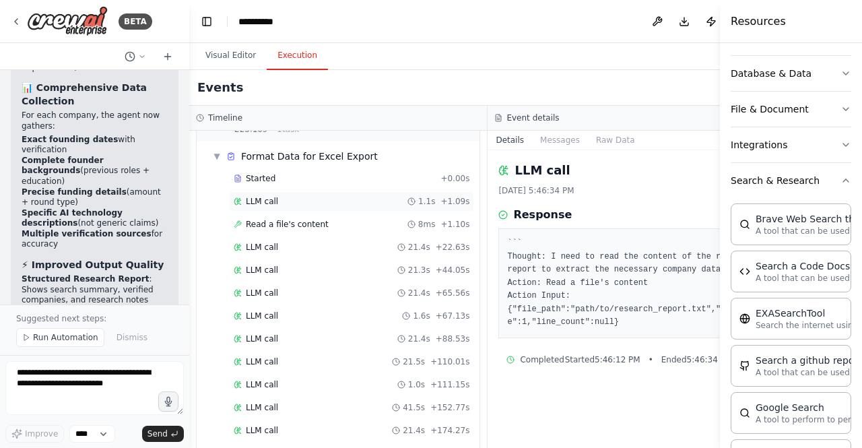
scroll to position [664, 0]
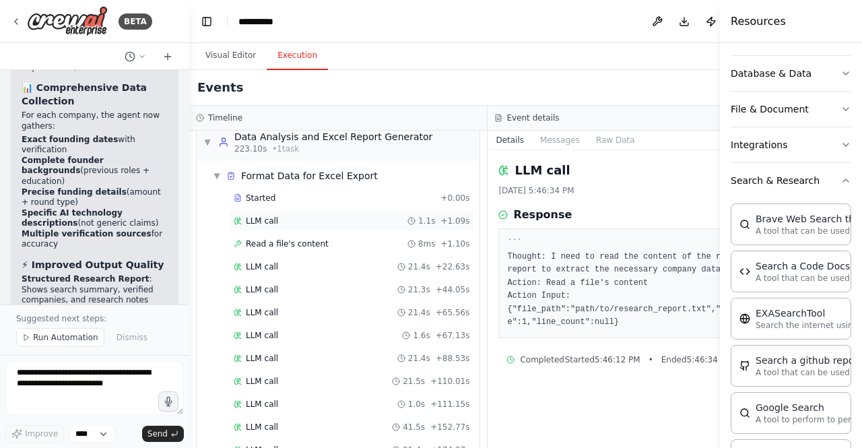
click at [288, 216] on div "LLM call 1.1s + 1.09s" at bounding box center [352, 221] width 236 height 11
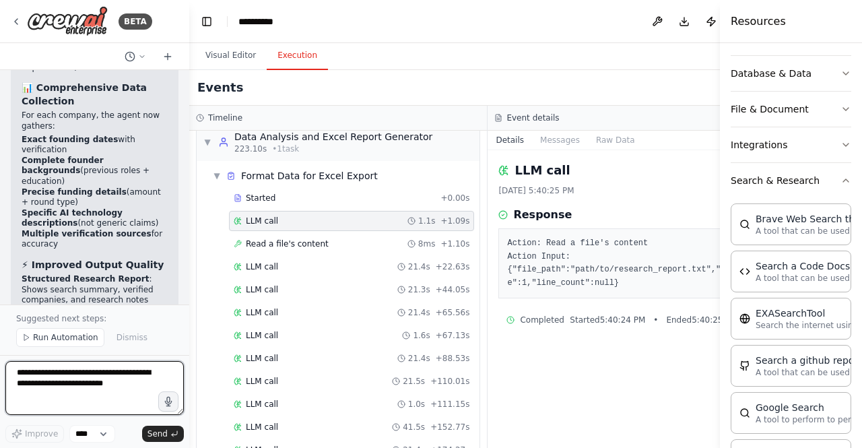
click at [136, 386] on textarea at bounding box center [94, 388] width 179 height 54
type textarea "**********"
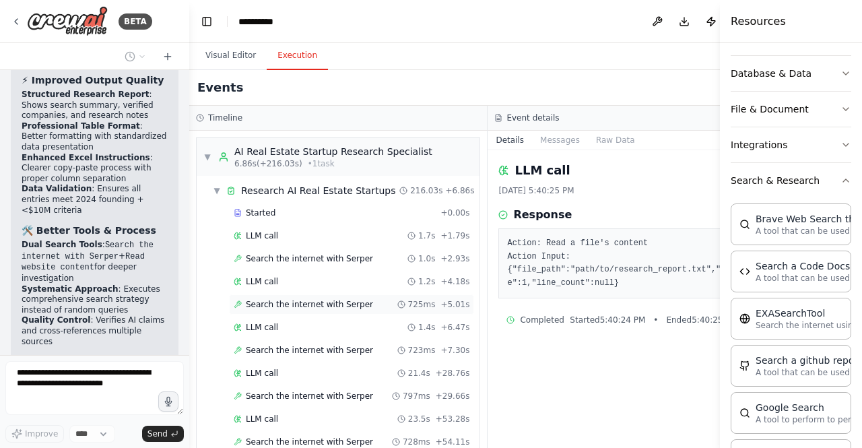
scroll to position [10463, 0]
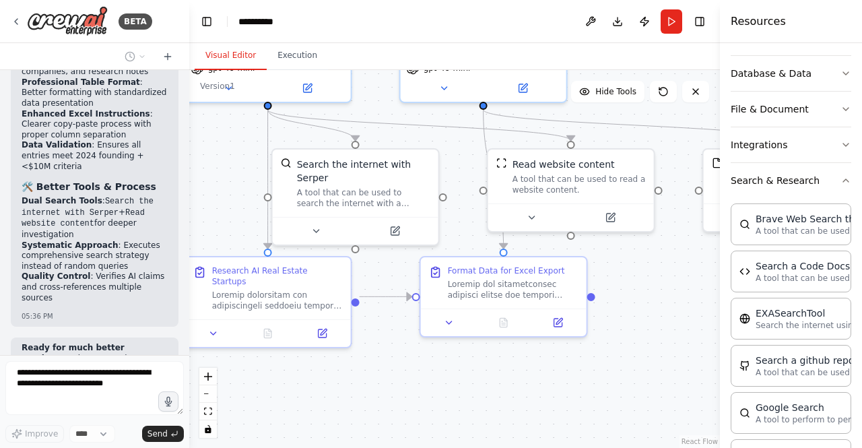
click at [239, 63] on button "Visual Editor" at bounding box center [231, 56] width 72 height 28
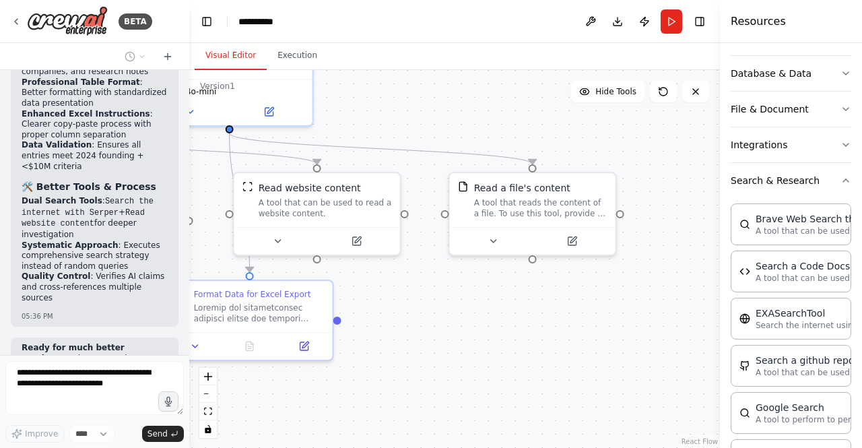
drag, startPoint x: 672, startPoint y: 285, endPoint x: 418, endPoint y: 309, distance: 255.1
click at [418, 309] on div ".deletable-edge-delete-btn { width: 20px; height: 20px; border: 0px solid #ffff…" at bounding box center [454, 259] width 531 height 378
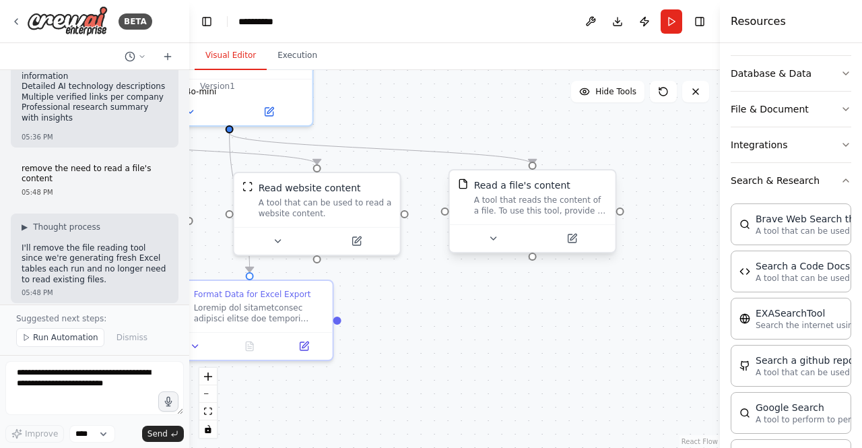
scroll to position [10811, 0]
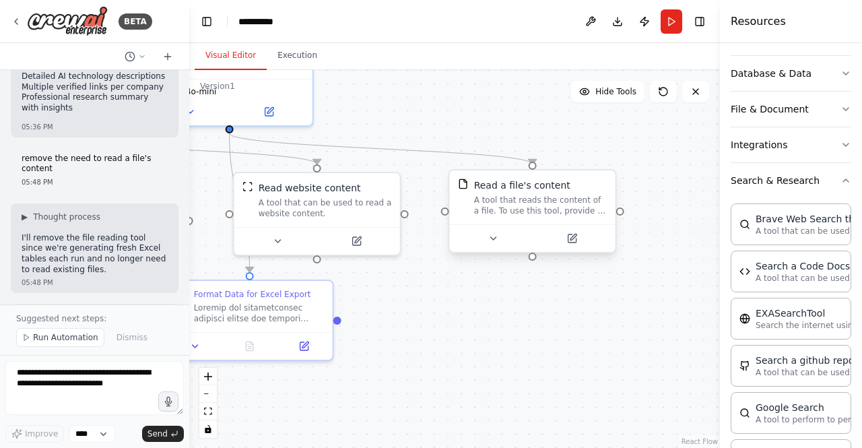
click at [577, 216] on div "Read a file's content A tool that reads the content of a file. To use this tool…" at bounding box center [533, 197] width 166 height 54
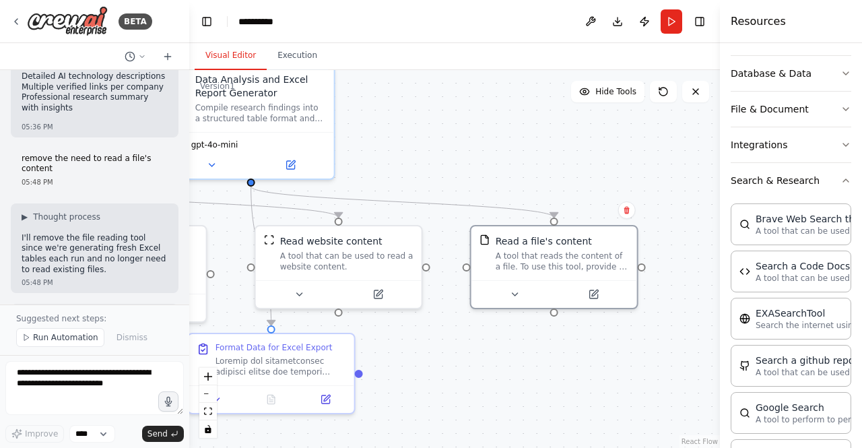
drag, startPoint x: 372, startPoint y: 106, endPoint x: 389, endPoint y: 158, distance: 55.4
click at [389, 158] on div ".deletable-edge-delete-btn { width: 20px; height: 20px; border: 0px solid #ffff…" at bounding box center [454, 259] width 531 height 378
click at [631, 214] on button at bounding box center [628, 210] width 18 height 18
click at [597, 215] on button "Confirm" at bounding box center [589, 210] width 48 height 16
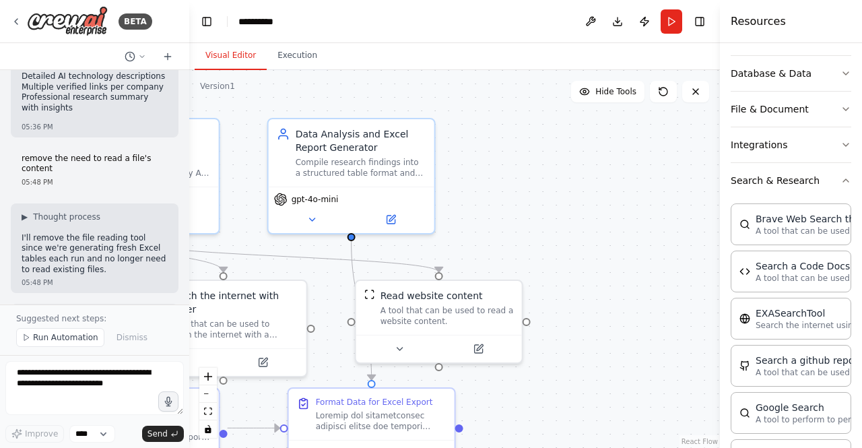
drag, startPoint x: 447, startPoint y: 126, endPoint x: 547, endPoint y: 181, distance: 114.3
click at [547, 181] on div ".deletable-edge-delete-btn { width: 20px; height: 20px; border: 0px solid #ffff…" at bounding box center [454, 259] width 531 height 378
click at [305, 67] on button "Execution" at bounding box center [297, 56] width 61 height 28
click at [210, 52] on button "Visual Editor" at bounding box center [231, 56] width 72 height 28
click at [81, 335] on span "Run Automation" at bounding box center [65, 337] width 65 height 11
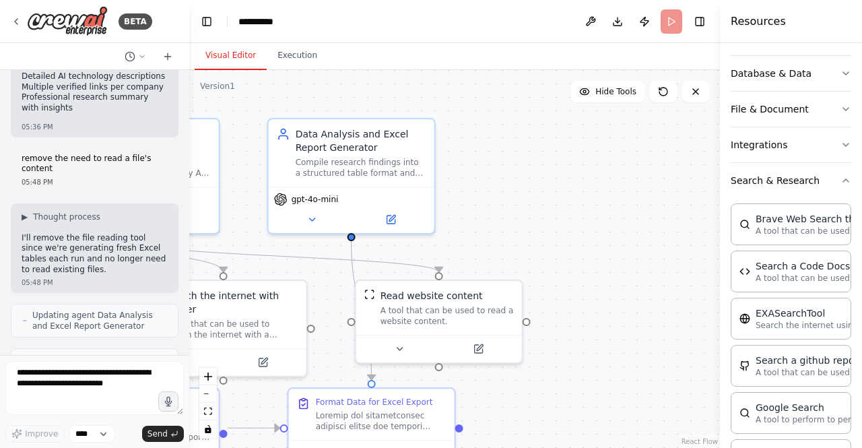
scroll to position [10761, 0]
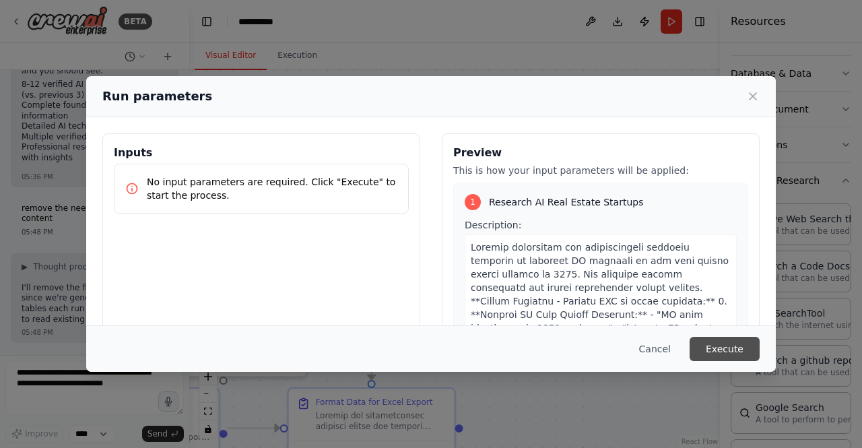
click at [725, 359] on button "Execute" at bounding box center [725, 349] width 70 height 24
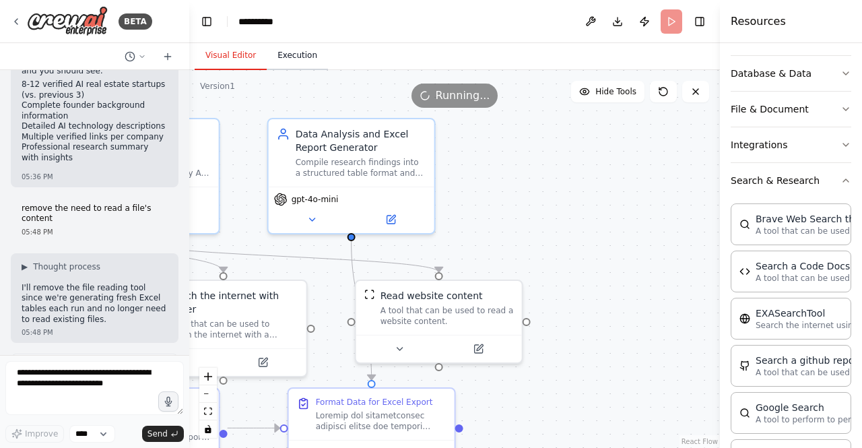
click at [280, 55] on button "Execution" at bounding box center [297, 56] width 61 height 28
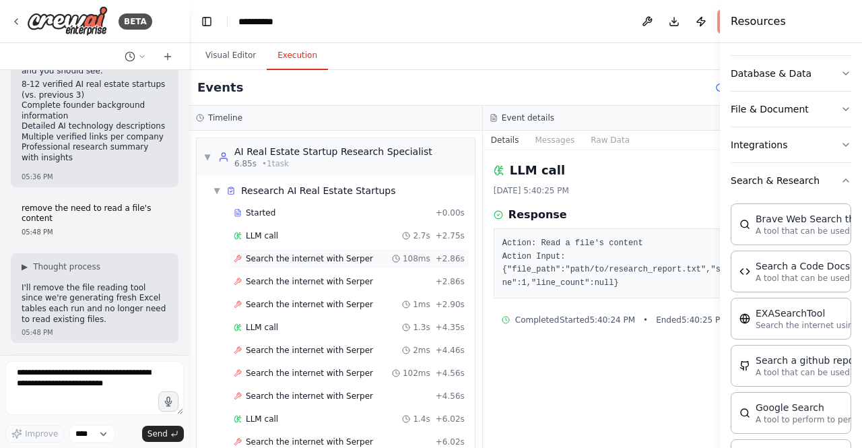
click at [301, 254] on span "Search the internet with Serper" at bounding box center [309, 258] width 127 height 11
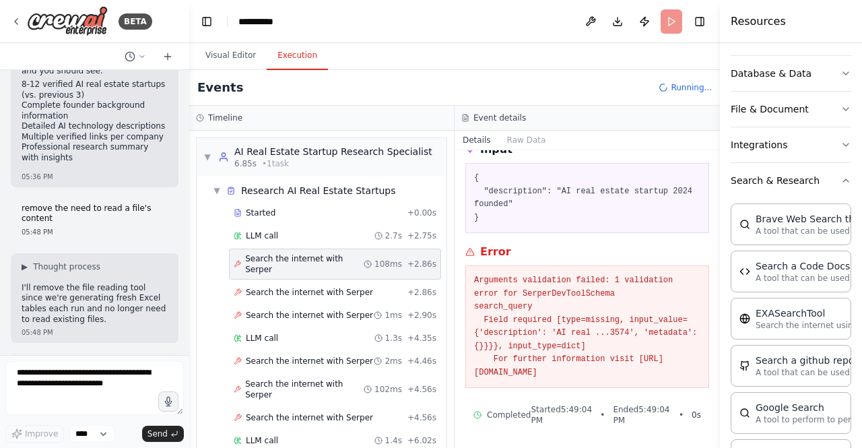
scroll to position [0, 0]
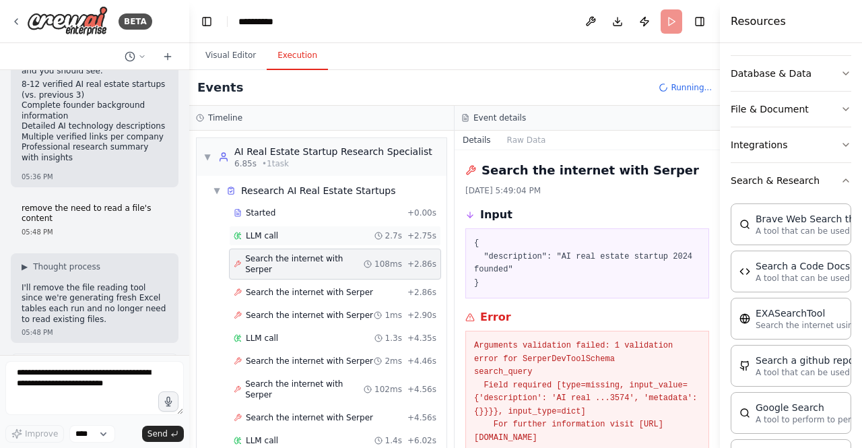
click at [337, 231] on div "LLM call 2.7s + 2.75s" at bounding box center [335, 235] width 203 height 11
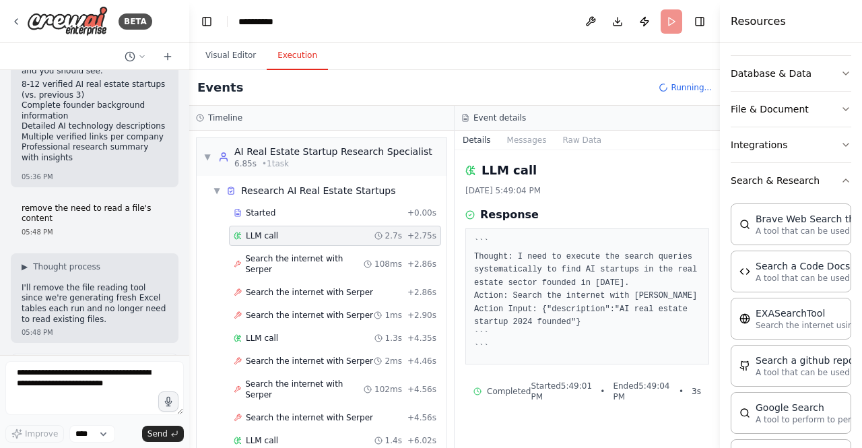
click at [337, 239] on div "LLM call 2.7s + 2.75s" at bounding box center [335, 235] width 203 height 11
click at [392, 141] on div "▼ AI Real Estate Startup Research Specialist 6.85s • 1 task" at bounding box center [322, 157] width 250 height 38
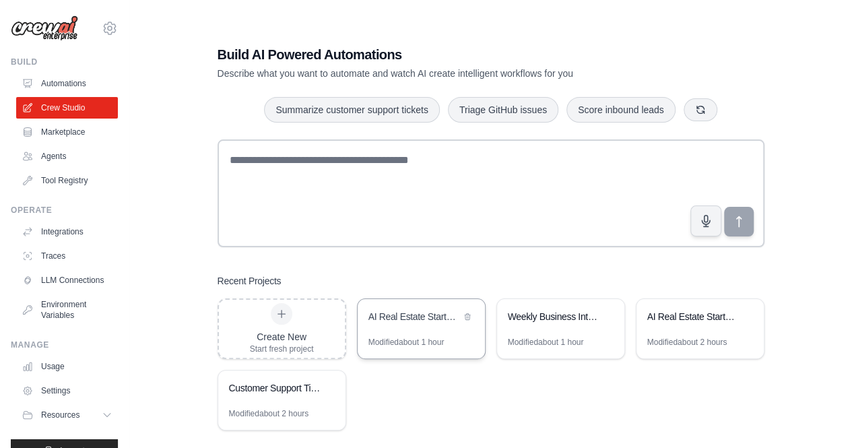
click at [404, 318] on div "AI Real Estate Startup Research 2024" at bounding box center [415, 316] width 92 height 13
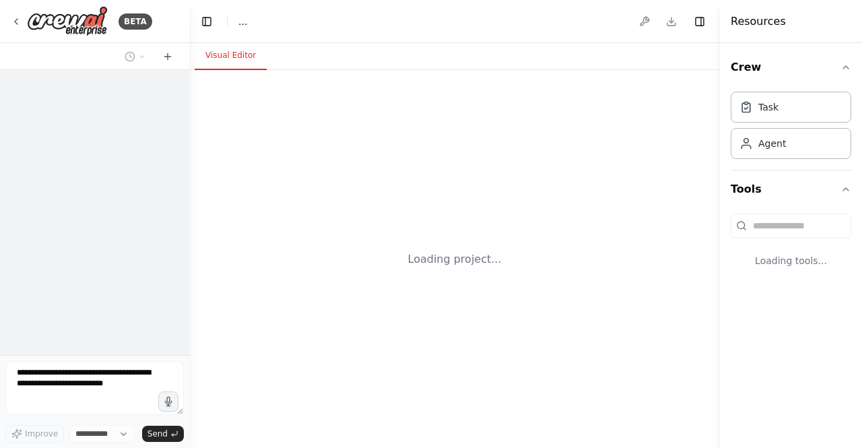
select select "****"
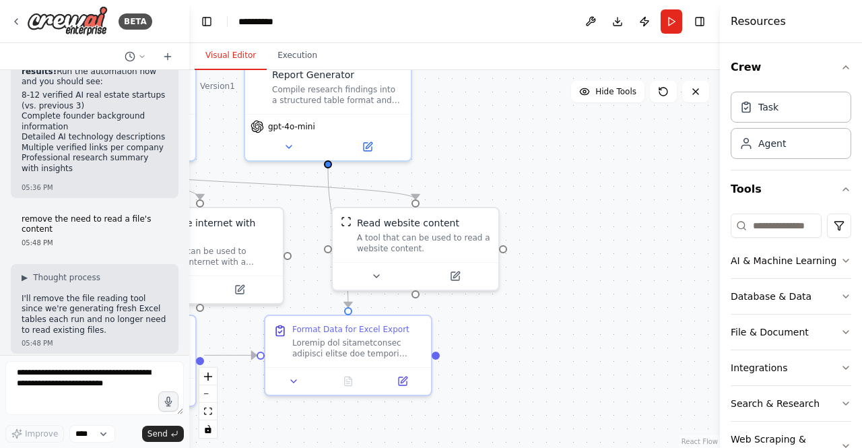
scroll to position [10761, 0]
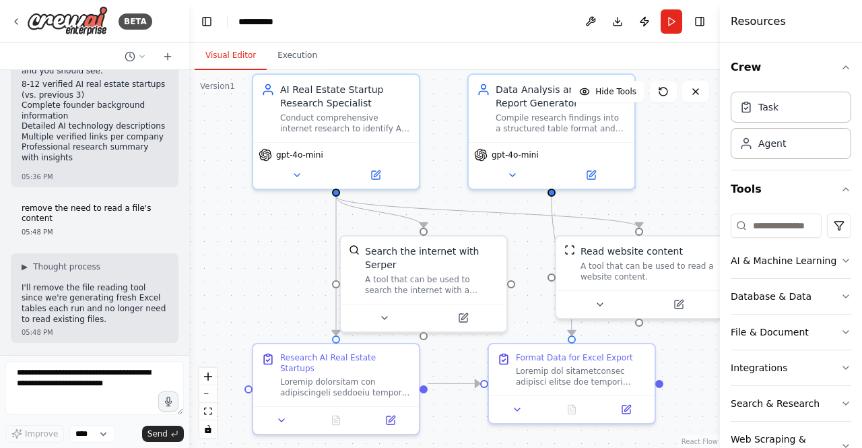
drag, startPoint x: 687, startPoint y: 228, endPoint x: 685, endPoint y: 160, distance: 68.8
click at [685, 160] on div ".deletable-edge-delete-btn { width: 20px; height: 20px; border: 0px solid #ffff…" at bounding box center [454, 259] width 531 height 378
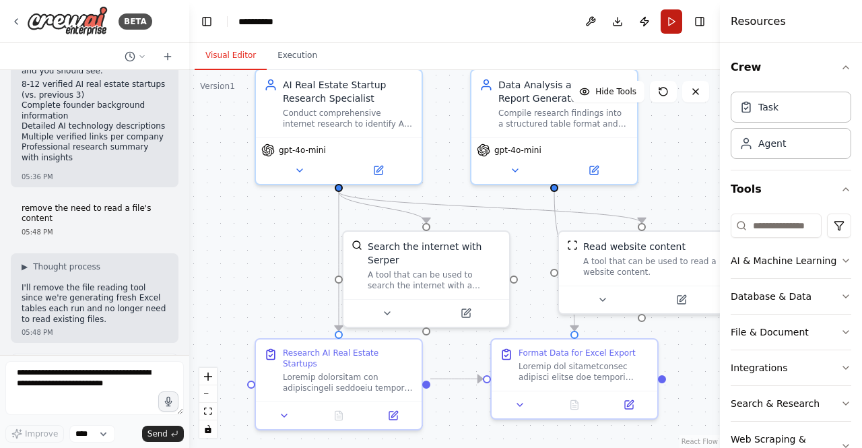
click at [668, 12] on button "Run" at bounding box center [672, 21] width 22 height 24
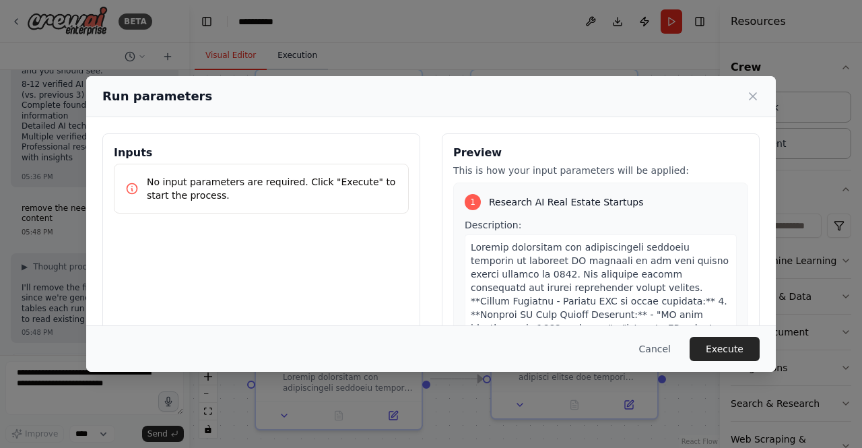
click at [290, 55] on div "Run parameters Inputs No input parameters are required. Click "Execute" to star…" at bounding box center [431, 224] width 862 height 448
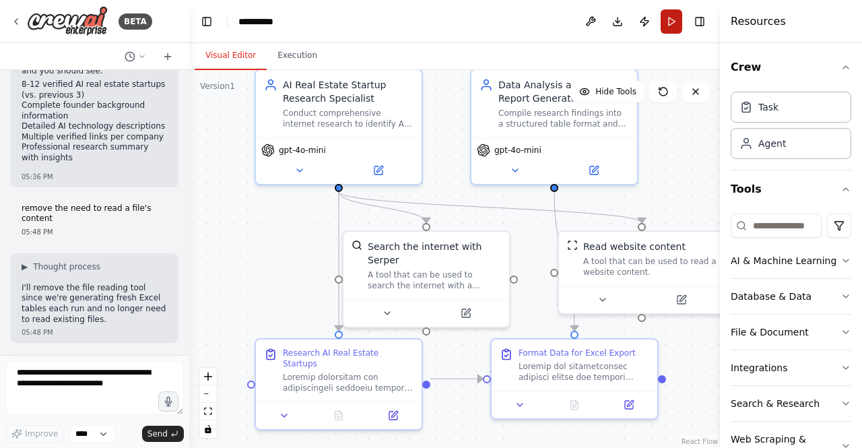
click at [671, 28] on button "Run" at bounding box center [672, 21] width 22 height 24
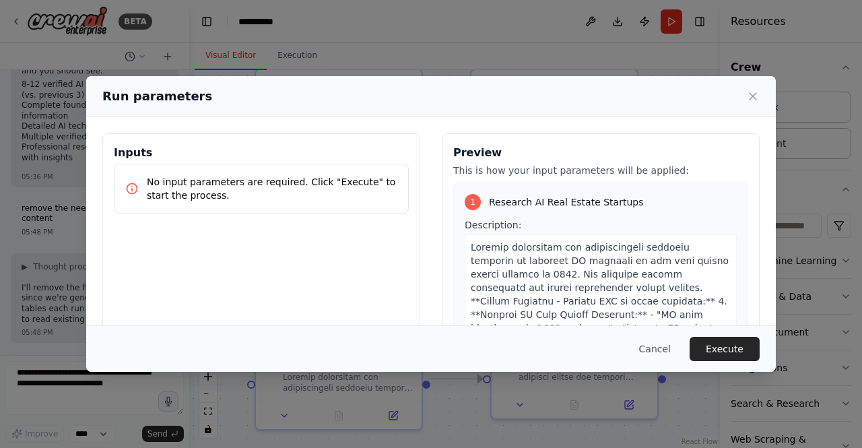
drag, startPoint x: 700, startPoint y: 344, endPoint x: 644, endPoint y: 327, distance: 58.4
click at [701, 344] on button "Execute" at bounding box center [725, 349] width 70 height 24
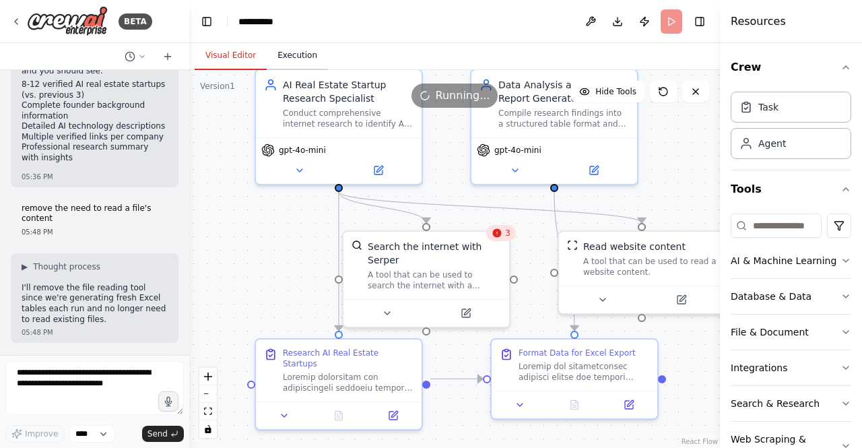
click at [281, 52] on button "Execution" at bounding box center [297, 56] width 61 height 28
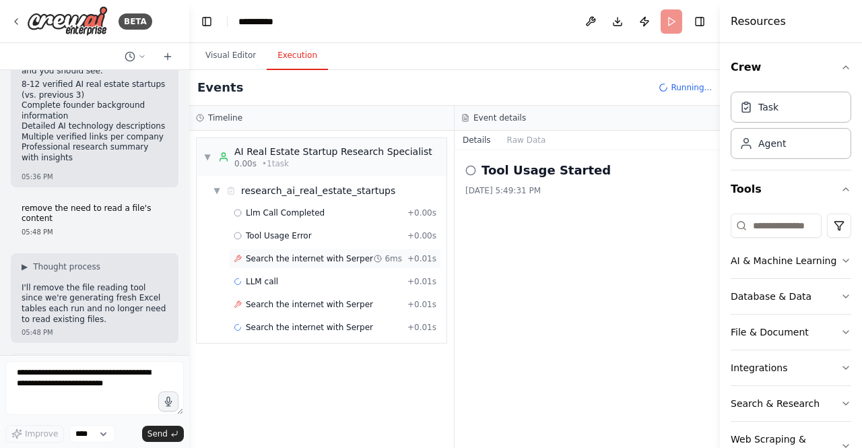
click at [327, 253] on span "Search the internet with Serper" at bounding box center [309, 258] width 127 height 11
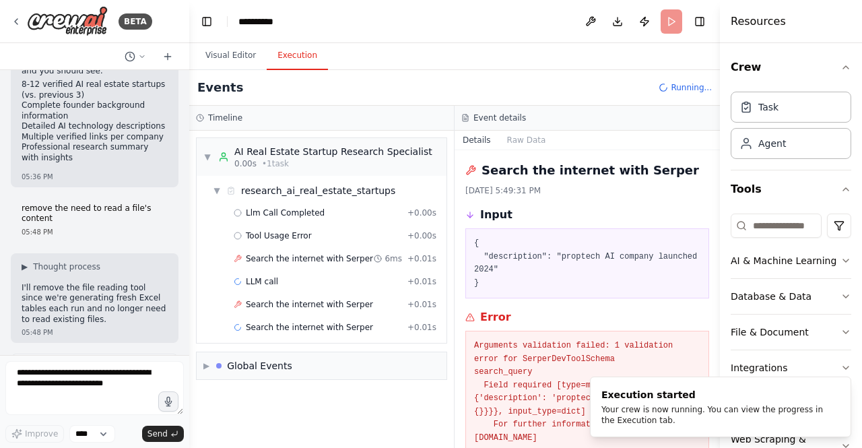
click at [718, 318] on button "Toggle Sidebar" at bounding box center [720, 224] width 11 height 448
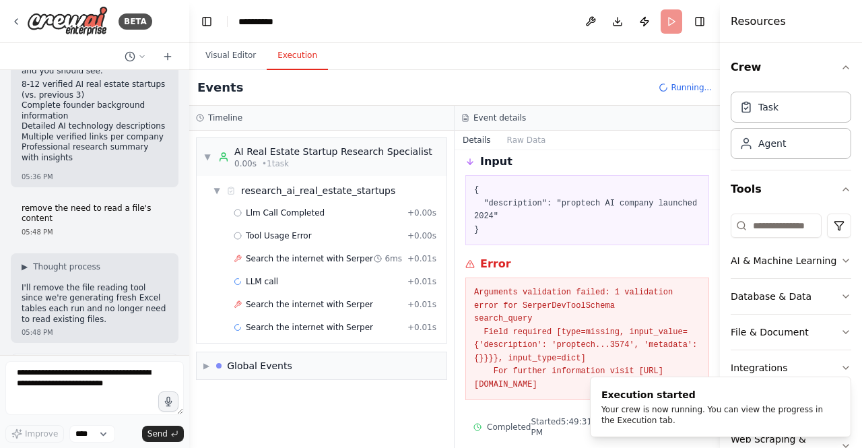
scroll to position [65, 0]
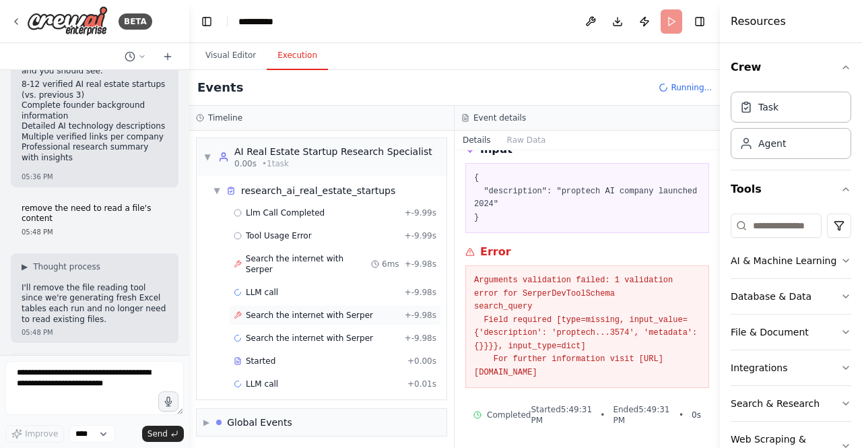
click at [317, 308] on div "Search the internet with [PERSON_NAME] + -9.98s" at bounding box center [335, 315] width 212 height 20
click at [314, 261] on span "Search the internet with Serper" at bounding box center [308, 264] width 125 height 22
click at [238, 52] on button "Visual Editor" at bounding box center [231, 56] width 72 height 28
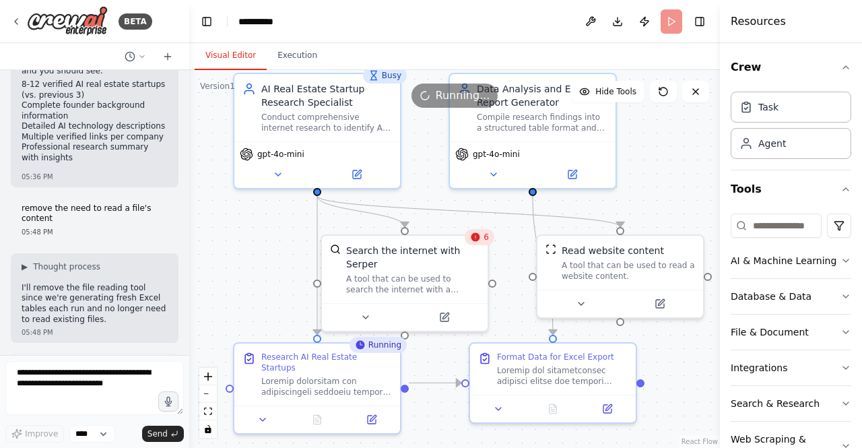
drag, startPoint x: 683, startPoint y: 187, endPoint x: 662, endPoint y: 191, distance: 21.9
click at [662, 191] on div ".deletable-edge-delete-btn { width: 20px; height: 20px; border: 0px solid #ffff…" at bounding box center [454, 259] width 531 height 378
click at [402, 255] on div "Search the internet with Serper A tool that can be used to search the internet …" at bounding box center [412, 266] width 133 height 51
click at [403, 255] on div "Search the internet with Serper A tool that can be used to search the internet …" at bounding box center [412, 266] width 133 height 51
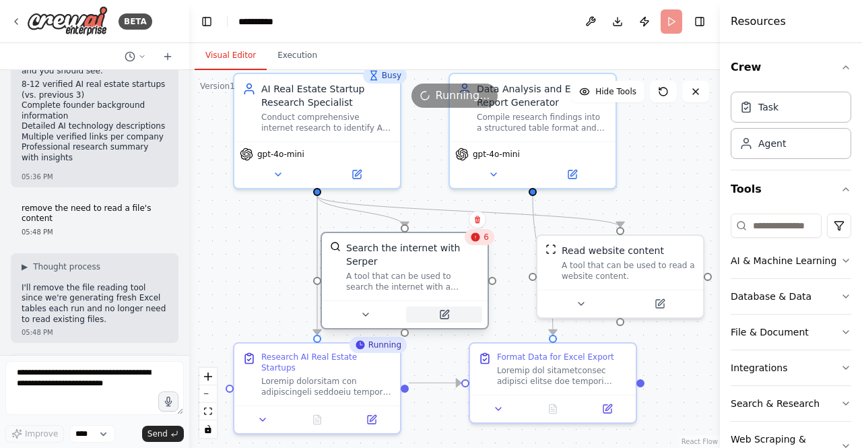
click at [455, 307] on button at bounding box center [444, 315] width 76 height 16
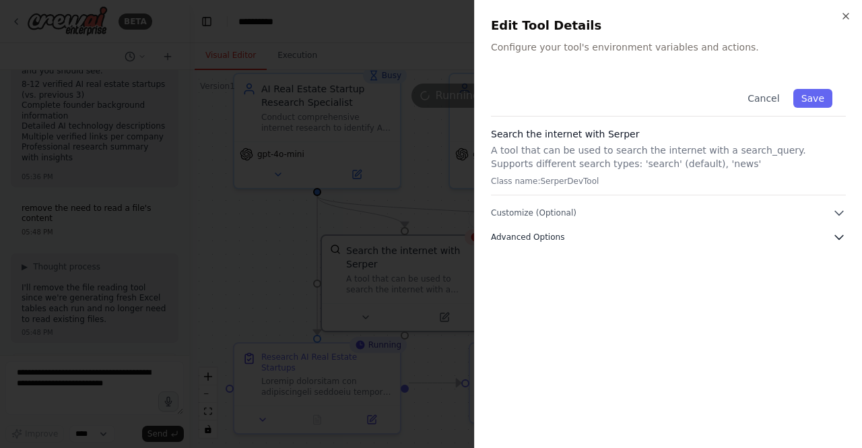
click at [645, 232] on button "Advanced Options" at bounding box center [668, 236] width 355 height 13
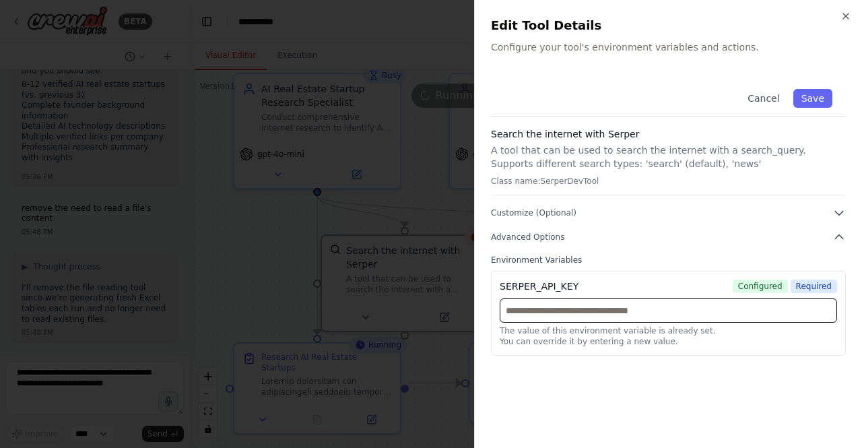
click at [726, 312] on input "text" at bounding box center [669, 310] width 338 height 24
paste input "**********"
type input "**********"
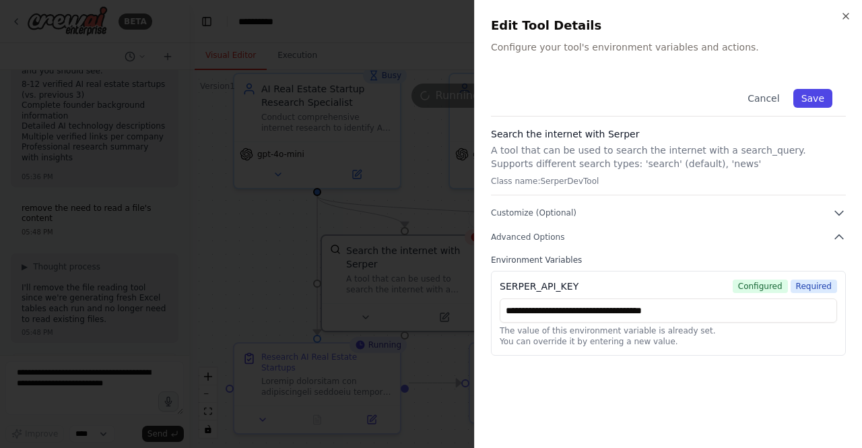
click at [818, 98] on button "Save" at bounding box center [813, 98] width 39 height 19
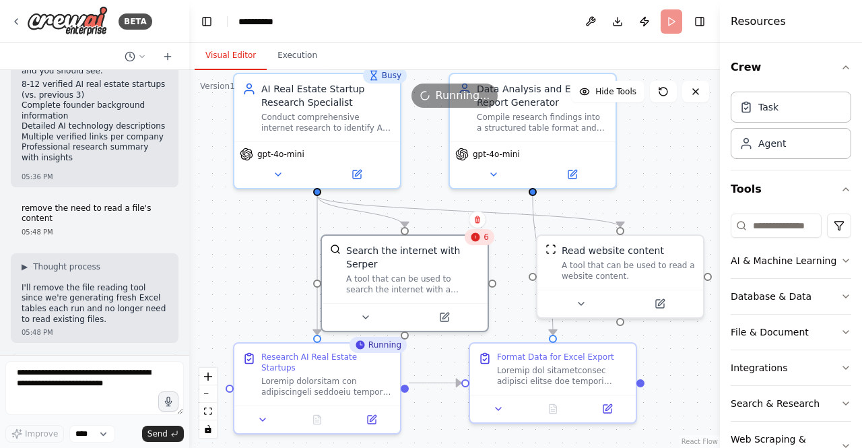
click at [659, 192] on div ".deletable-edge-delete-btn { width: 20px; height: 20px; border: 0px solid #ffff…" at bounding box center [454, 259] width 531 height 378
click at [301, 60] on button "Execution" at bounding box center [297, 56] width 61 height 28
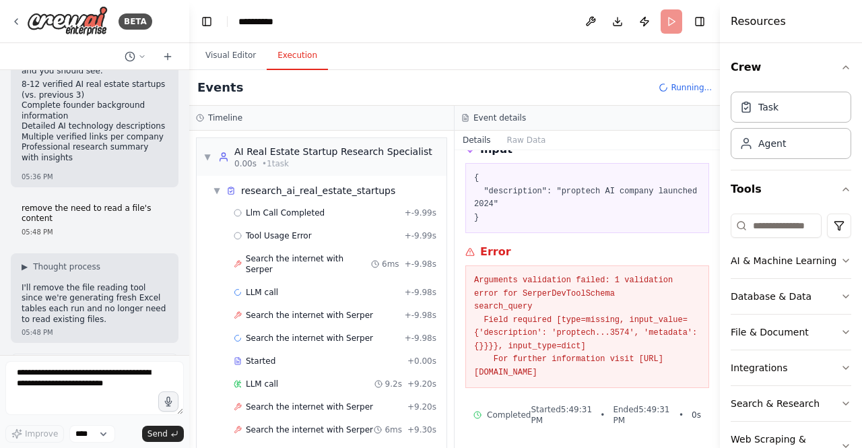
click at [670, 25] on header "**********" at bounding box center [454, 21] width 531 height 43
click at [18, 24] on icon at bounding box center [16, 21] width 3 height 5
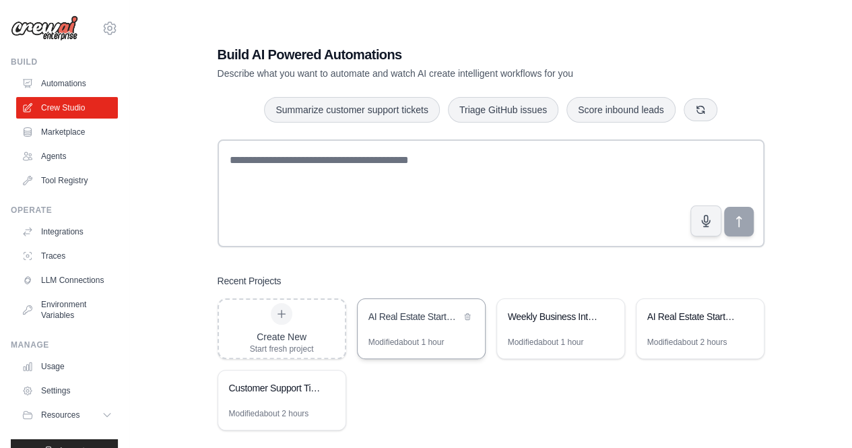
click at [403, 336] on div "AI Real Estate Startup Research 2024" at bounding box center [421, 318] width 127 height 38
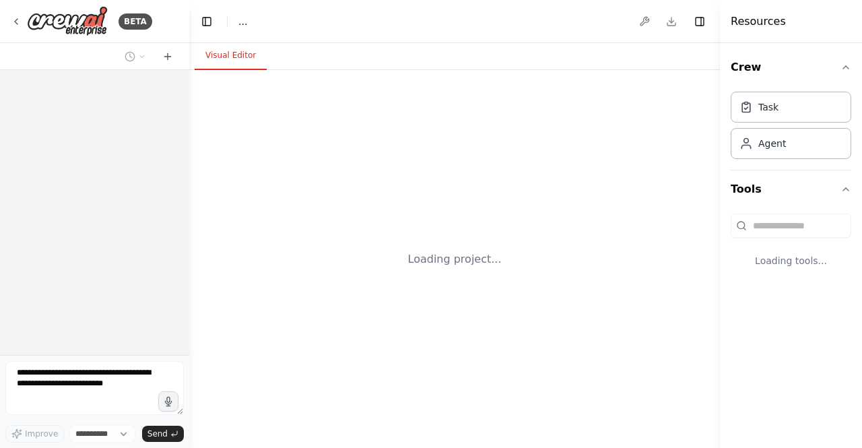
select select "****"
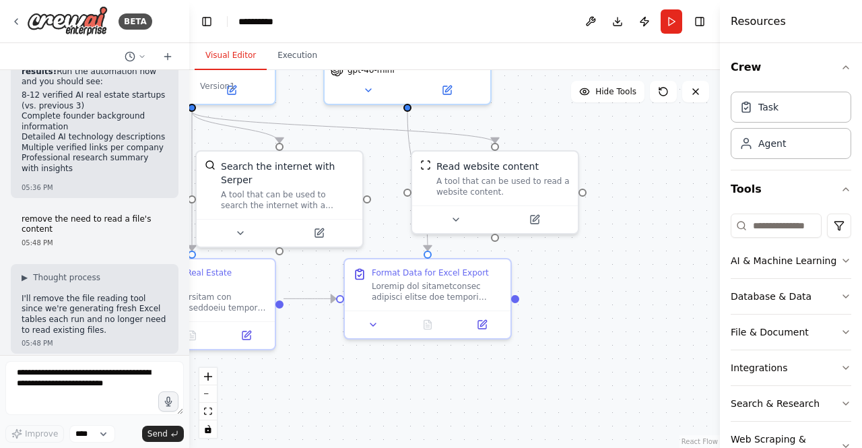
drag, startPoint x: 681, startPoint y: 262, endPoint x: 532, endPoint y: 113, distance: 210.6
click at [532, 113] on div ".deletable-edge-delete-btn { width: 20px; height: 20px; border: 0px solid #ffff…" at bounding box center [454, 259] width 531 height 378
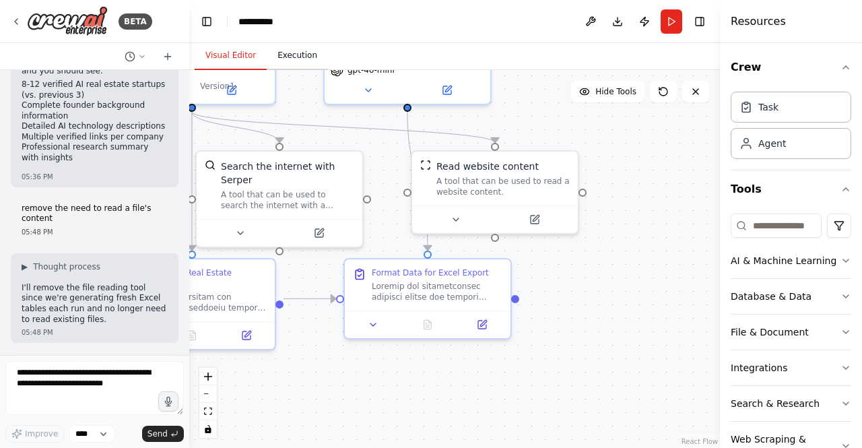
click at [290, 65] on button "Execution" at bounding box center [297, 56] width 61 height 28
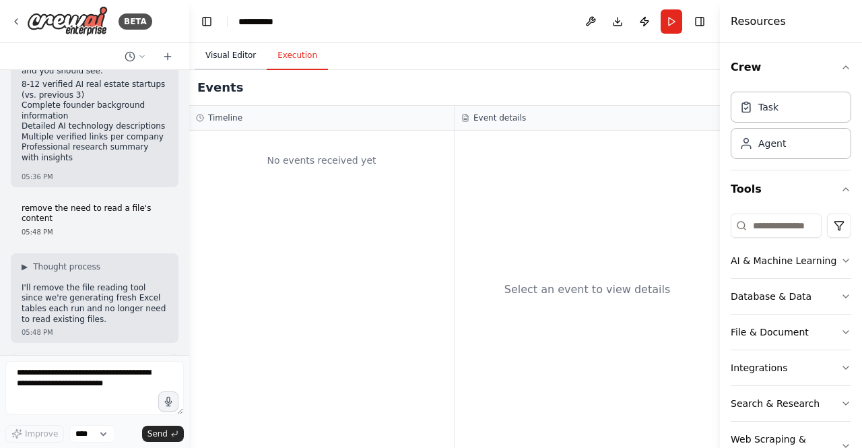
click at [217, 64] on button "Visual Editor" at bounding box center [231, 56] width 72 height 28
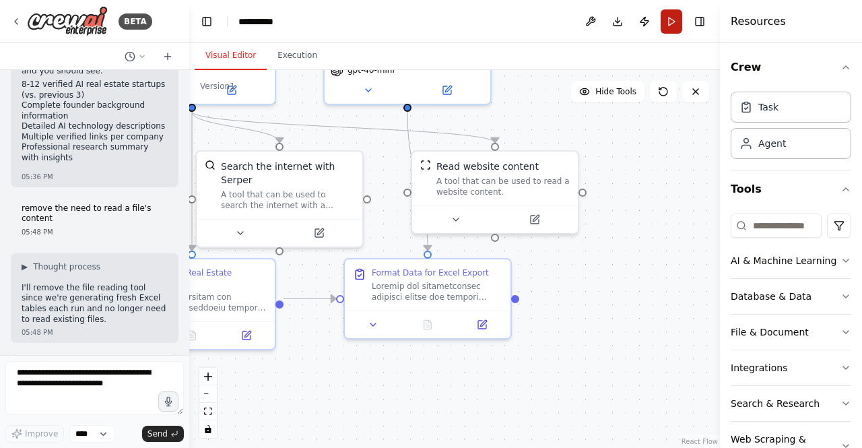
click at [674, 26] on button "Run" at bounding box center [672, 21] width 22 height 24
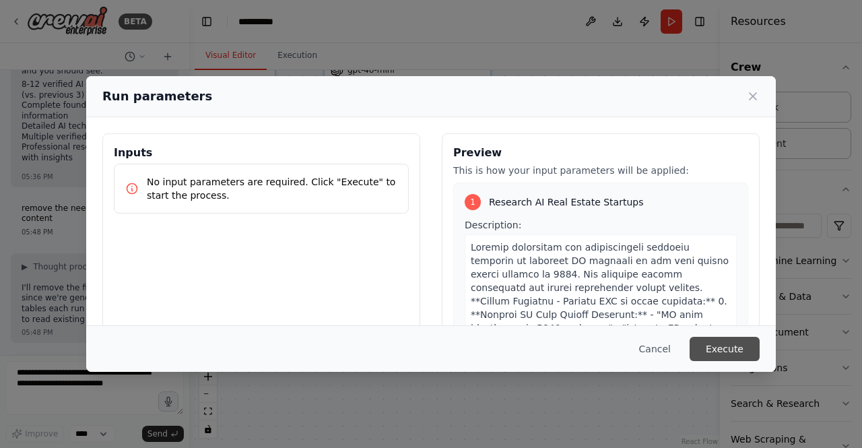
click at [730, 351] on button "Execute" at bounding box center [725, 349] width 70 height 24
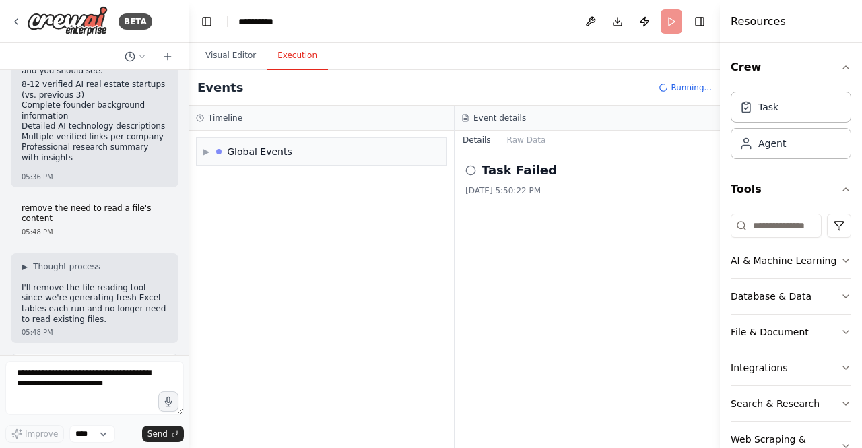
click at [303, 60] on button "Execution" at bounding box center [297, 56] width 61 height 28
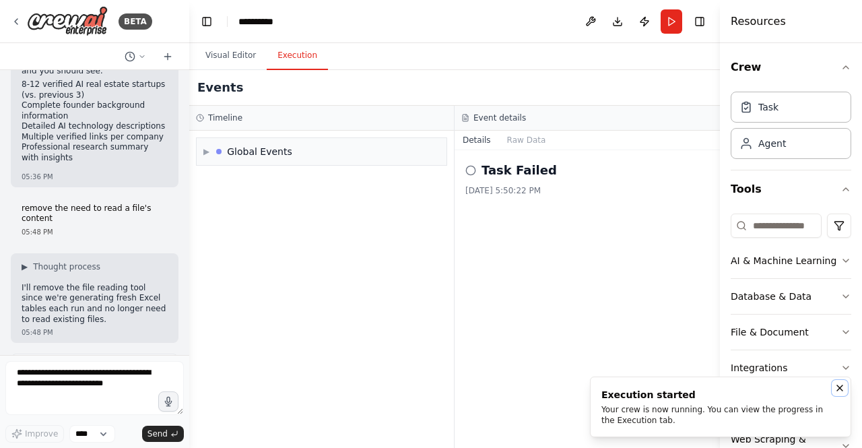
click at [840, 389] on icon "Notifications (F8)" at bounding box center [840, 388] width 11 height 11
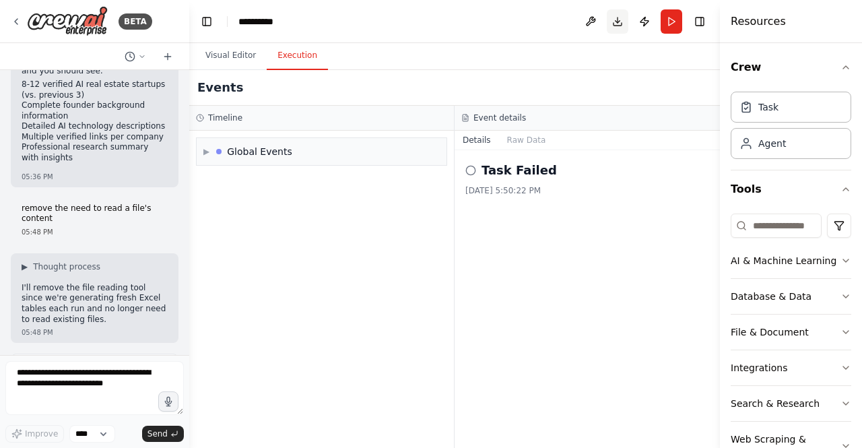
click at [623, 24] on button "Download" at bounding box center [618, 21] width 22 height 24
